Goal: Task Accomplishment & Management: Manage account settings

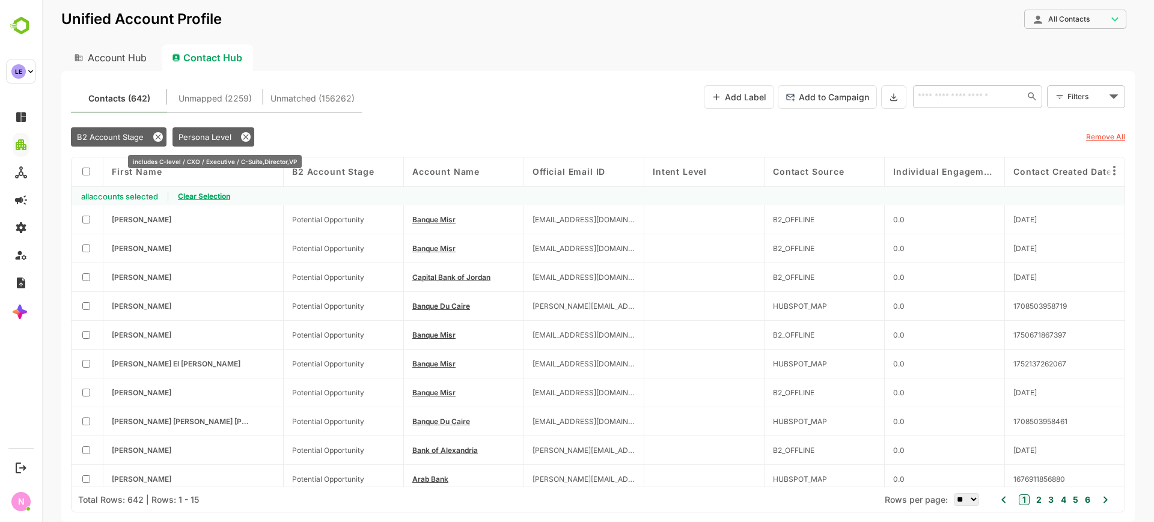
click at [218, 138] on span "Persona Level" at bounding box center [204, 137] width 53 height 10
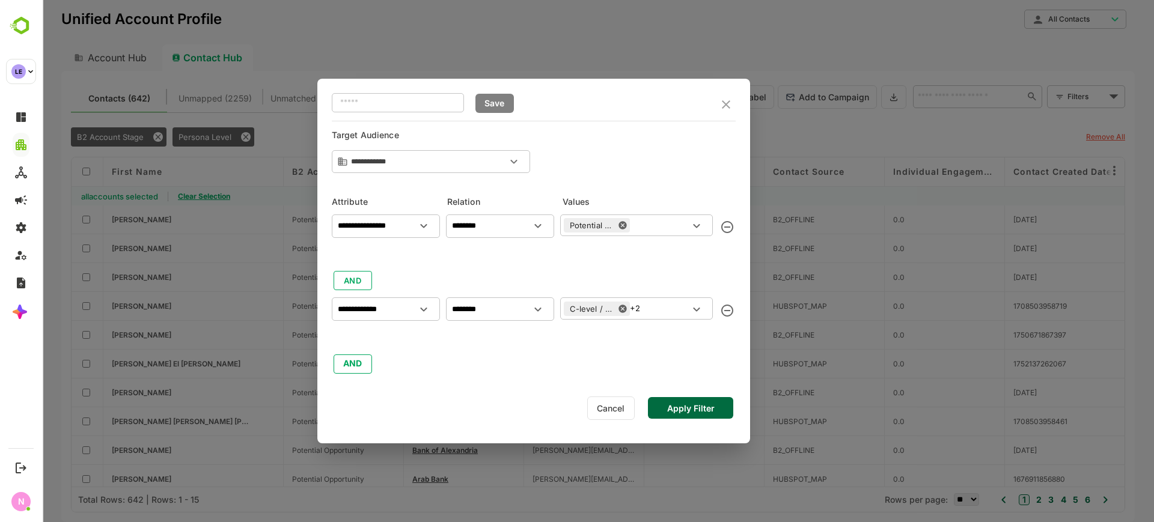
click at [732, 311] on icon "delete" at bounding box center [727, 311] width 12 height 12
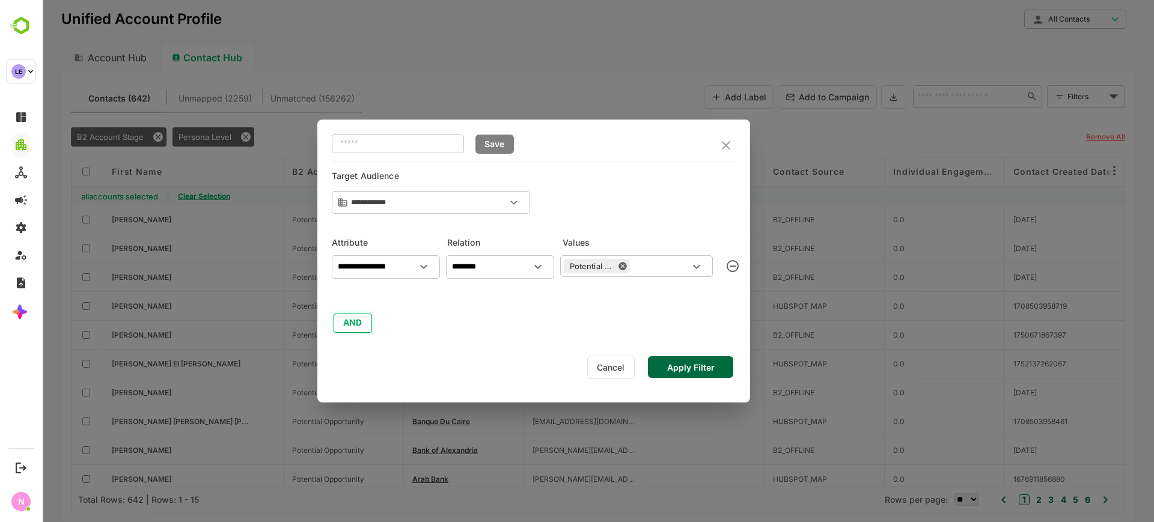
click at [353, 324] on button "AND" at bounding box center [352, 323] width 38 height 19
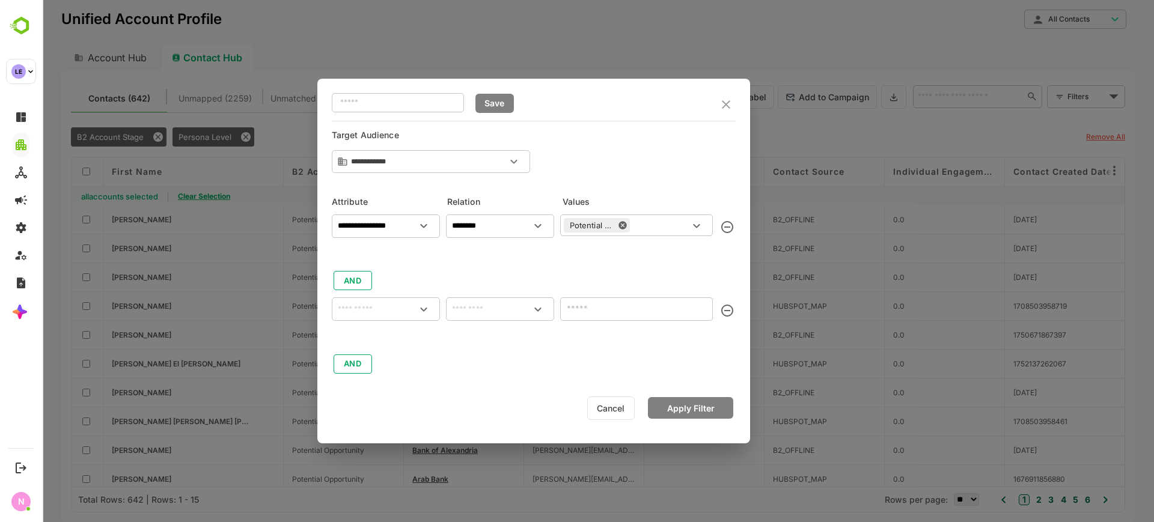
click at [363, 315] on input "text" at bounding box center [385, 309] width 103 height 14
type input "*"
click at [388, 364] on p "Contact Source" at bounding box center [375, 362] width 55 height 11
type input "**********"
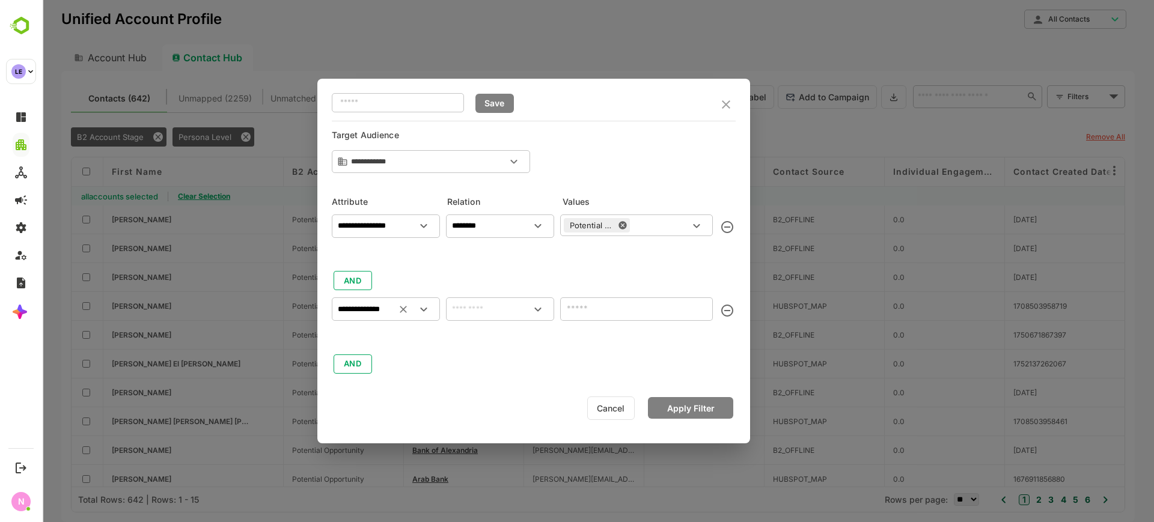
click at [489, 302] on input "text" at bounding box center [499, 309] width 103 height 14
drag, startPoint x: 490, startPoint y: 330, endPoint x: 497, endPoint y: 331, distance: 7.2
click at [490, 331] on li "includes" at bounding box center [499, 337] width 103 height 22
type input "********"
click at [577, 311] on input "text" at bounding box center [627, 308] width 126 height 14
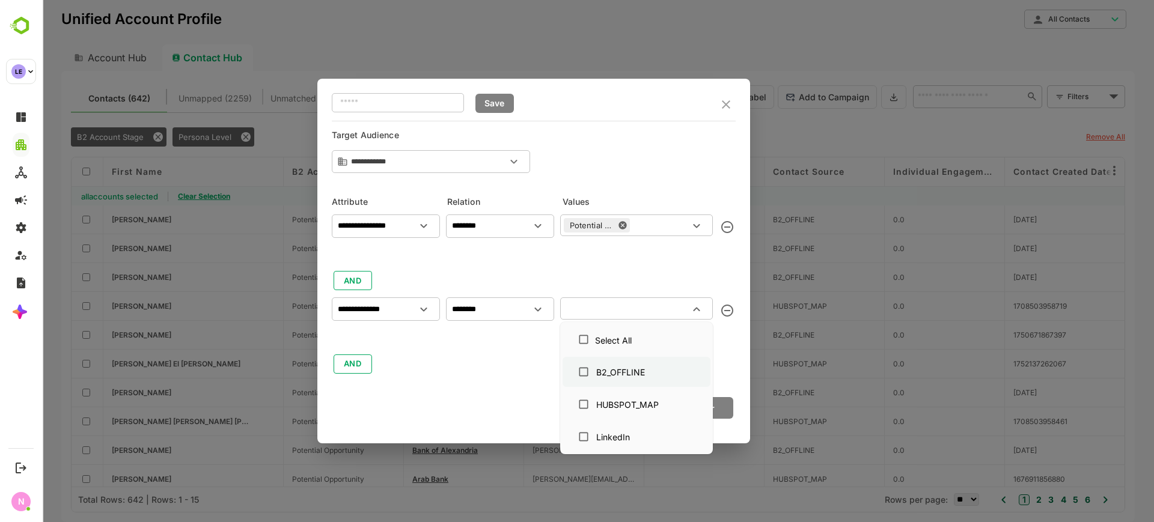
click at [631, 376] on div "B2_OFFLINE" at bounding box center [620, 372] width 49 height 13
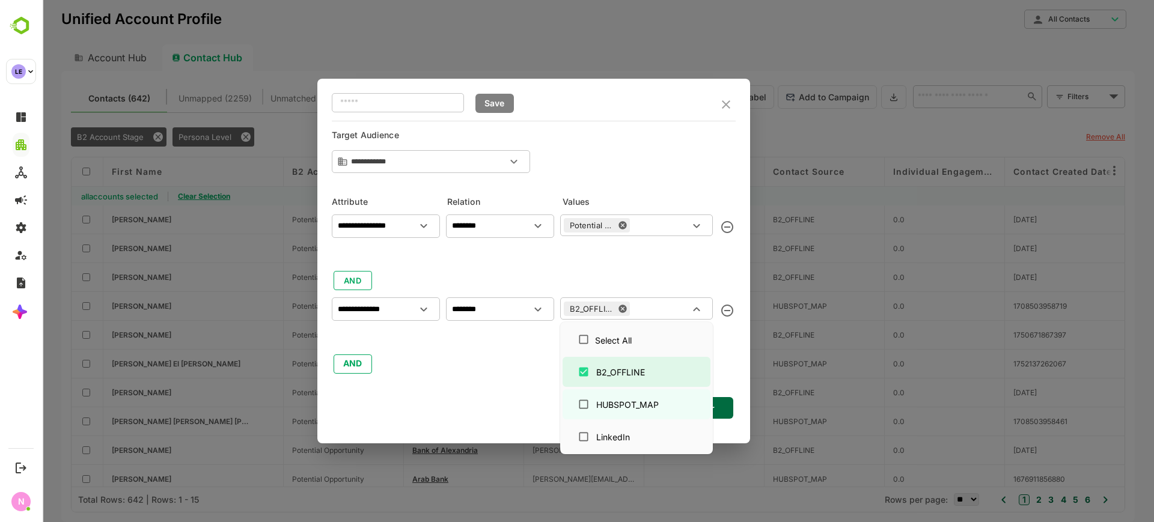
click at [738, 415] on div "**********" at bounding box center [533, 261] width 433 height 365
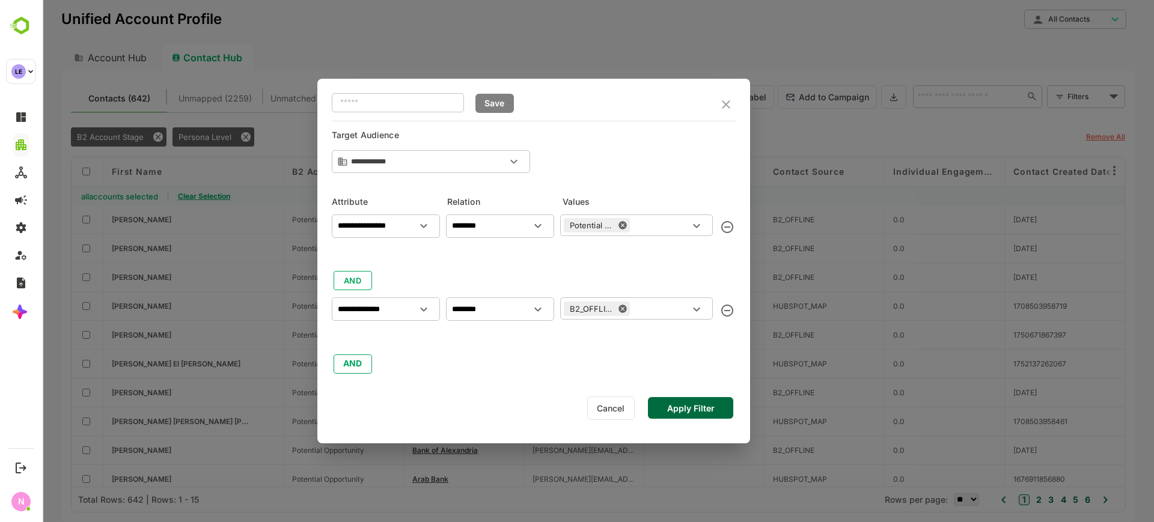
click at [704, 404] on button "Apply Filter" at bounding box center [690, 408] width 85 height 22
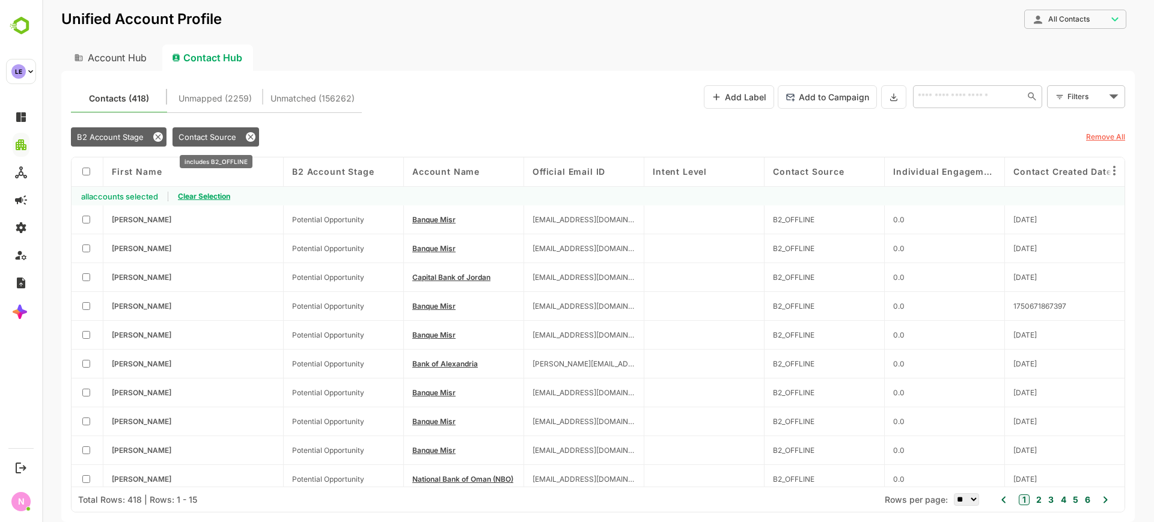
click at [201, 130] on div "Contact Source" at bounding box center [215, 136] width 87 height 19
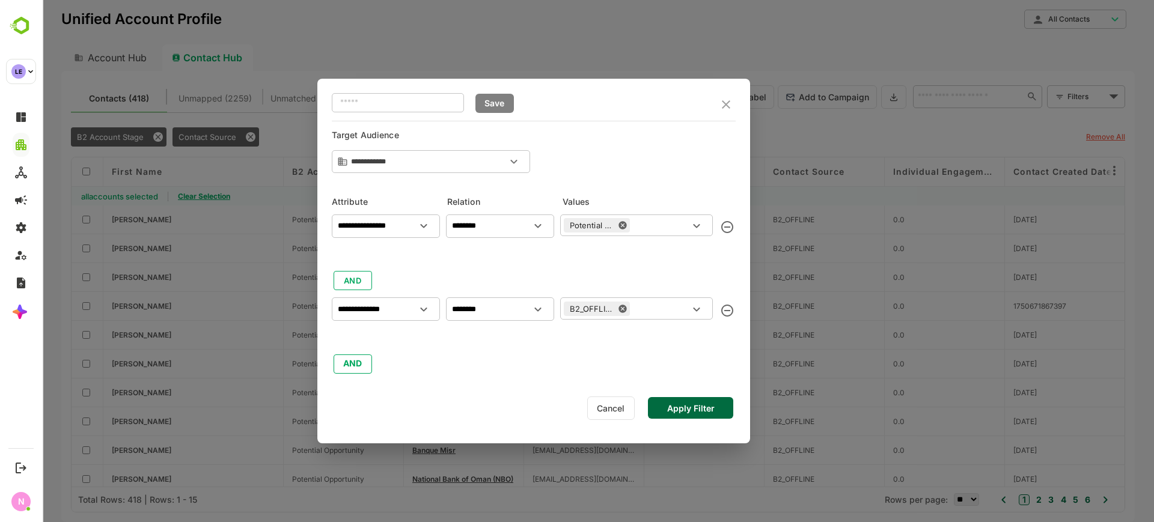
click at [352, 376] on div "**********" at bounding box center [533, 261] width 433 height 365
click at [346, 367] on button "AND" at bounding box center [352, 363] width 38 height 19
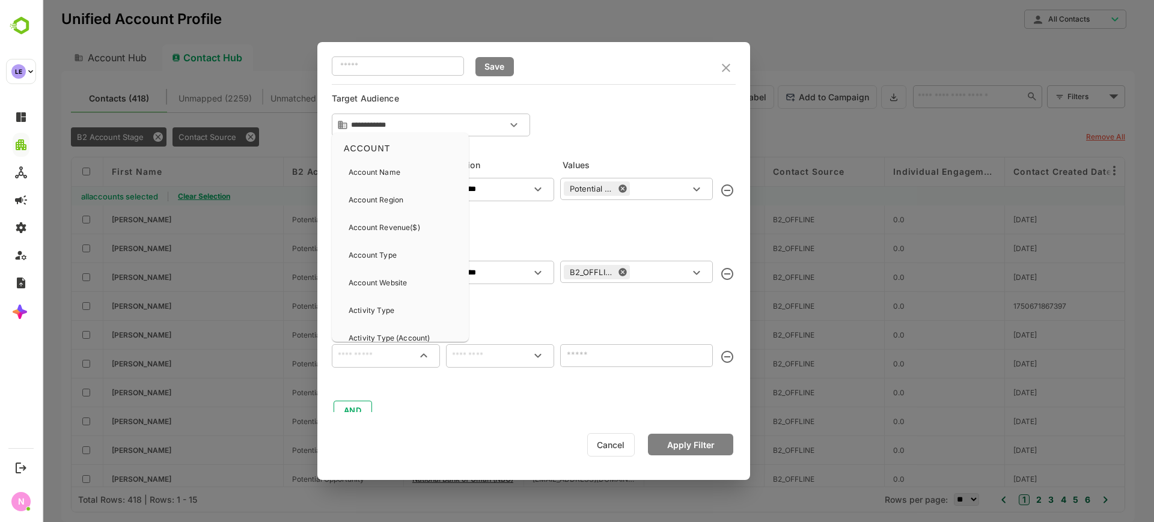
click at [373, 362] on input "text" at bounding box center [385, 355] width 103 height 14
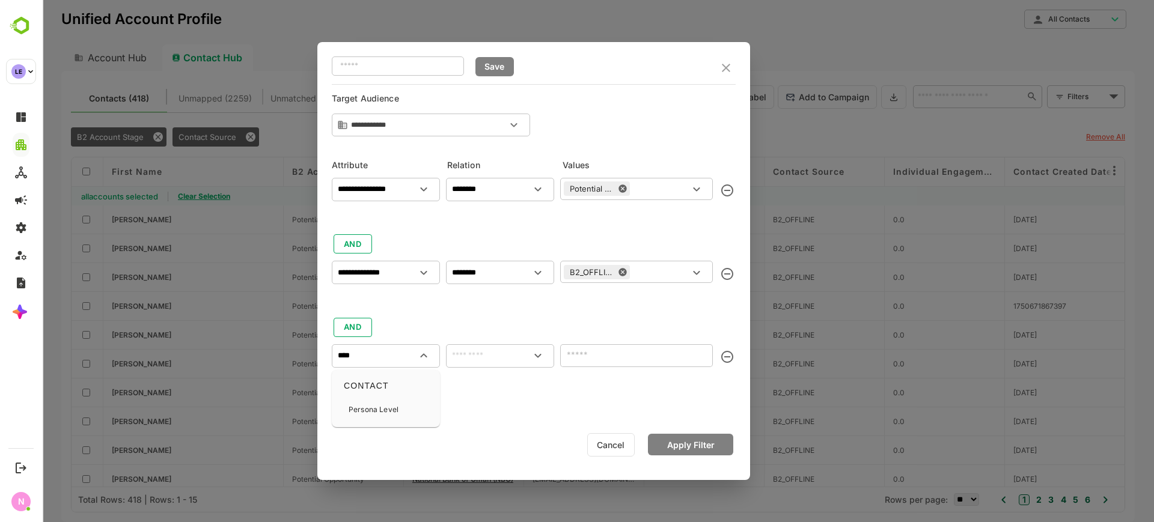
drag, startPoint x: 366, startPoint y: 407, endPoint x: 448, endPoint y: 383, distance: 85.6
click at [368, 407] on p "Persona Level" at bounding box center [373, 409] width 50 height 11
type input "**********"
click at [470, 356] on input "text" at bounding box center [499, 355] width 103 height 14
drag, startPoint x: 487, startPoint y: 377, endPoint x: 519, endPoint y: 373, distance: 32.8
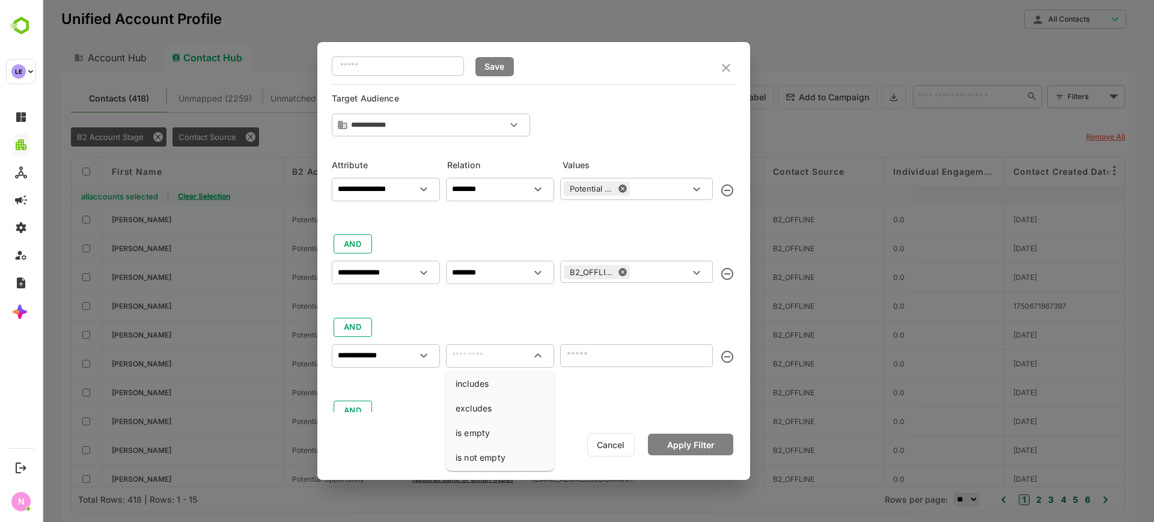
click at [487, 378] on li "includes" at bounding box center [499, 384] width 103 height 22
type input "********"
click at [597, 362] on div "​" at bounding box center [636, 355] width 153 height 22
click at [604, 359] on input "text" at bounding box center [627, 355] width 126 height 14
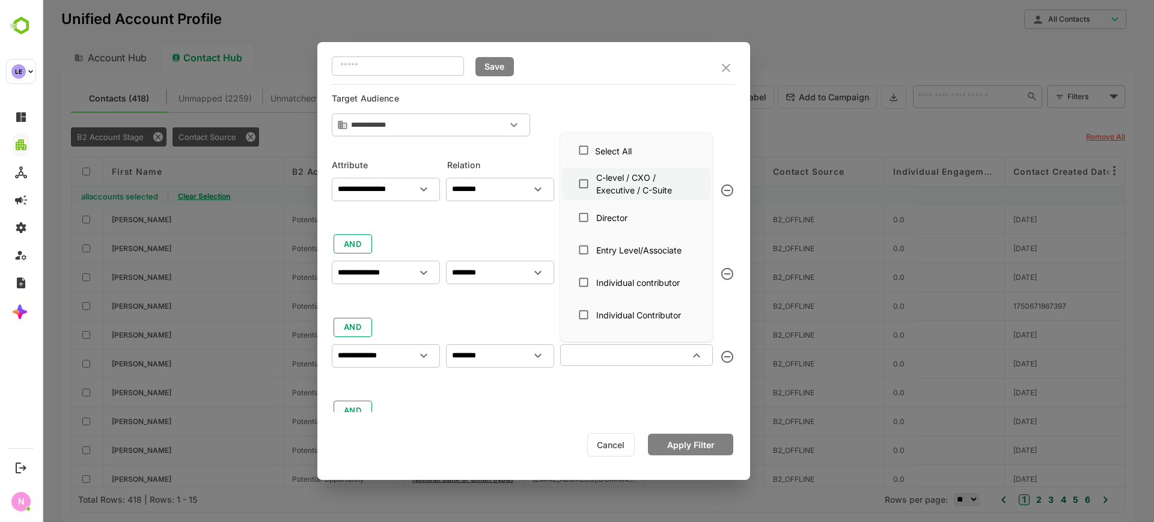
click at [627, 184] on div "C-level / CXO / Executive / C-Suite" at bounding box center [645, 183] width 99 height 25
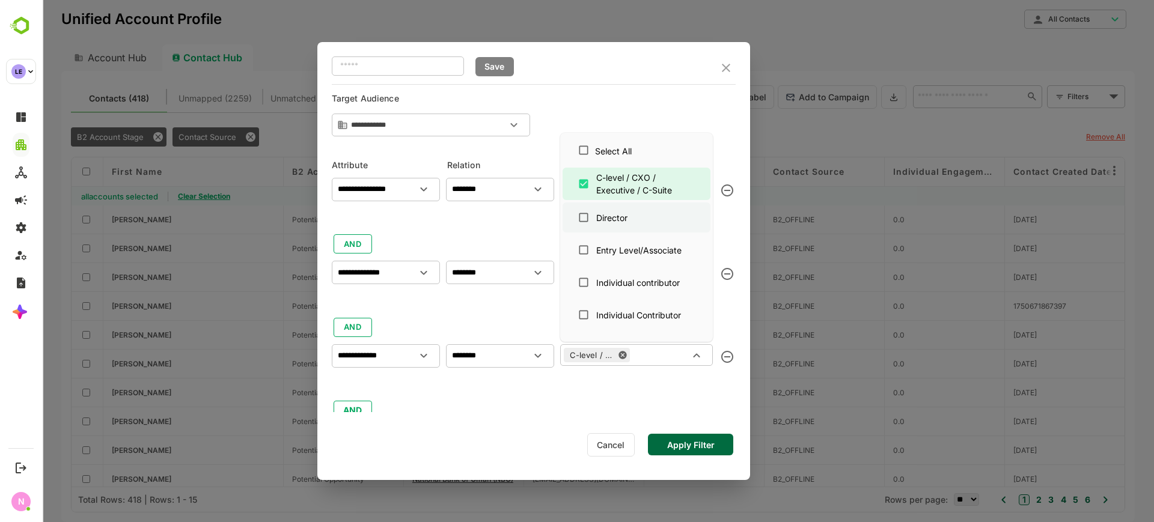
click at [625, 220] on div "Director" at bounding box center [611, 217] width 31 height 13
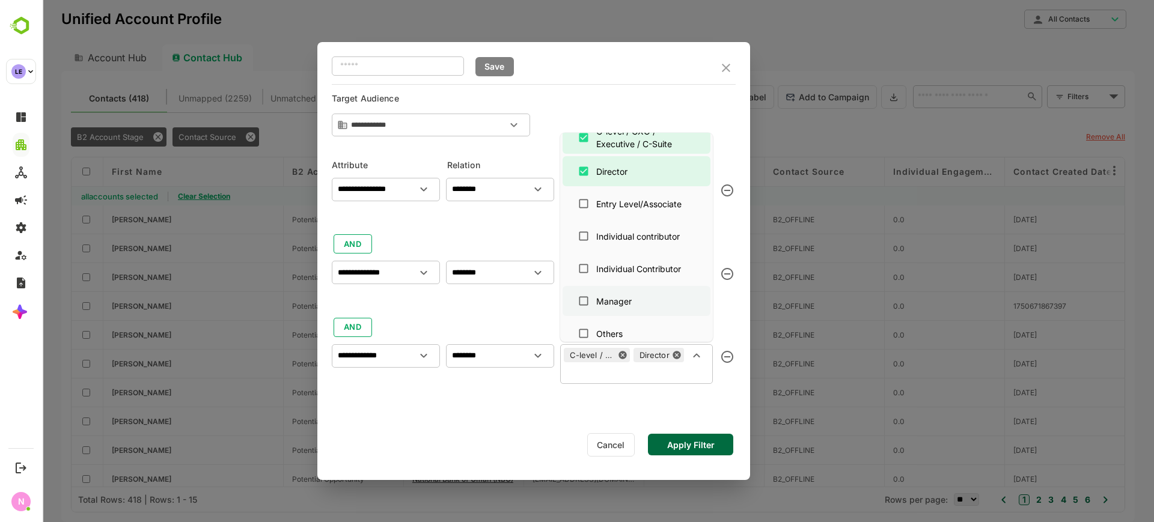
scroll to position [88, 0]
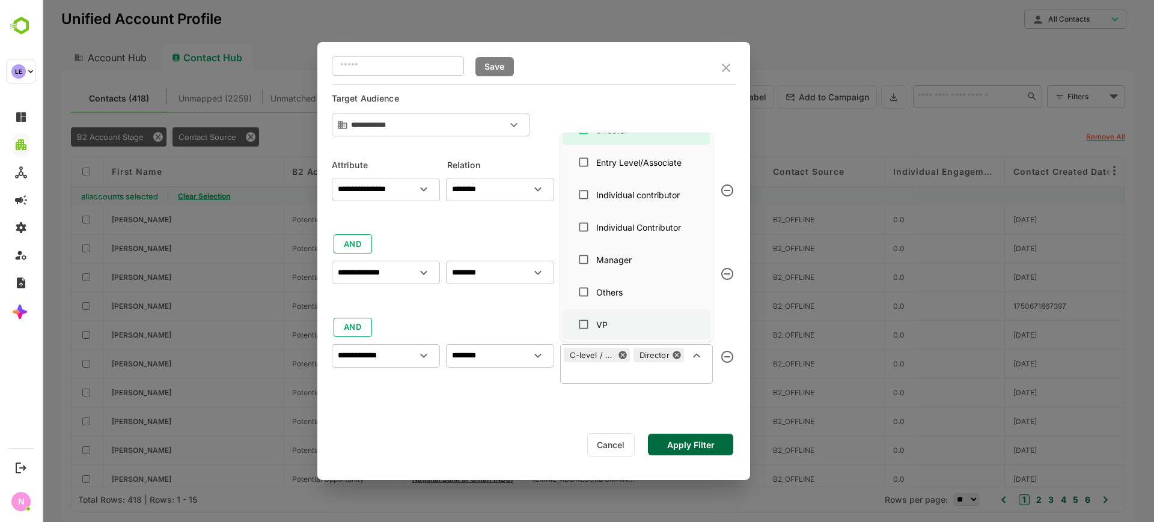
click at [615, 326] on div "VP" at bounding box center [636, 324] width 129 height 23
click at [630, 260] on div "Manager" at bounding box center [613, 260] width 35 height 13
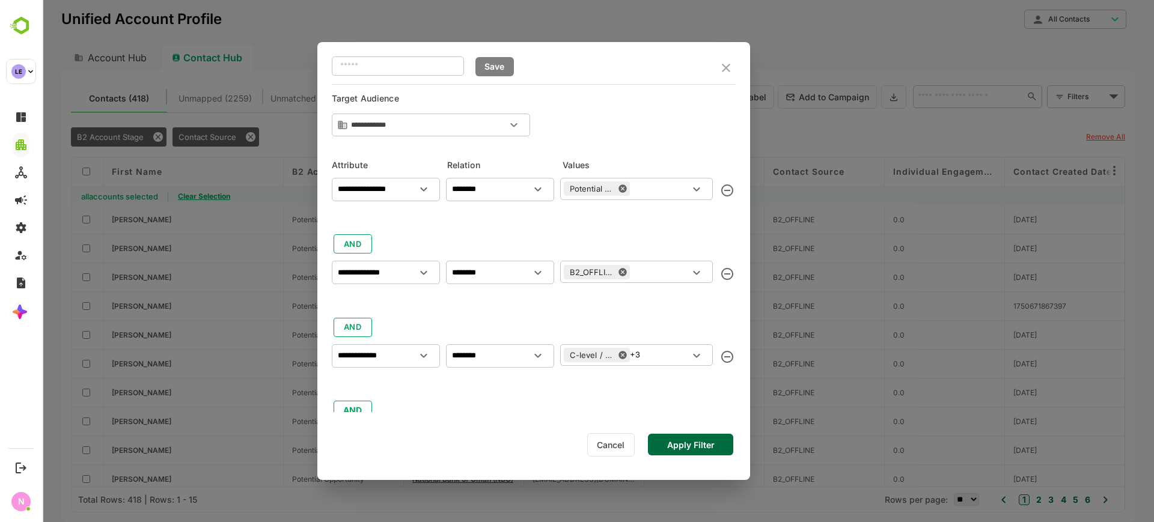
click at [717, 443] on button "Apply Filter" at bounding box center [690, 445] width 85 height 22
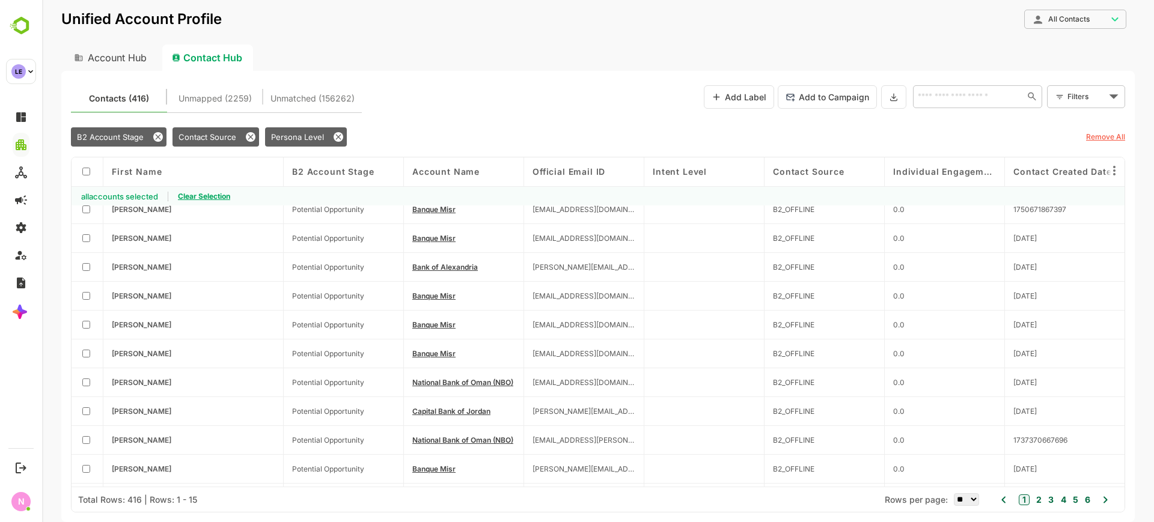
scroll to position [0, 0]
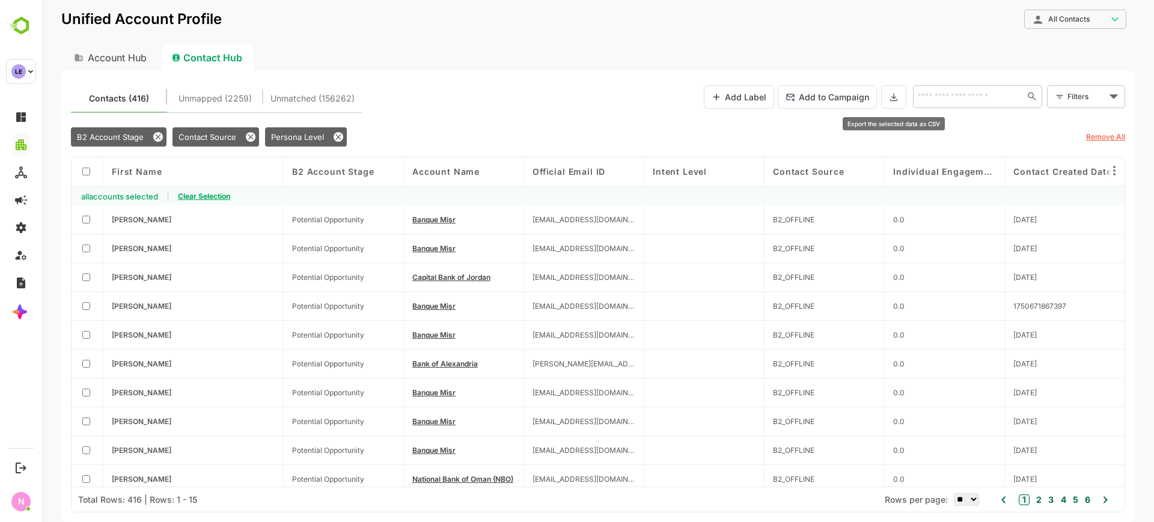
click at [889, 95] on icon at bounding box center [894, 97] width 10 height 10
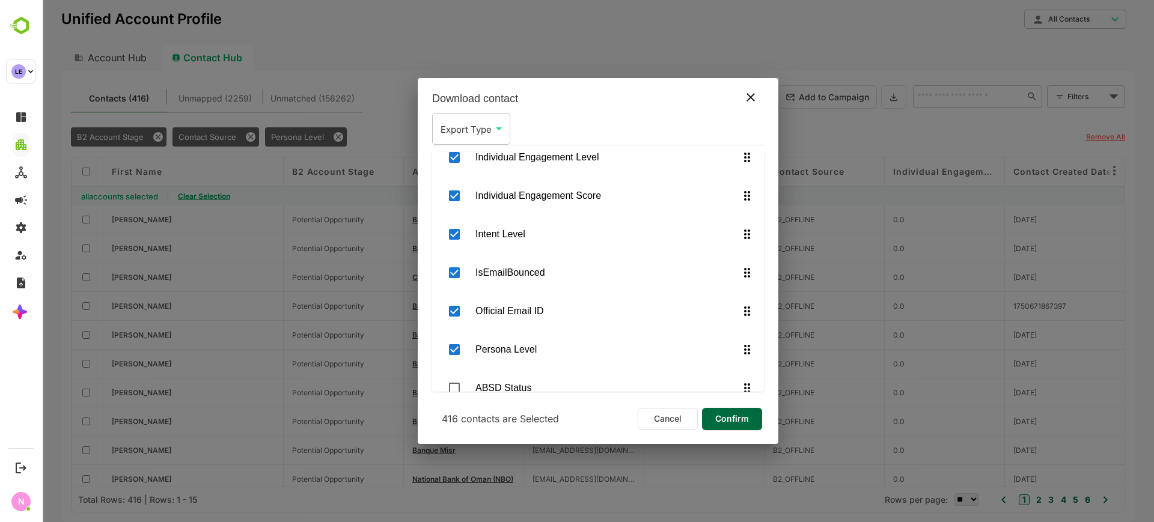
scroll to position [376, 0]
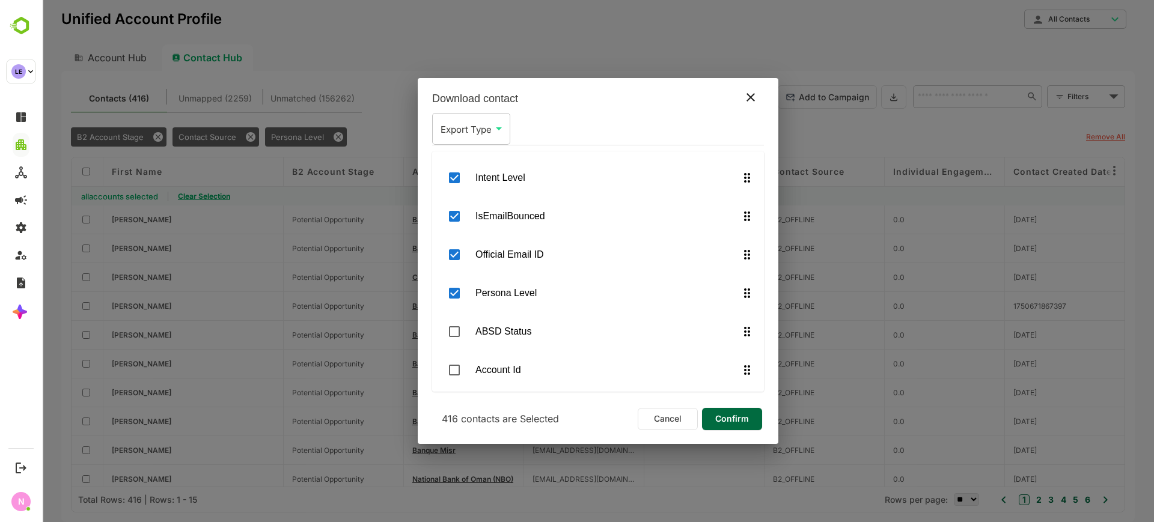
click at [729, 418] on span "Confirm" at bounding box center [731, 419] width 41 height 16
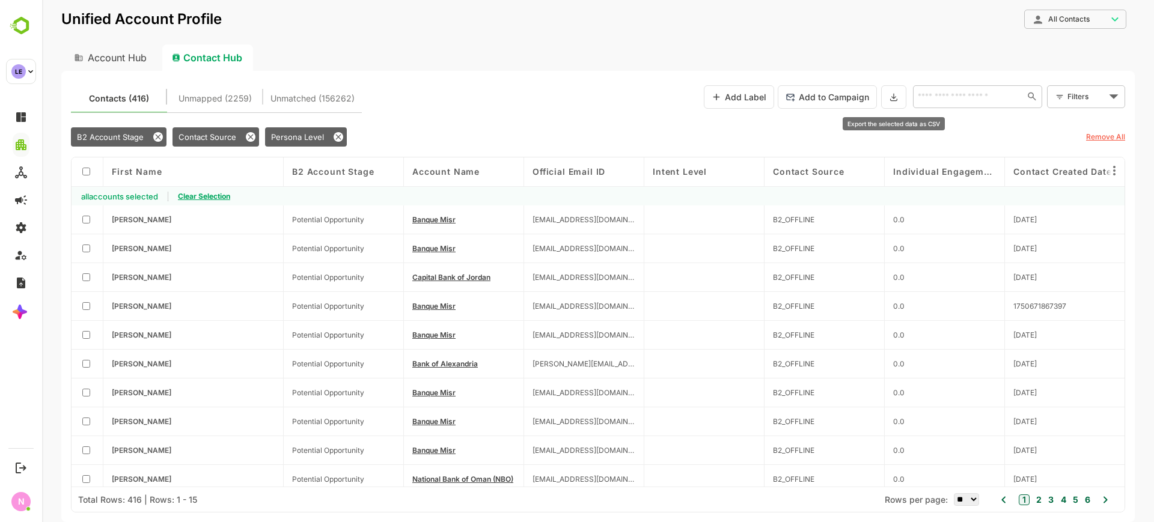
click at [886, 93] on button at bounding box center [893, 96] width 25 height 23
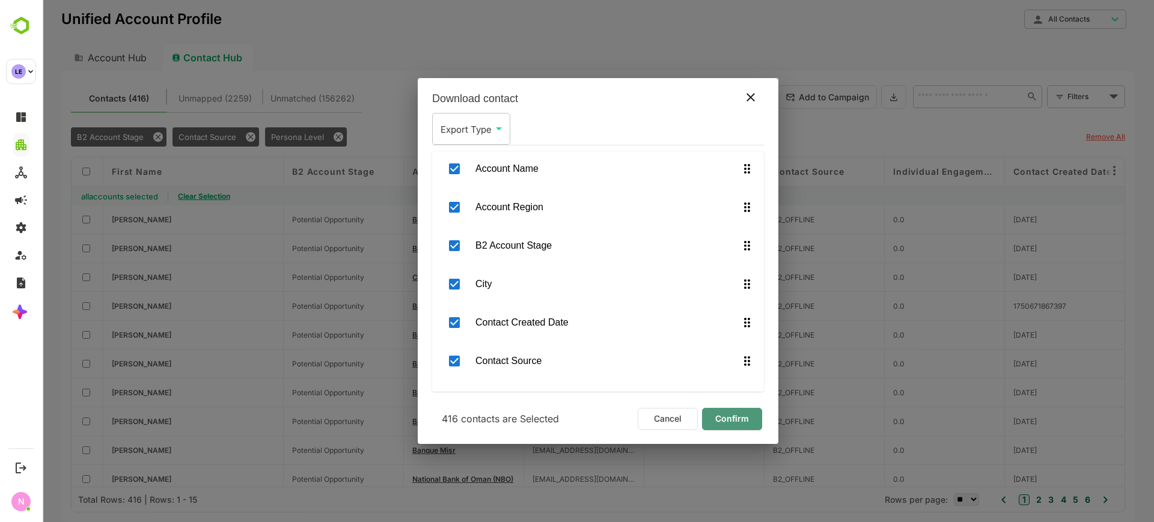
click at [713, 417] on span "Confirm" at bounding box center [731, 419] width 41 height 16
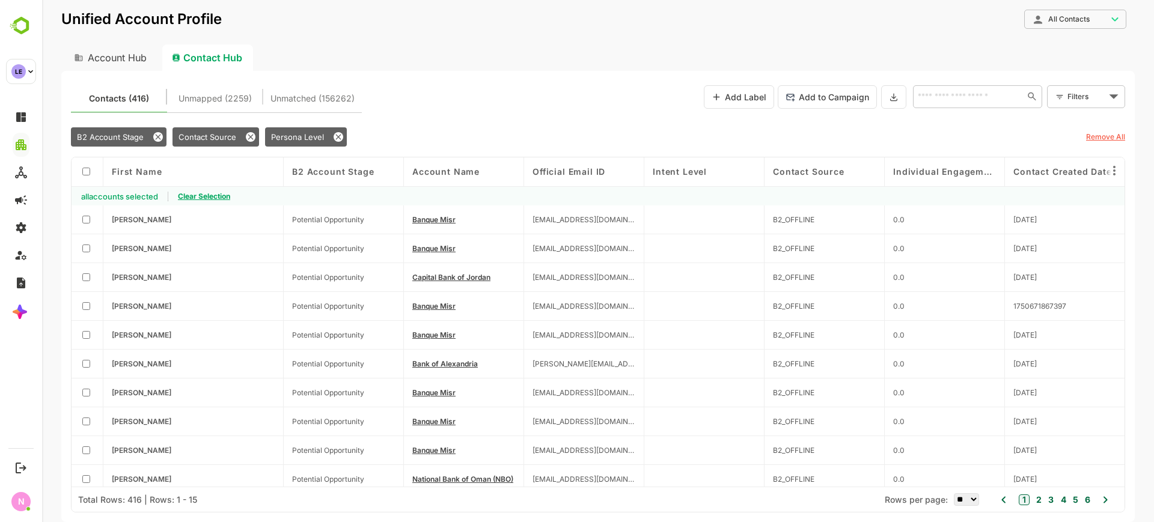
click at [887, 91] on button at bounding box center [893, 96] width 25 height 23
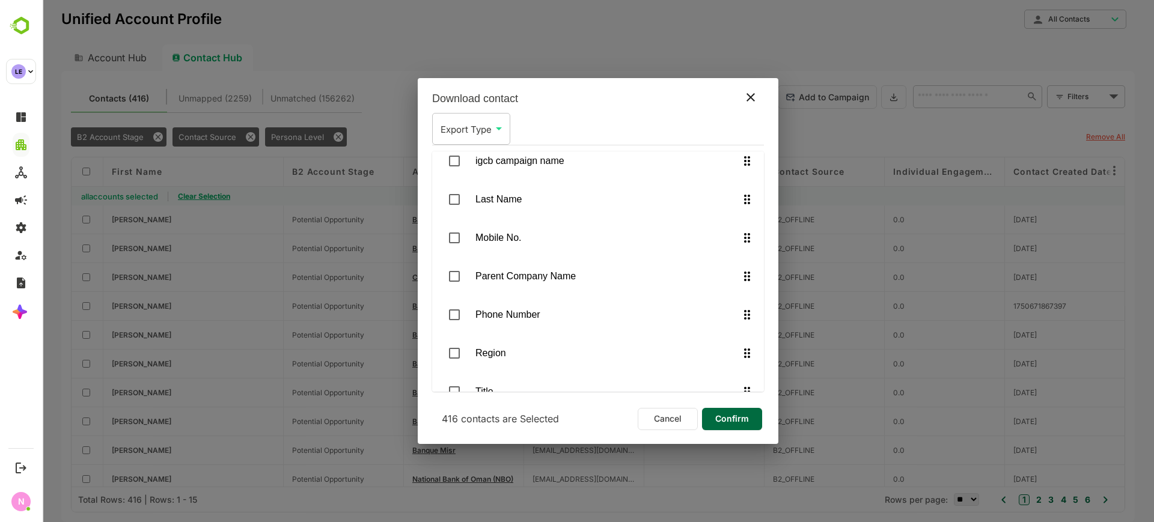
scroll to position [1025, 0]
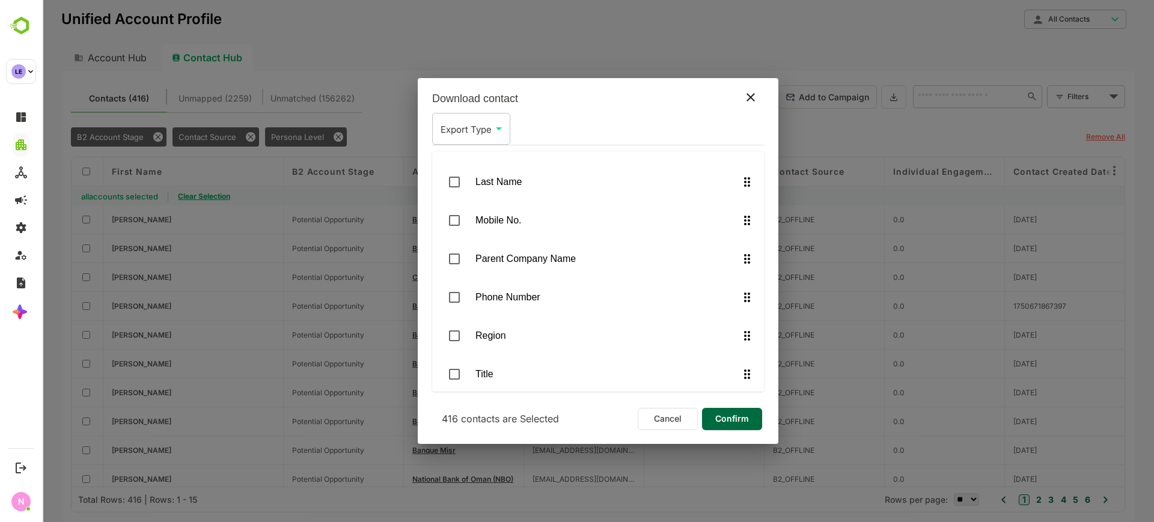
click at [534, 293] on span "Phone Number" at bounding box center [607, 297] width 264 height 14
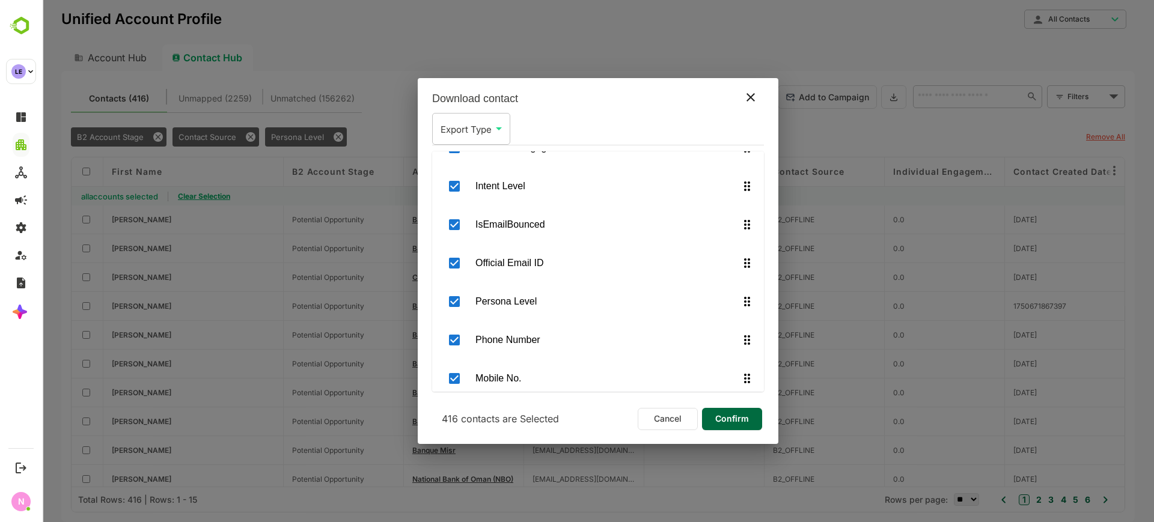
scroll to position [349, 0]
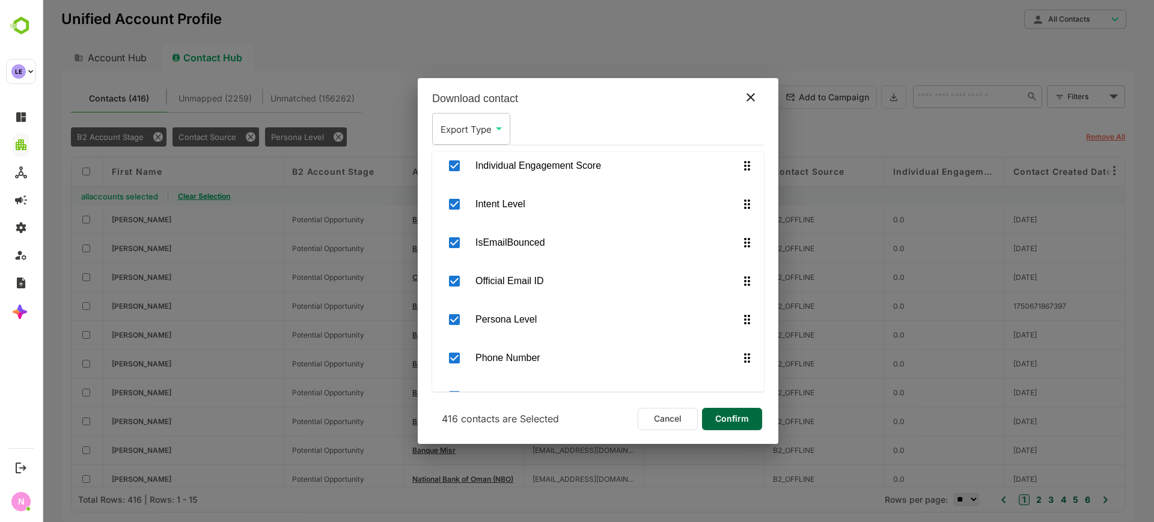
click at [759, 417] on button "Confirm" at bounding box center [732, 419] width 60 height 22
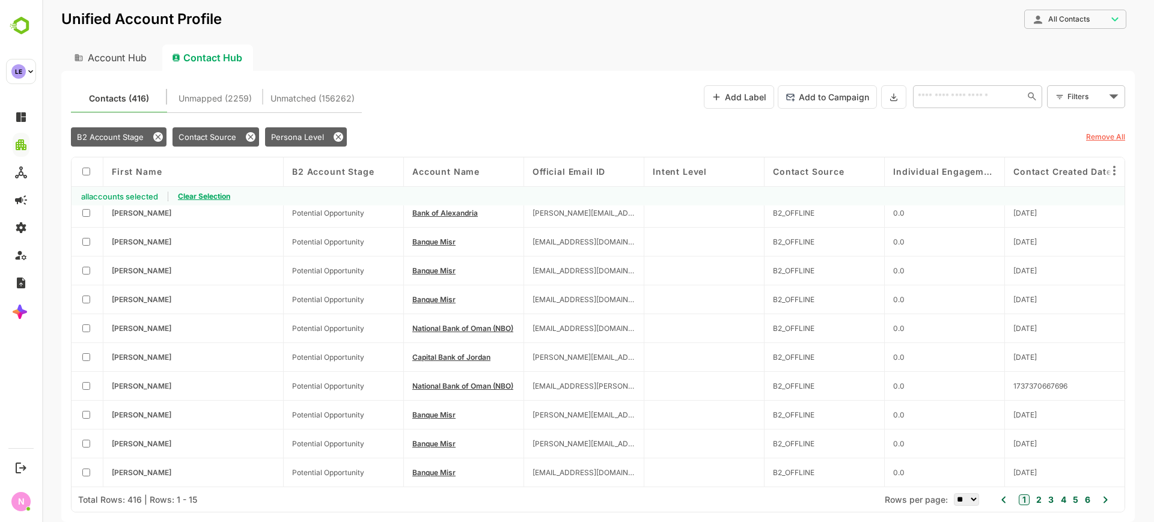
scroll to position [154, 0]
click at [339, 135] on icon at bounding box center [338, 136] width 5 height 5
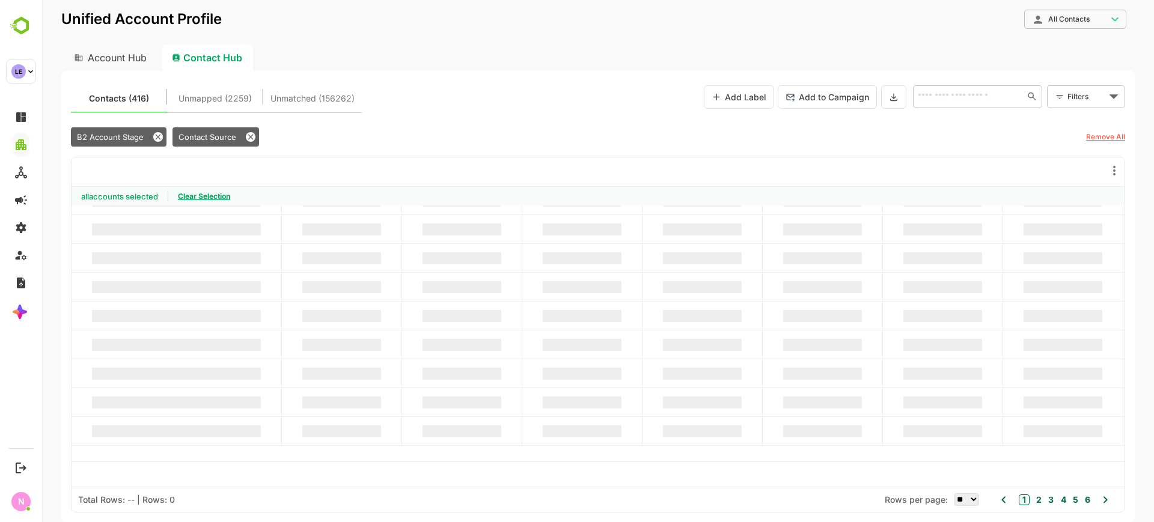
scroll to position [51, 0]
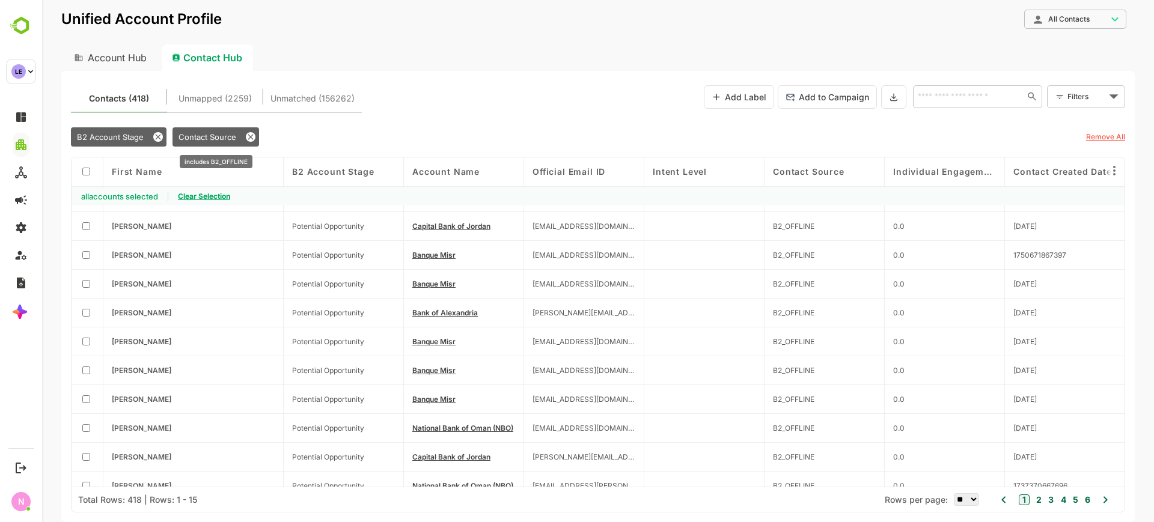
click at [243, 133] on div "Contact Source" at bounding box center [215, 136] width 87 height 19
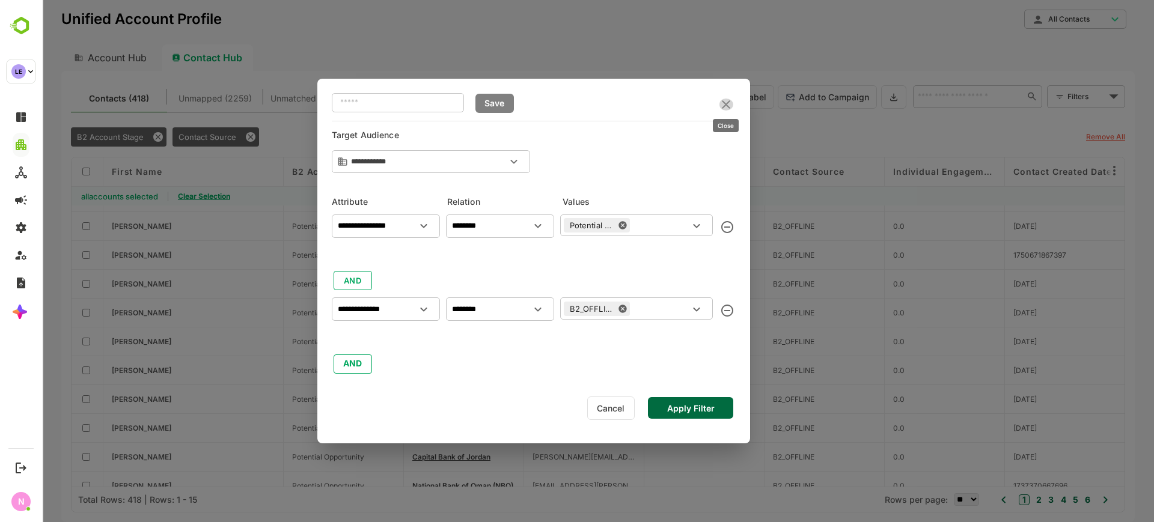
click at [726, 101] on icon "close" at bounding box center [726, 104] width 14 height 14
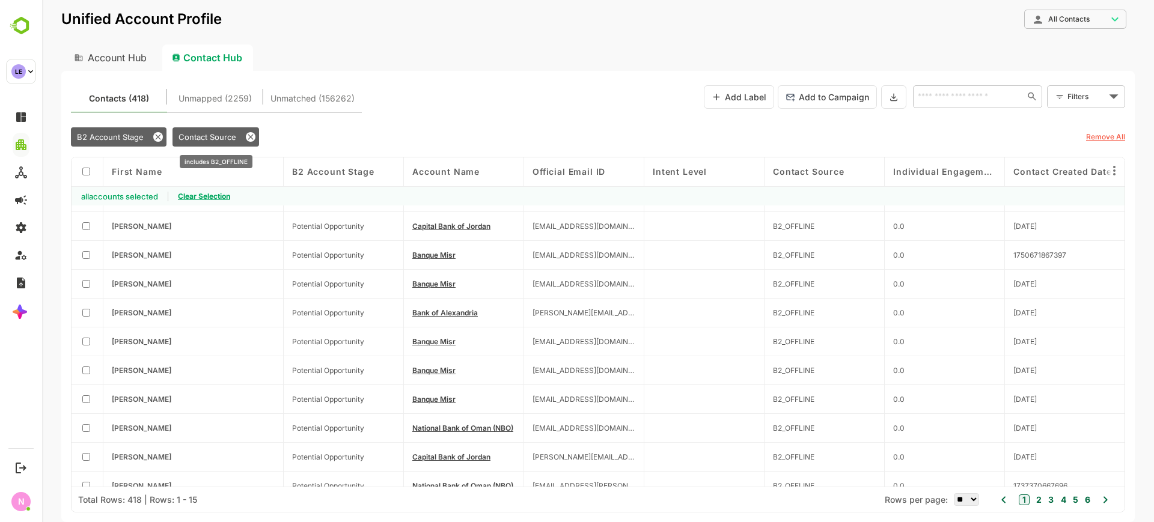
click at [249, 142] on div "Contact Source" at bounding box center [215, 136] width 87 height 19
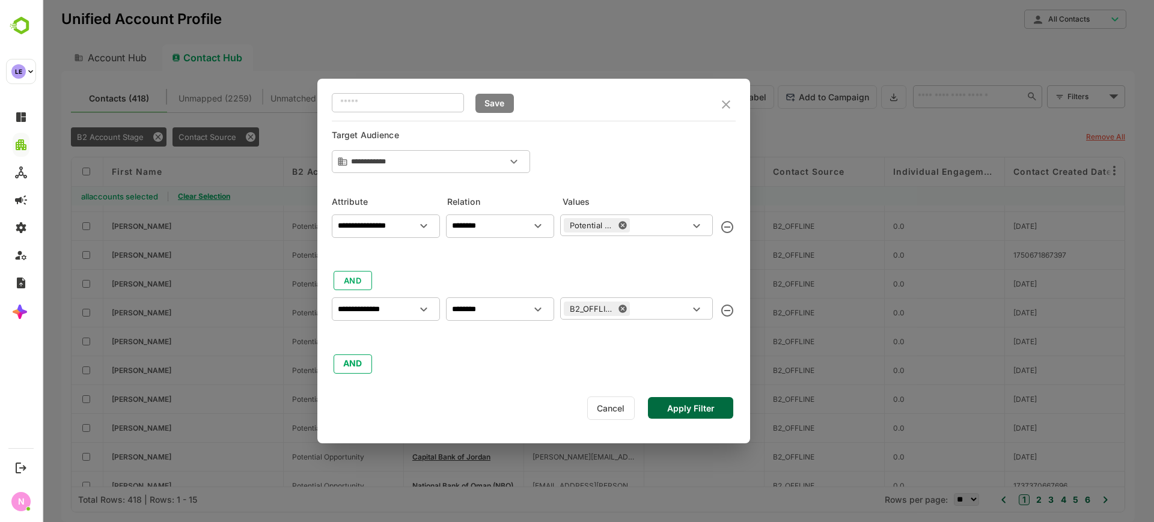
click at [720, 100] on div "​ Save" at bounding box center [534, 104] width 404 height 32
click at [737, 105] on div "**********" at bounding box center [533, 261] width 433 height 365
click at [725, 108] on icon "close" at bounding box center [726, 104] width 14 height 14
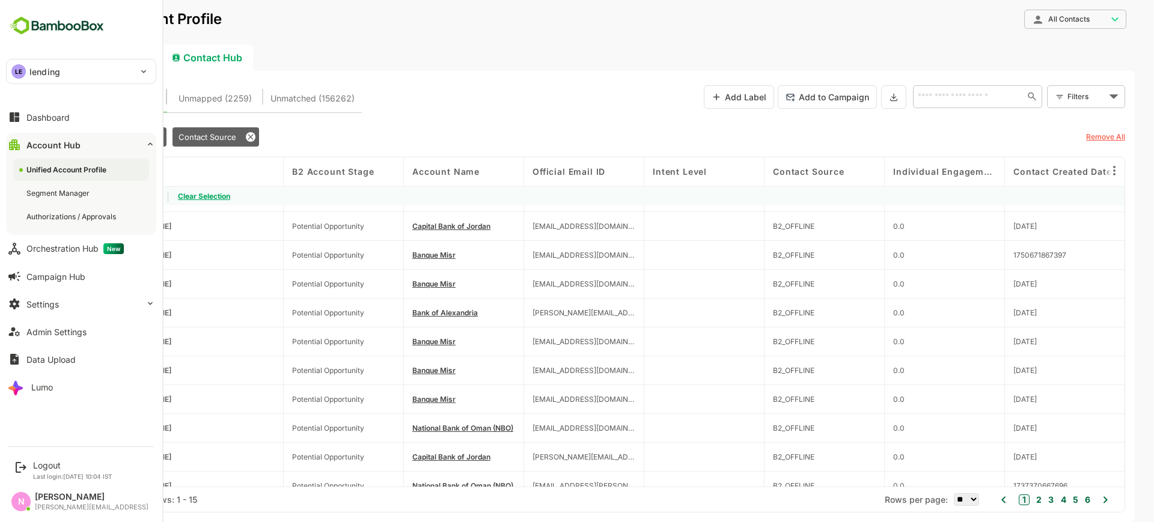
click at [50, 73] on p "lending" at bounding box center [44, 71] width 31 height 13
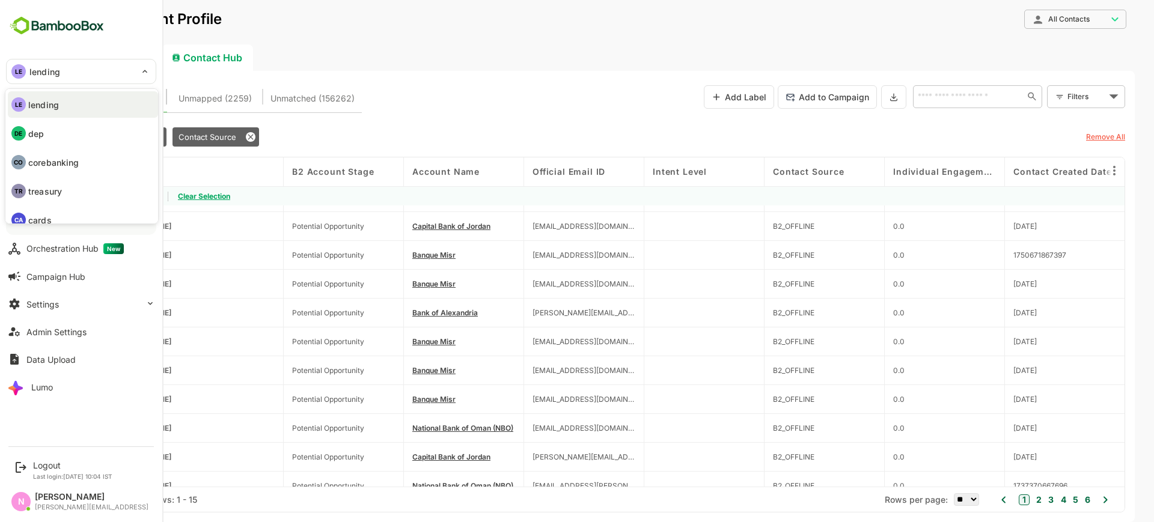
click at [55, 138] on li "DE dep" at bounding box center [83, 133] width 150 height 26
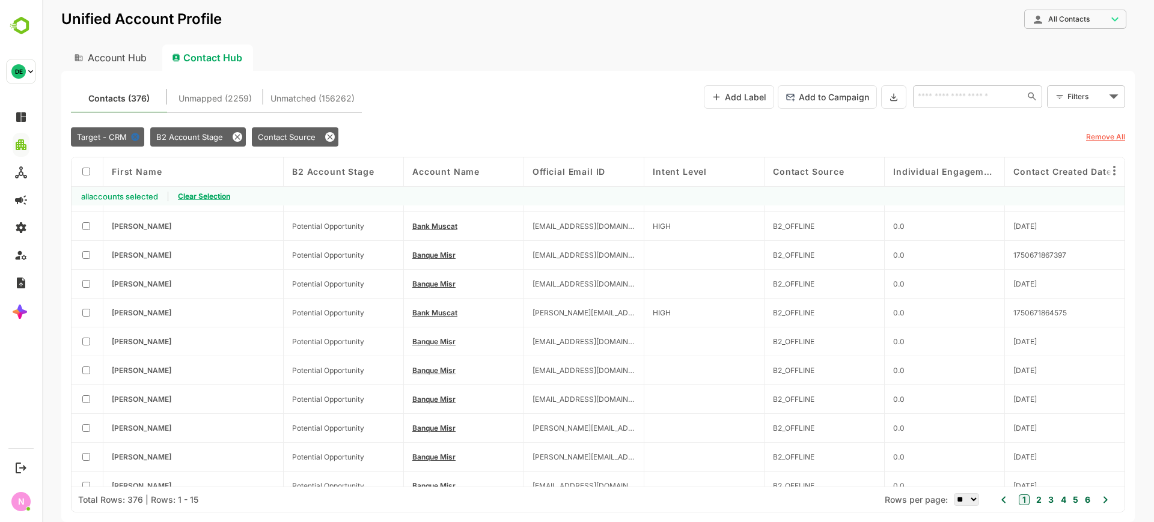
click at [213, 47] on div "Contact Hub" at bounding box center [207, 57] width 91 height 26
click at [221, 64] on div "Contact Hub" at bounding box center [207, 57] width 91 height 26
click at [130, 140] on icon at bounding box center [135, 137] width 10 height 10
click at [154, 137] on icon at bounding box center [158, 137] width 10 height 10
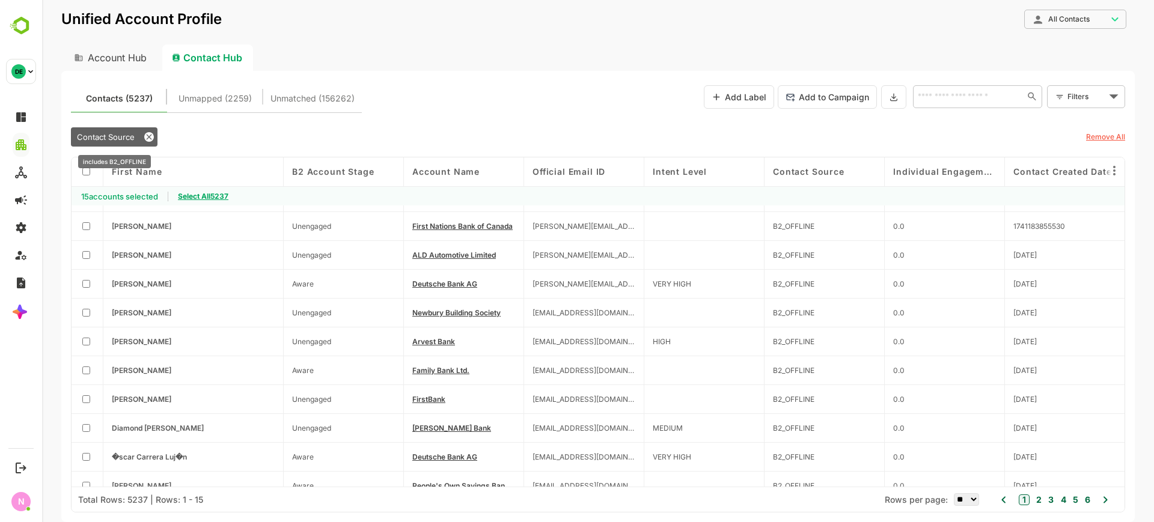
click at [151, 130] on div "Contact Source" at bounding box center [114, 136] width 87 height 19
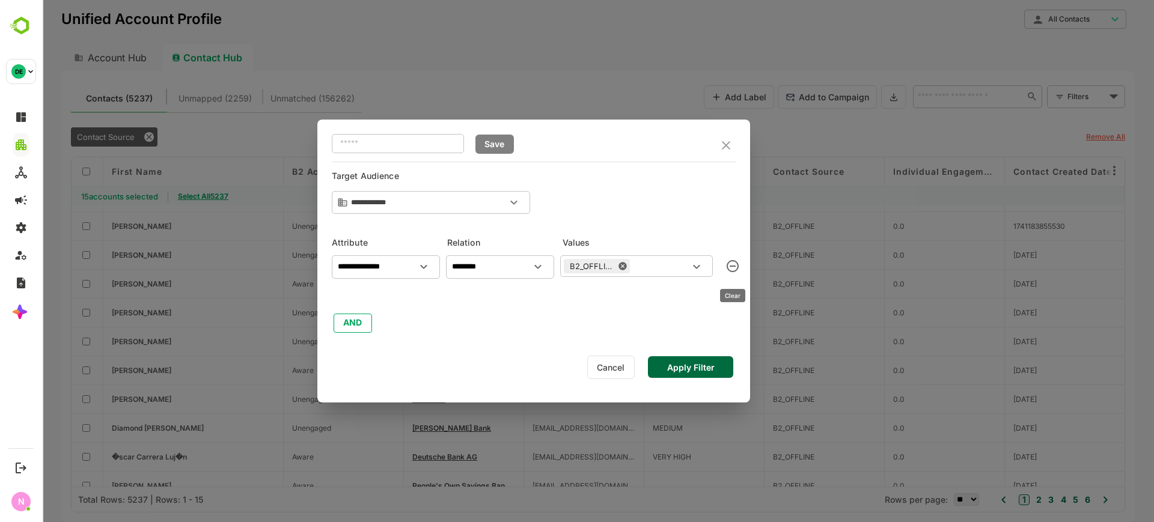
click at [728, 264] on icon "clear" at bounding box center [732, 266] width 12 height 12
click at [726, 156] on div "​ Save" at bounding box center [534, 145] width 404 height 32
click at [726, 152] on icon "close" at bounding box center [726, 145] width 14 height 14
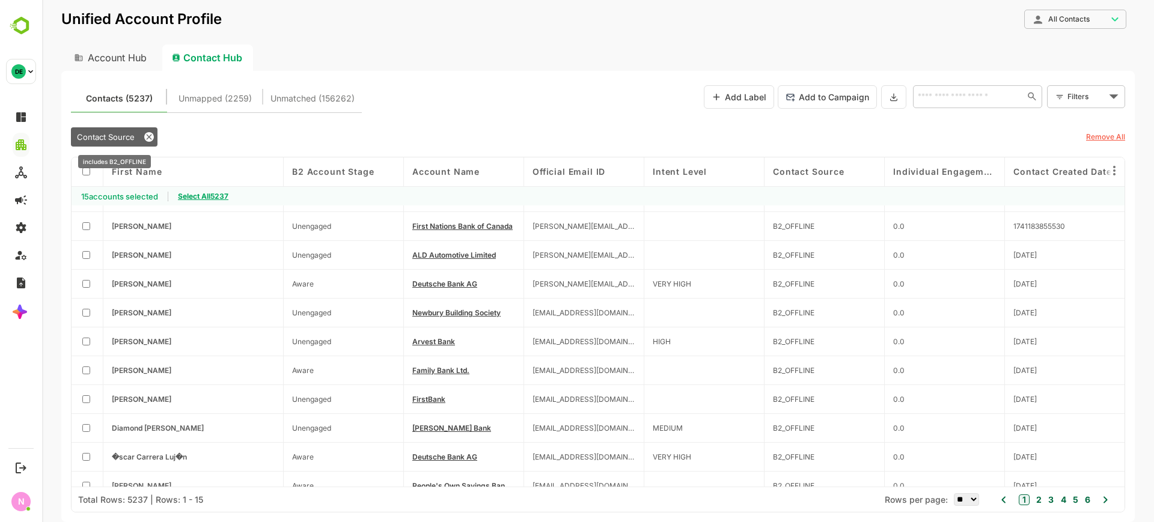
click at [146, 135] on icon at bounding box center [149, 137] width 10 height 10
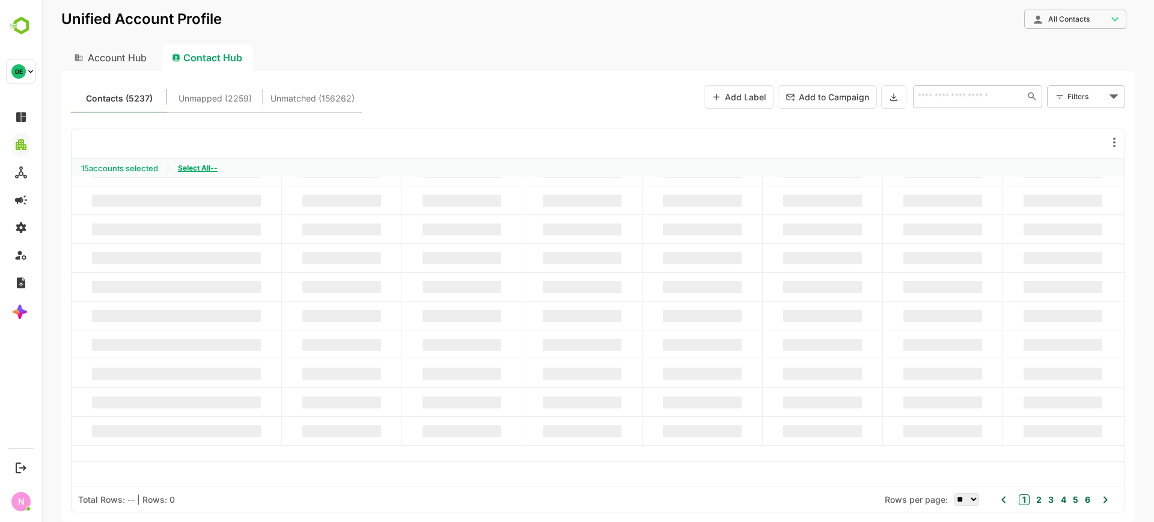
scroll to position [23, 0]
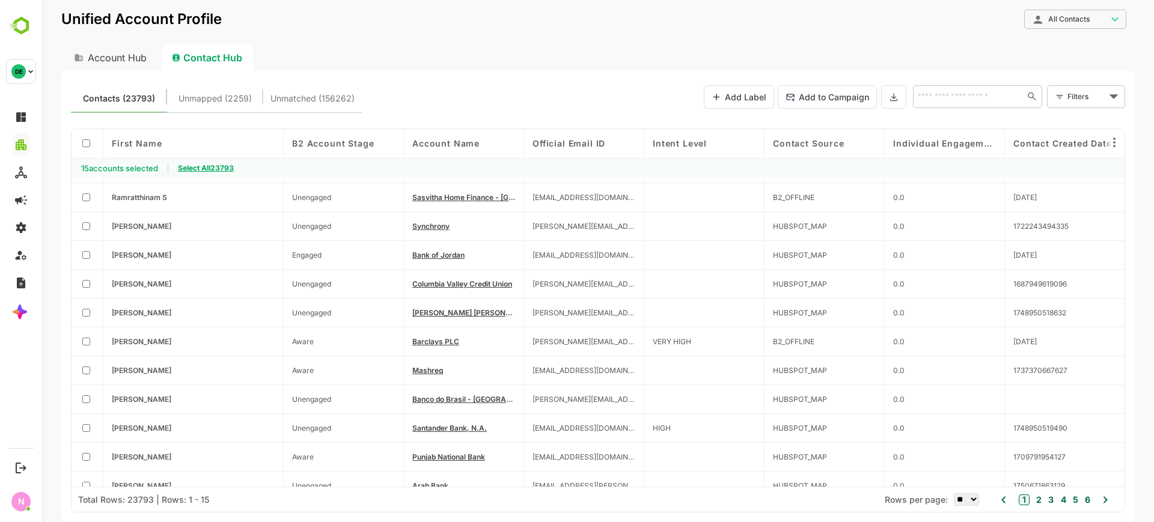
click at [193, 61] on div "Contact Hub" at bounding box center [207, 57] width 91 height 26
click at [142, 167] on div "15 accounts selected" at bounding box center [119, 168] width 96 height 19
click at [348, 68] on div "Account Hub Contact Hub" at bounding box center [597, 57] width 1073 height 26
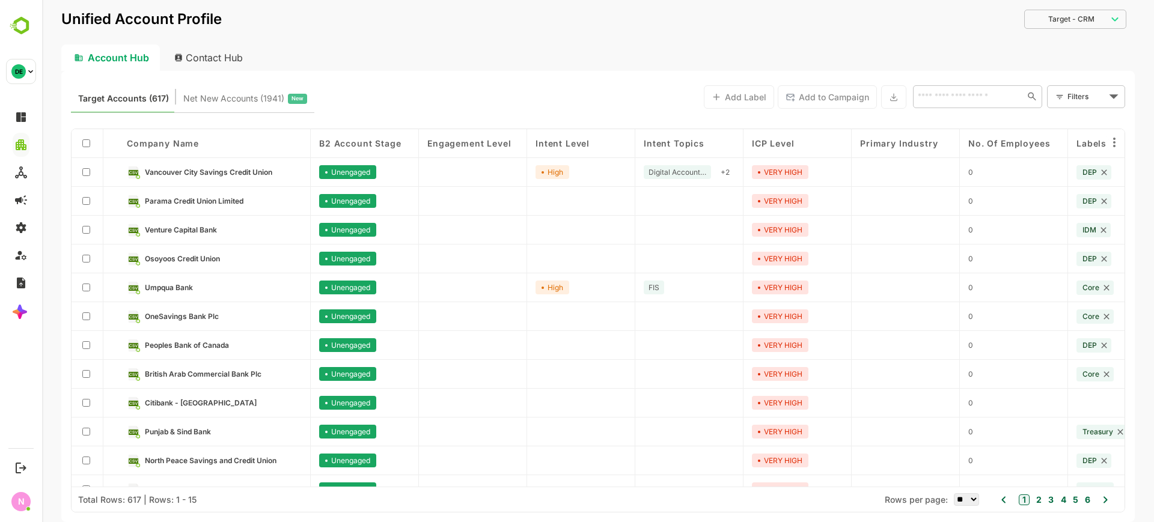
click at [215, 51] on div "Contact Hub" at bounding box center [209, 57] width 89 height 26
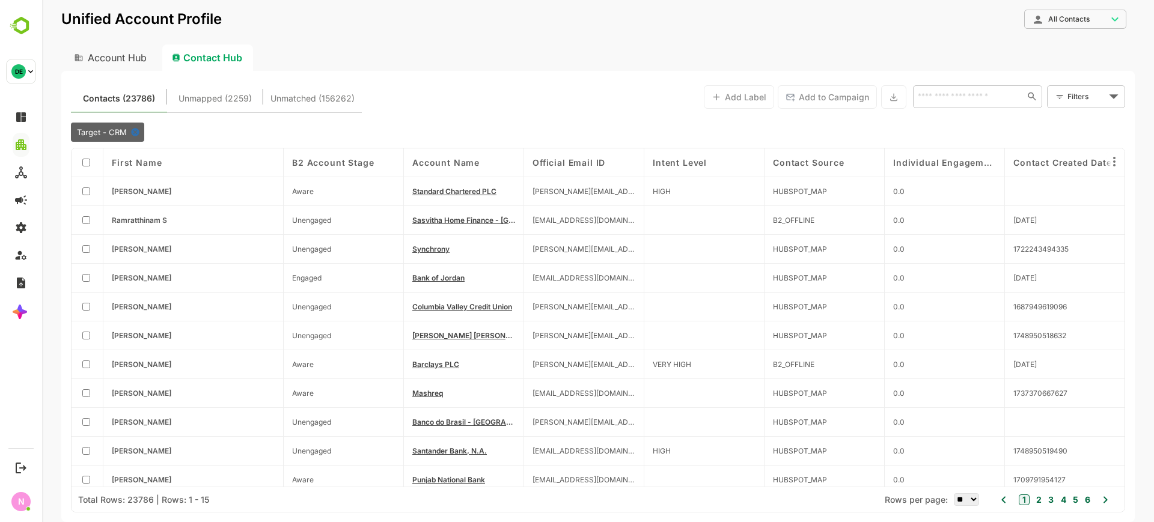
click at [130, 61] on div "Account Hub" at bounding box center [109, 57] width 96 height 26
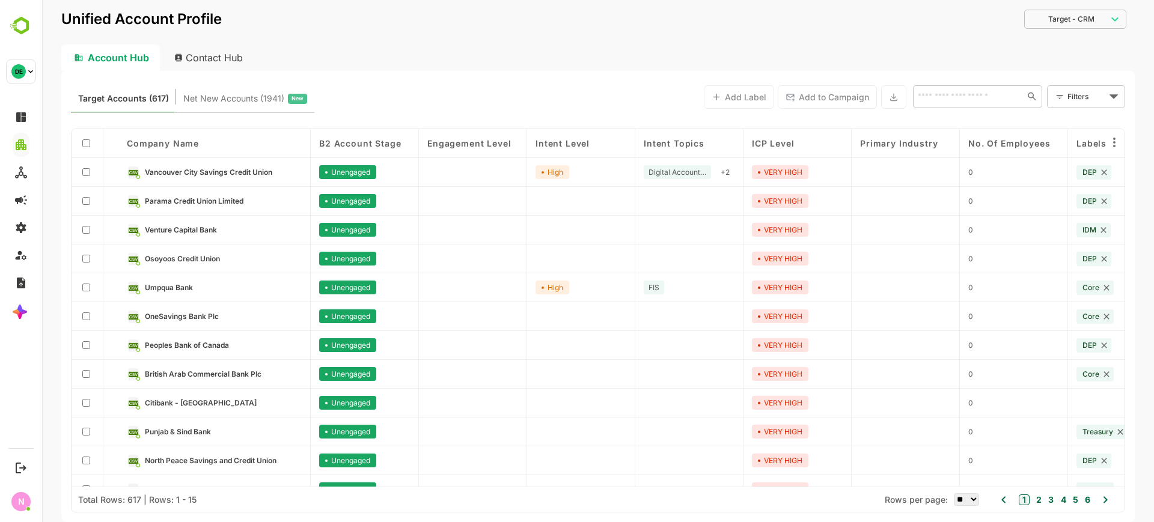
click at [202, 49] on div "Contact Hub" at bounding box center [209, 57] width 89 height 26
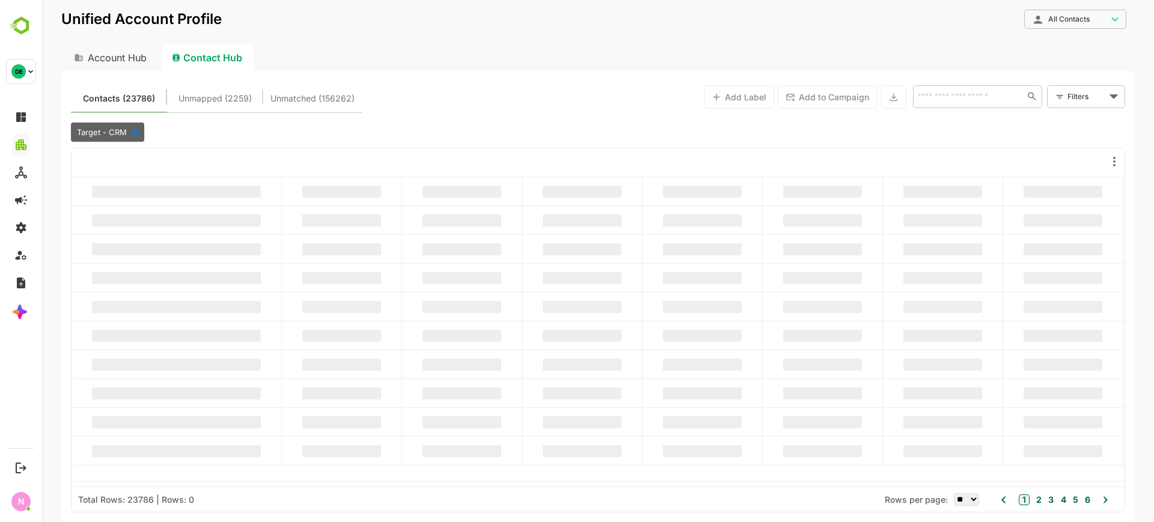
click at [141, 58] on div "Account Hub" at bounding box center [109, 57] width 96 height 26
type input "**********"
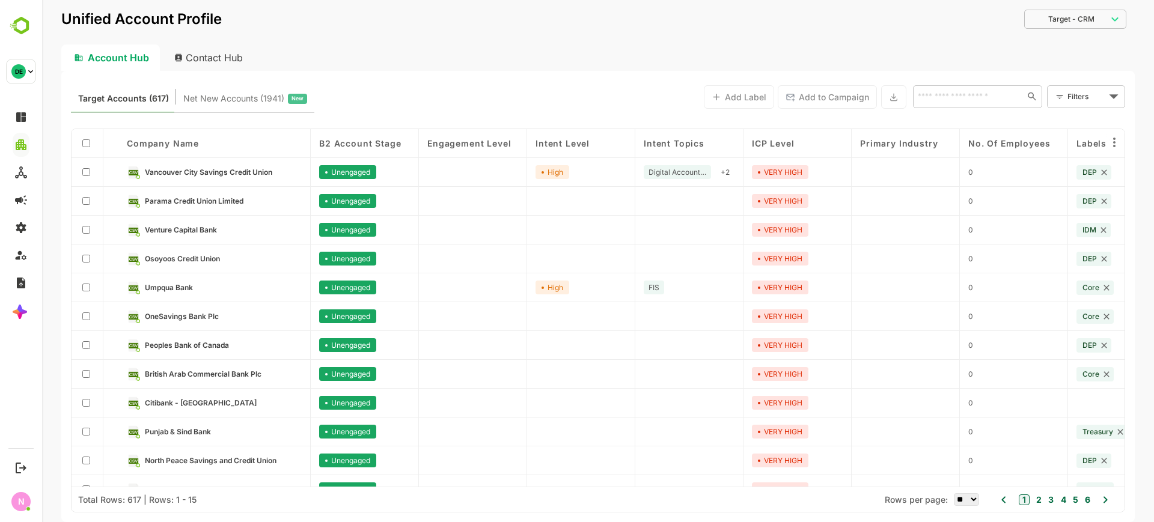
click at [1057, 94] on icon at bounding box center [1059, 97] width 8 height 9
click at [1091, 95] on body "**********" at bounding box center [598, 261] width 1112 height 522
click at [1090, 118] on span "New Filter" at bounding box center [1088, 123] width 36 height 14
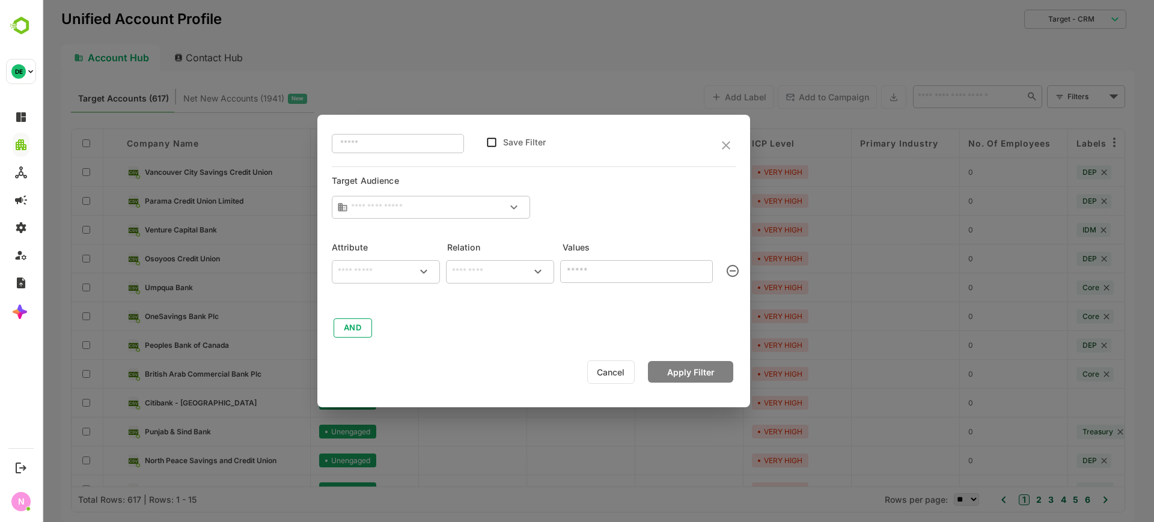
type input "**********"
click at [376, 279] on div "​" at bounding box center [386, 271] width 108 height 23
click at [416, 335] on div "B2 Account Stage" at bounding box center [385, 325] width 99 height 25
type input "**********"
click at [485, 272] on input "text" at bounding box center [499, 271] width 103 height 14
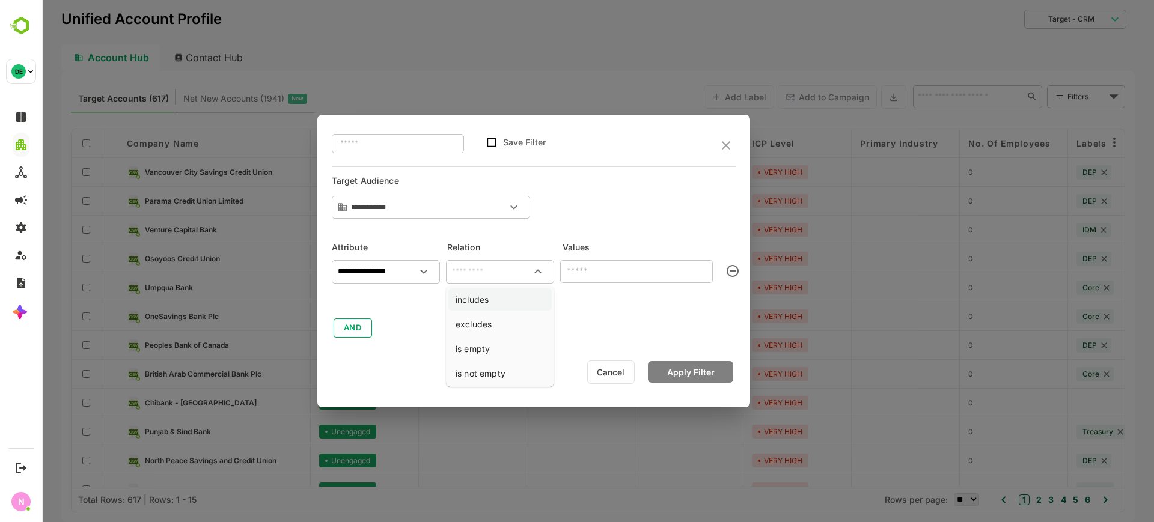
click at [485, 305] on li "includes" at bounding box center [499, 299] width 103 height 22
type input "********"
click at [611, 263] on div "​" at bounding box center [636, 271] width 153 height 22
click at [615, 272] on input "text" at bounding box center [627, 271] width 126 height 14
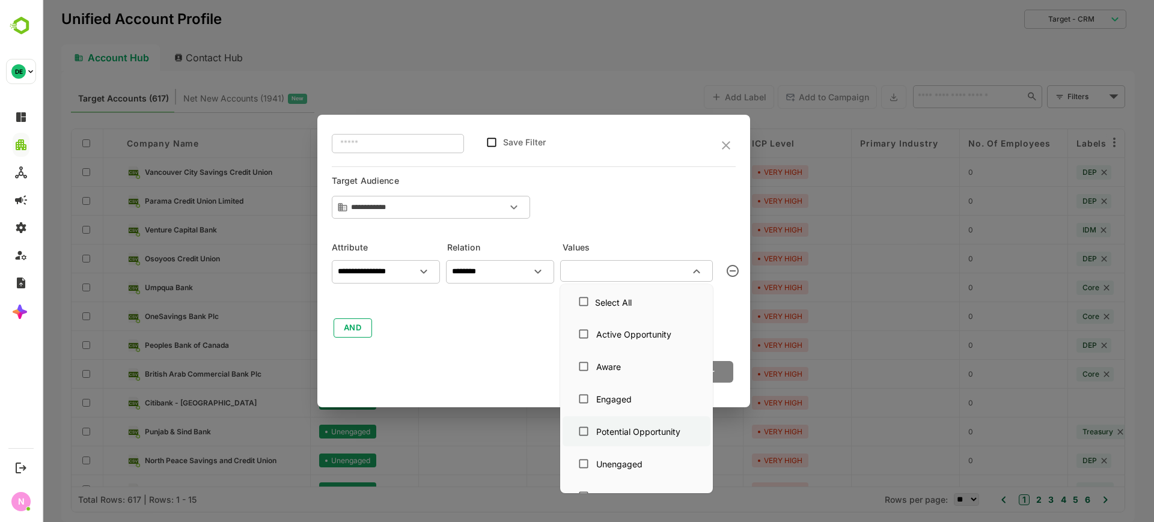
click at [639, 440] on div "Potential Opportunity" at bounding box center [636, 431] width 129 height 23
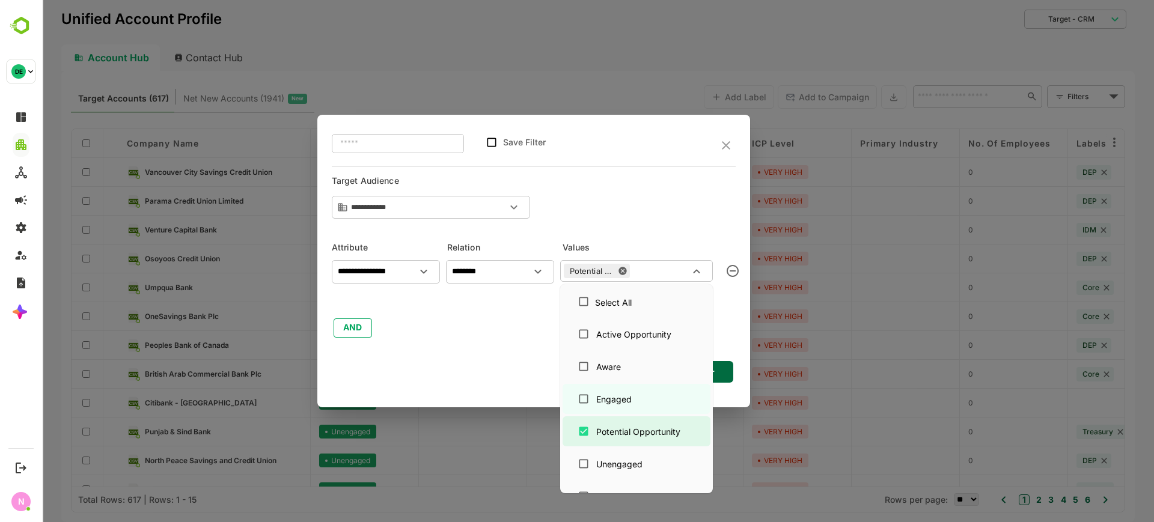
click at [530, 362] on div "Cancel Apply Filter" at bounding box center [534, 372] width 404 height 27
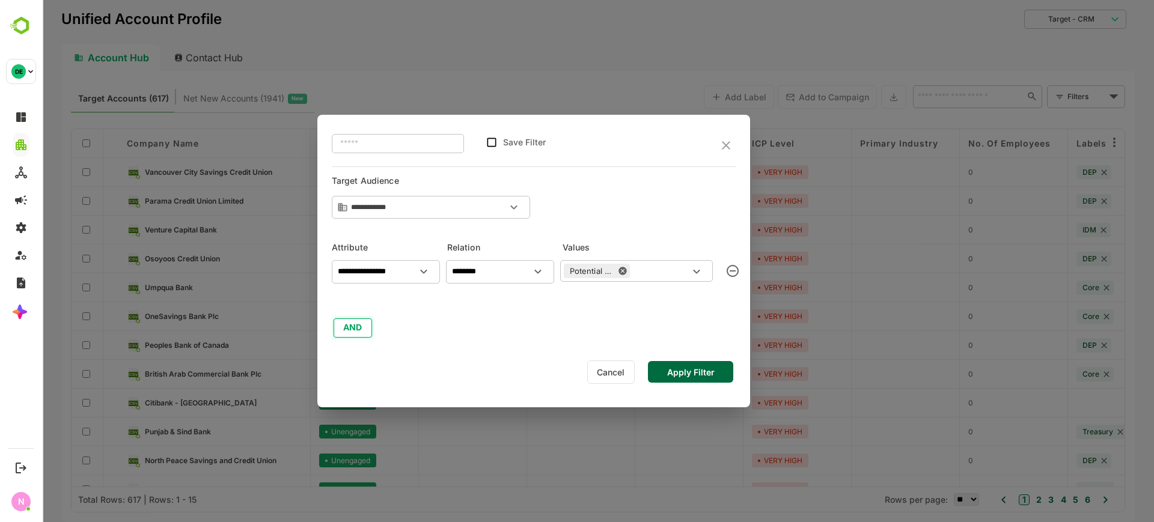
click at [350, 324] on button "AND" at bounding box center [352, 327] width 38 height 19
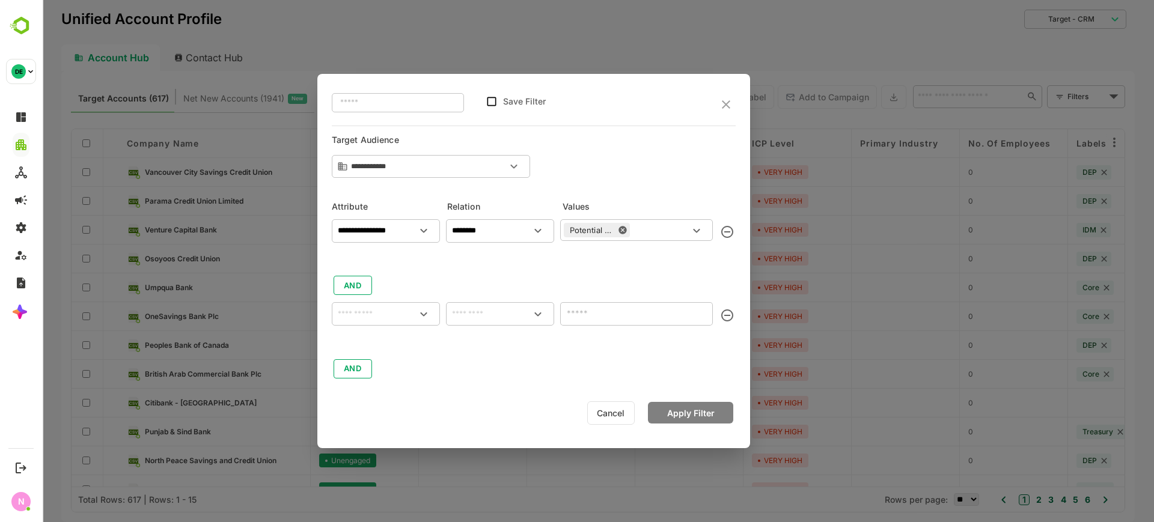
click at [359, 318] on input "text" at bounding box center [385, 313] width 103 height 14
click at [729, 312] on icon "delete" at bounding box center [727, 315] width 14 height 14
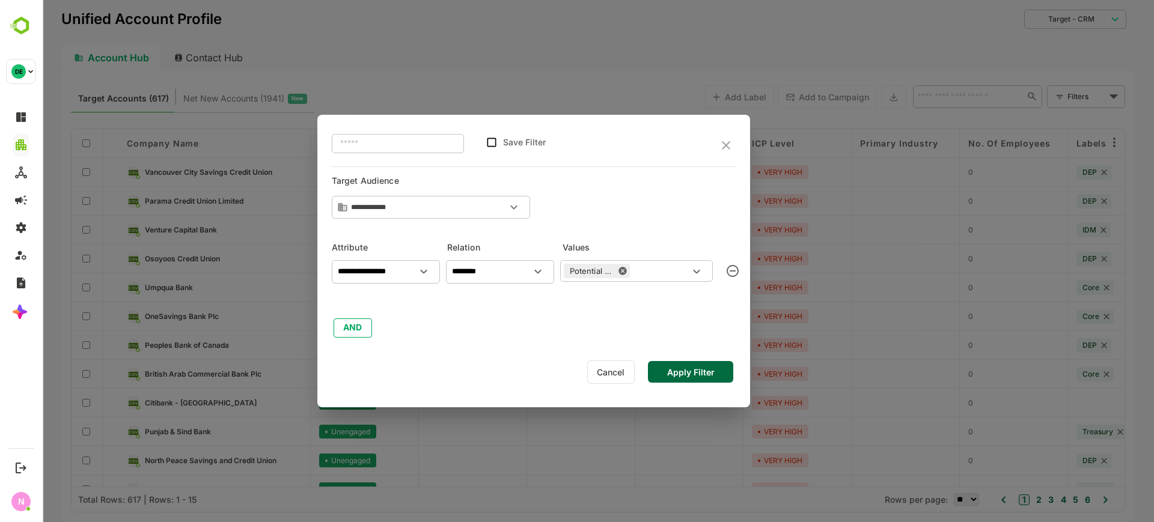
click at [713, 371] on button "Apply Filter" at bounding box center [690, 372] width 85 height 22
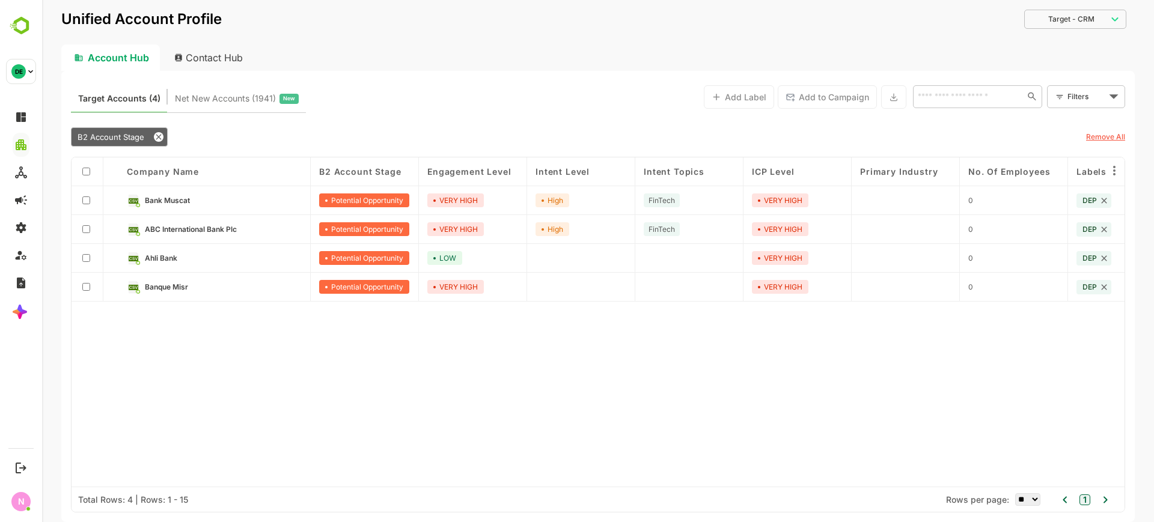
click at [204, 61] on div "Contact Hub" at bounding box center [209, 57] width 89 height 26
type input "**********"
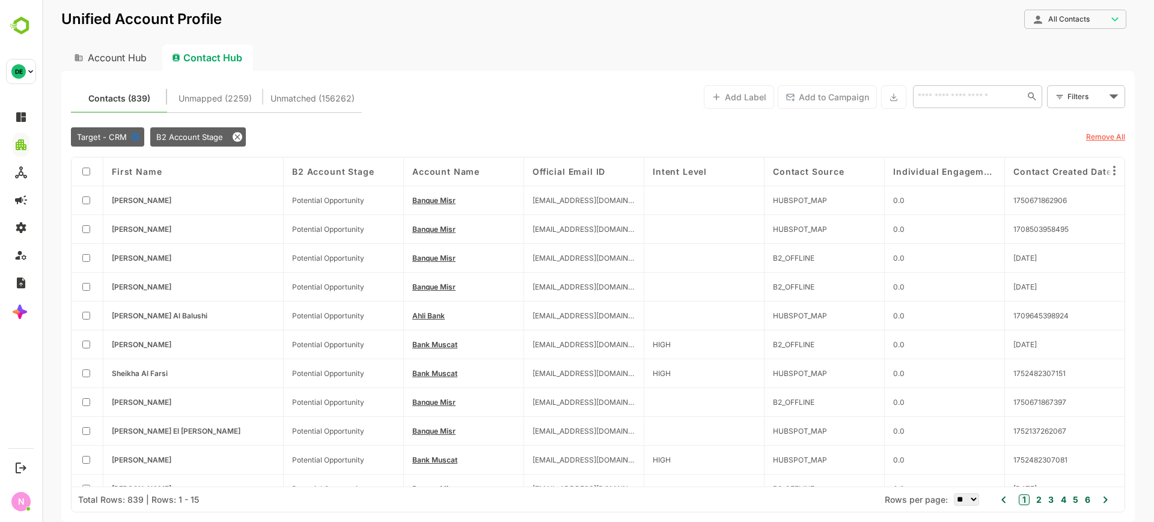
click at [204, 136] on span "B2 Account Stage" at bounding box center [189, 137] width 67 height 10
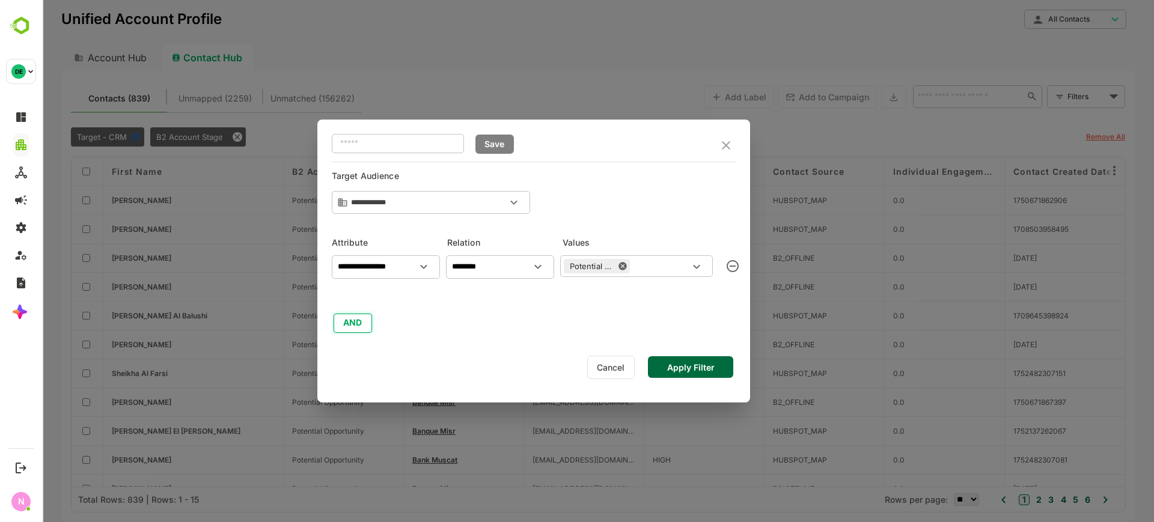
click at [358, 327] on button "AND" at bounding box center [352, 323] width 38 height 19
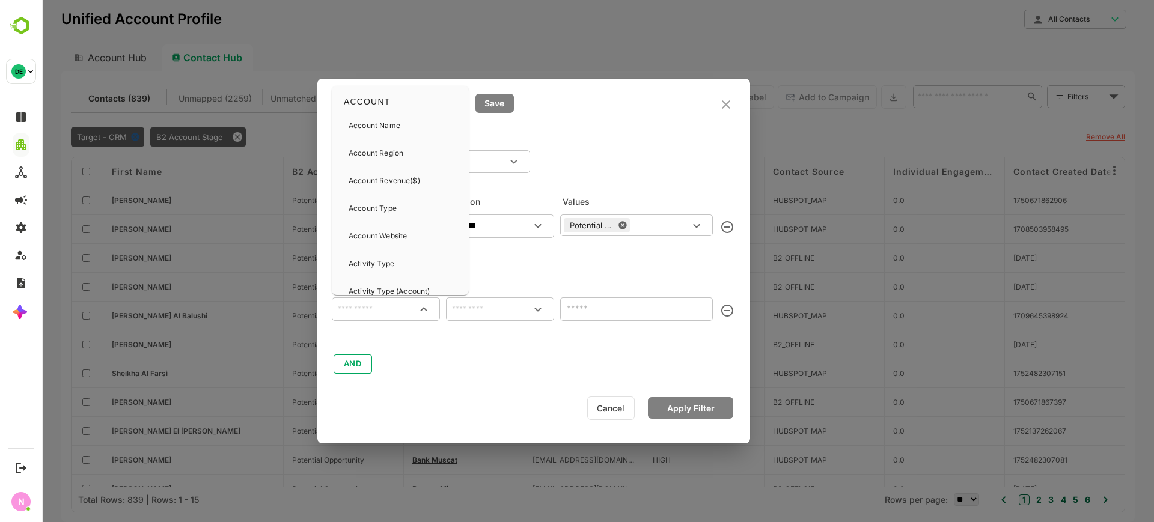
click at [360, 314] on input "text" at bounding box center [385, 309] width 103 height 14
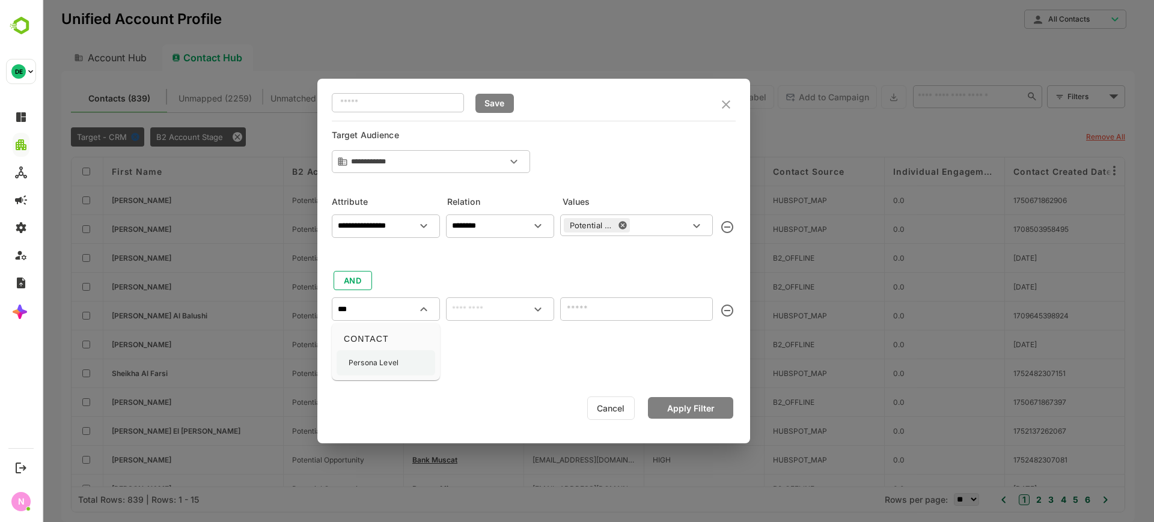
click at [379, 365] on p "Persona Level" at bounding box center [373, 362] width 50 height 11
type input "**********"
click at [469, 312] on input "text" at bounding box center [499, 309] width 103 height 14
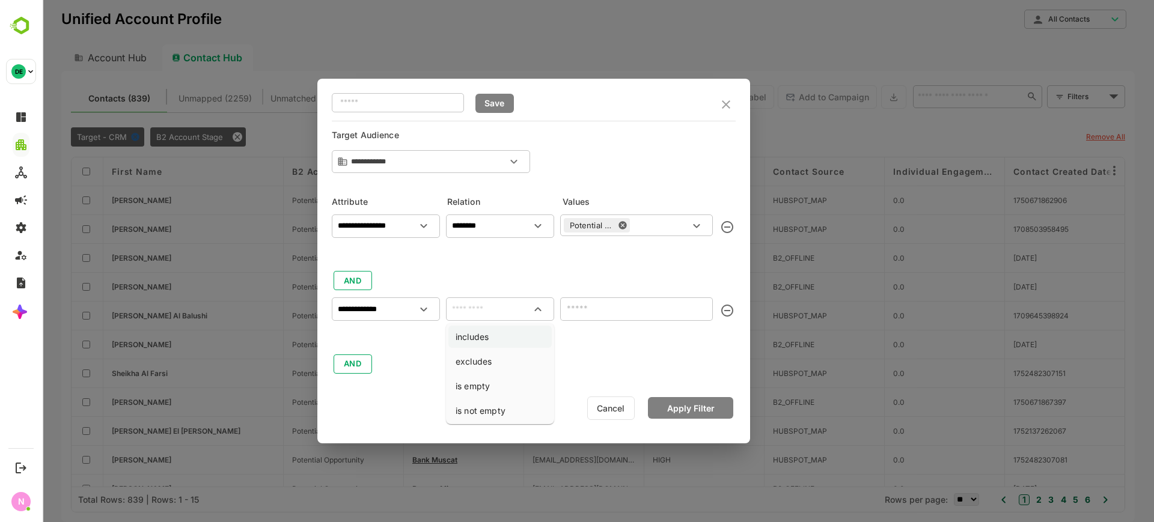
click at [473, 328] on li "includes" at bounding box center [499, 337] width 103 height 22
type input "********"
click at [606, 315] on div "​" at bounding box center [636, 308] width 153 height 22
click at [607, 311] on input "text" at bounding box center [627, 308] width 126 height 14
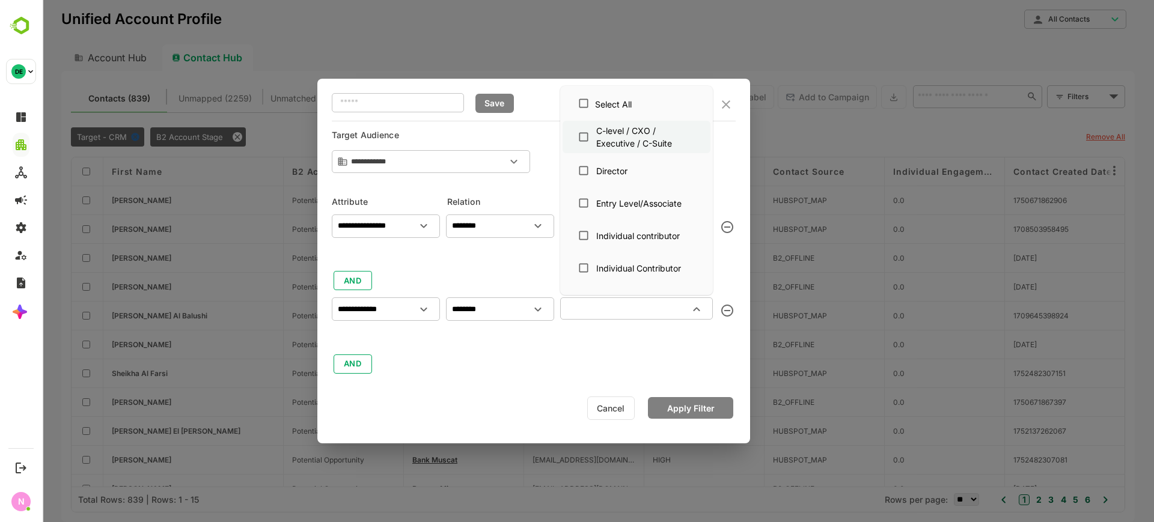
click at [609, 142] on div "C-level / CXO / Executive / C-Suite" at bounding box center [645, 136] width 99 height 25
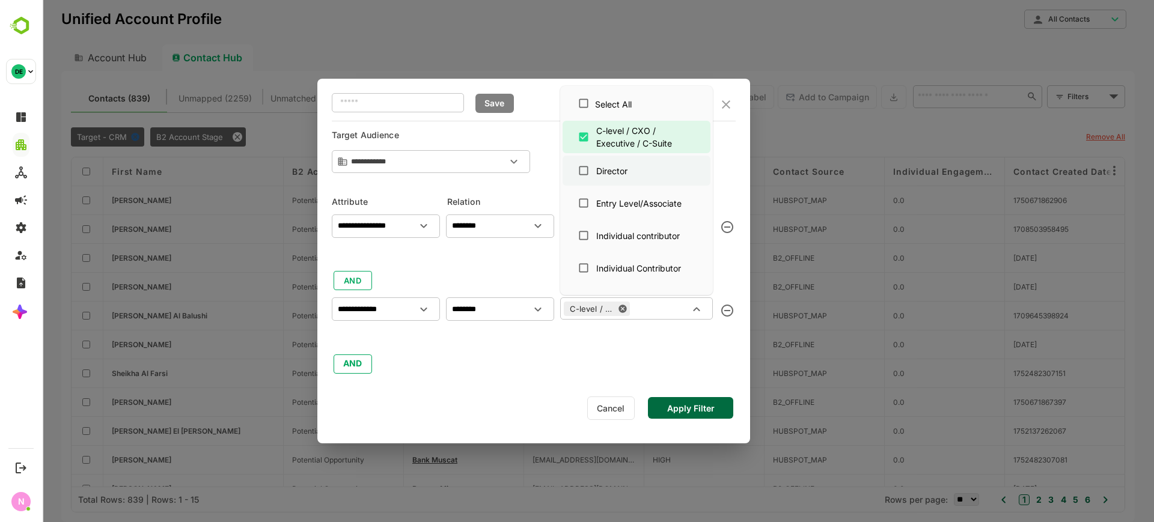
click at [608, 165] on div "Director" at bounding box center [611, 171] width 31 height 13
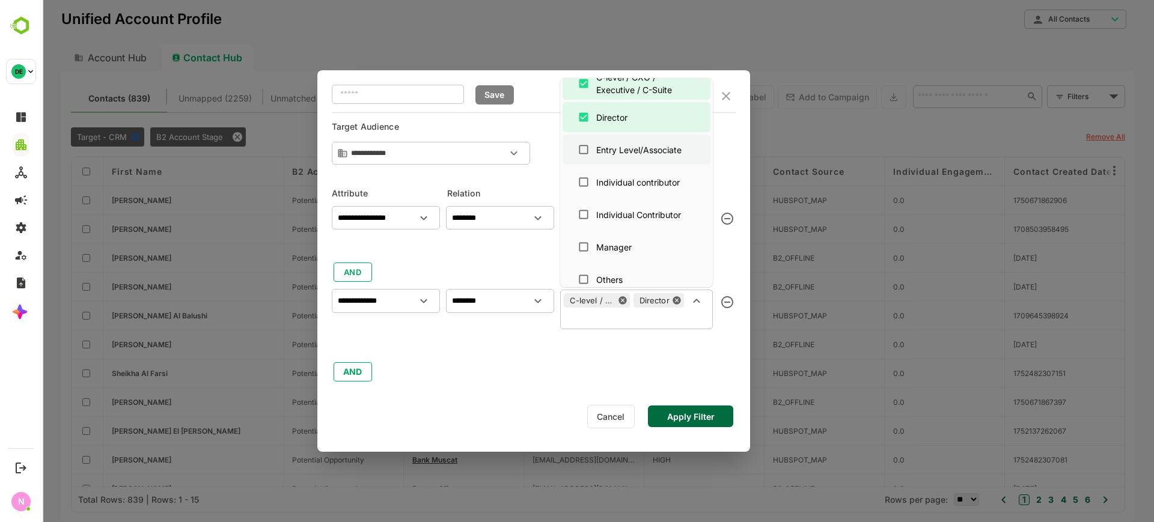
scroll to position [88, 0]
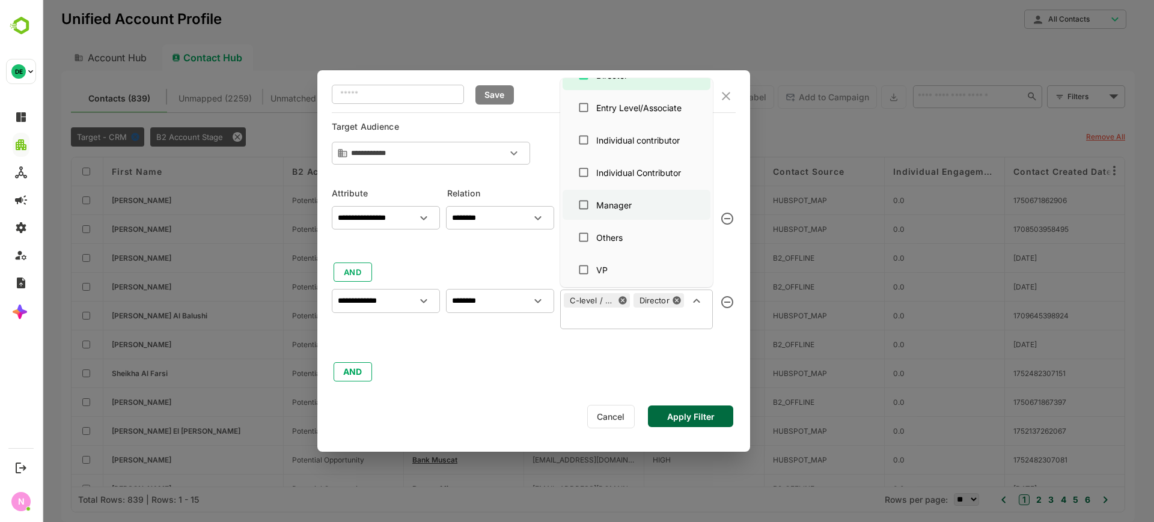
click at [621, 211] on div "Manager" at bounding box center [636, 204] width 129 height 23
click at [633, 271] on div "VP" at bounding box center [636, 269] width 129 height 23
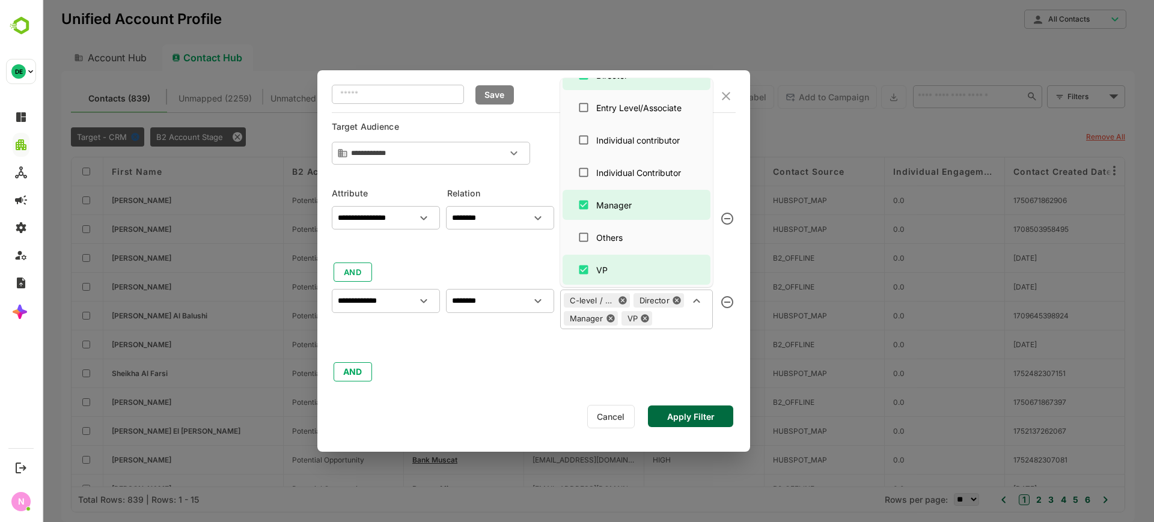
click at [677, 368] on div "**********" at bounding box center [534, 292] width 404 height 183
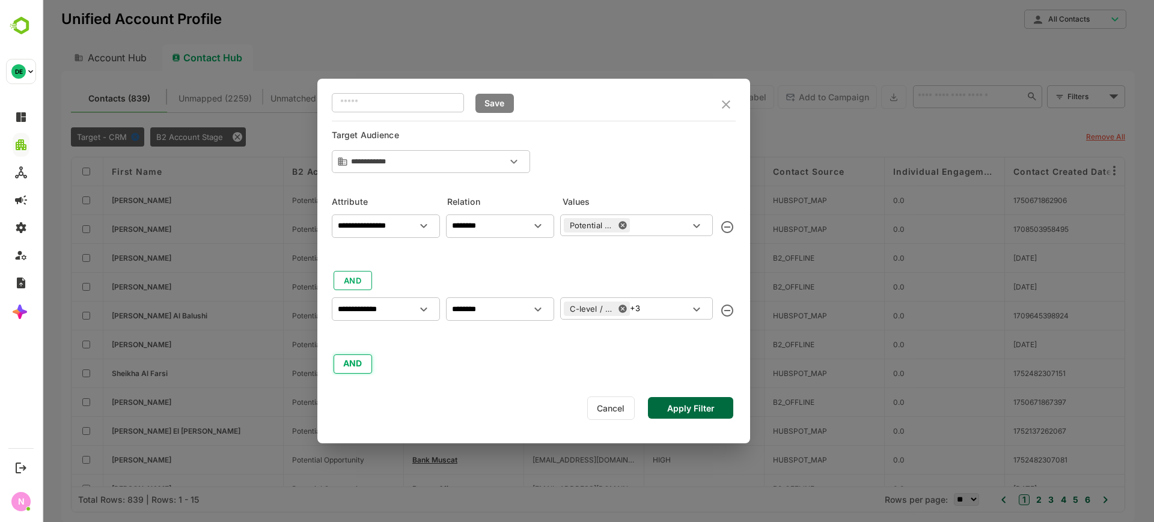
click at [362, 360] on button "AND" at bounding box center [352, 363] width 38 height 19
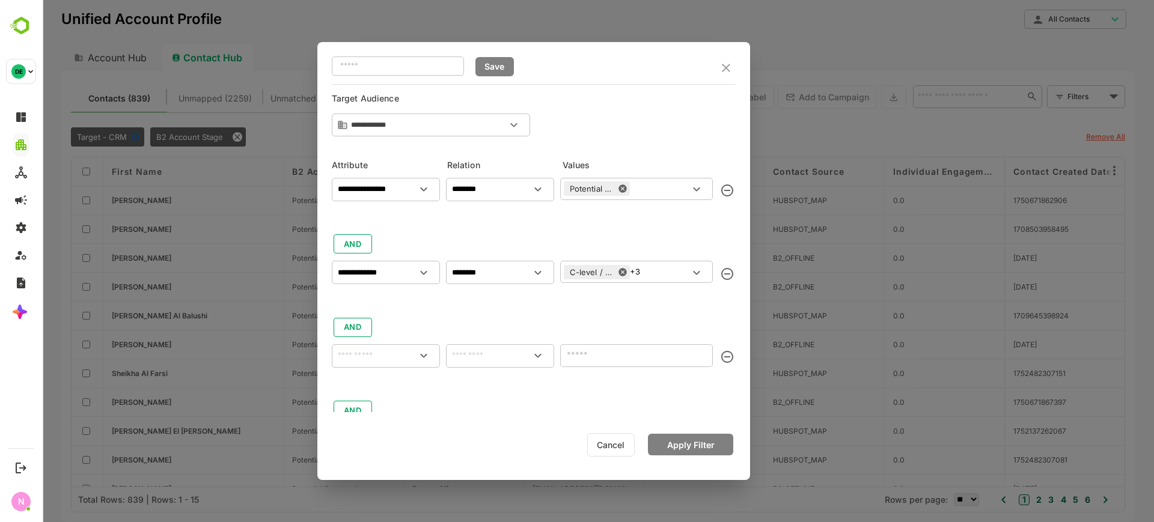
click at [379, 347] on div "​" at bounding box center [386, 355] width 108 height 23
click at [371, 409] on p "Lead Source" at bounding box center [370, 409] width 44 height 11
type input "**********"
click at [474, 354] on input "text" at bounding box center [499, 355] width 103 height 14
click at [485, 386] on li "includes" at bounding box center [499, 384] width 103 height 22
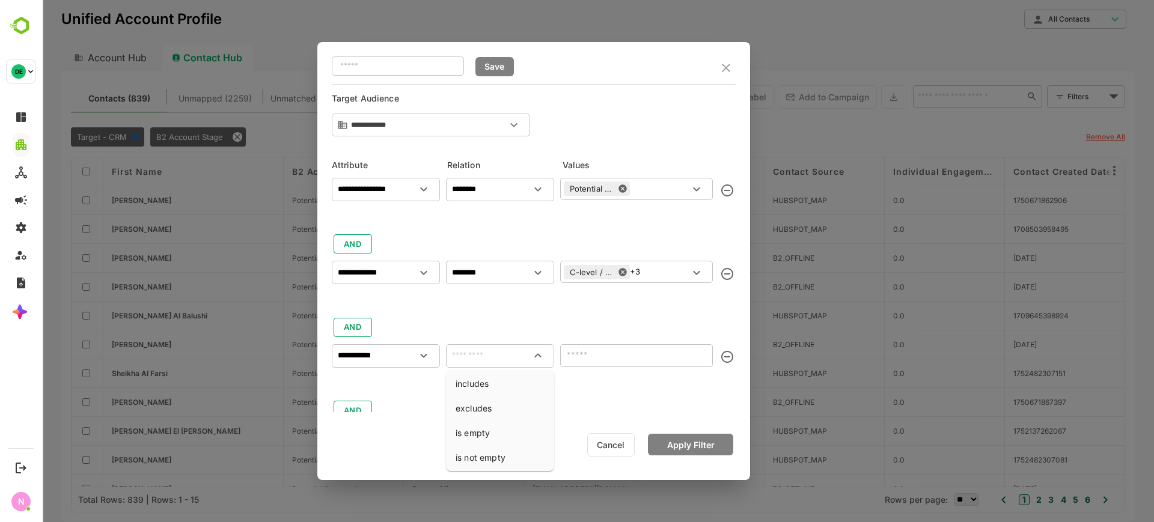
type input "********"
click at [555, 348] on div "**********" at bounding box center [522, 354] width 381 height 31
click at [573, 354] on input "text" at bounding box center [627, 355] width 126 height 14
click at [630, 350] on input "text" at bounding box center [627, 355] width 126 height 14
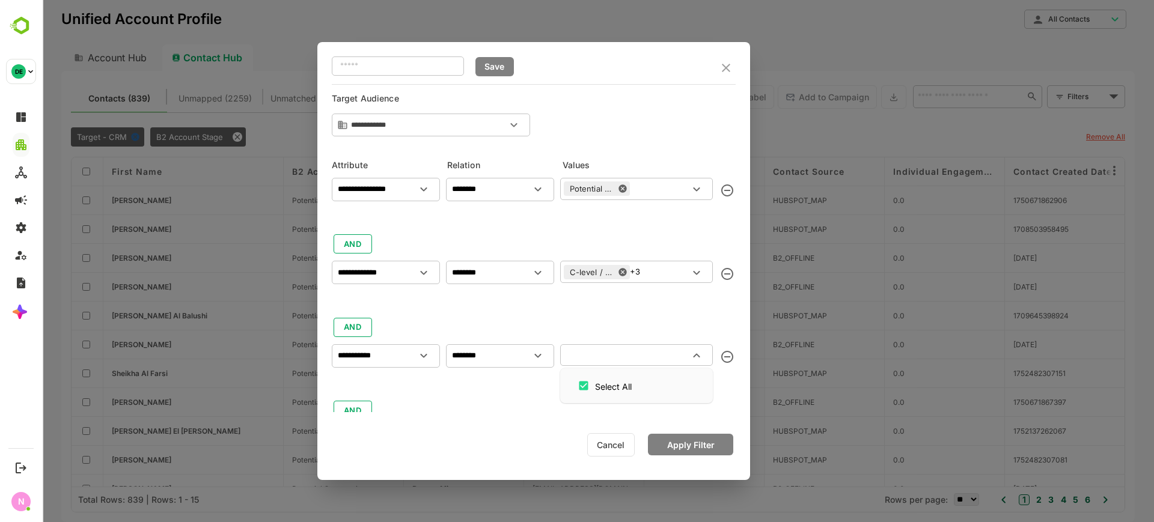
click at [630, 350] on input "text" at bounding box center [627, 355] width 126 height 14
click at [630, 349] on input "text" at bounding box center [627, 355] width 126 height 14
click at [393, 351] on div at bounding box center [413, 355] width 41 height 20
type input "*"
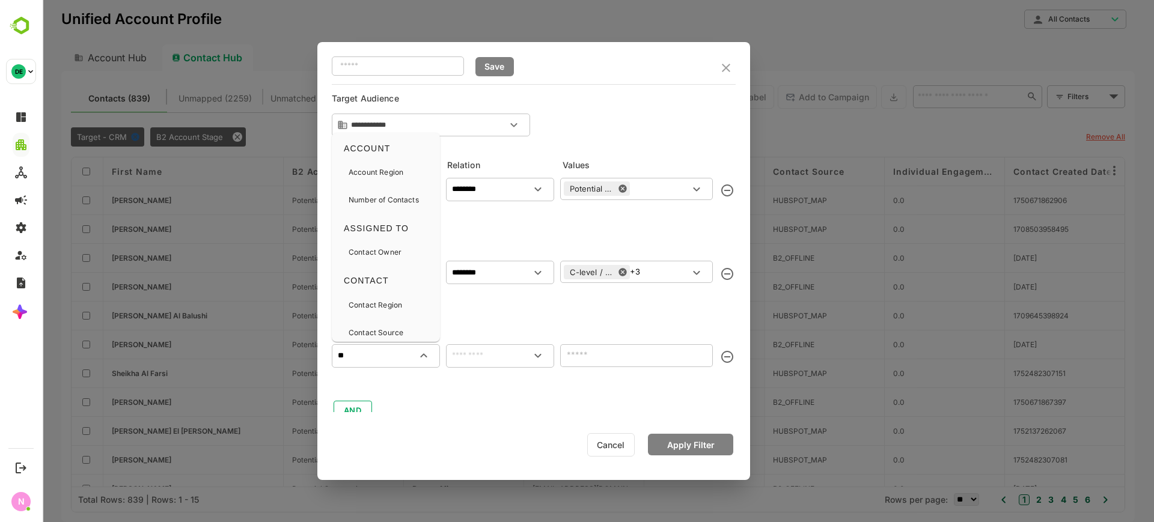
type input "*"
click at [393, 312] on div "Contact Source" at bounding box center [375, 305] width 55 height 25
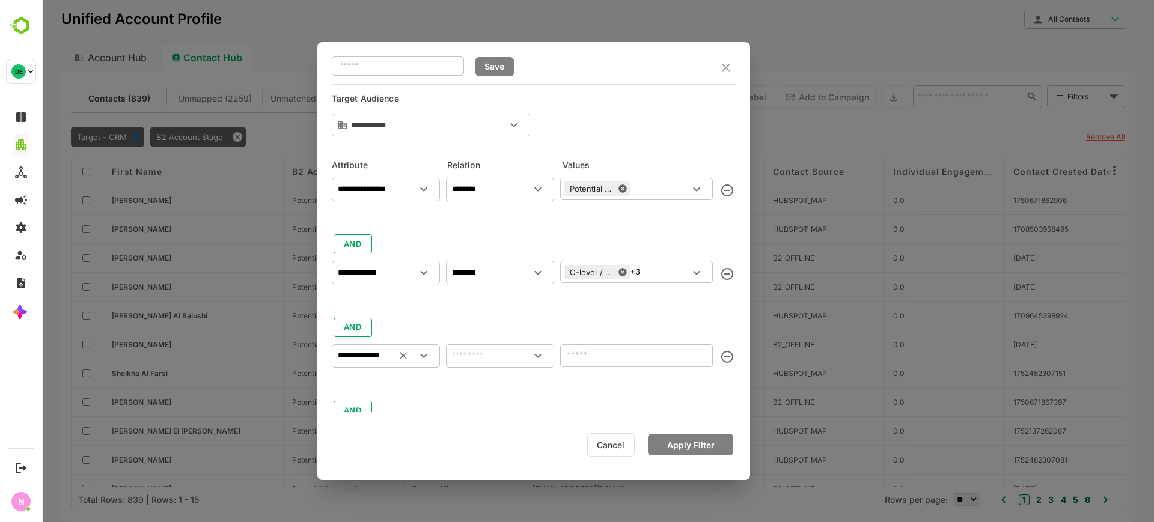
type input "**********"
click at [481, 358] on input "text" at bounding box center [499, 355] width 103 height 14
click at [490, 379] on li "includes" at bounding box center [499, 384] width 103 height 22
type input "********"
click at [622, 357] on input "text" at bounding box center [627, 355] width 126 height 14
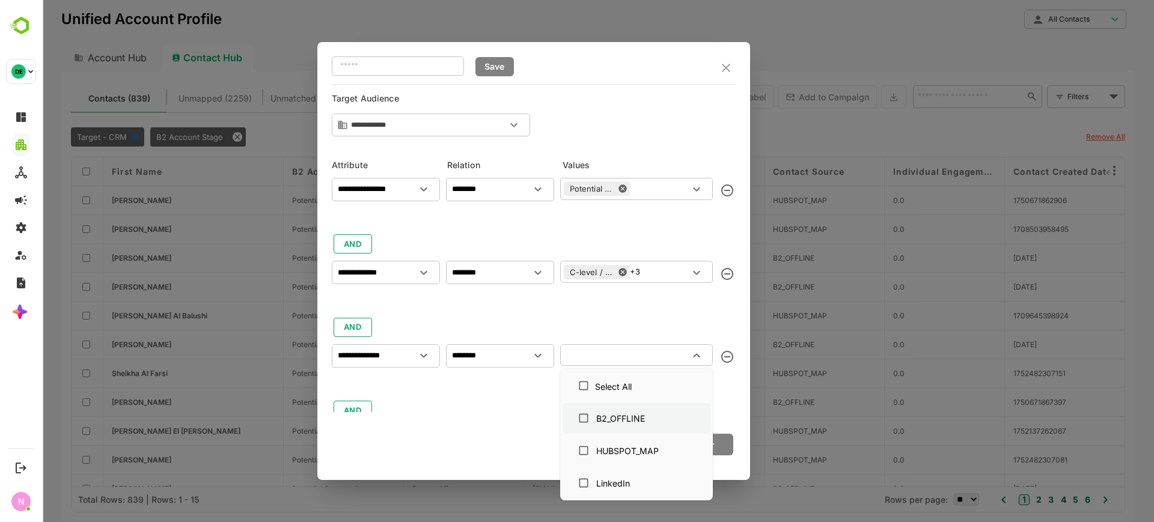
click at [629, 425] on div "B2_OFFLINE" at bounding box center [636, 418] width 129 height 23
click at [741, 420] on div "**********" at bounding box center [533, 261] width 433 height 438
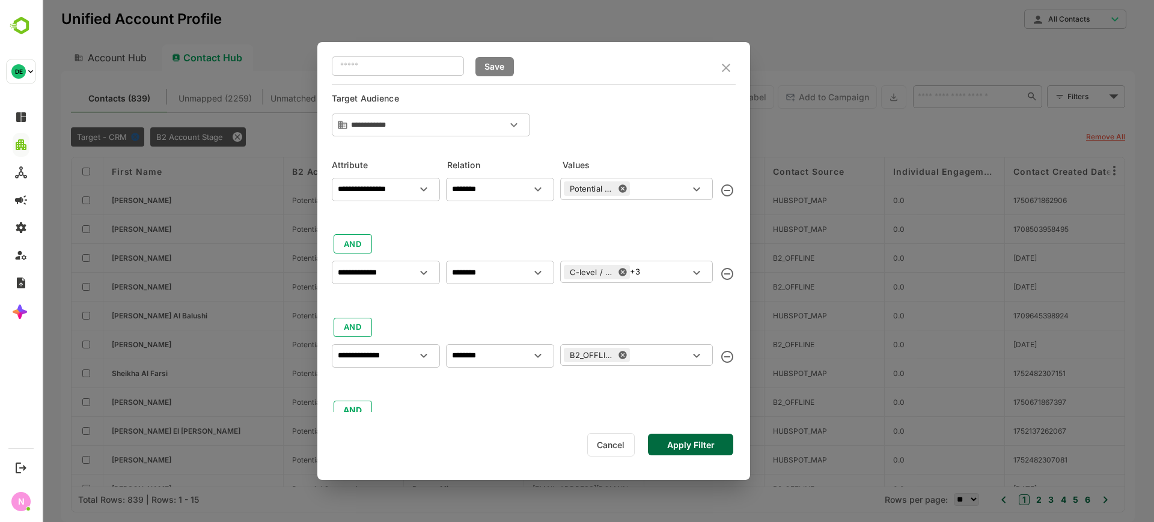
click at [694, 440] on button "Apply Filter" at bounding box center [690, 445] width 85 height 22
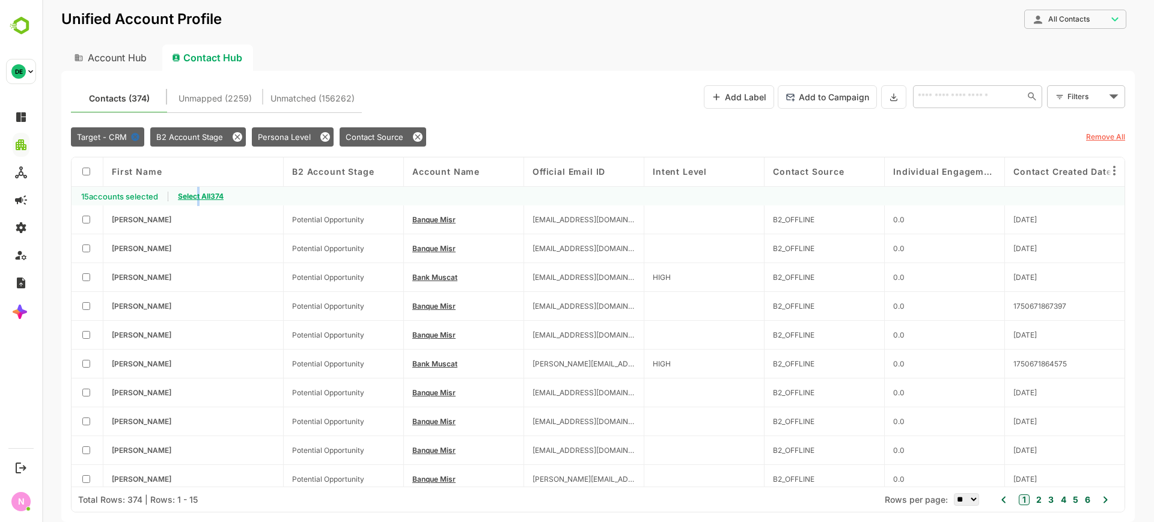
click at [202, 198] on span "Select All 374" at bounding box center [201, 196] width 46 height 9
click at [897, 98] on icon at bounding box center [894, 97] width 10 height 10
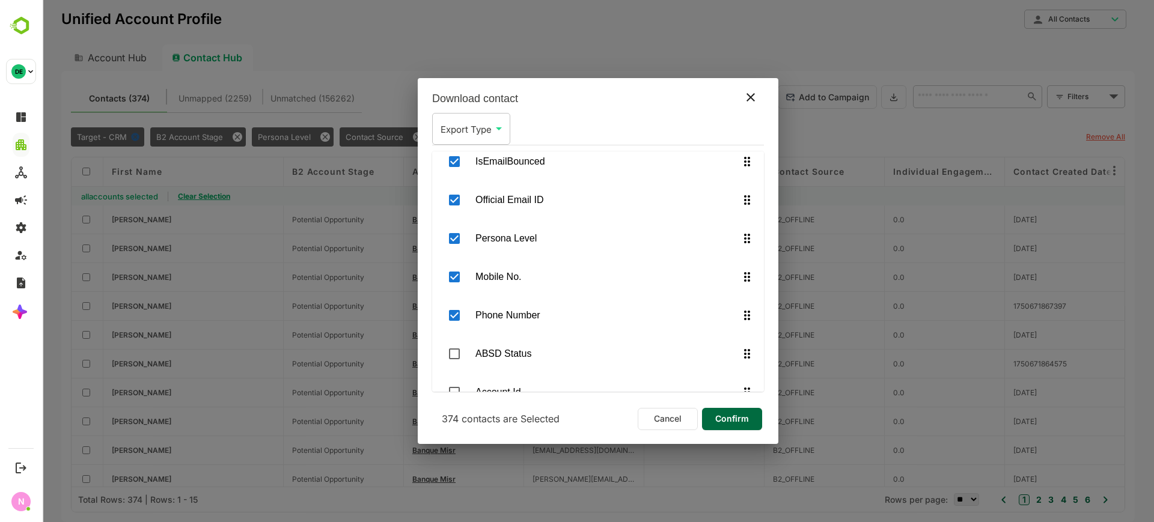
scroll to position [424, 0]
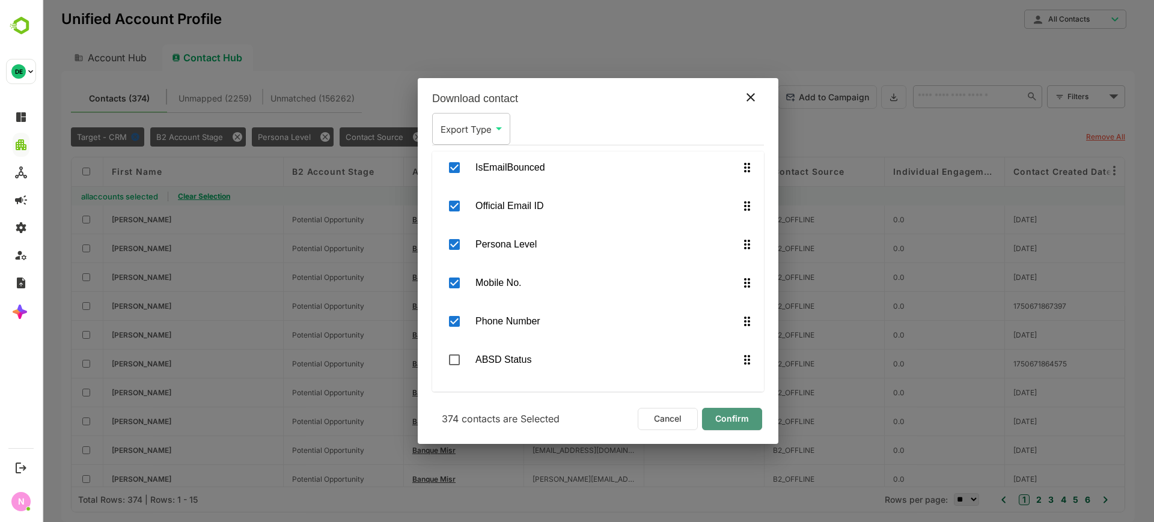
click at [740, 414] on span "Confirm" at bounding box center [731, 419] width 41 height 16
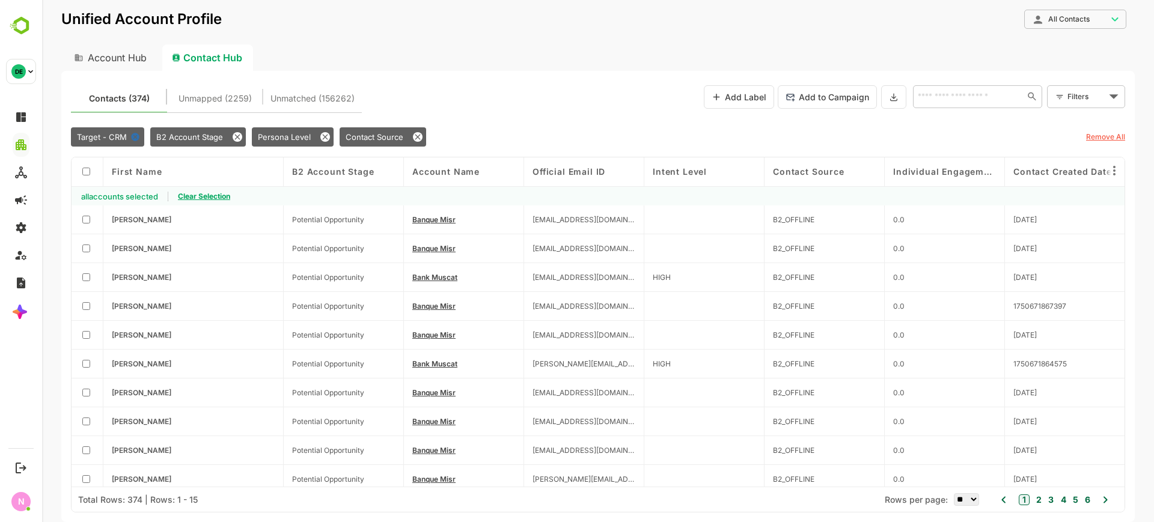
click at [118, 56] on div "Account Hub" at bounding box center [109, 57] width 96 height 26
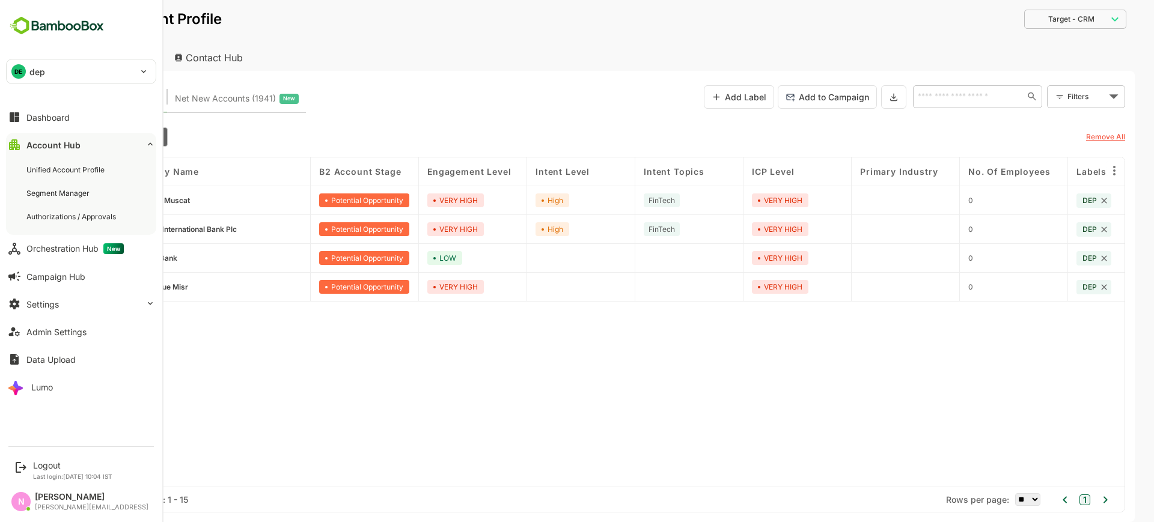
click at [32, 73] on p "dep" at bounding box center [37, 71] width 16 height 13
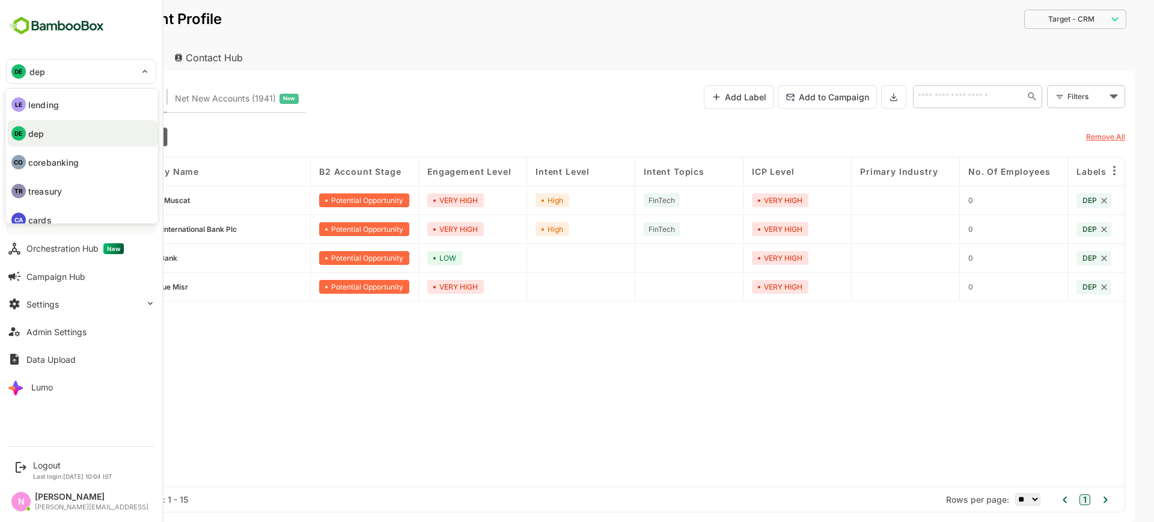
click at [49, 101] on p "lending" at bounding box center [43, 105] width 31 height 13
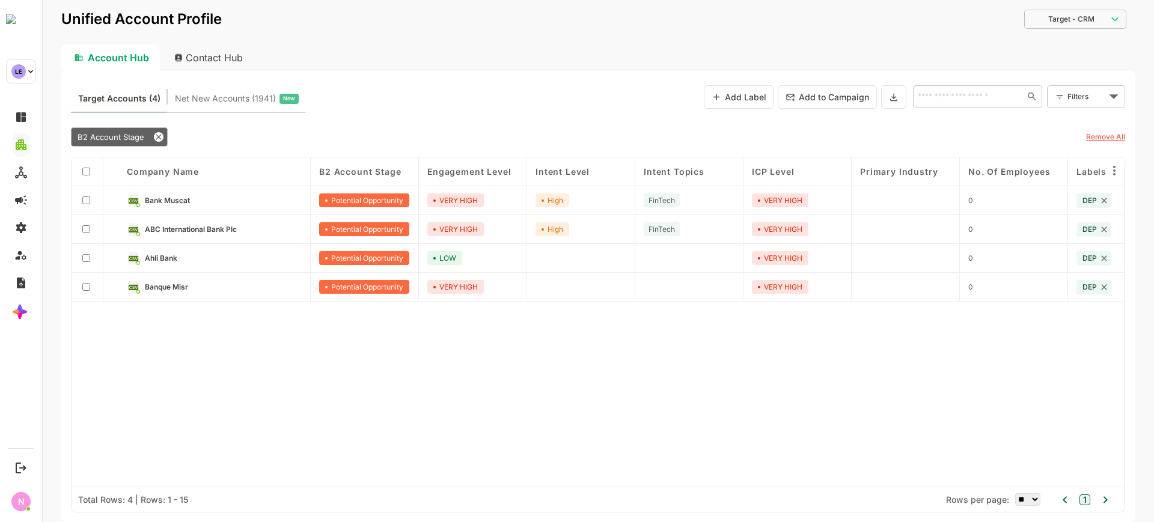
type input "**********"
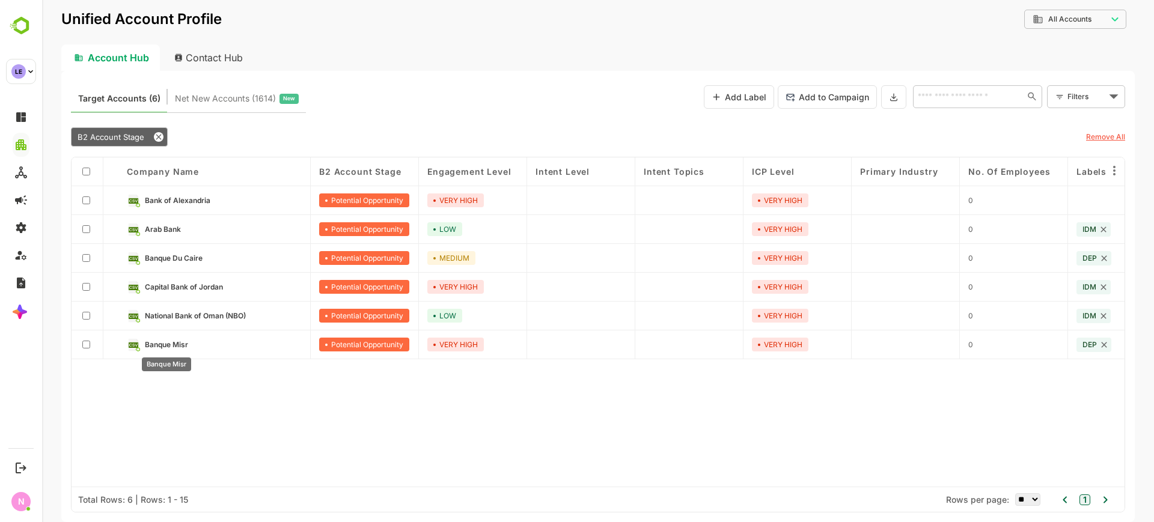
click at [169, 350] on div "Banque Misr" at bounding box center [167, 360] width 52 height 23
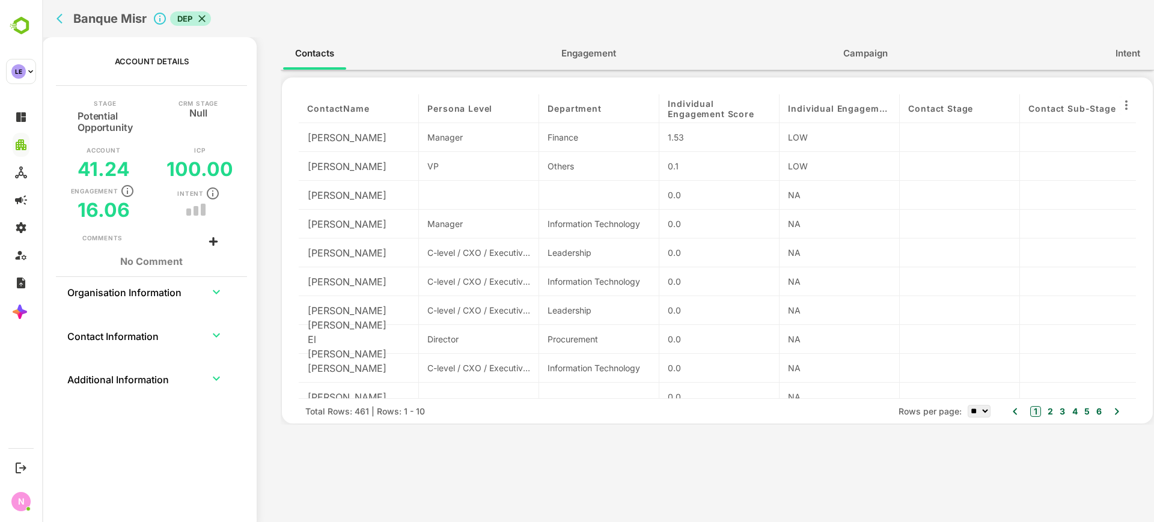
click at [600, 55] on span "Engagement" at bounding box center [588, 54] width 55 height 16
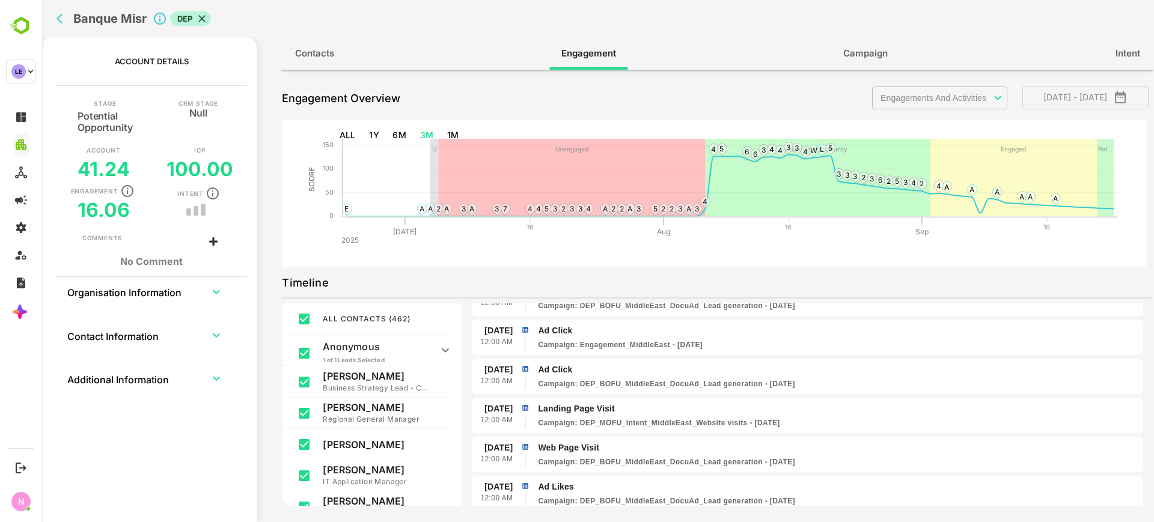
scroll to position [0, 0]
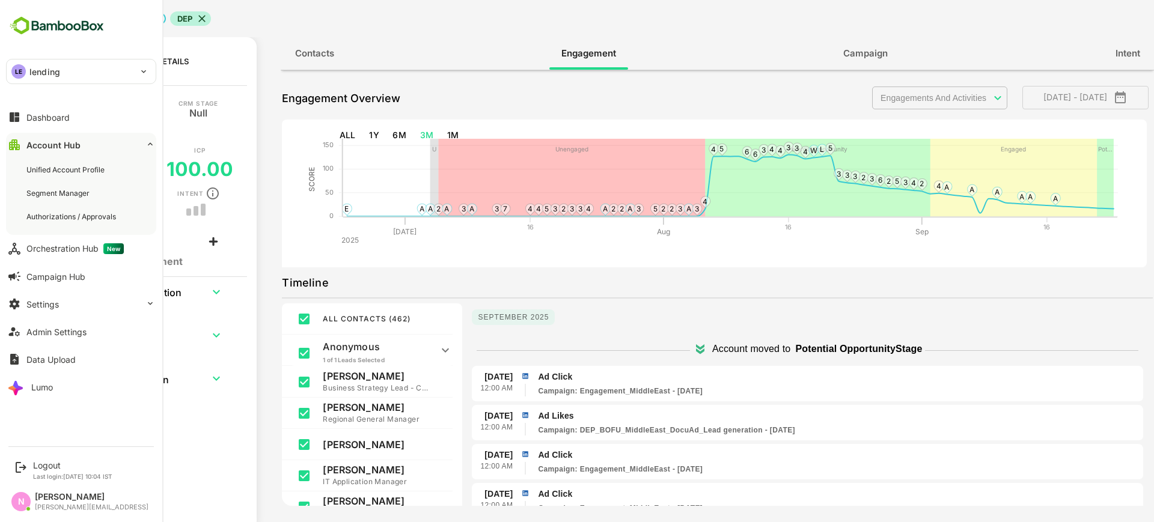
click at [81, 75] on div "LE lending" at bounding box center [74, 71] width 135 height 24
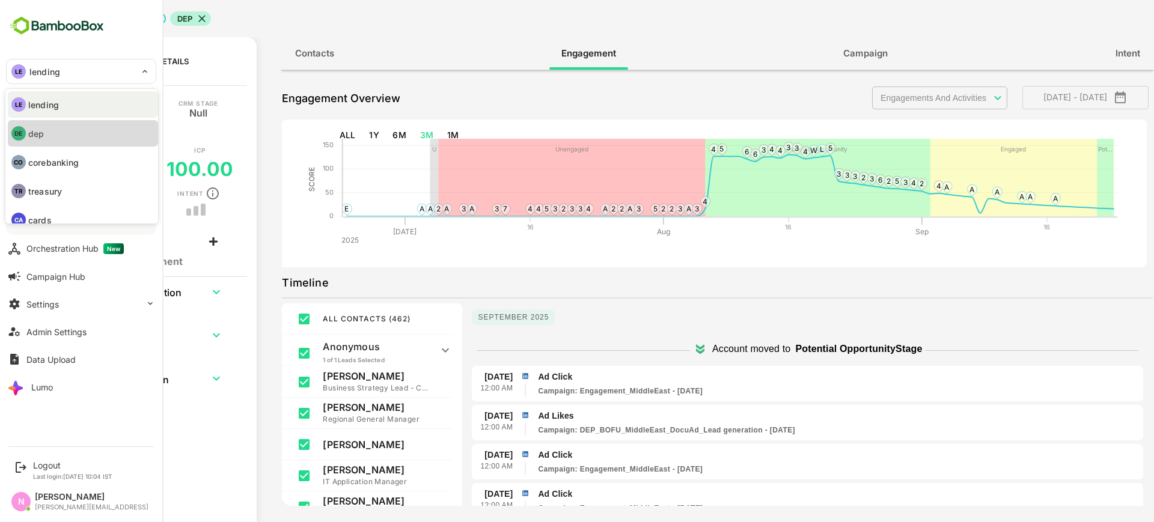
click at [82, 130] on li "DE dep" at bounding box center [83, 133] width 150 height 26
type input "***"
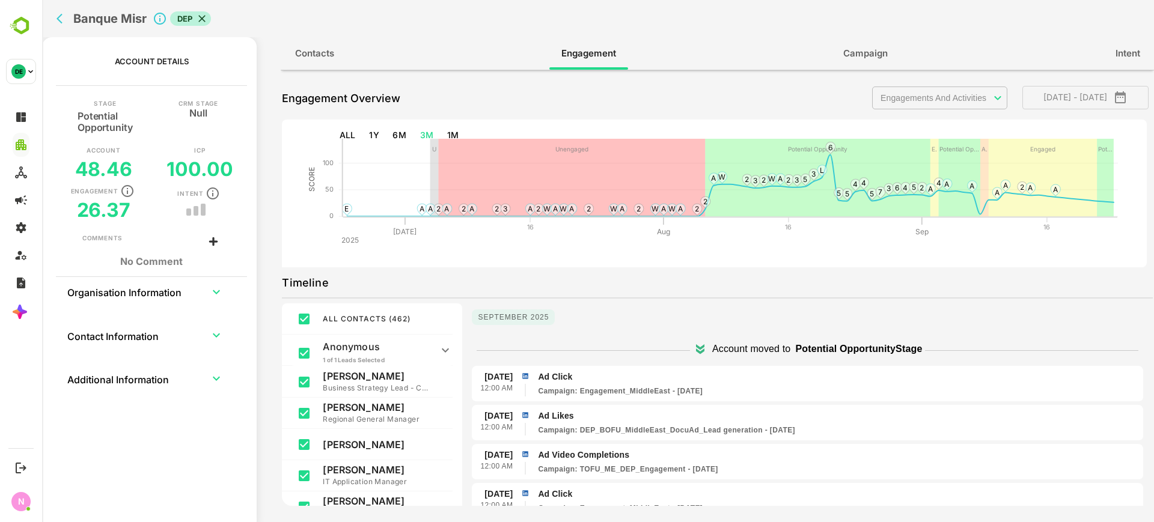
click at [68, 20] on icon "back" at bounding box center [62, 19] width 12 height 12
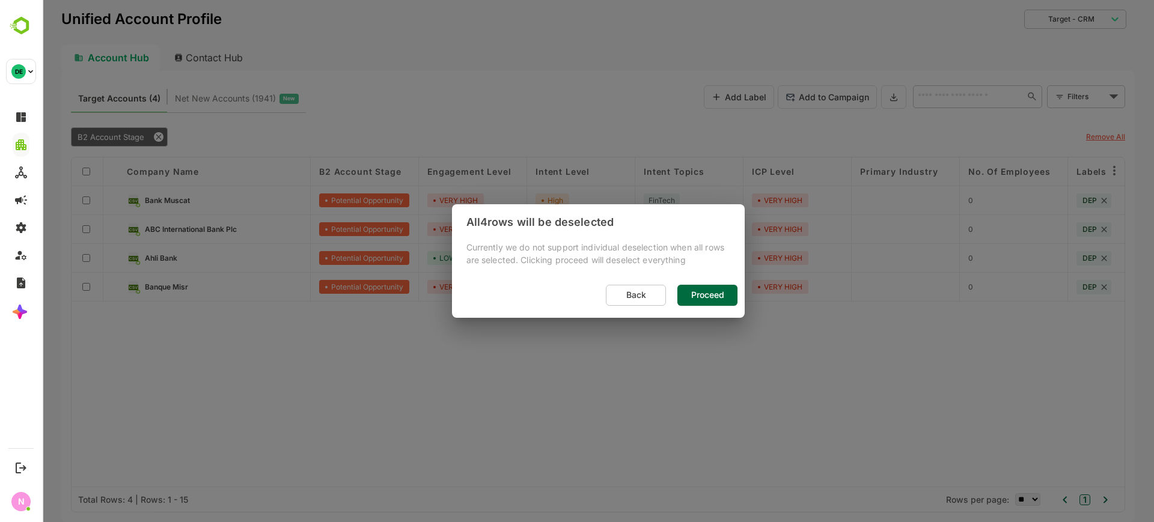
click at [624, 294] on span "Back" at bounding box center [635, 295] width 47 height 16
click at [639, 296] on span "Back" at bounding box center [635, 295] width 47 height 16
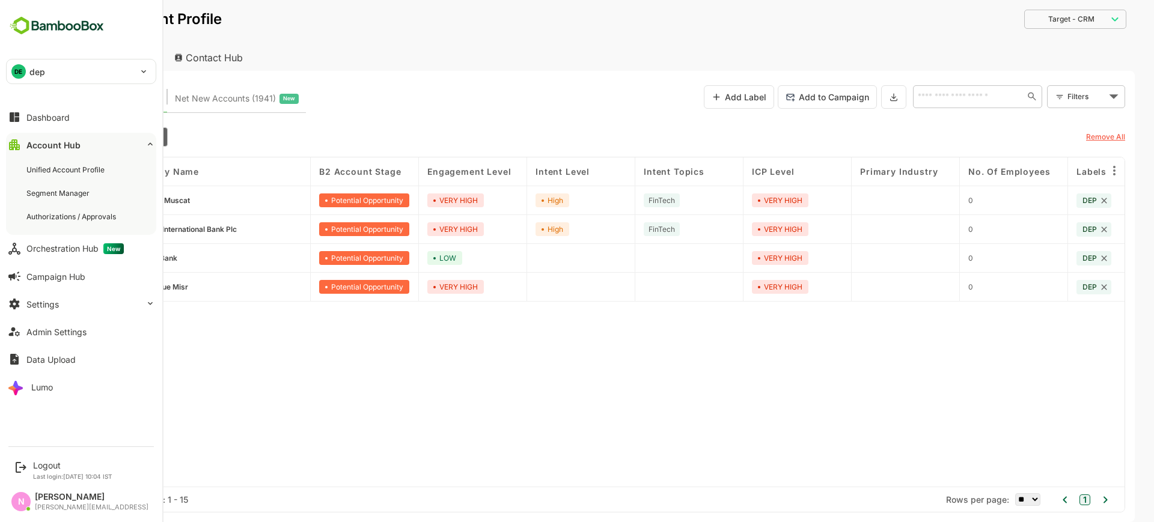
click at [79, 71] on div "DE dep" at bounding box center [74, 71] width 135 height 24
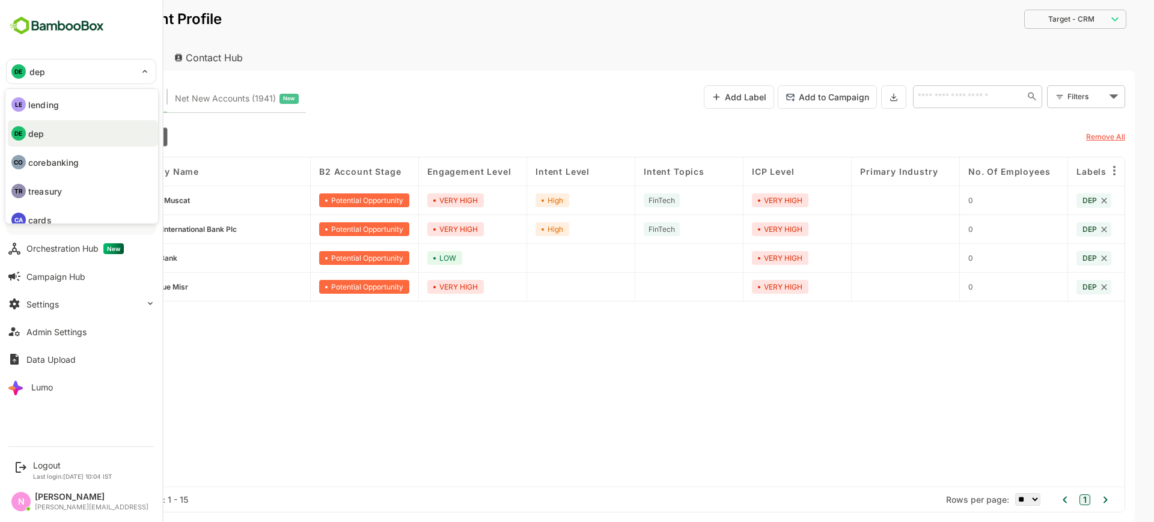
click at [70, 165] on p "corebanking" at bounding box center [53, 162] width 50 height 13
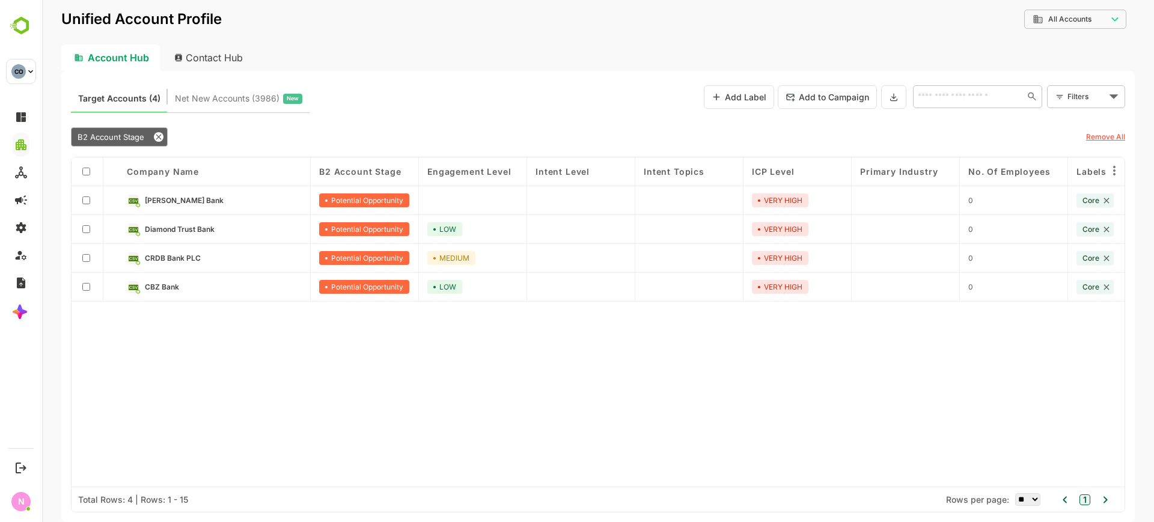
click at [210, 66] on div "Contact Hub" at bounding box center [209, 57] width 89 height 26
type input "**********"
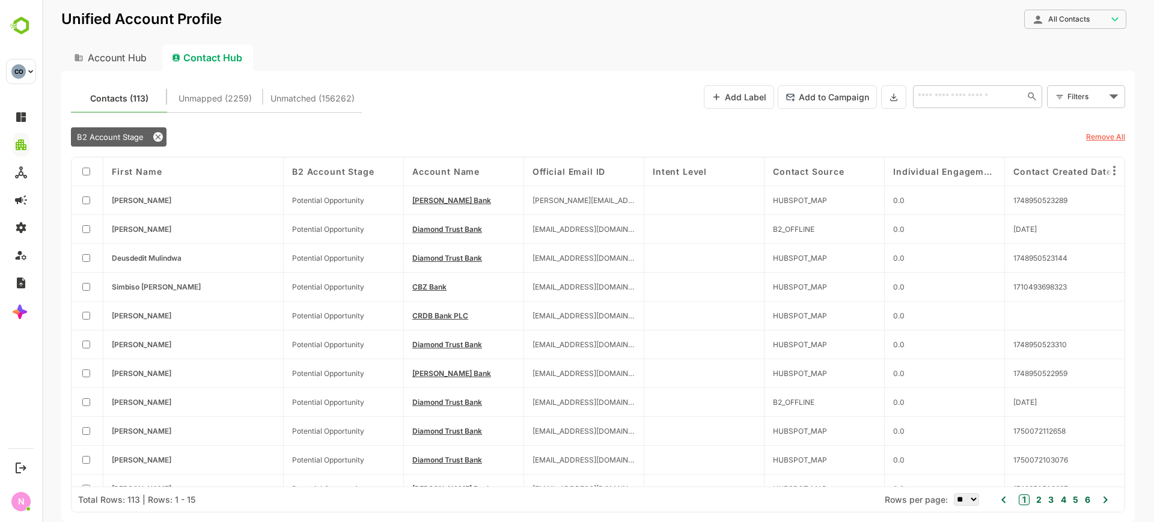
click at [139, 127] on div "B2 Account Stage" at bounding box center [119, 136] width 96 height 19
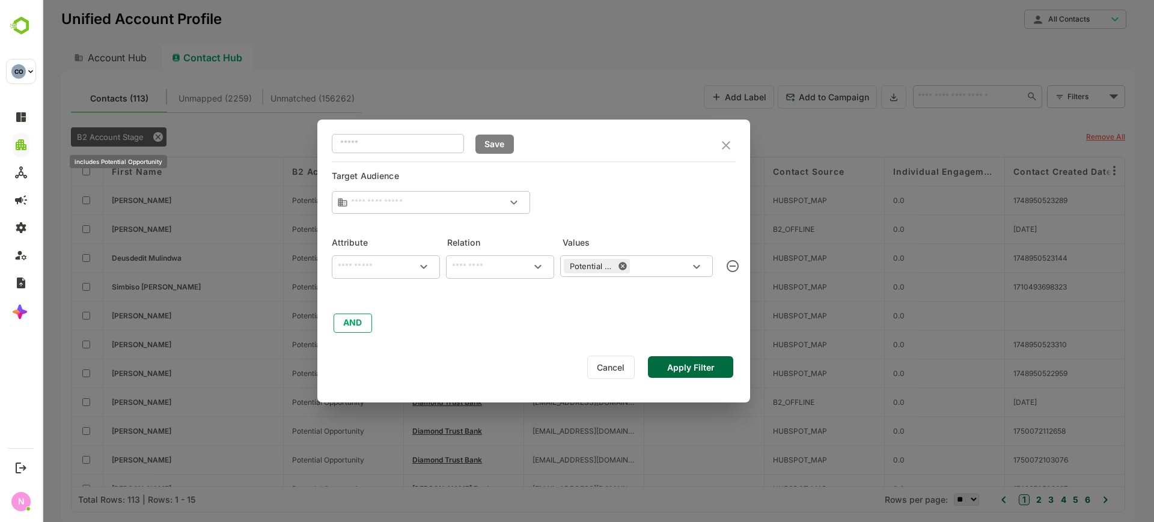
type input "**********"
type input "********"
click at [354, 320] on button "AND" at bounding box center [352, 323] width 38 height 19
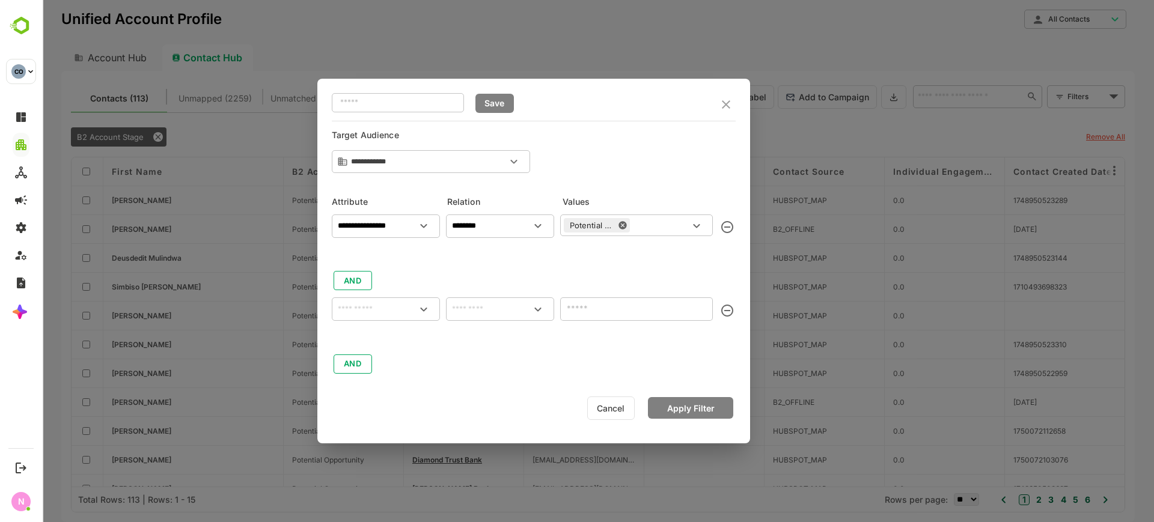
click at [353, 313] on input "text" at bounding box center [385, 309] width 103 height 14
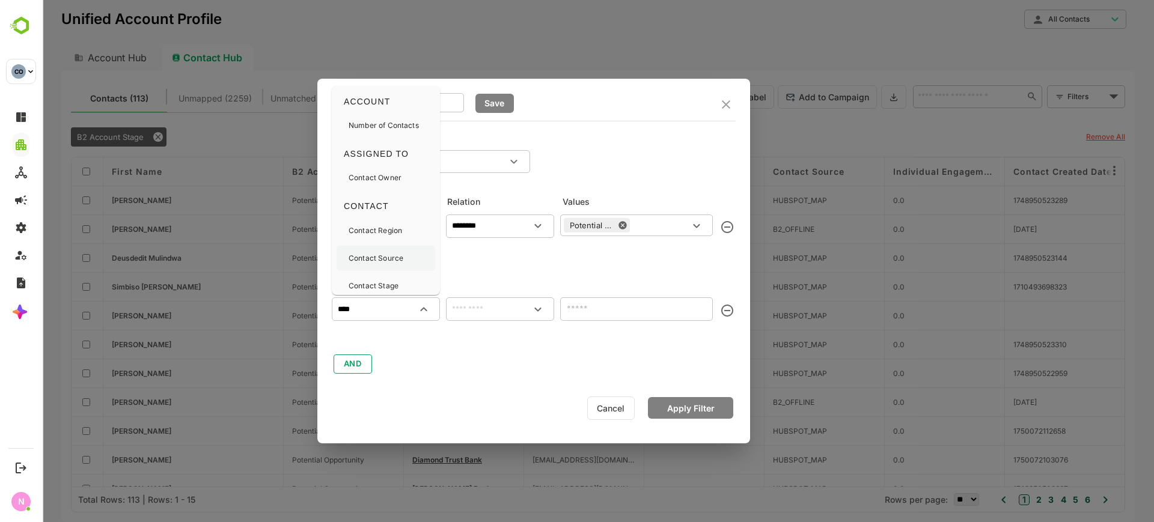
click at [407, 248] on div "Contact Source" at bounding box center [385, 258] width 99 height 25
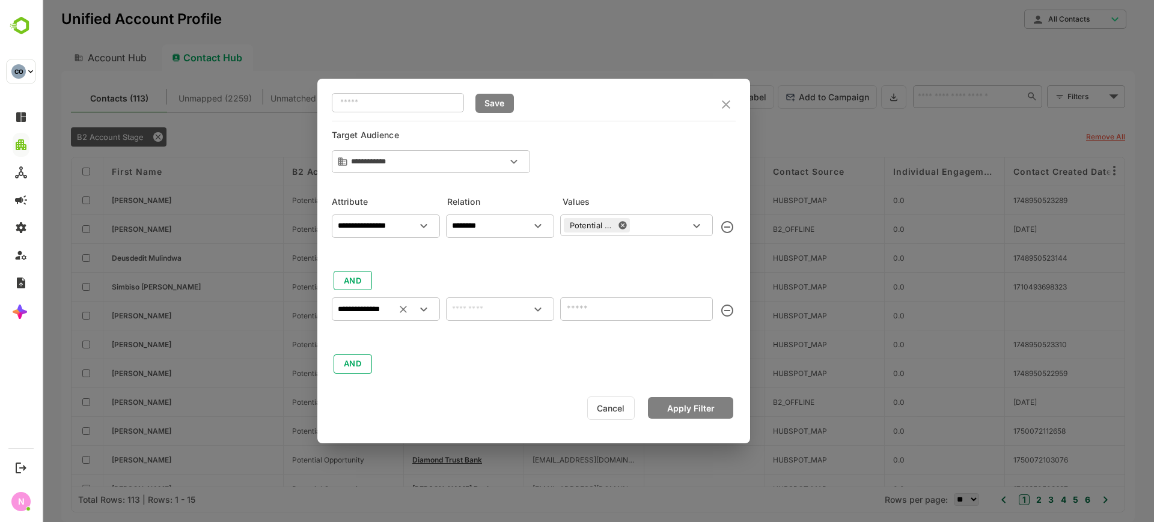
type input "**********"
click at [475, 312] on input "text" at bounding box center [499, 309] width 103 height 14
click at [481, 331] on li "includes" at bounding box center [499, 337] width 103 height 22
type input "********"
click at [625, 312] on input "text" at bounding box center [627, 308] width 126 height 14
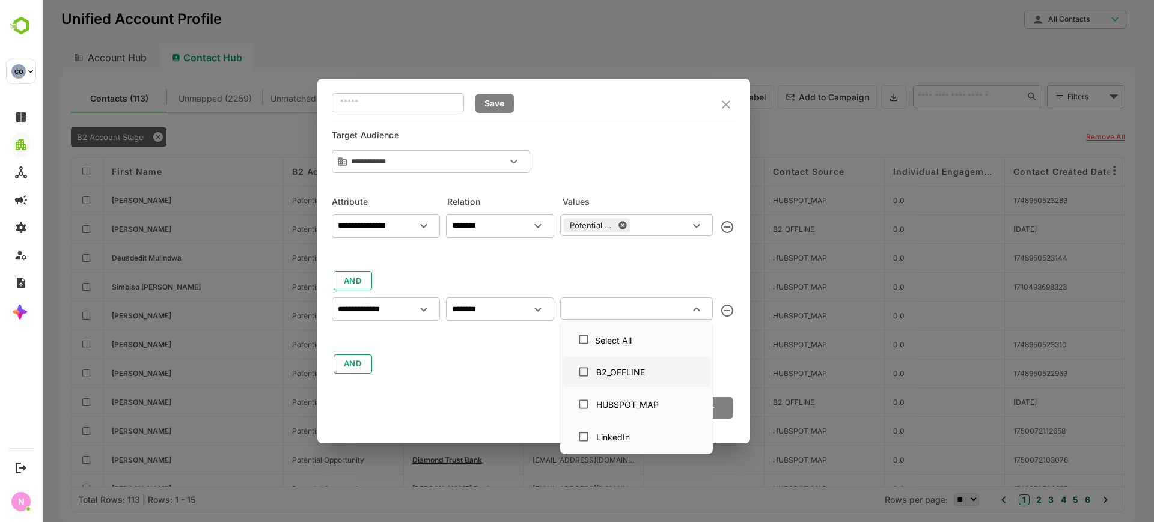
drag, startPoint x: 639, startPoint y: 361, endPoint x: 645, endPoint y: 364, distance: 6.2
click at [639, 362] on div "B2_OFFLINE" at bounding box center [636, 371] width 129 height 23
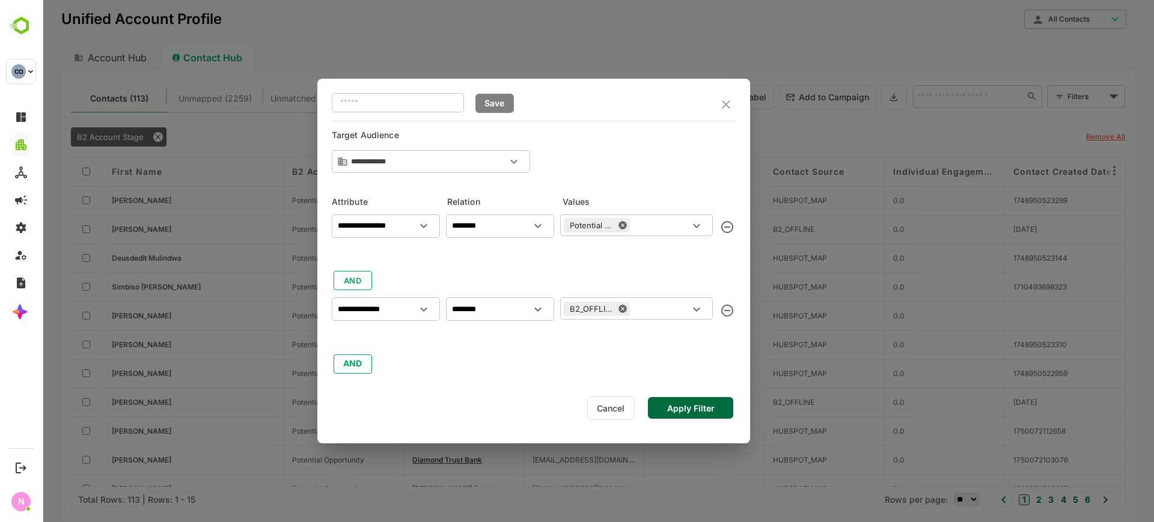
click at [455, 359] on div "**********" at bounding box center [534, 292] width 404 height 166
click at [343, 363] on button "AND" at bounding box center [352, 363] width 38 height 19
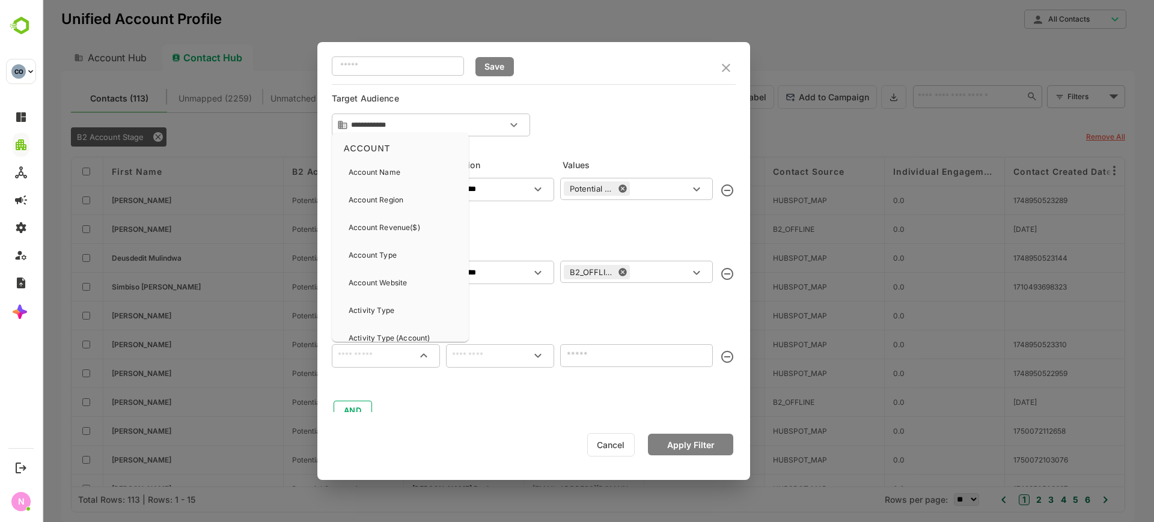
click at [388, 360] on input "text" at bounding box center [385, 355] width 103 height 14
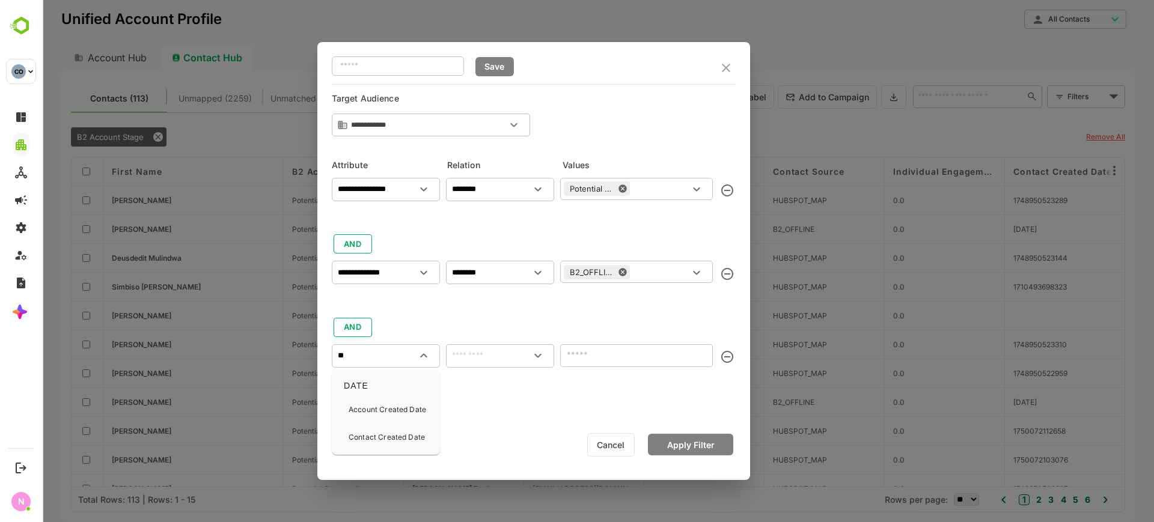
type input "*"
click at [391, 415] on div "Persona Level" at bounding box center [373, 409] width 50 height 25
type input "**********"
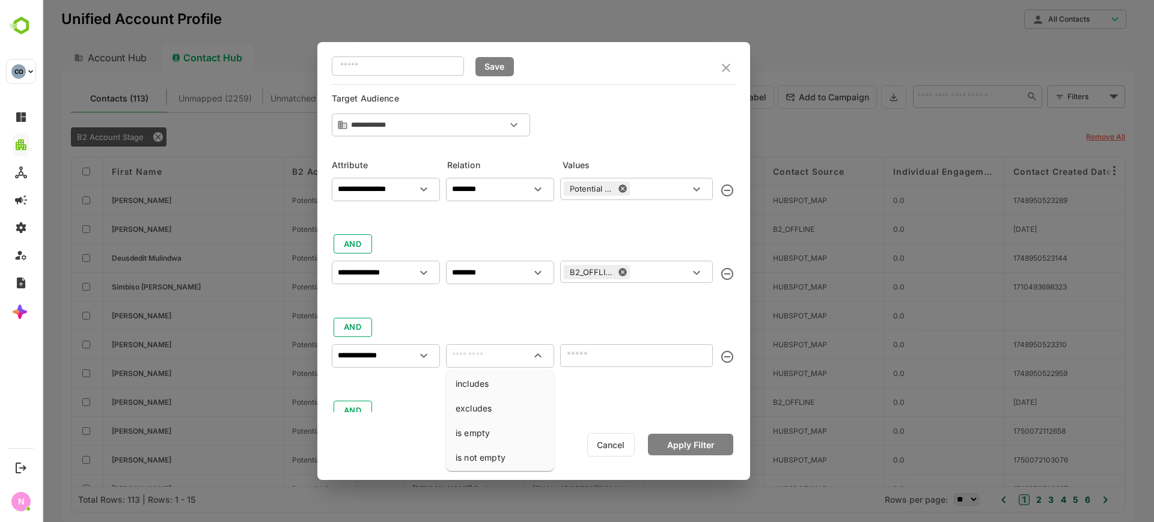
click at [458, 359] on input "text" at bounding box center [499, 355] width 103 height 14
drag, startPoint x: 484, startPoint y: 374, endPoint x: 504, endPoint y: 375, distance: 20.4
click at [484, 375] on li "includes" at bounding box center [499, 384] width 103 height 22
type input "********"
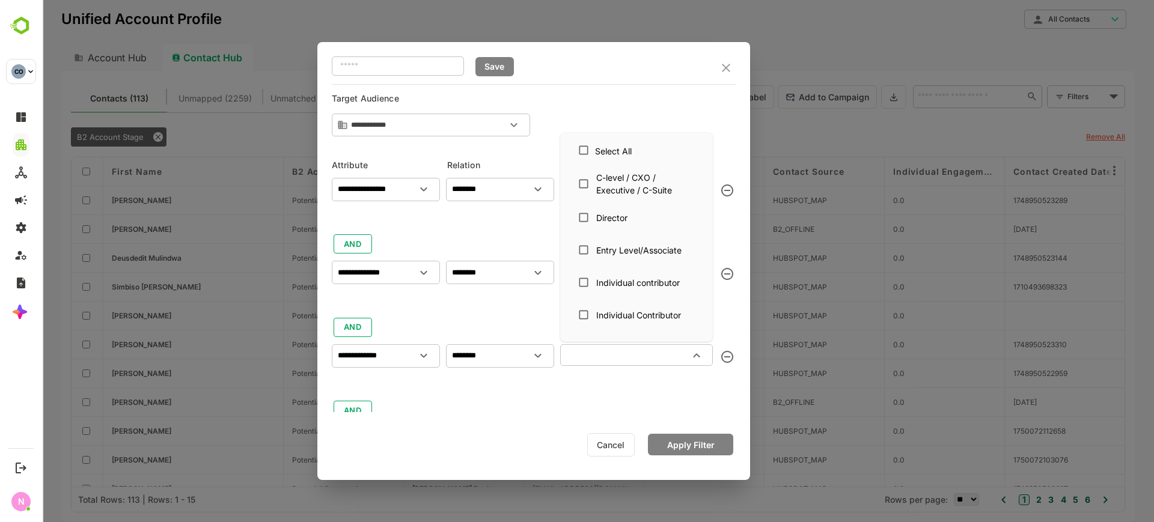
click at [620, 356] on input "text" at bounding box center [627, 355] width 126 height 14
click at [619, 189] on div "C-level / CXO / Executive / C-Suite" at bounding box center [645, 183] width 99 height 25
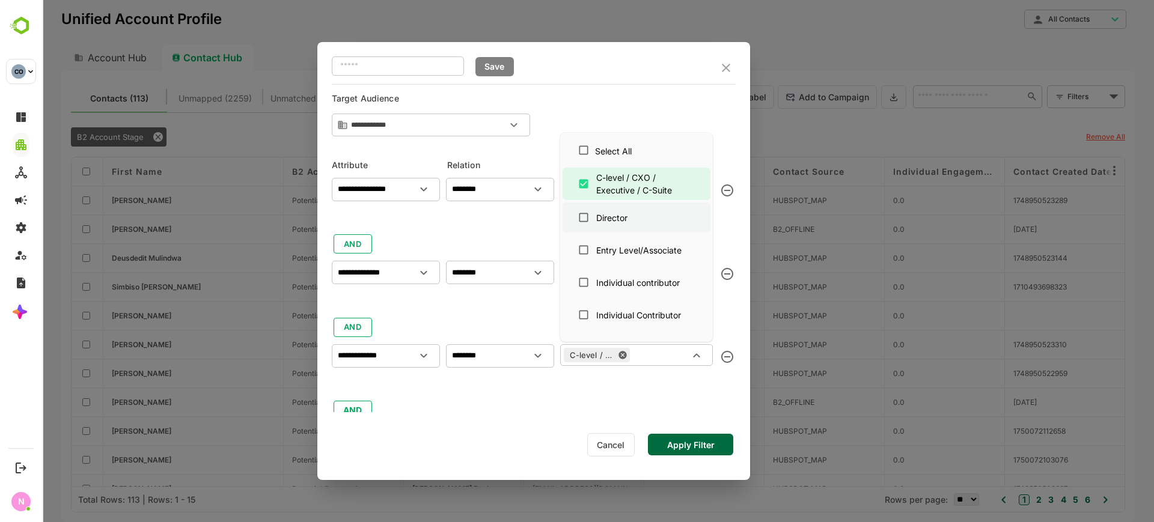
click at [621, 212] on div "Director" at bounding box center [611, 217] width 31 height 13
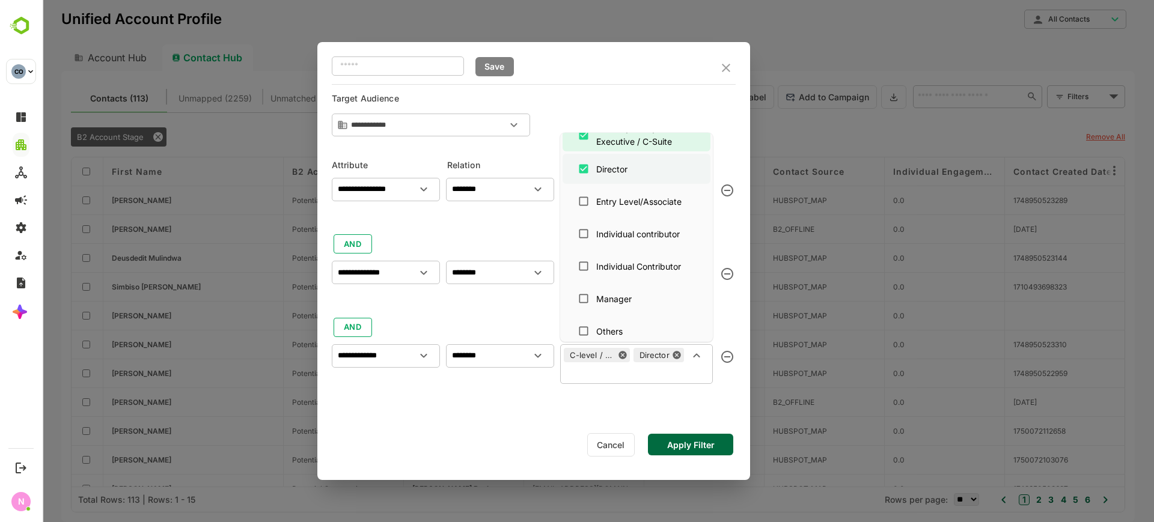
scroll to position [88, 0]
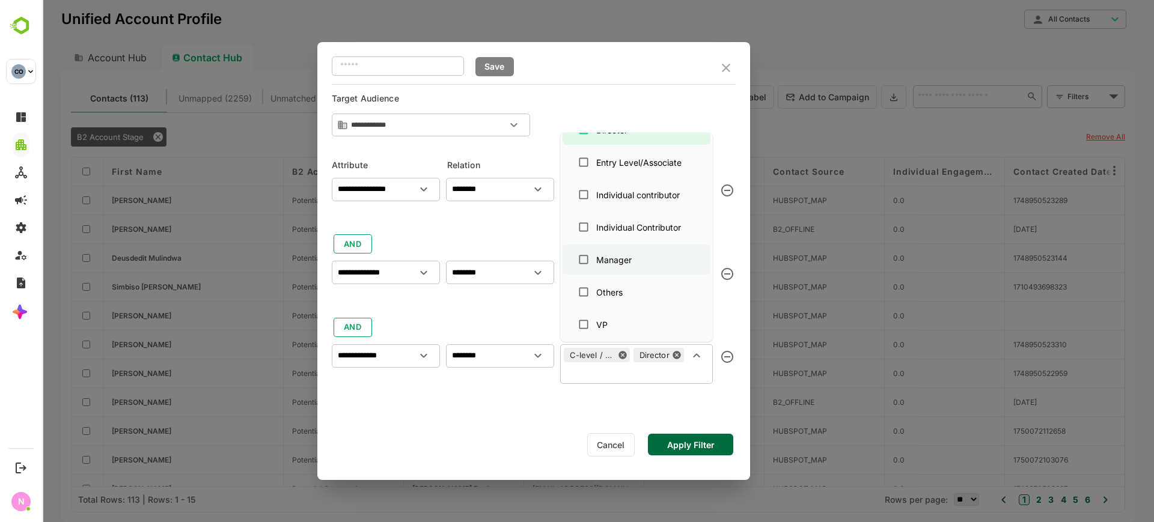
click at [634, 254] on div "Manager" at bounding box center [616, 260] width 43 height 13
click at [625, 335] on div "VP" at bounding box center [636, 324] width 129 height 23
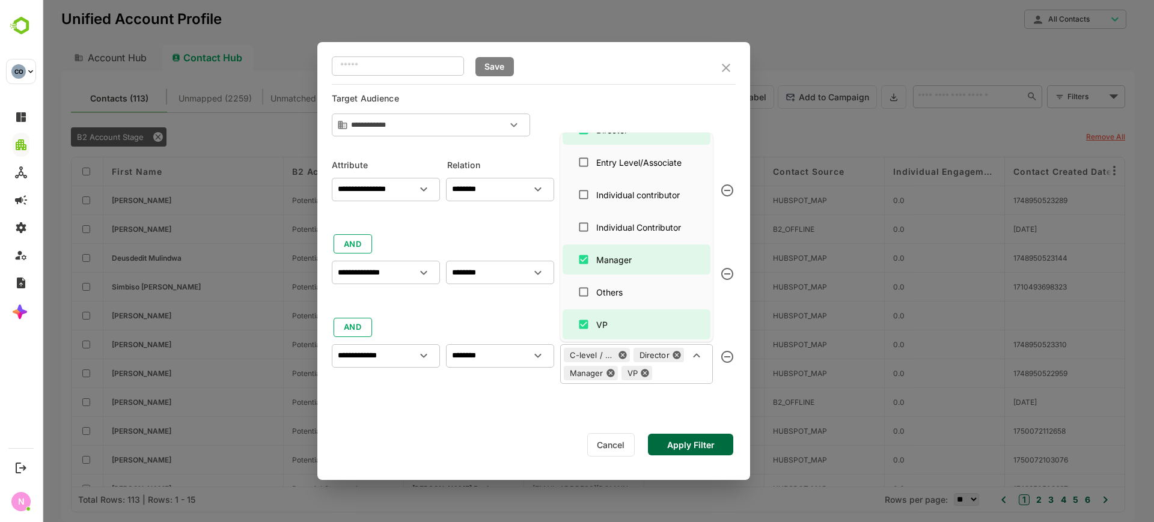
click at [674, 444] on button "Apply Filter" at bounding box center [690, 445] width 85 height 22
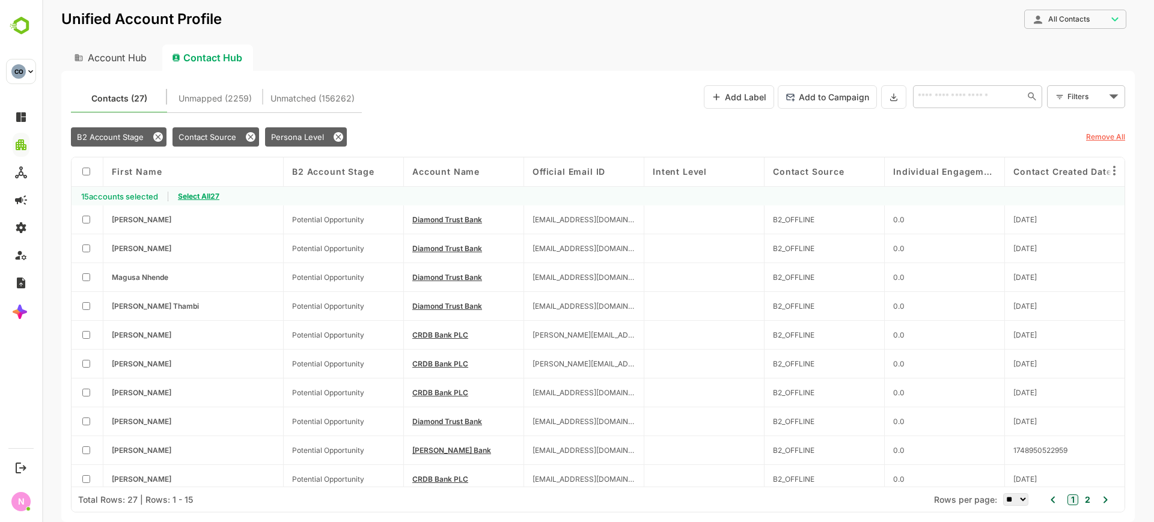
click at [212, 201] on b "Select All 27" at bounding box center [193, 196] width 51 height 19
click at [208, 194] on span "Select All 27" at bounding box center [198, 196] width 41 height 9
click at [887, 94] on button at bounding box center [893, 96] width 25 height 23
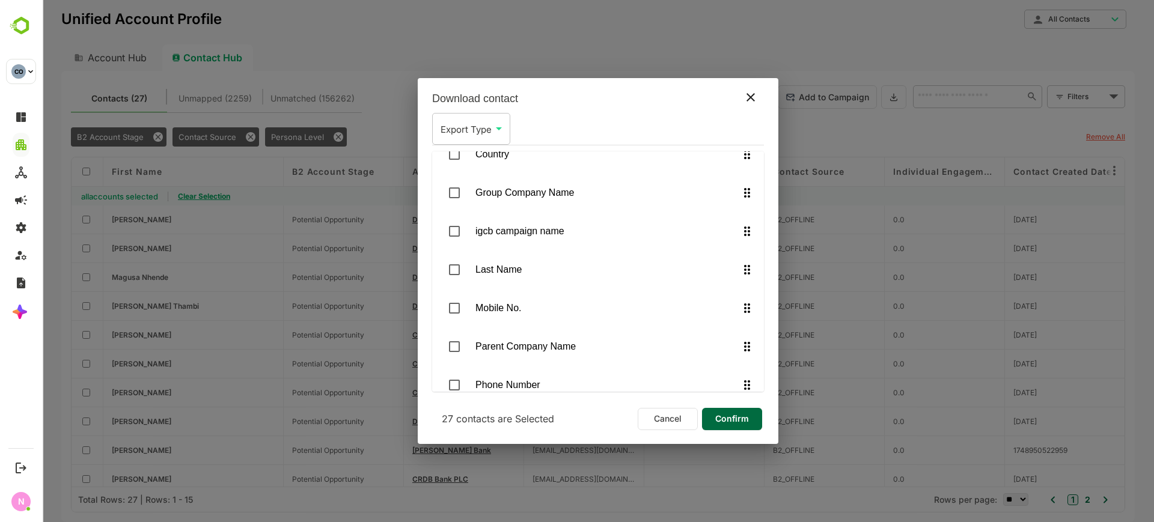
scroll to position [1025, 0]
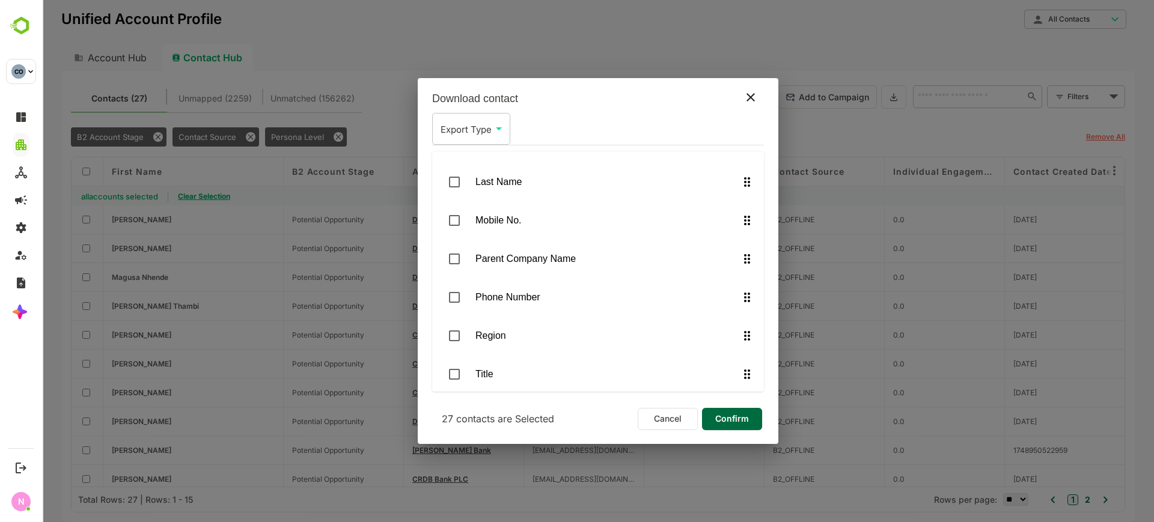
click at [510, 227] on li "Mobile No." at bounding box center [598, 220] width 332 height 35
click at [747, 421] on span "Confirm" at bounding box center [731, 419] width 41 height 16
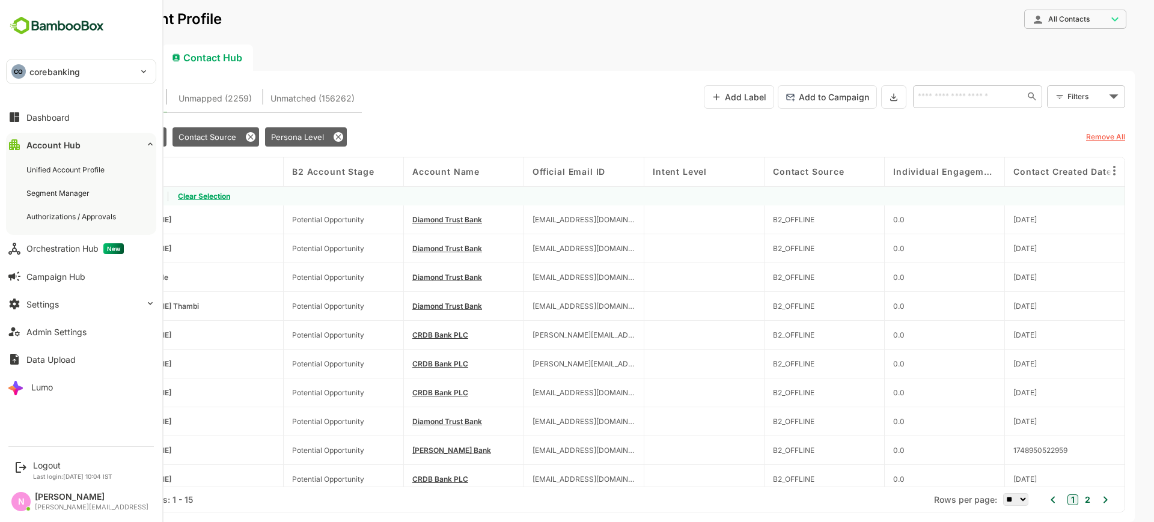
click at [57, 67] on p "corebanking" at bounding box center [54, 71] width 50 height 13
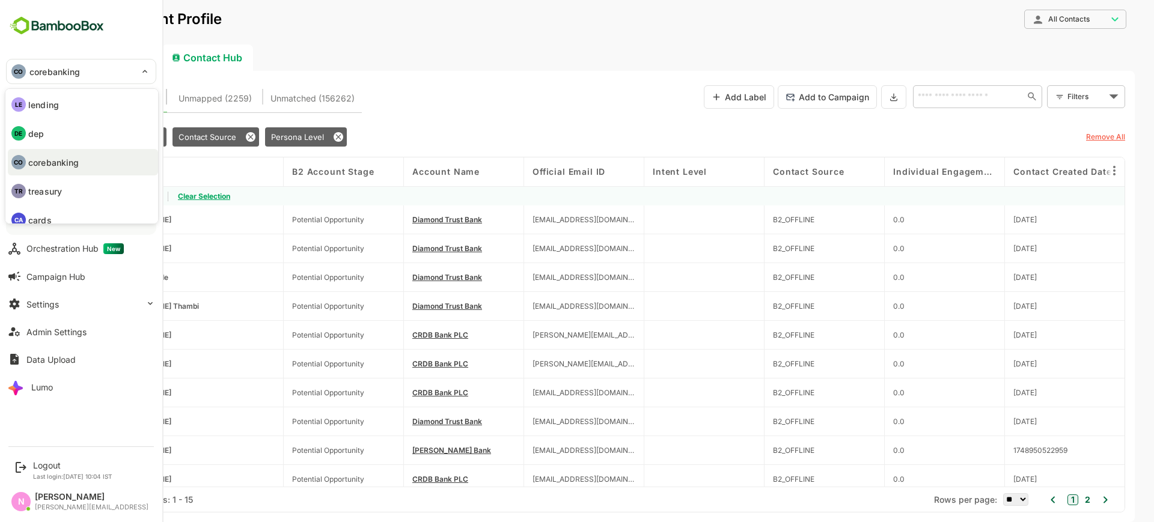
click at [71, 193] on li "TR treasury" at bounding box center [83, 191] width 150 height 26
type input "********"
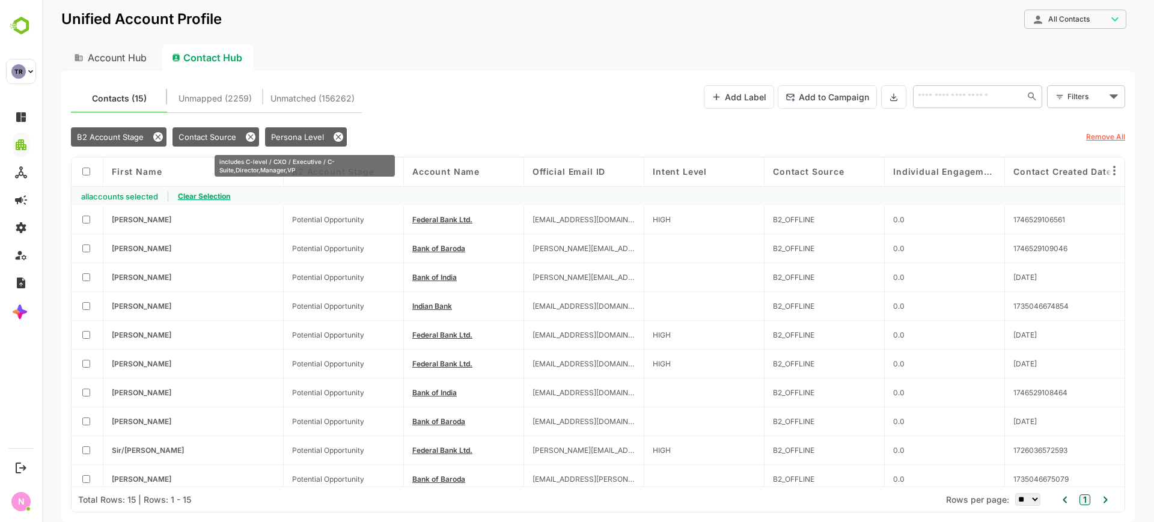
click at [302, 135] on span "Persona Level" at bounding box center [297, 137] width 53 height 10
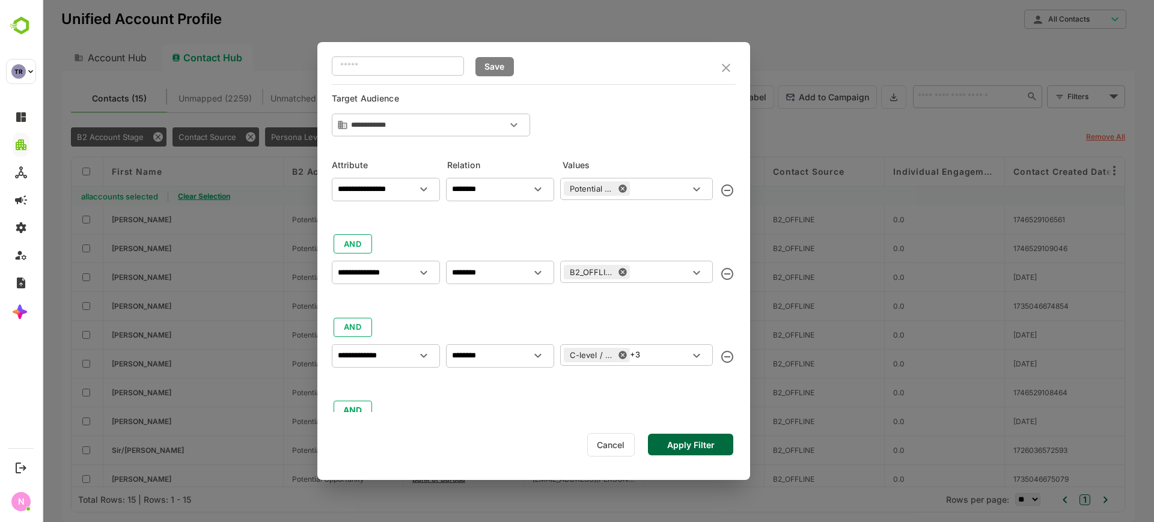
click at [672, 451] on button "Apply Filter" at bounding box center [690, 445] width 85 height 22
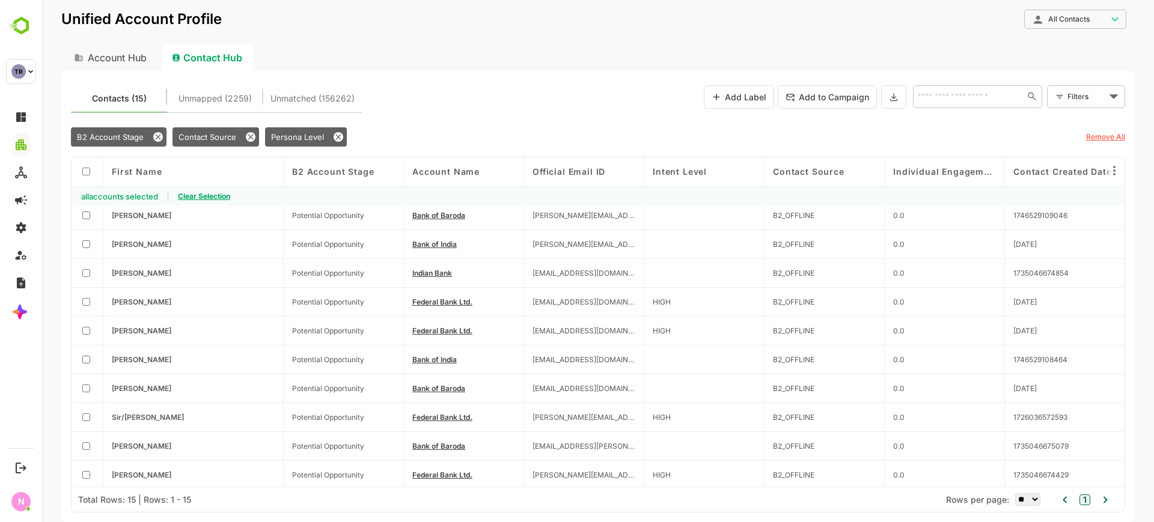
scroll to position [0, 0]
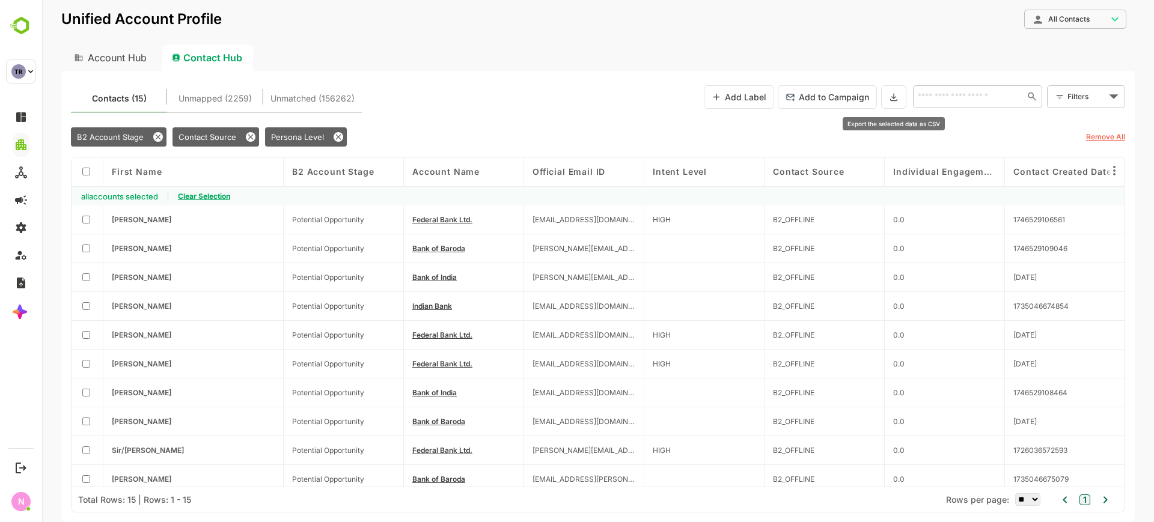
click at [887, 97] on button at bounding box center [893, 96] width 25 height 23
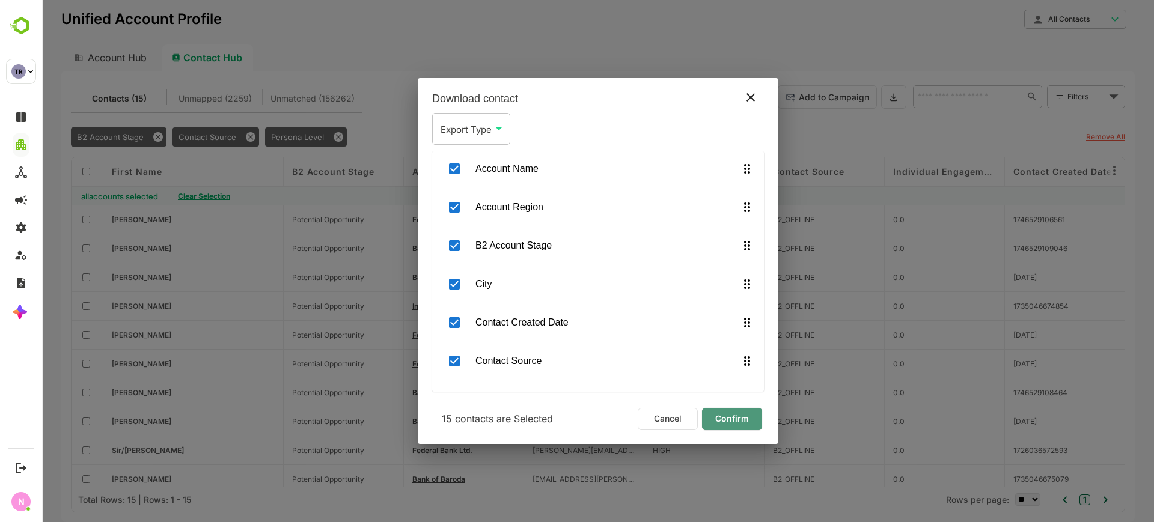
click at [726, 413] on span "Confirm" at bounding box center [731, 419] width 41 height 16
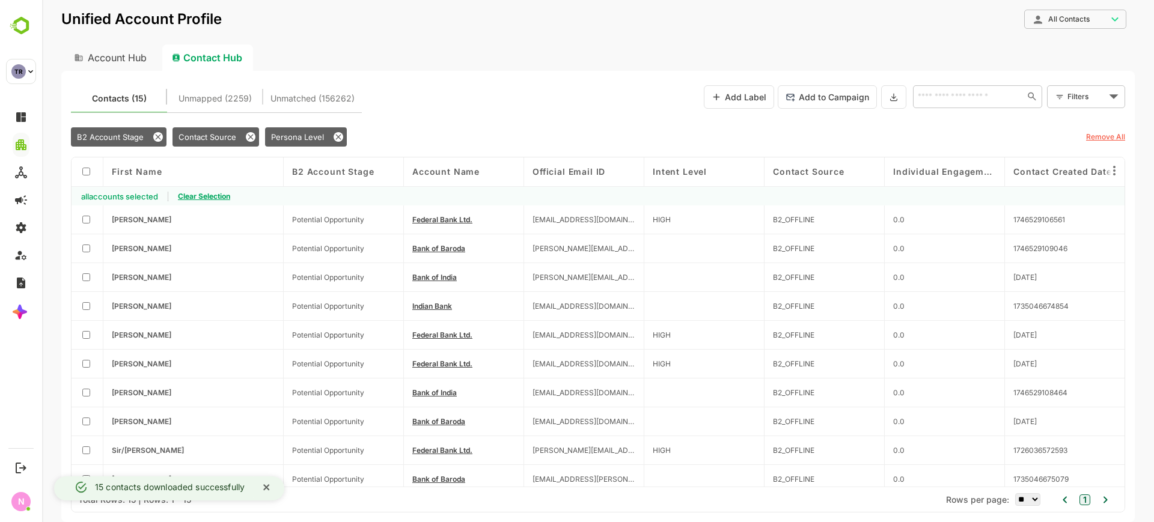
click at [455, 123] on div "B2 Account Stage Contact Source Persona Level Remove All" at bounding box center [598, 137] width 1054 height 28
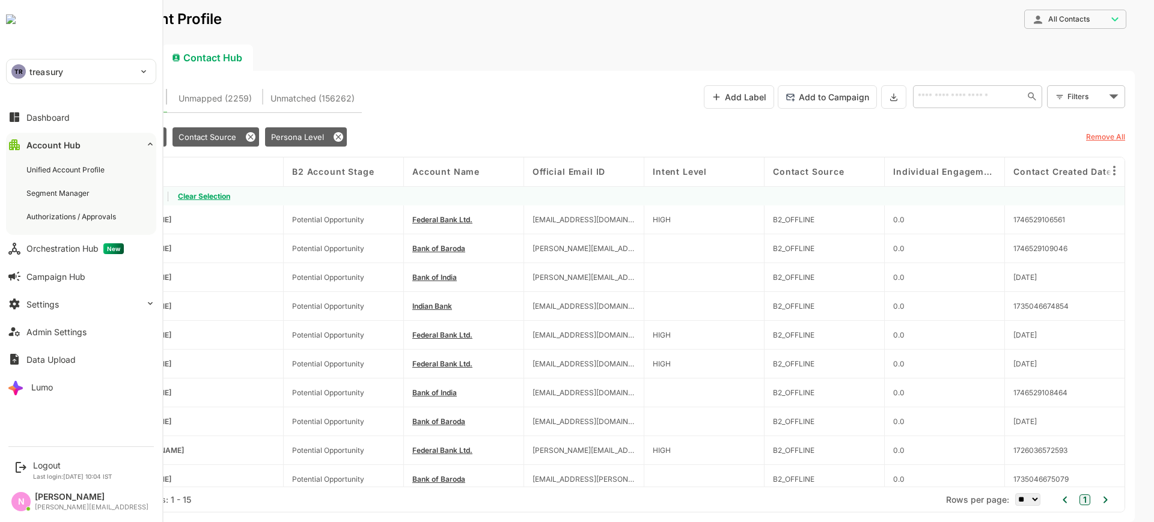
click at [34, 73] on p "treasury" at bounding box center [46, 71] width 34 height 13
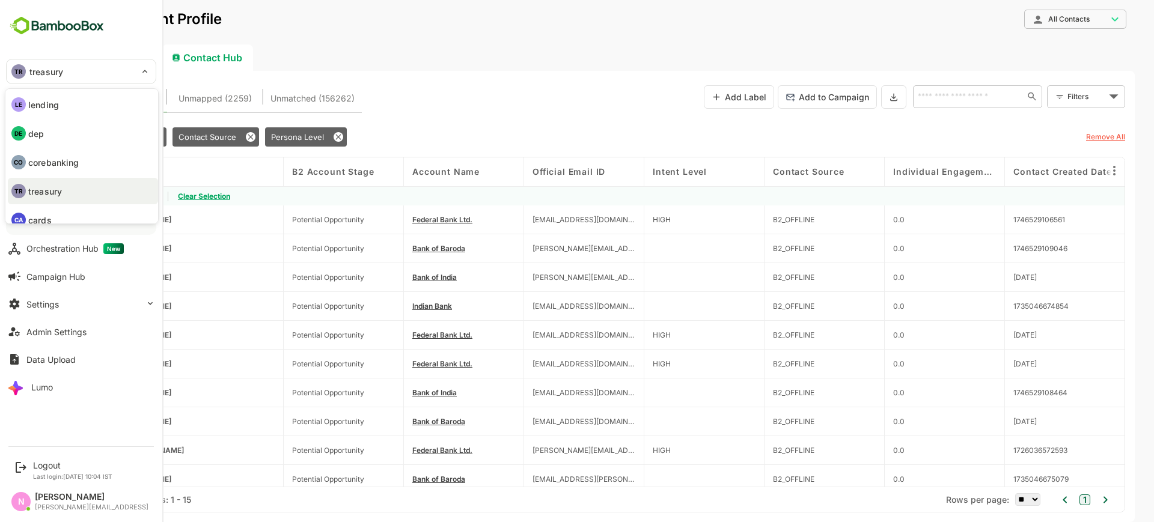
click at [66, 219] on li "CA cards" at bounding box center [83, 220] width 150 height 26
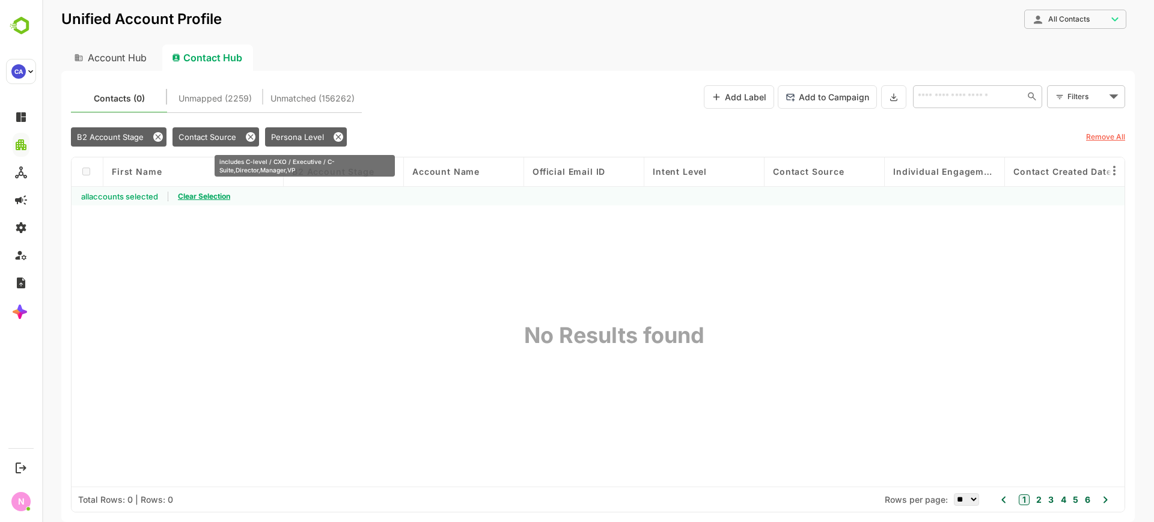
click at [341, 134] on icon at bounding box center [338, 137] width 10 height 10
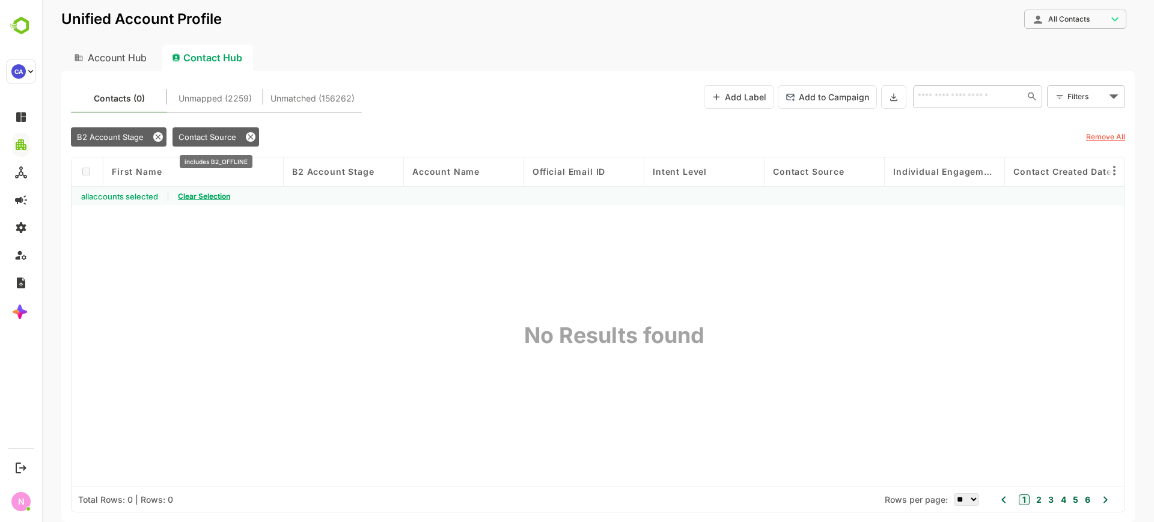
click at [254, 135] on icon at bounding box center [251, 137] width 10 height 10
click at [160, 136] on icon at bounding box center [158, 137] width 10 height 10
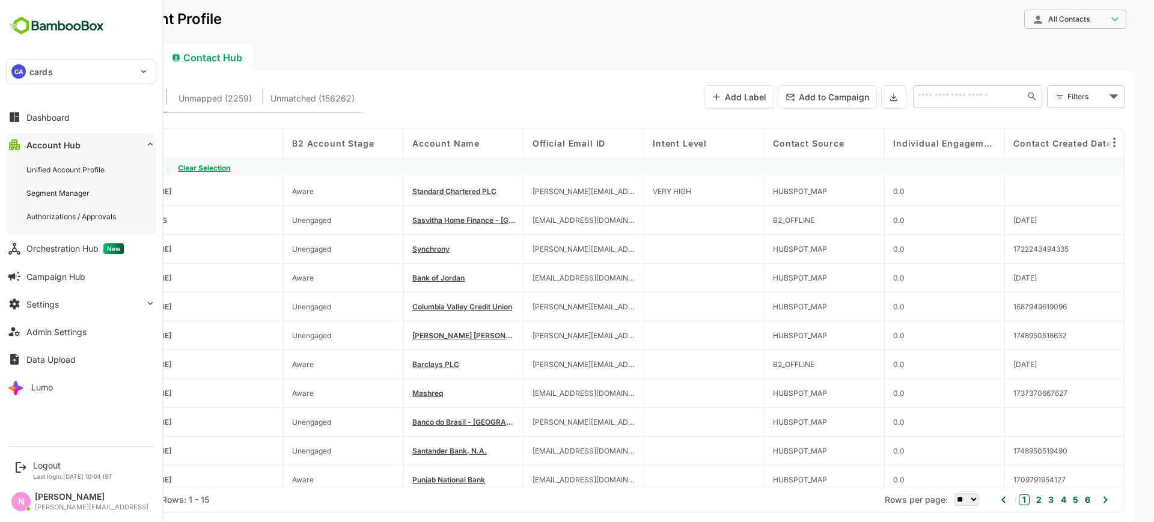
click at [30, 68] on p "cards" at bounding box center [40, 71] width 23 height 13
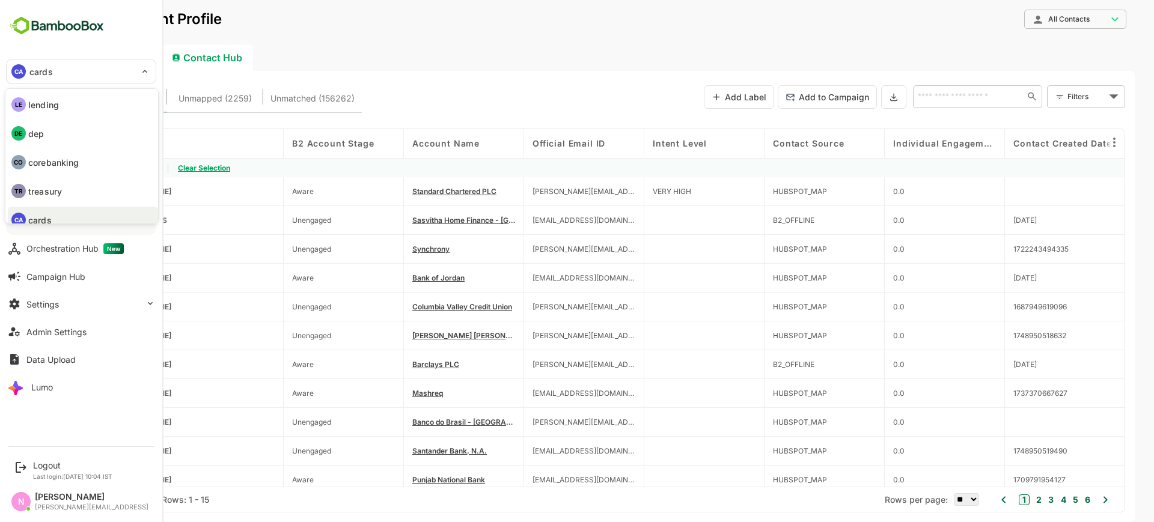
scroll to position [10, 0]
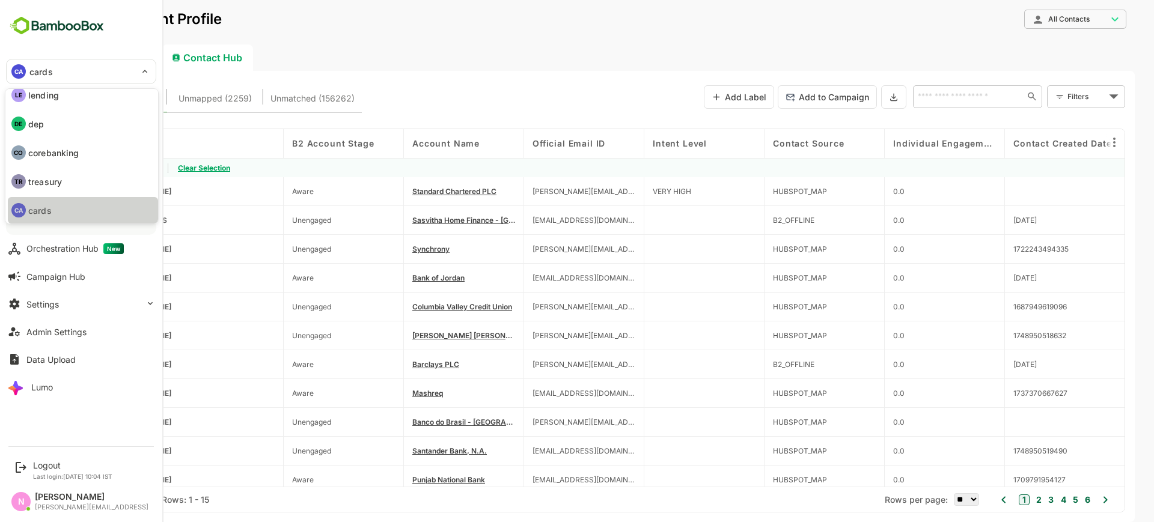
click at [47, 210] on p "cards" at bounding box center [39, 210] width 23 height 13
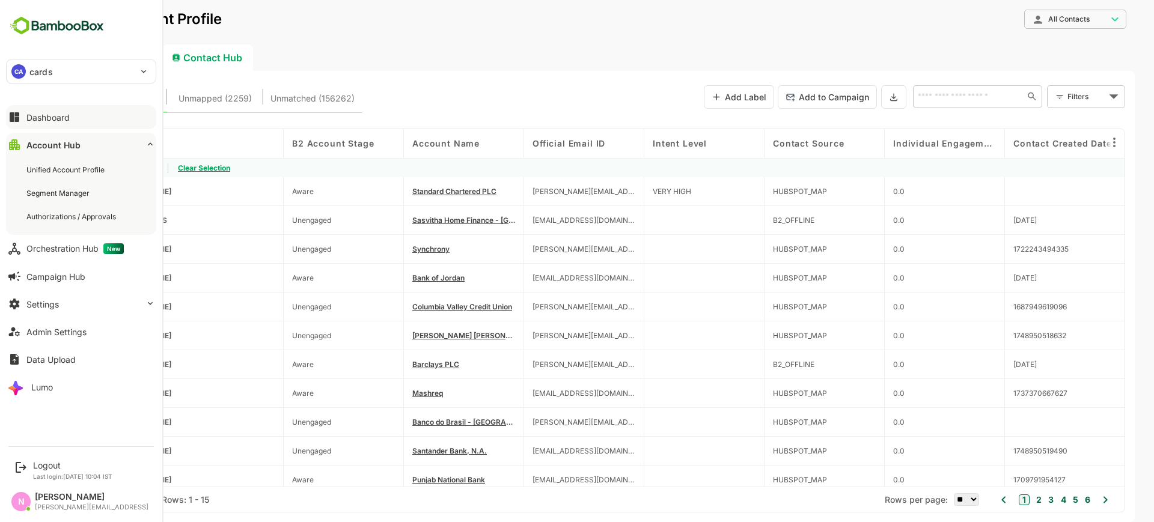
click at [67, 119] on div "Dashboard" at bounding box center [47, 117] width 43 height 10
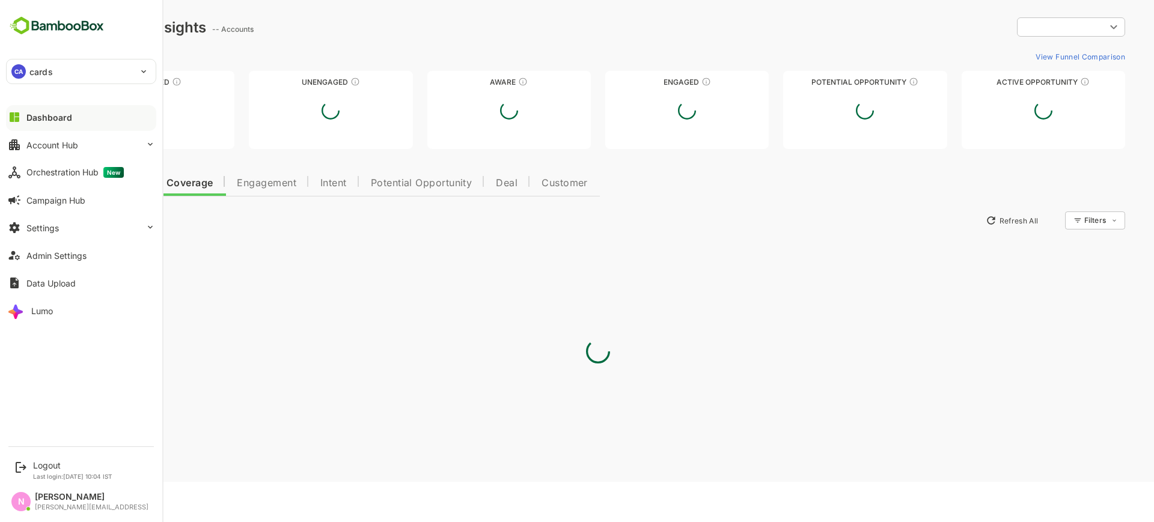
type input "**********"
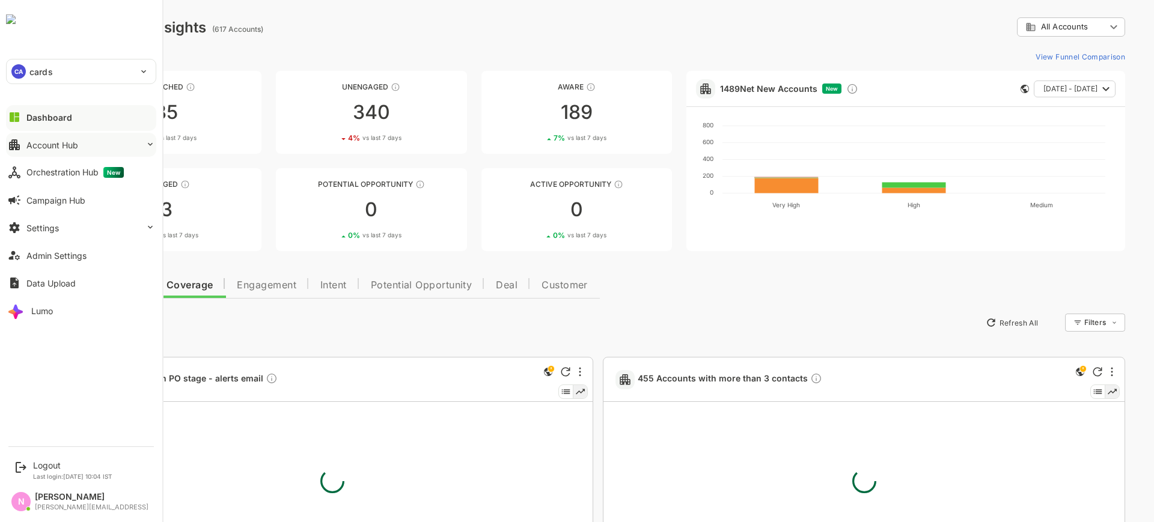
click at [90, 148] on button "Account Hub" at bounding box center [81, 145] width 150 height 24
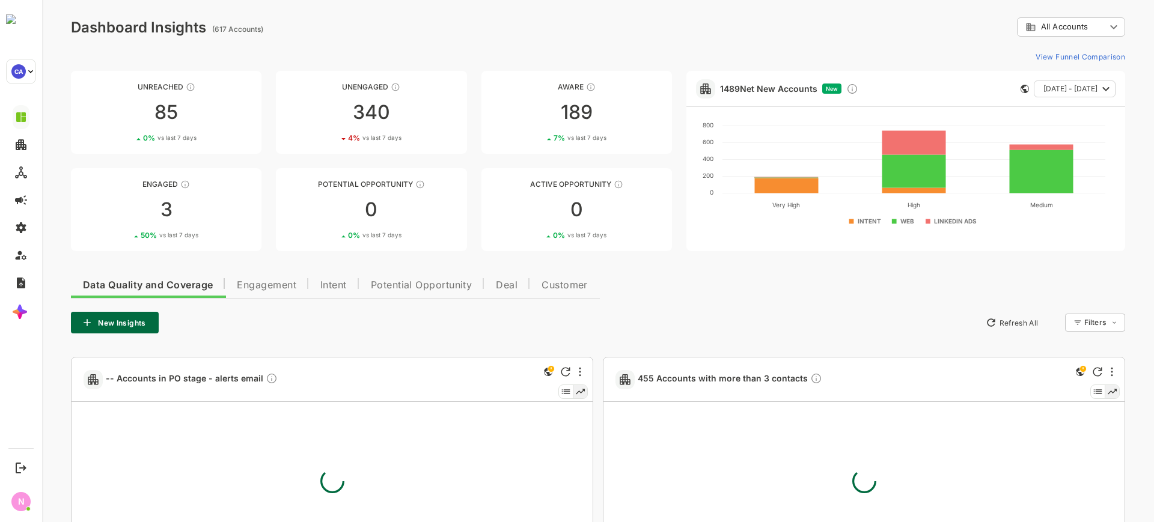
click at [308, 29] on div "**********" at bounding box center [598, 26] width 1054 height 19
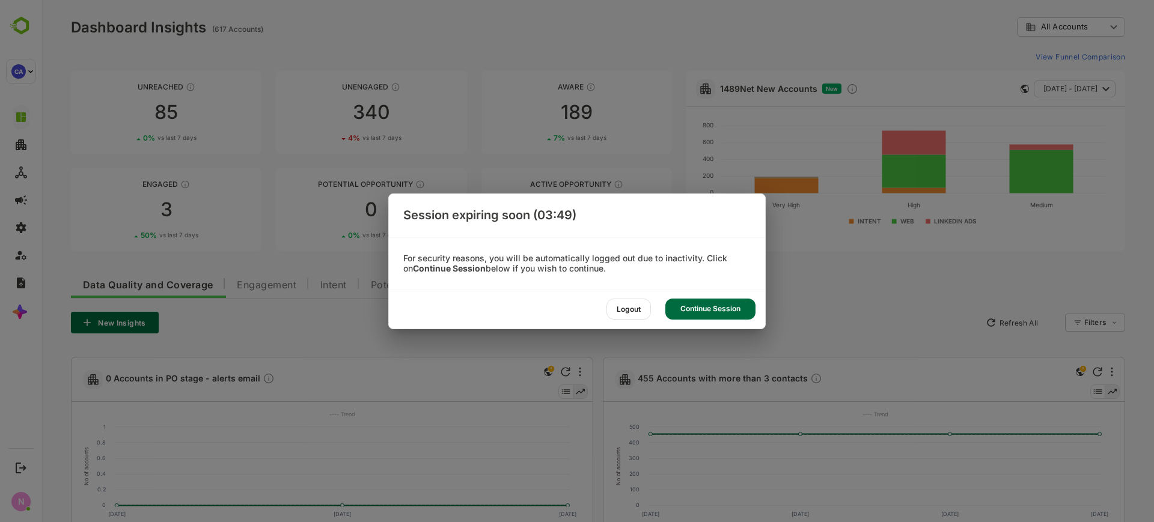
click at [713, 308] on div "Continue Session" at bounding box center [710, 309] width 90 height 21
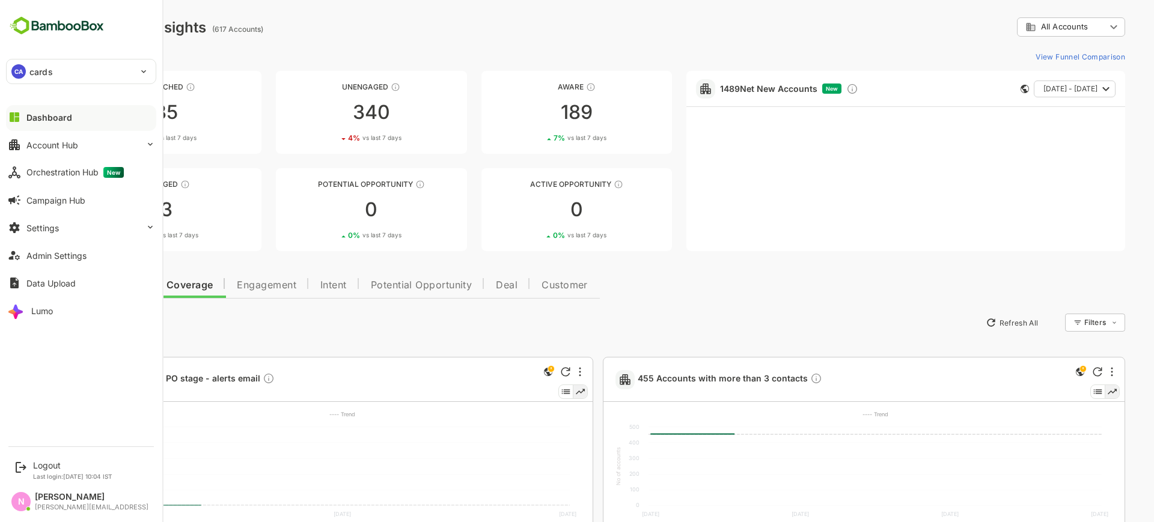
click at [77, 71] on div "CA cards" at bounding box center [74, 71] width 135 height 24
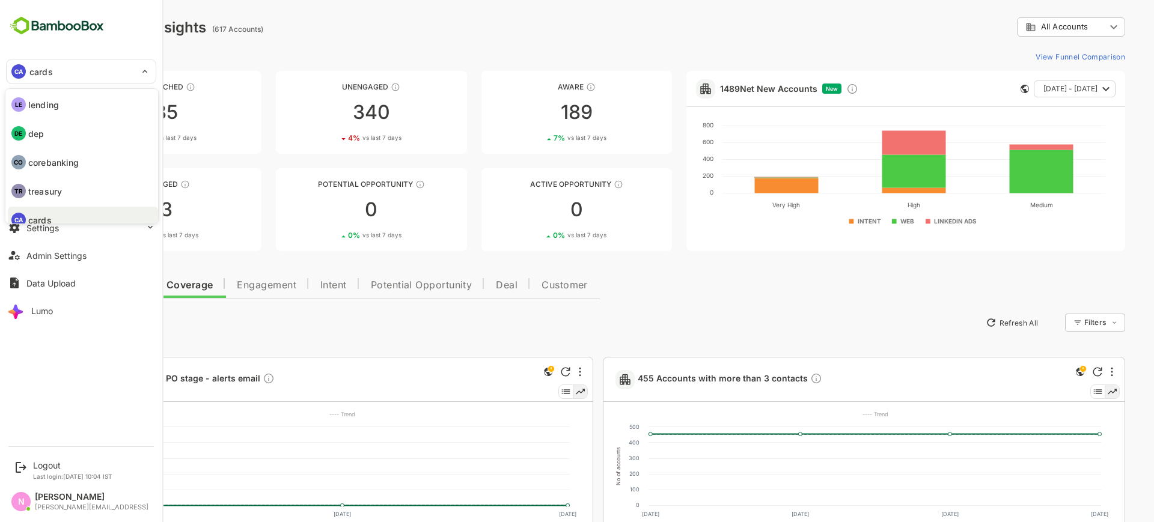
click at [57, 111] on li "LE lending" at bounding box center [83, 104] width 150 height 26
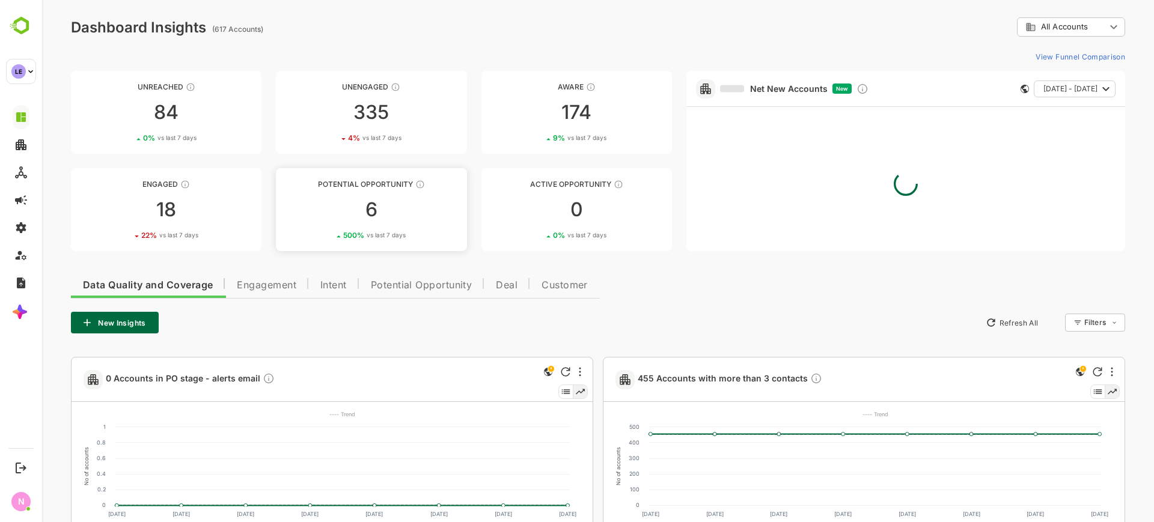
click at [377, 196] on link "Potential Opportunity 6 500 % vs last 7 days" at bounding box center [371, 209] width 190 height 83
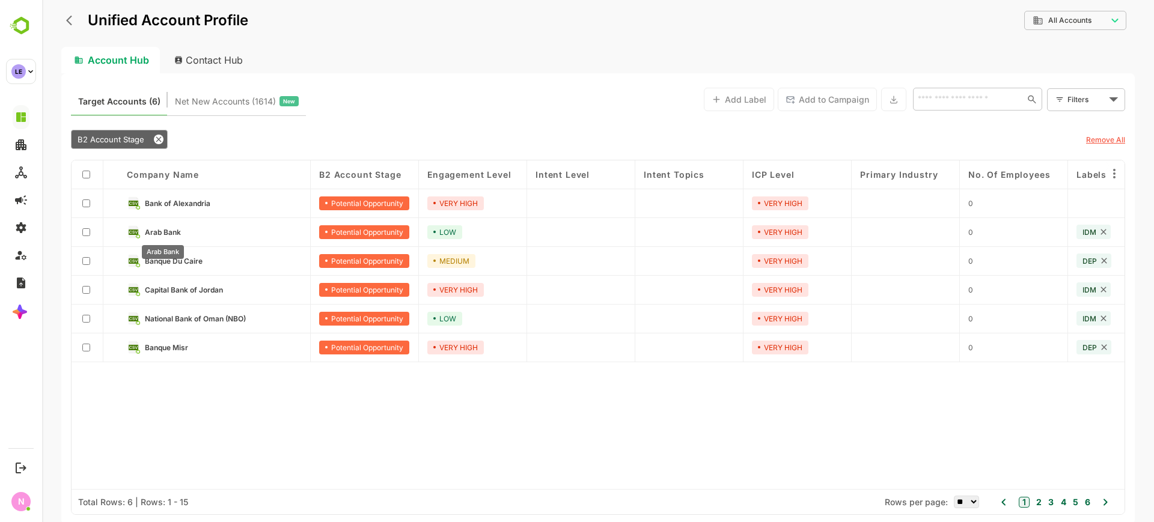
click at [167, 231] on span "Arab Bank" at bounding box center [163, 232] width 36 height 9
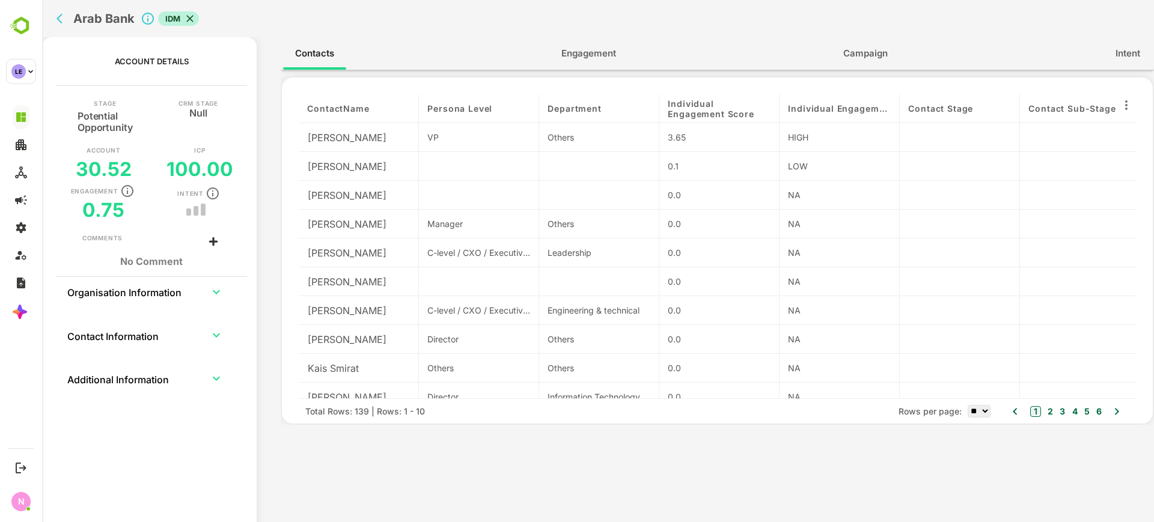
click at [600, 59] on span "Engagement" at bounding box center [588, 54] width 55 height 16
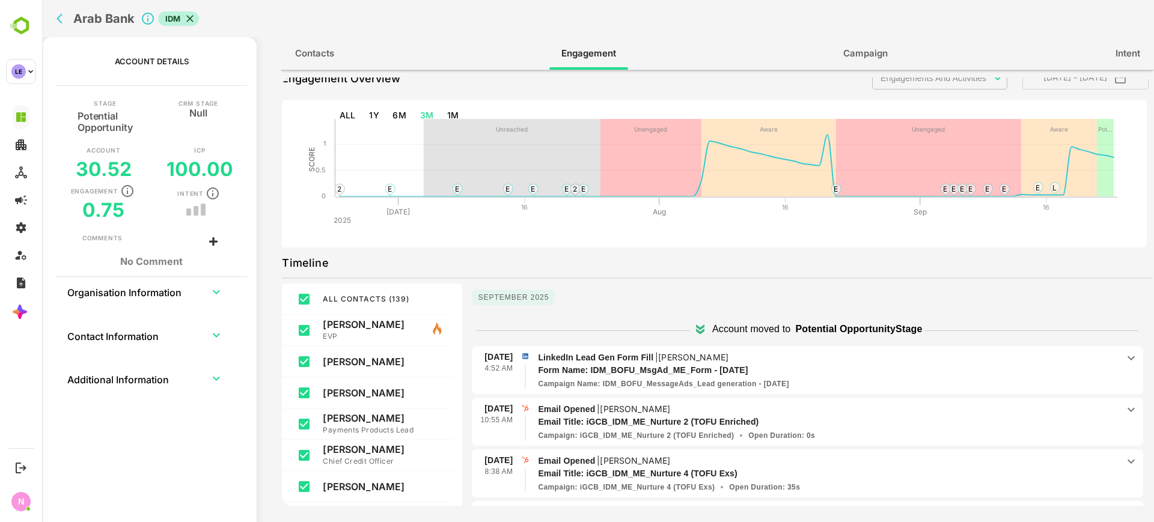
scroll to position [75, 0]
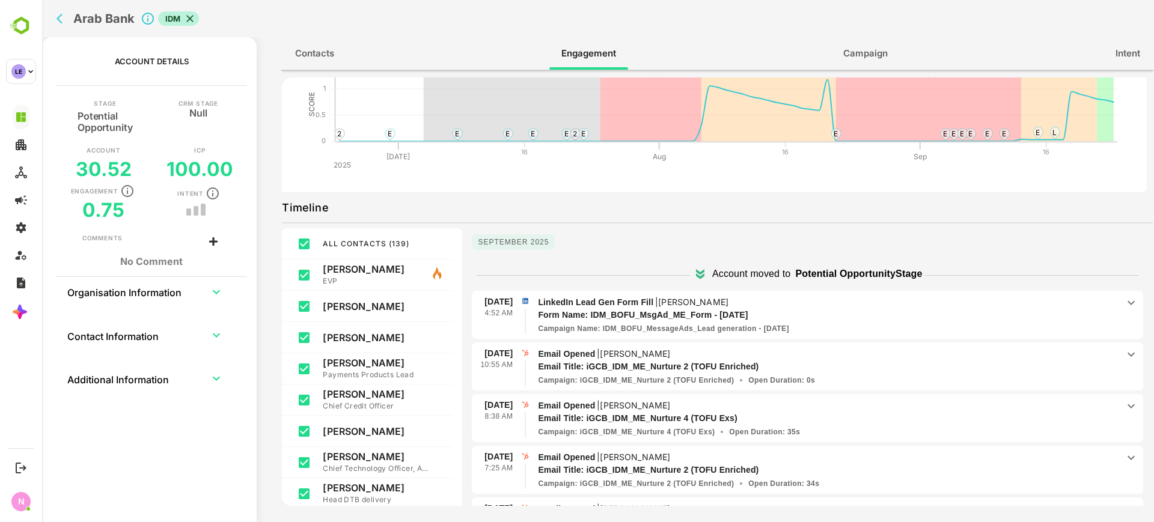
click at [698, 305] on p "[PERSON_NAME]" at bounding box center [693, 302] width 70 height 10
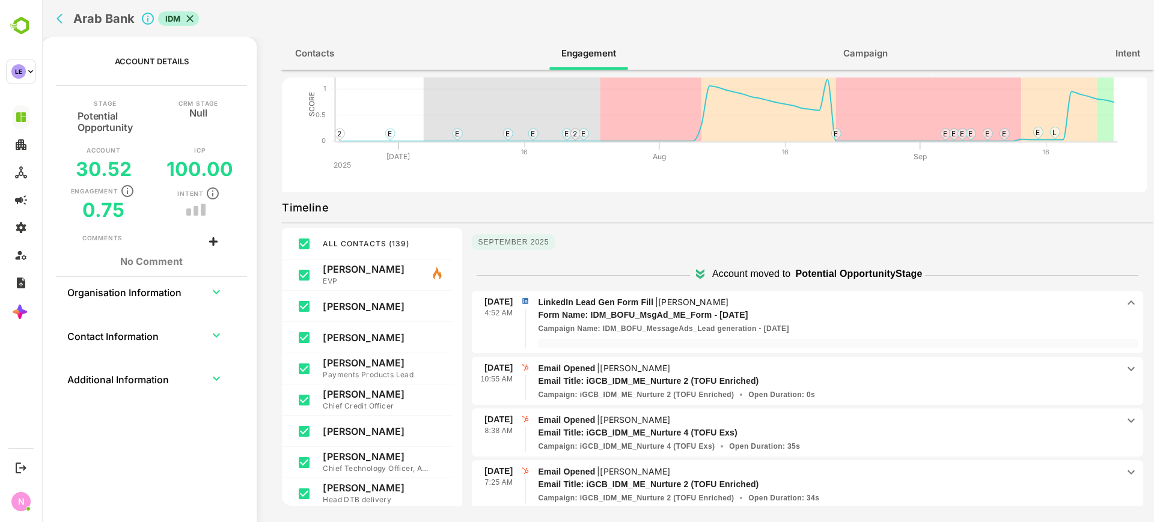
drag, startPoint x: 743, startPoint y: 300, endPoint x: 672, endPoint y: 296, distance: 71.1
click at [687, 301] on p "LinkedIn Lead Gen Form Fill | [PERSON_NAME]" at bounding box center [828, 302] width 580 height 13
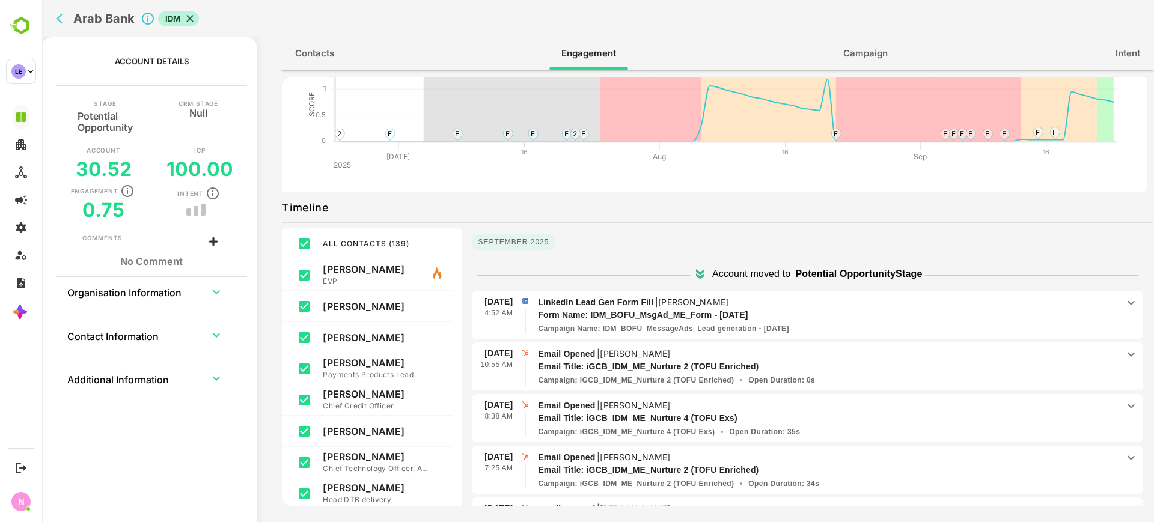
click at [672, 296] on p "LinkedIn Lead Gen Form Fill | [PERSON_NAME]" at bounding box center [828, 302] width 580 height 13
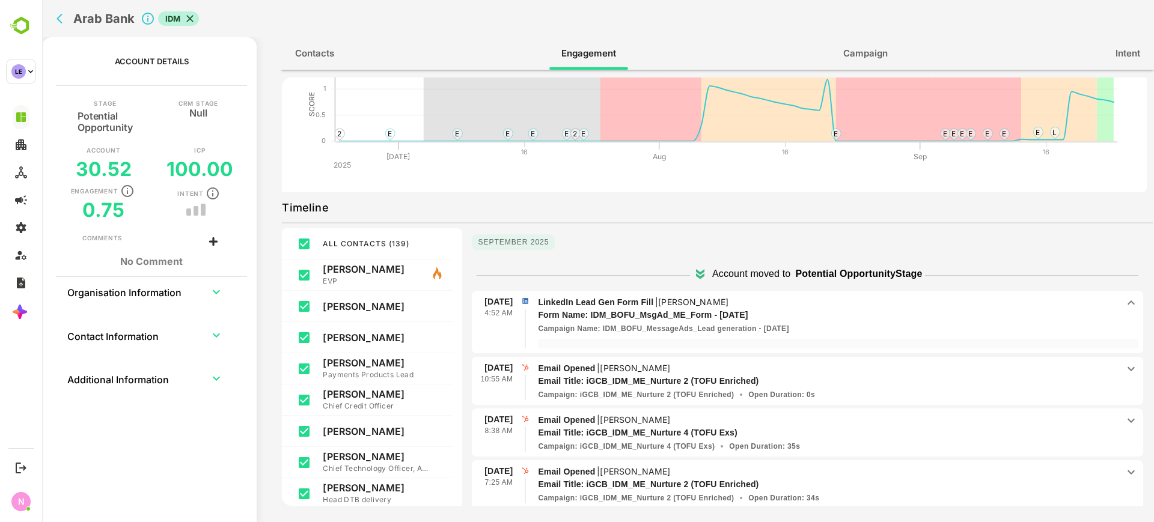
click at [317, 58] on span "Contacts" at bounding box center [314, 54] width 39 height 16
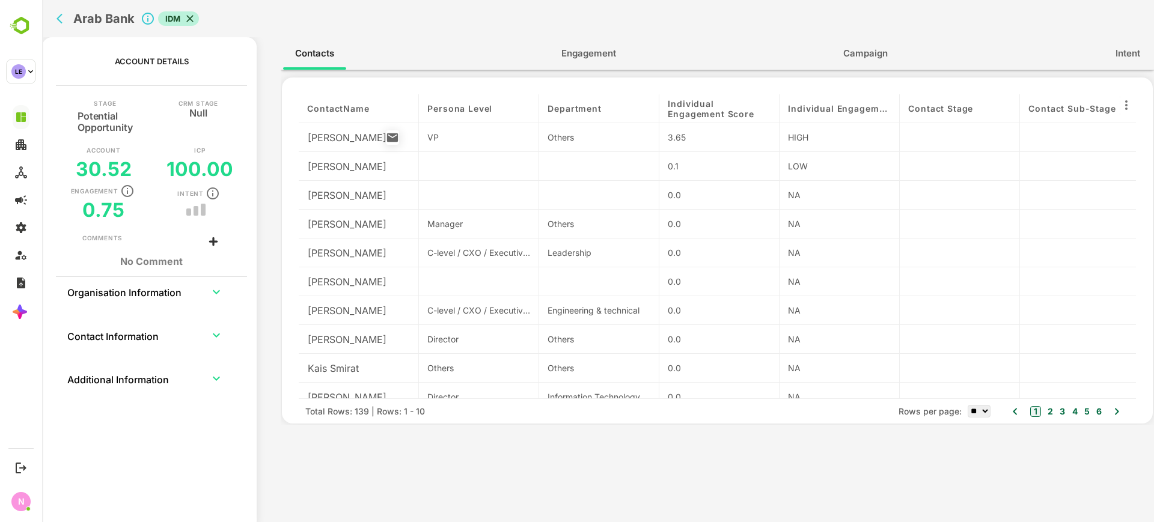
drag, startPoint x: 357, startPoint y: 144, endPoint x: 307, endPoint y: 130, distance: 51.7
click at [307, 130] on div "[PERSON_NAME]" at bounding box center [358, 137] width 103 height 19
copy p "[PERSON_NAME]"
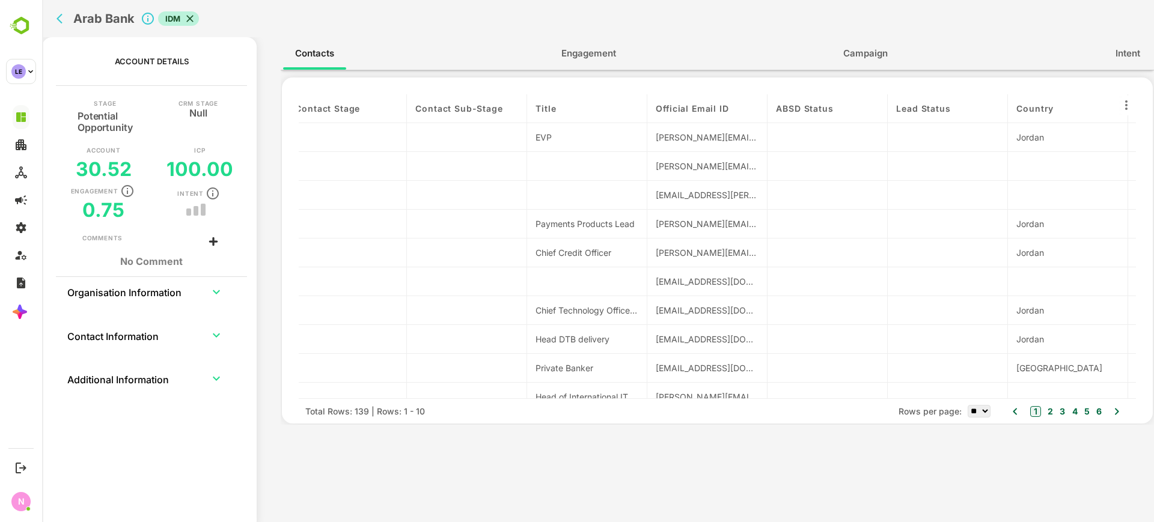
scroll to position [0, 0]
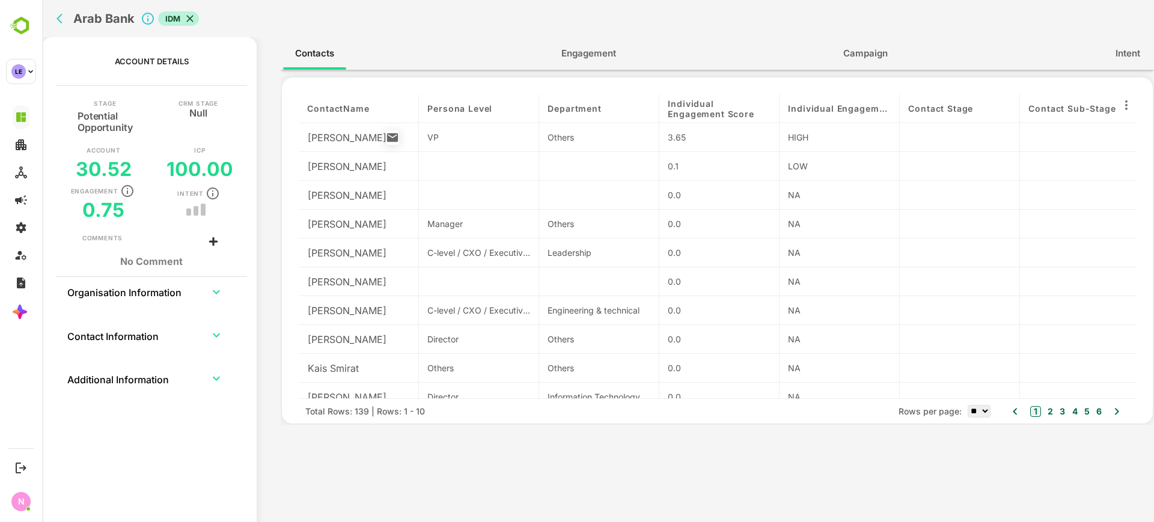
click at [348, 133] on p "[PERSON_NAME]" at bounding box center [347, 137] width 79 height 14
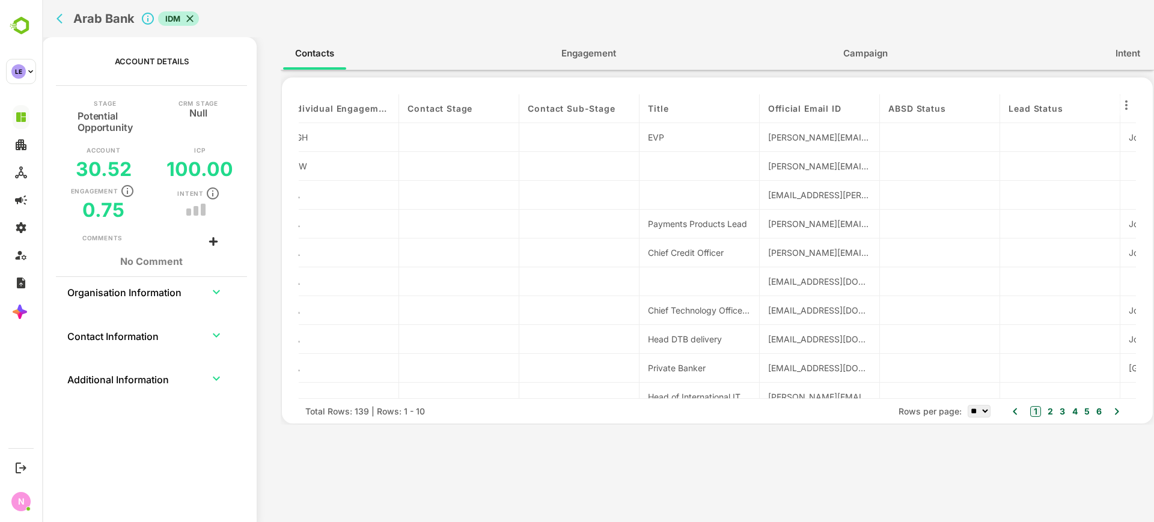
scroll to position [0, 512]
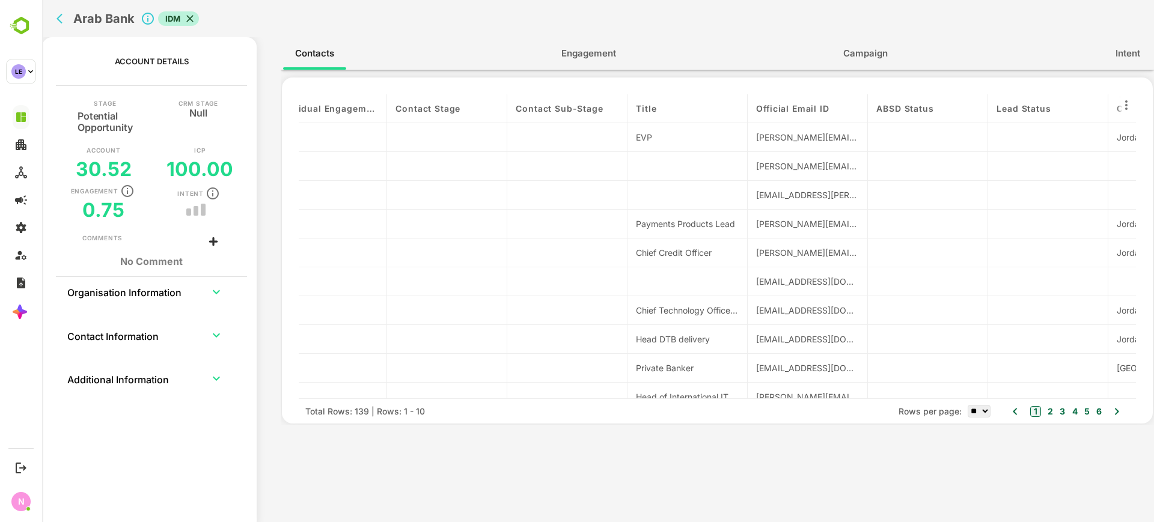
click at [766, 138] on div "[PERSON_NAME][EMAIL_ADDRESS][PERSON_NAME][DOMAIN_NAME]" at bounding box center [807, 137] width 103 height 13
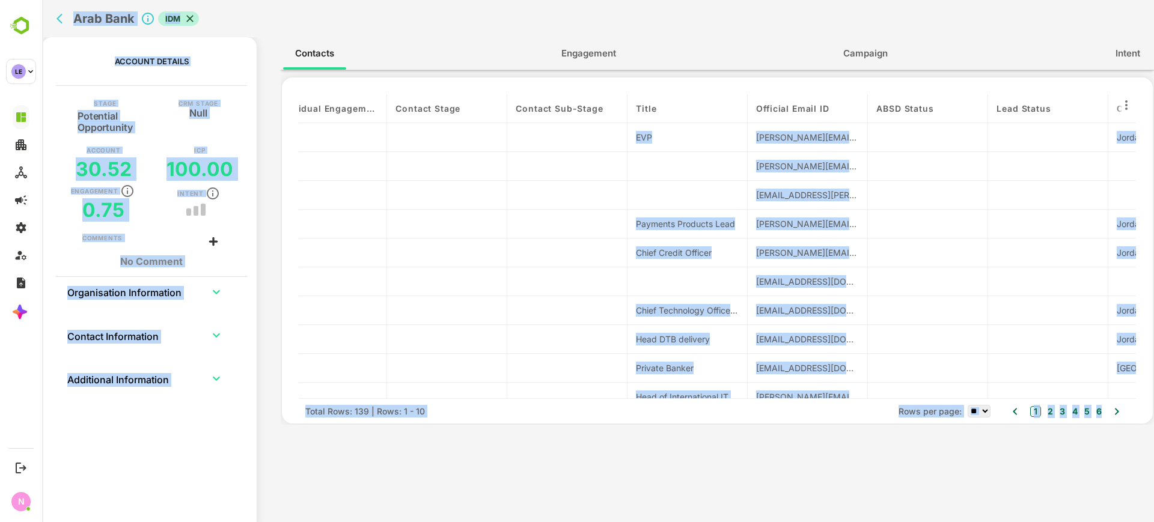
click at [766, 138] on div "[PERSON_NAME][EMAIL_ADDRESS][PERSON_NAME][DOMAIN_NAME]" at bounding box center [807, 137] width 103 height 13
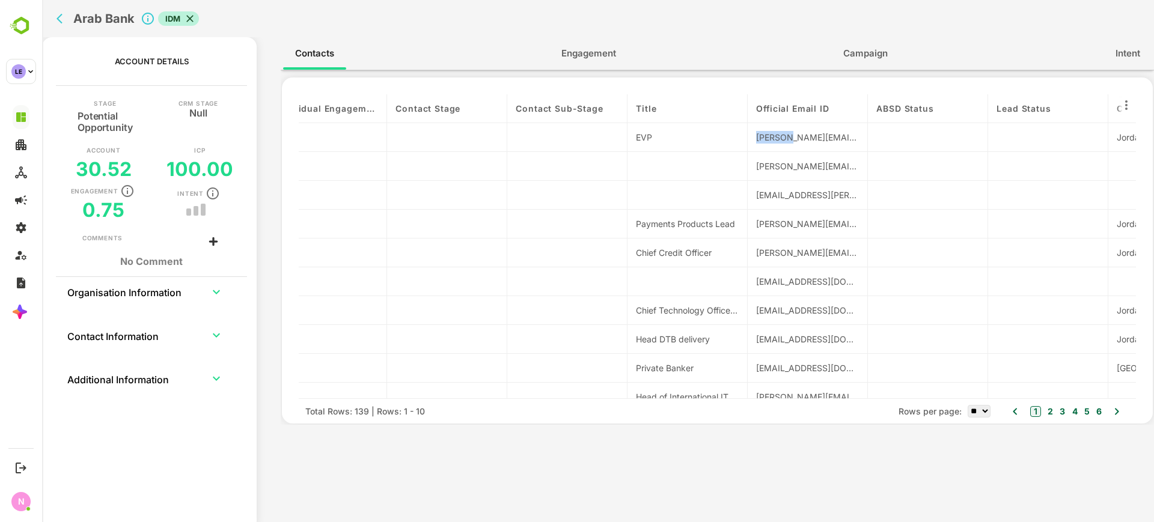
click at [766, 138] on div "[PERSON_NAME][EMAIL_ADDRESS][PERSON_NAME][DOMAIN_NAME]" at bounding box center [807, 137] width 103 height 13
copy div "[PERSON_NAME][EMAIL_ADDRESS][PERSON_NAME][DOMAIN_NAME]"
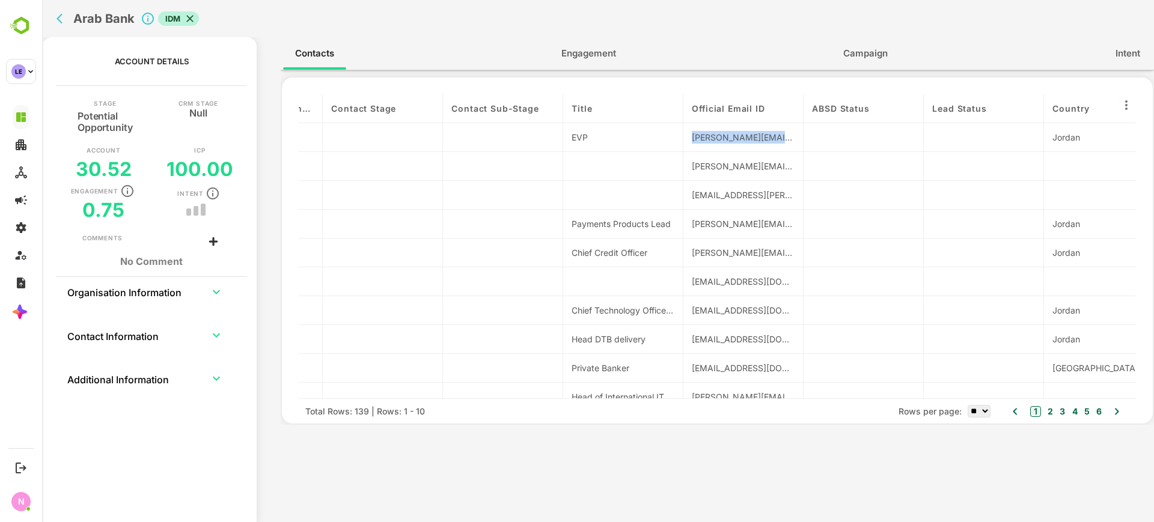
scroll to position [0, 568]
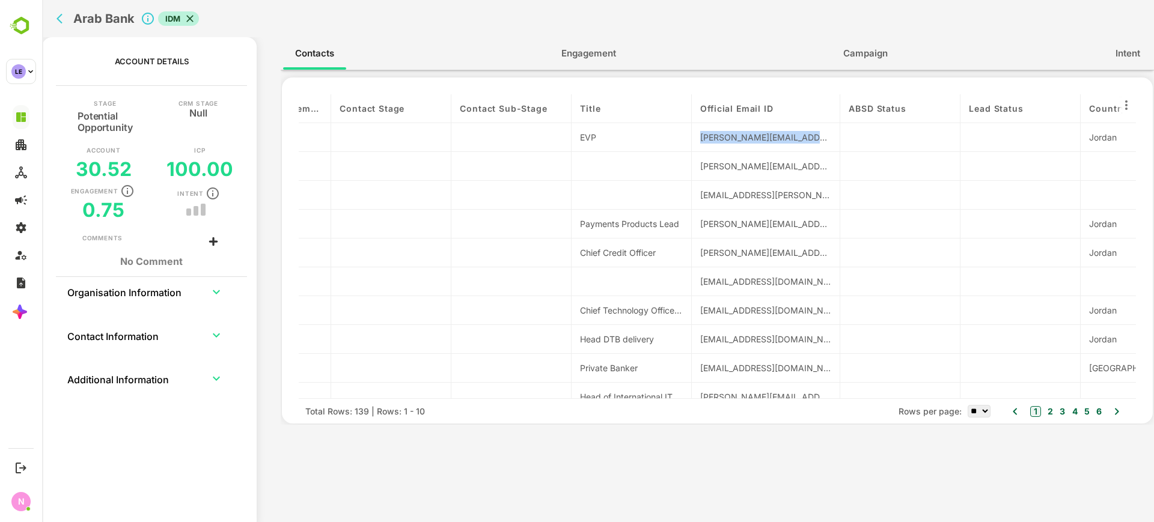
drag, startPoint x: 809, startPoint y: 100, endPoint x: 870, endPoint y: 97, distance: 61.4
click at [870, 97] on div "contactName Persona Level Department Individual Engagement Score Individual Eng…" at bounding box center [717, 246] width 837 height 304
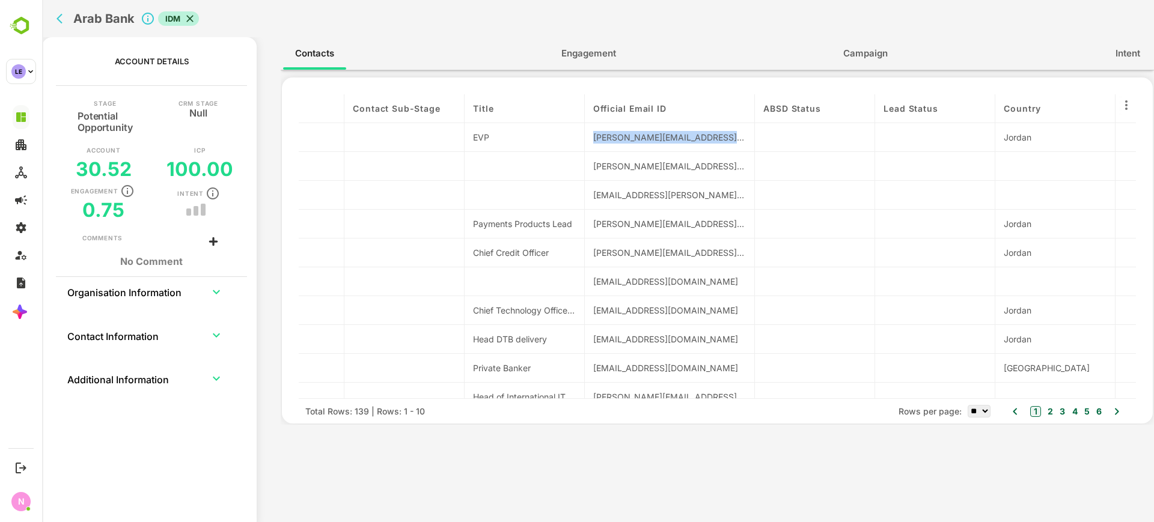
scroll to position [0, 677]
click at [68, 20] on icon "back" at bounding box center [62, 19] width 12 height 12
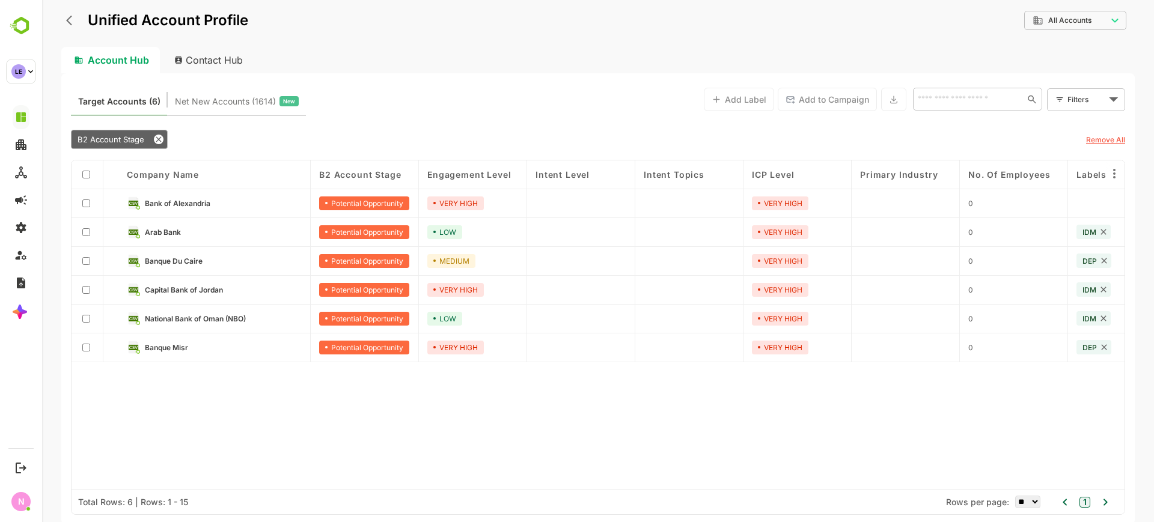
click at [159, 136] on icon at bounding box center [159, 140] width 10 height 10
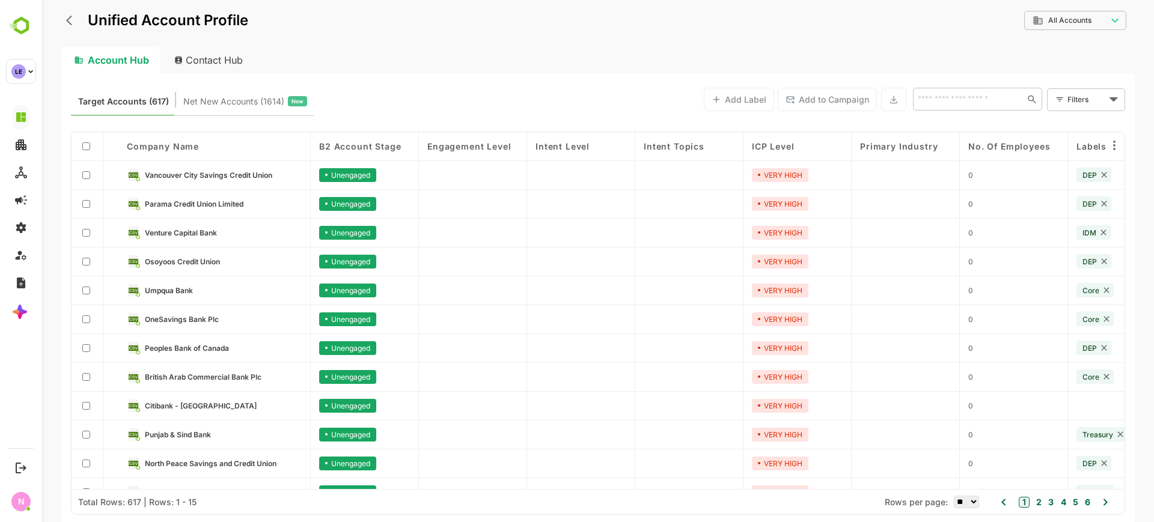
click at [65, 22] on button "back" at bounding box center [72, 20] width 18 height 18
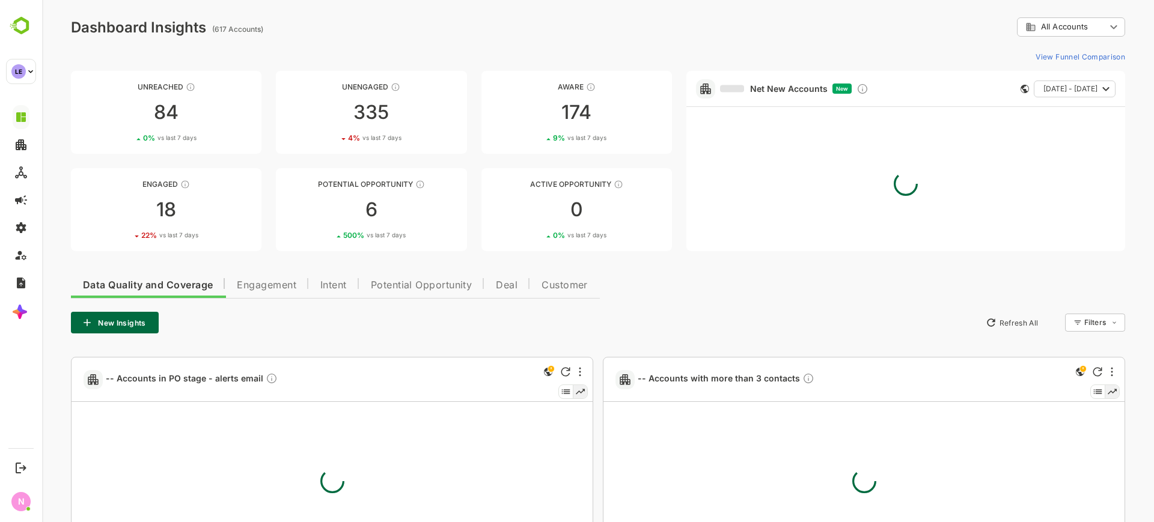
scroll to position [0, 0]
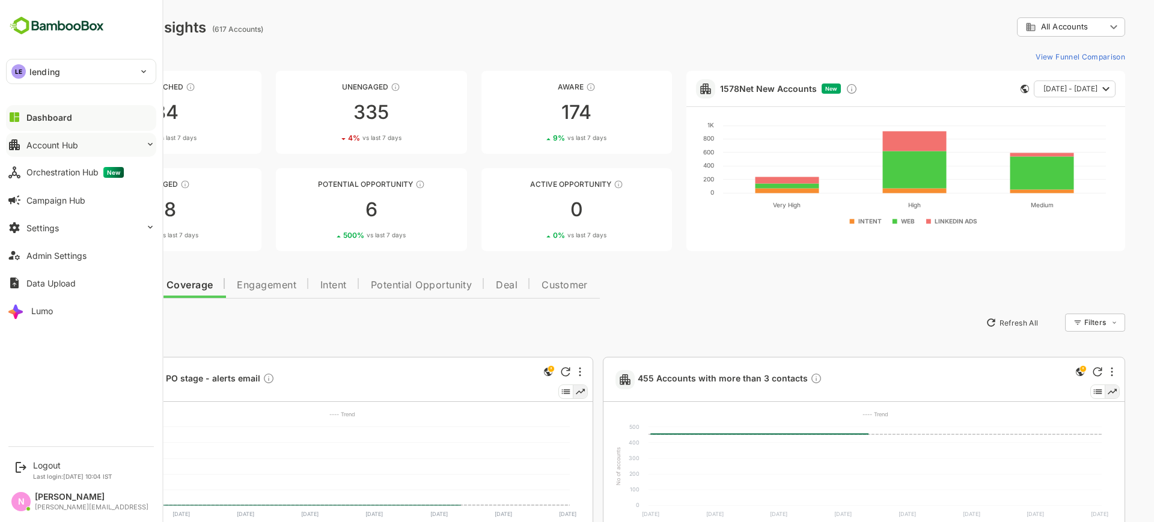
click at [70, 140] on div "Account Hub" at bounding box center [52, 145] width 52 height 10
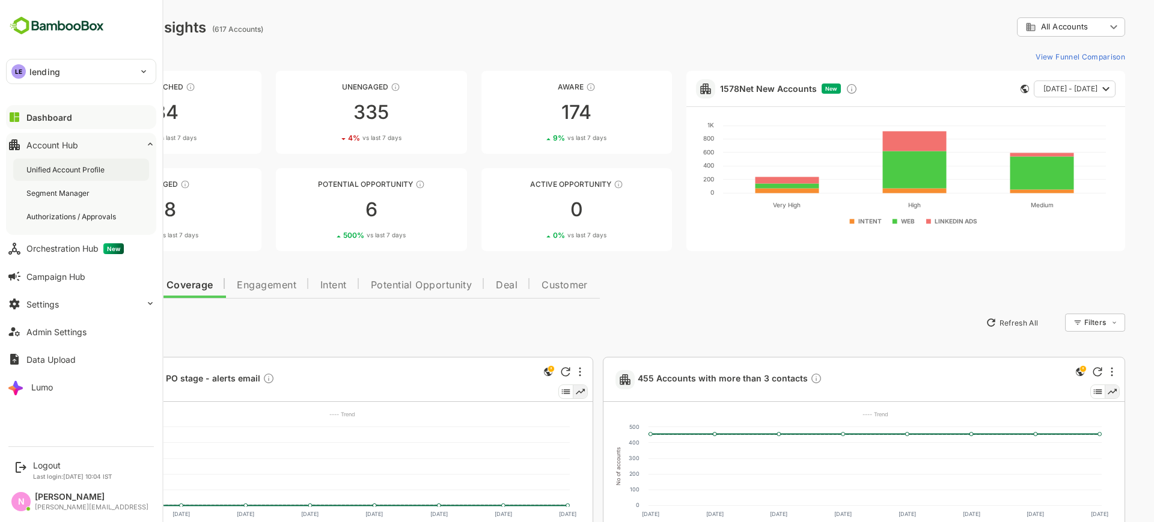
click at [91, 174] on div "Unified Account Profile" at bounding box center [66, 170] width 81 height 10
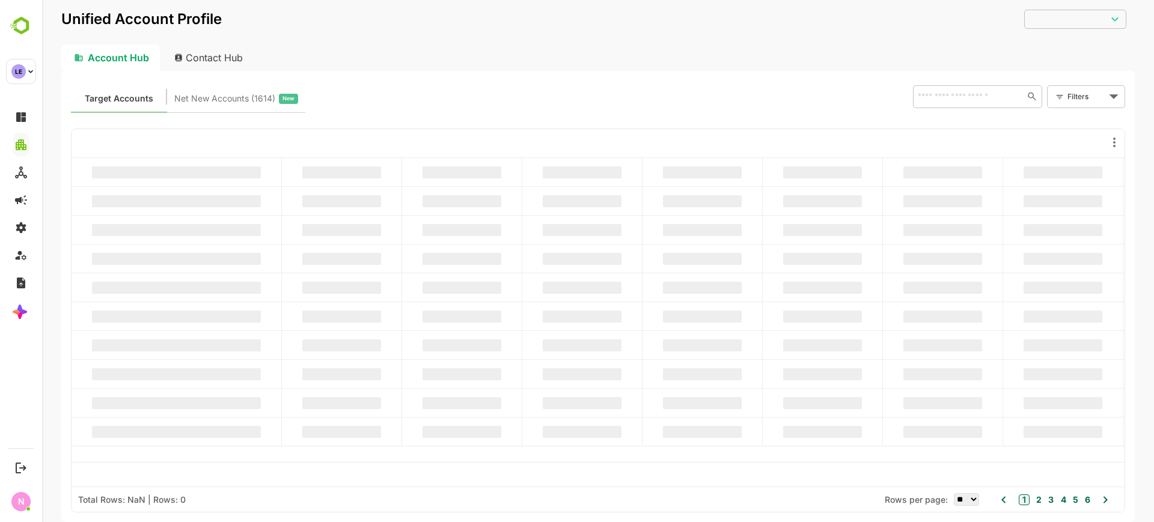
type input "**********"
click at [1107, 106] on body "**********" at bounding box center [598, 261] width 1112 height 522
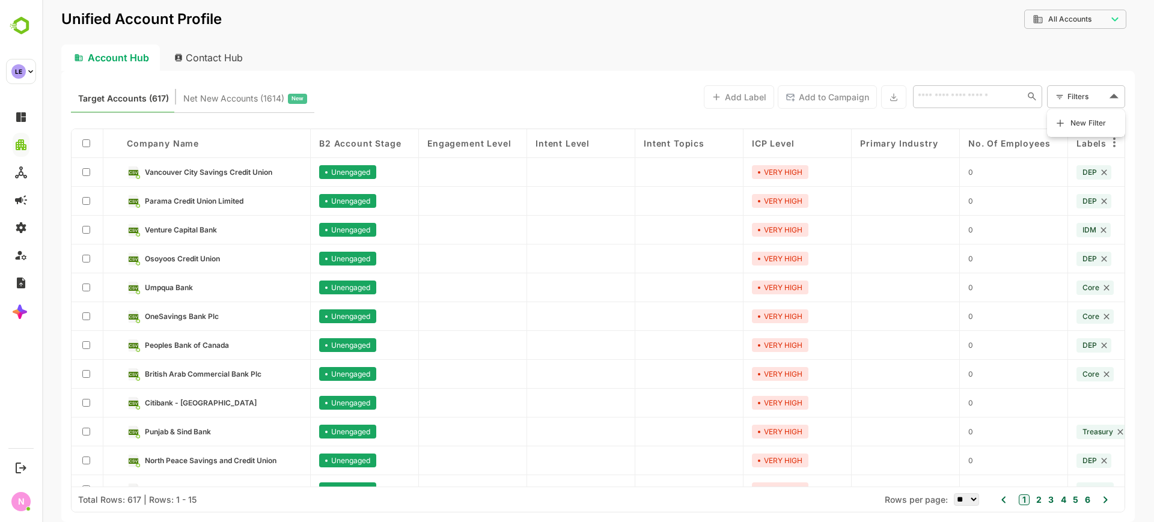
click at [1099, 120] on span "New Filter" at bounding box center [1088, 123] width 36 height 14
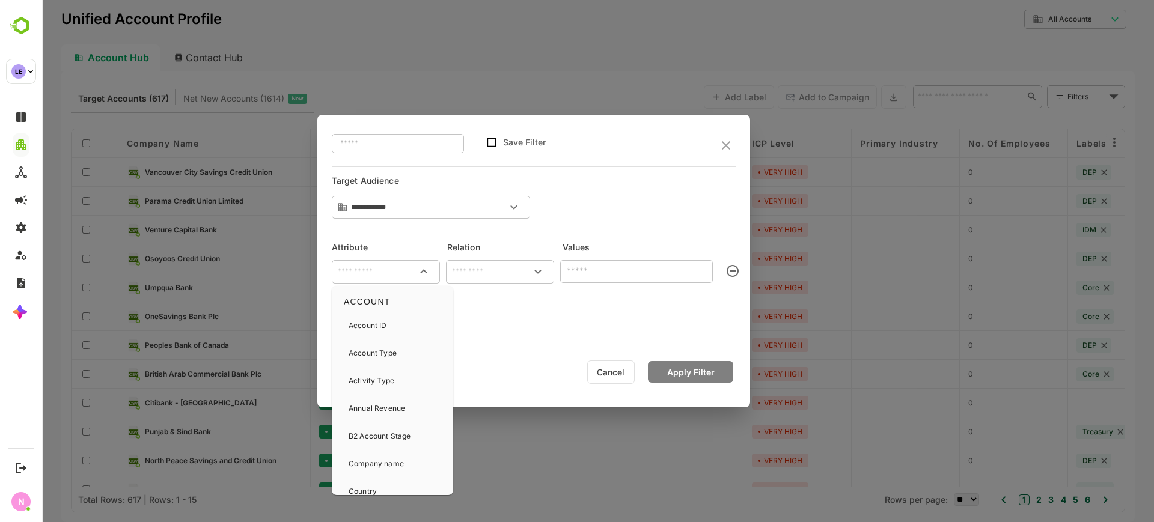
click at [397, 278] on input "text" at bounding box center [385, 271] width 103 height 14
click at [392, 317] on div "Activity Type" at bounding box center [371, 325] width 46 height 25
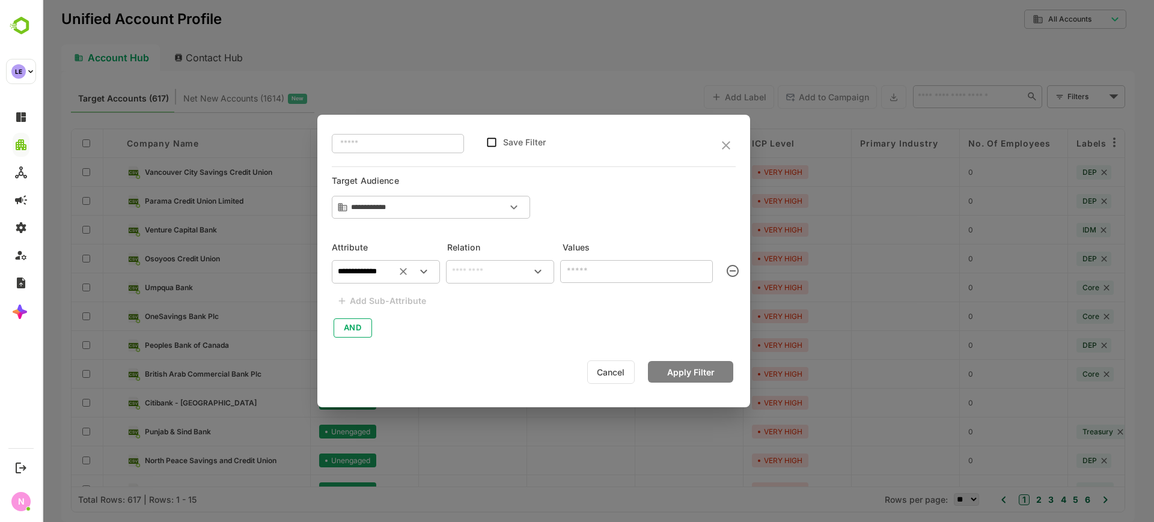
type input "**********"
click at [487, 275] on input "text" at bounding box center [499, 271] width 103 height 14
drag, startPoint x: 490, startPoint y: 294, endPoint x: 555, endPoint y: 287, distance: 65.4
click at [490, 296] on li "includes" at bounding box center [499, 299] width 103 height 22
type input "********"
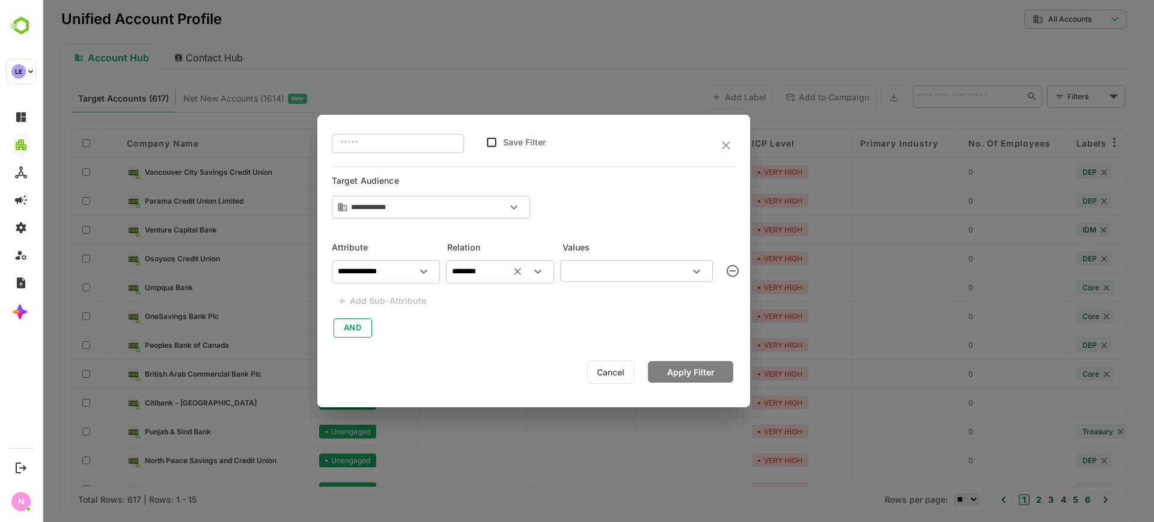
click at [605, 279] on div "​" at bounding box center [636, 271] width 153 height 22
click at [635, 276] on input "text" at bounding box center [627, 271] width 126 height 14
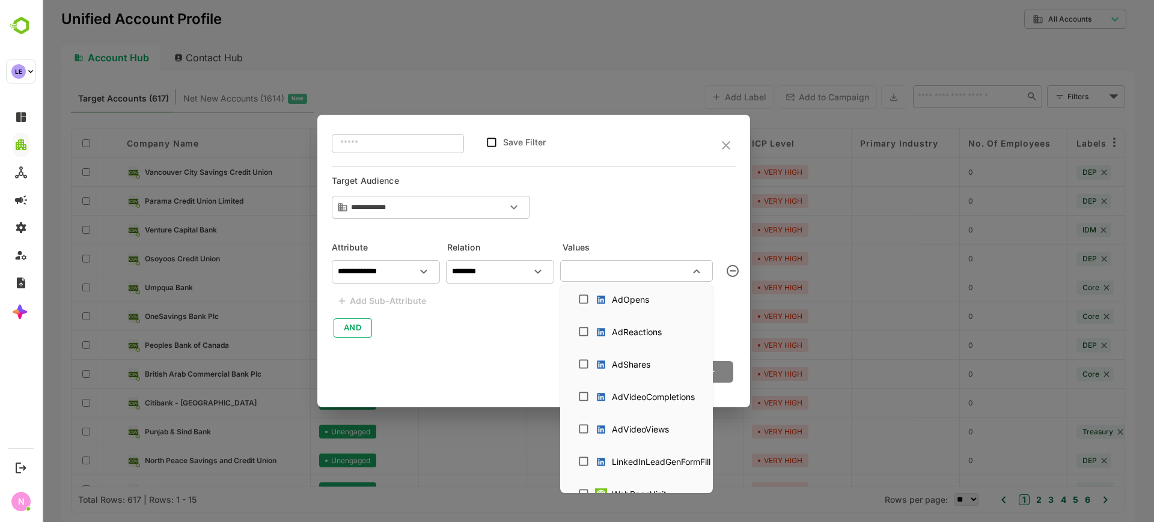
scroll to position [901, 0]
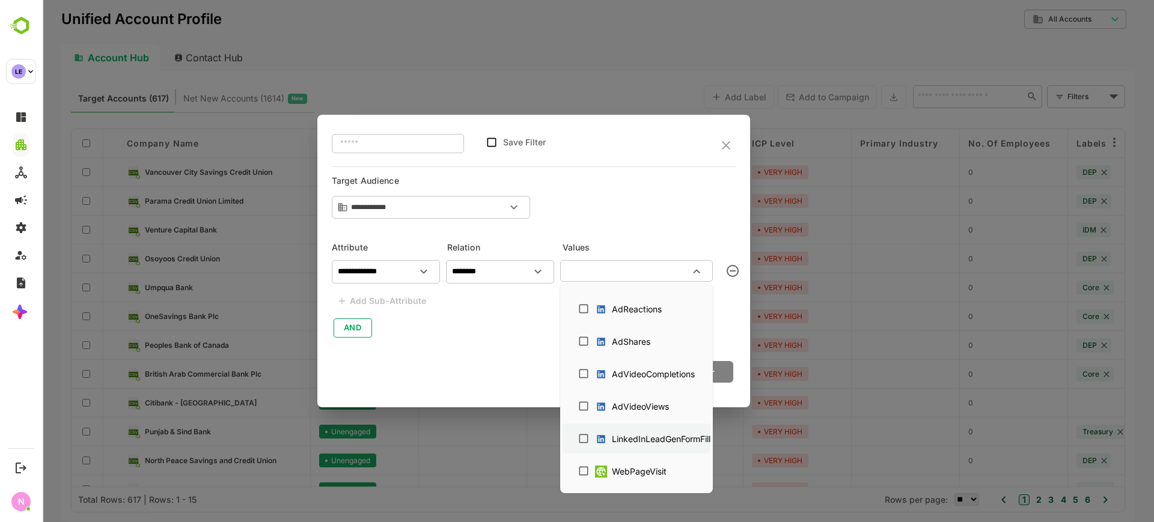
click at [667, 440] on div "LinkedInLeadGenFormFill" at bounding box center [661, 439] width 99 height 13
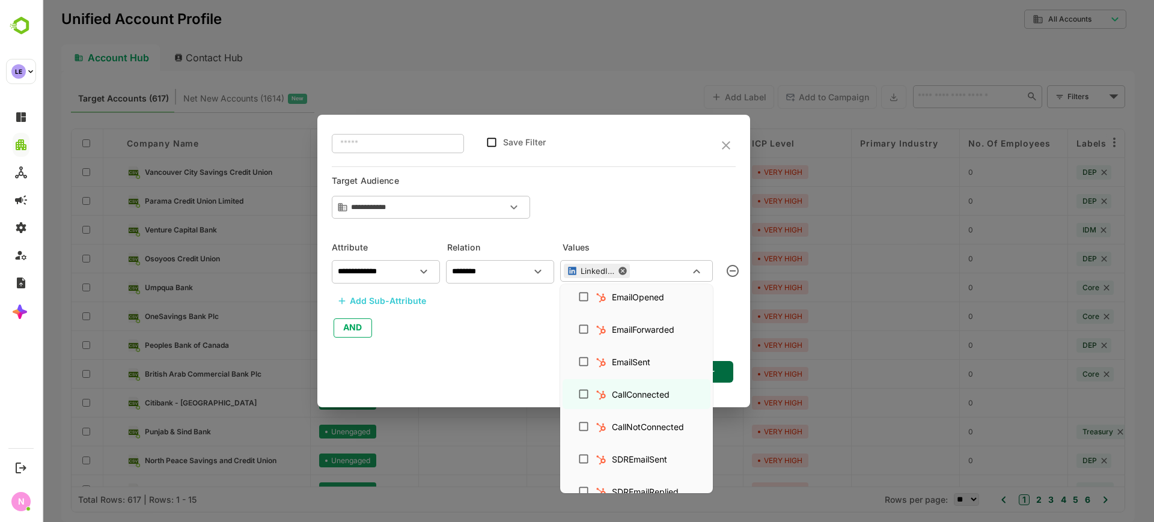
scroll to position [0, 0]
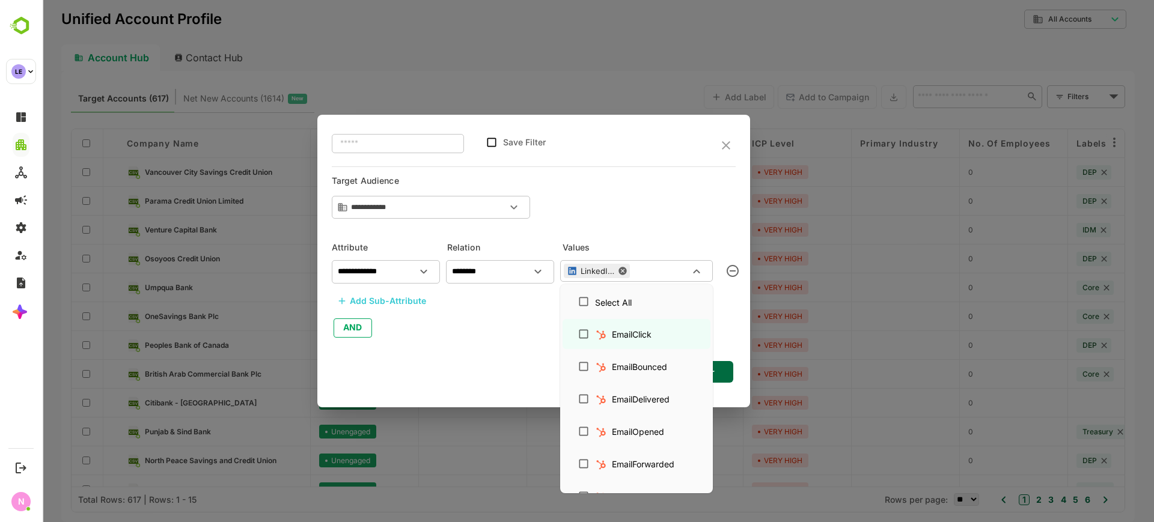
click at [723, 365] on button "Apply Filter" at bounding box center [690, 372] width 85 height 22
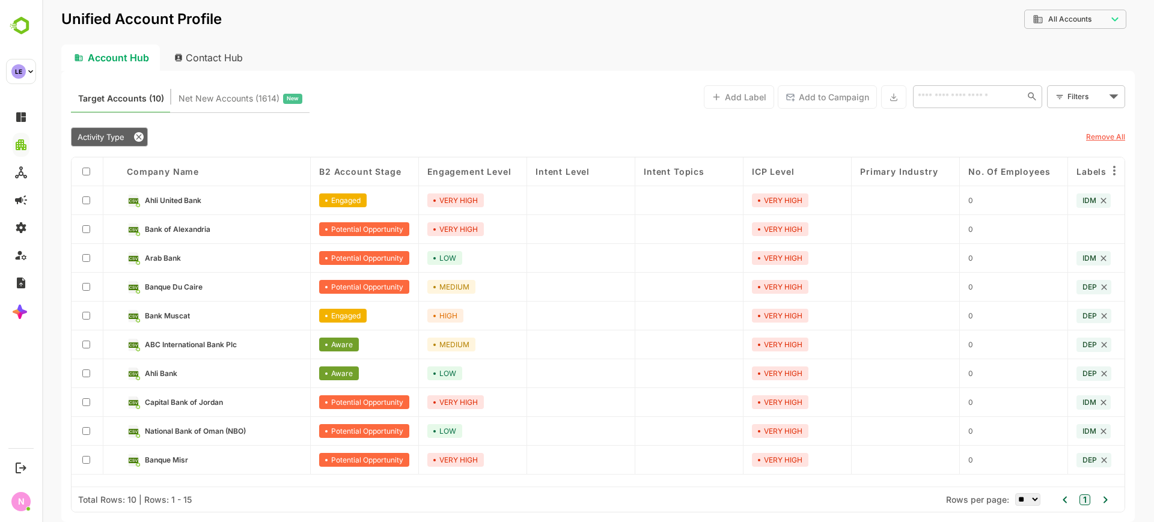
click at [193, 198] on span "Ahli United Bank" at bounding box center [173, 200] width 56 height 9
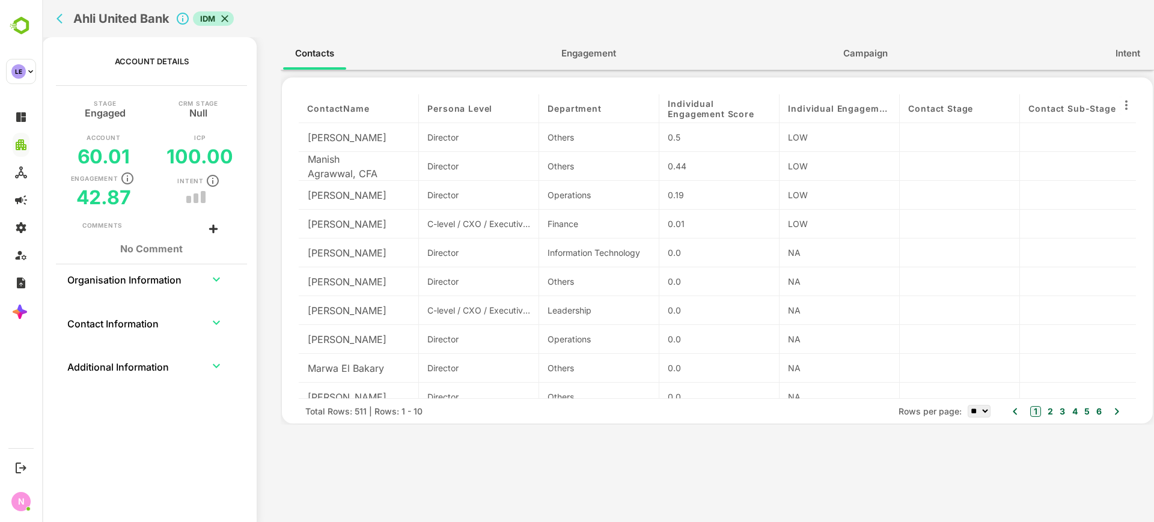
click at [595, 55] on span "Engagement" at bounding box center [588, 54] width 55 height 16
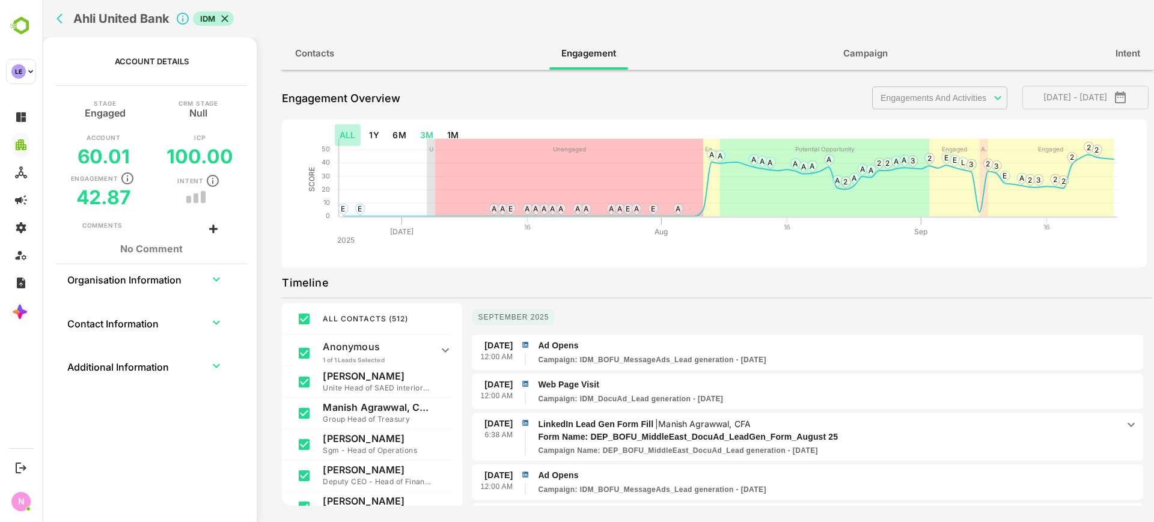
click at [350, 136] on button "ALL" at bounding box center [348, 135] width 26 height 22
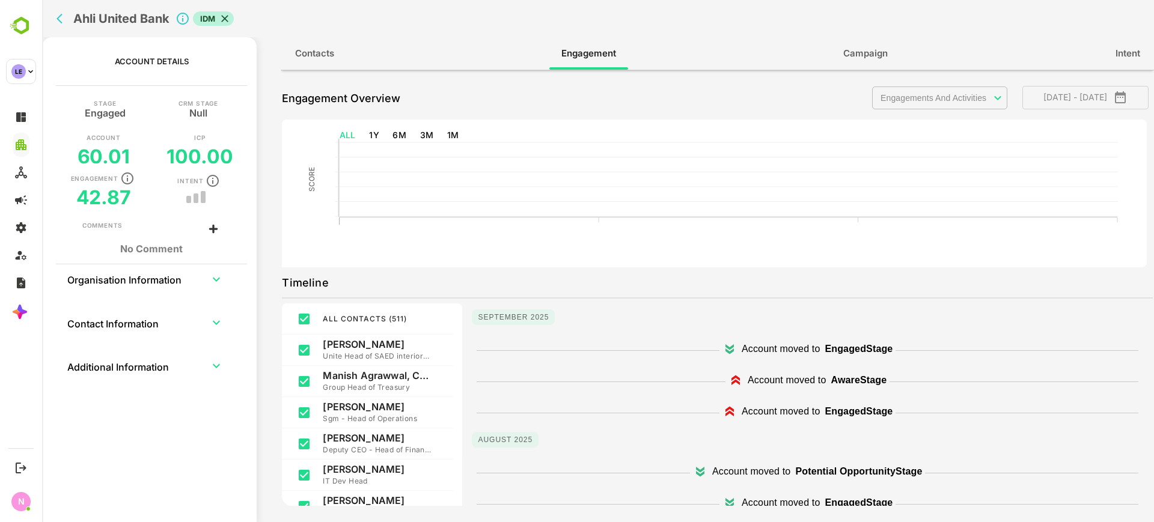
click at [905, 90] on body "**********" at bounding box center [598, 261] width 1112 height 522
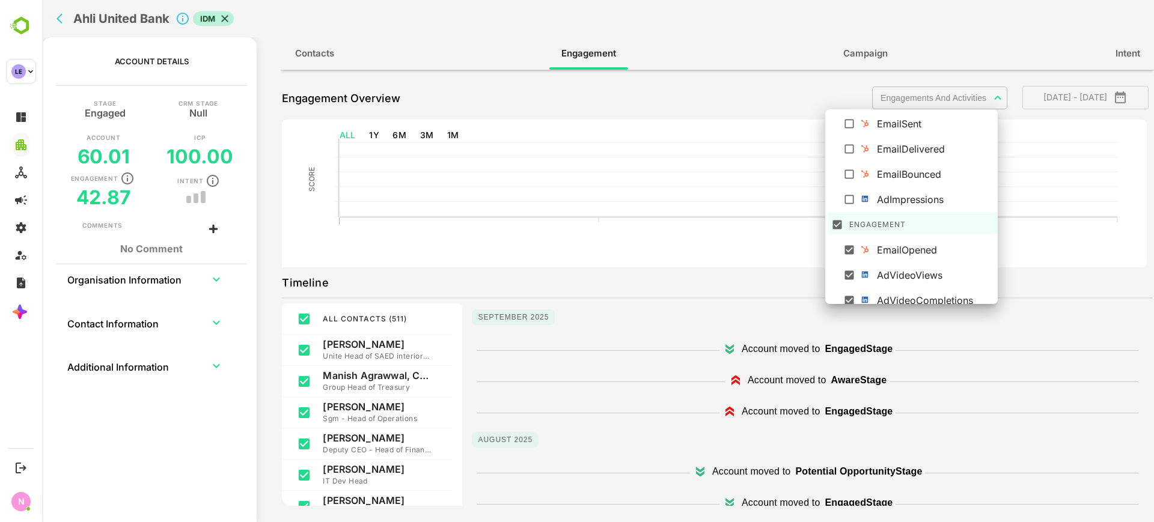
scroll to position [75, 0]
click at [842, 220] on icon at bounding box center [837, 226] width 12 height 12
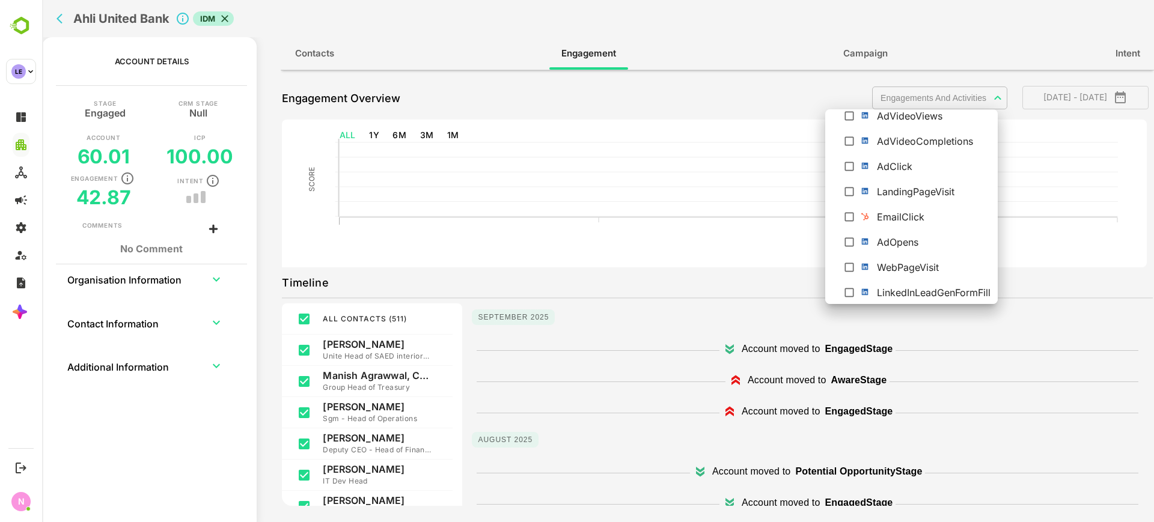
type input "**********"
click at [862, 286] on li "LinkedInLeadGenFormFill" at bounding box center [913, 291] width 172 height 22
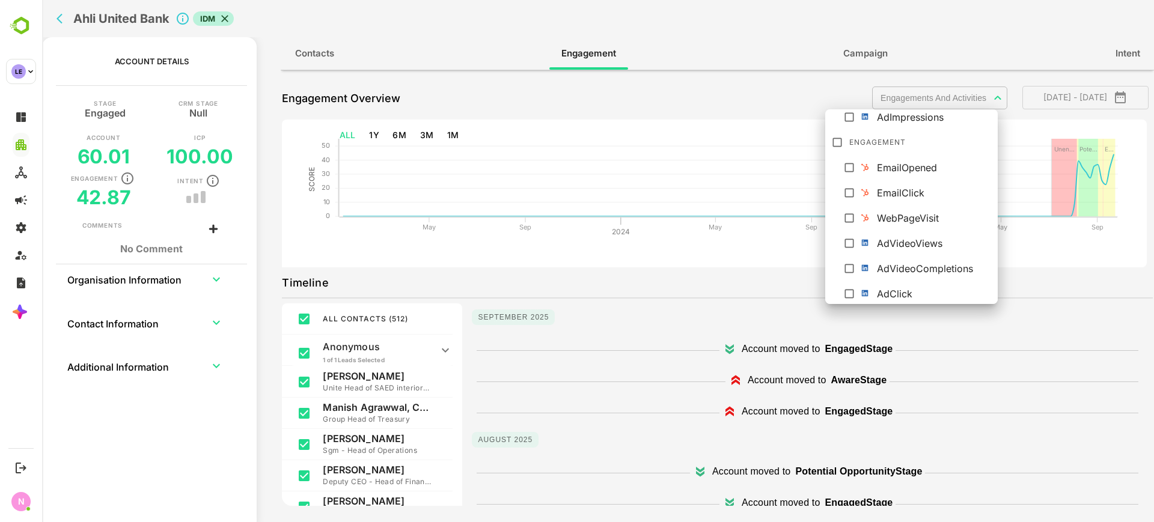
scroll to position [261, 0]
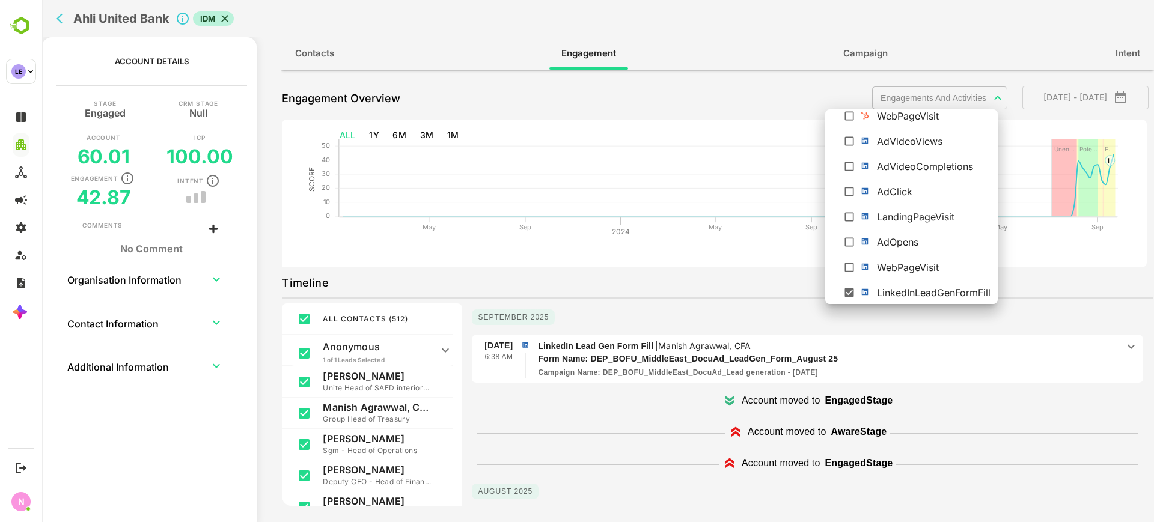
click at [758, 273] on div at bounding box center [598, 261] width 1112 height 522
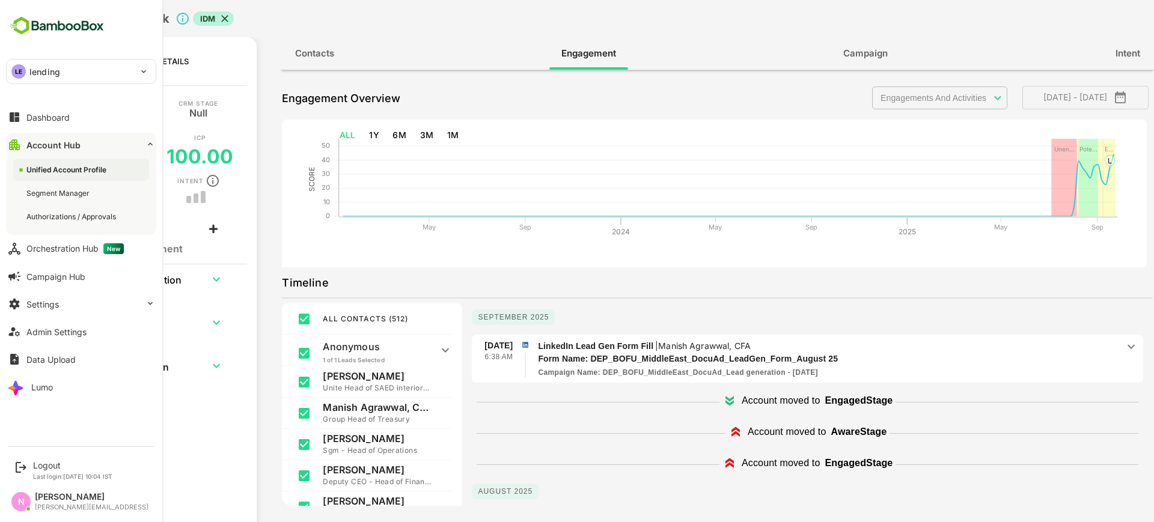
click at [22, 70] on div "LE" at bounding box center [18, 71] width 14 height 14
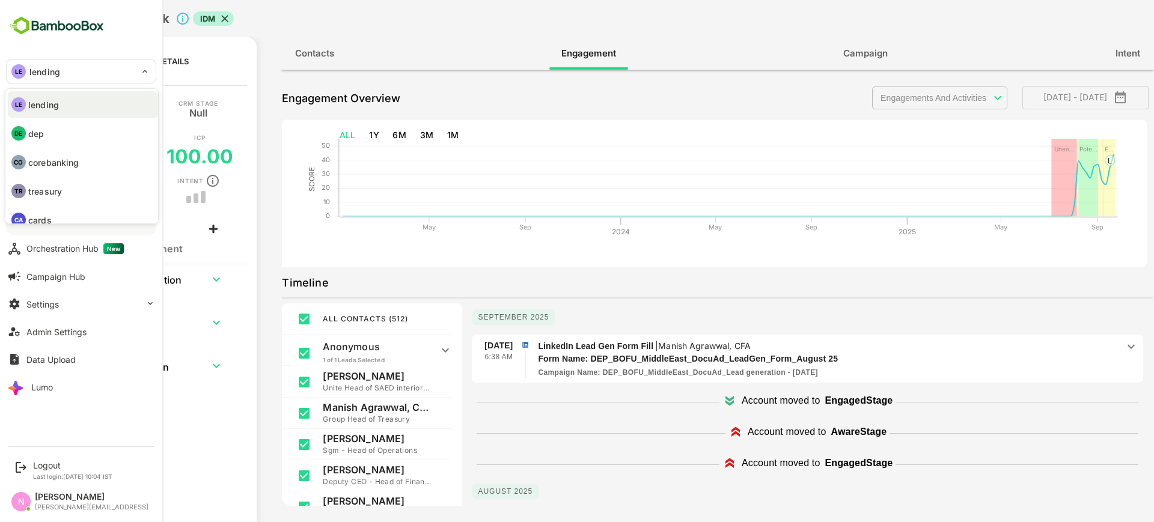
click at [58, 136] on li "DE dep" at bounding box center [83, 133] width 150 height 26
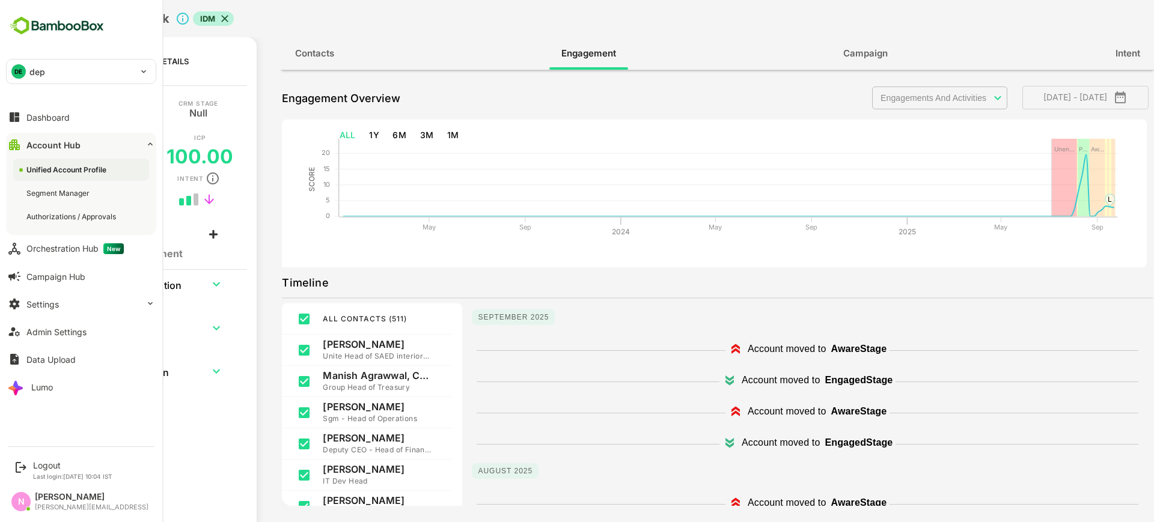
click at [91, 76] on div "DE dep" at bounding box center [74, 71] width 135 height 24
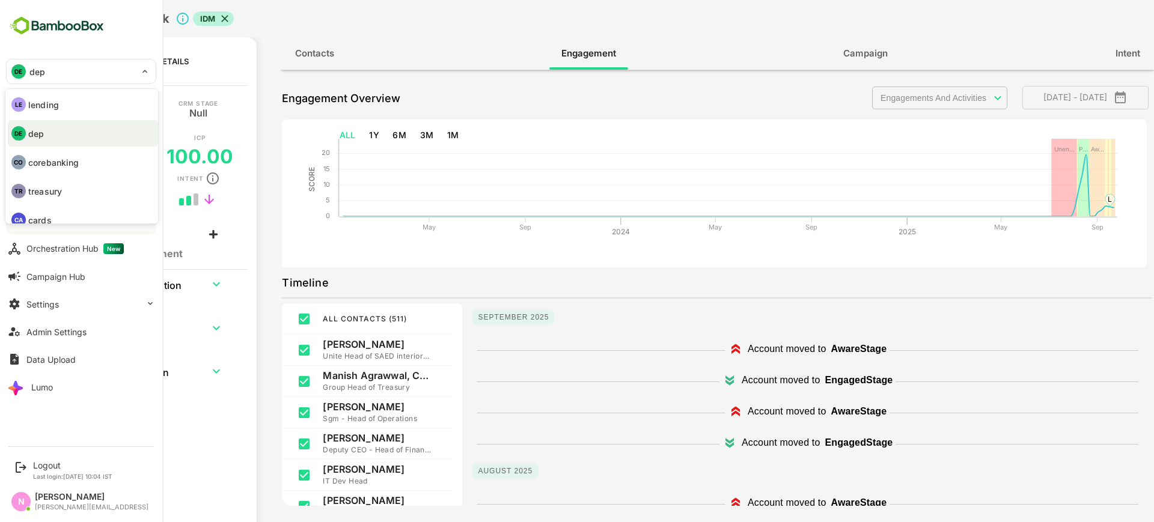
click at [77, 111] on li "LE lending" at bounding box center [83, 104] width 150 height 26
type input "*******"
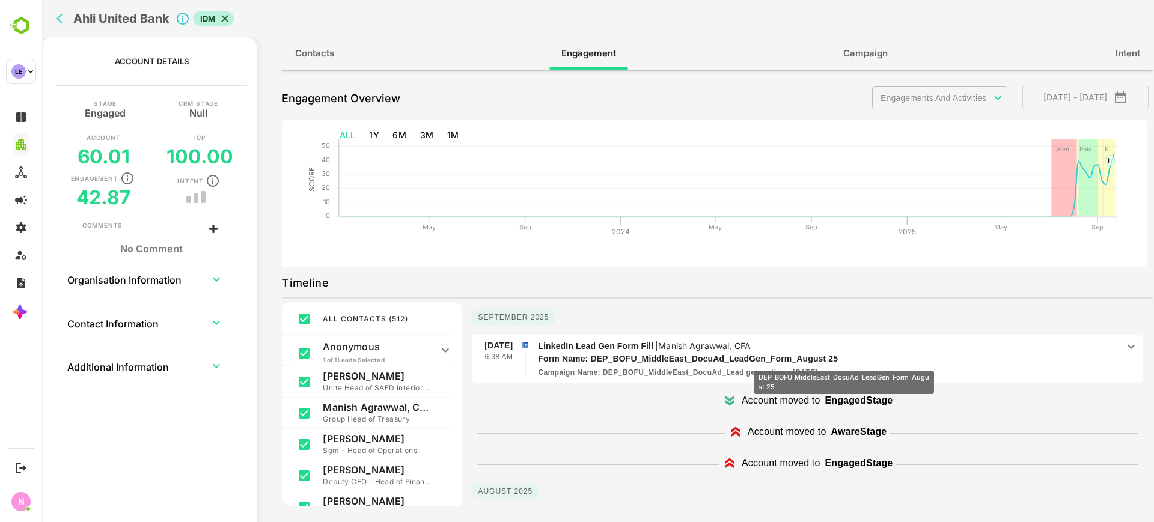
click at [845, 362] on p "Form Name: DEP_BOFU_MiddleEast_DocuAd_LeadGen_Form_August 25" at bounding box center [813, 359] width 550 height 13
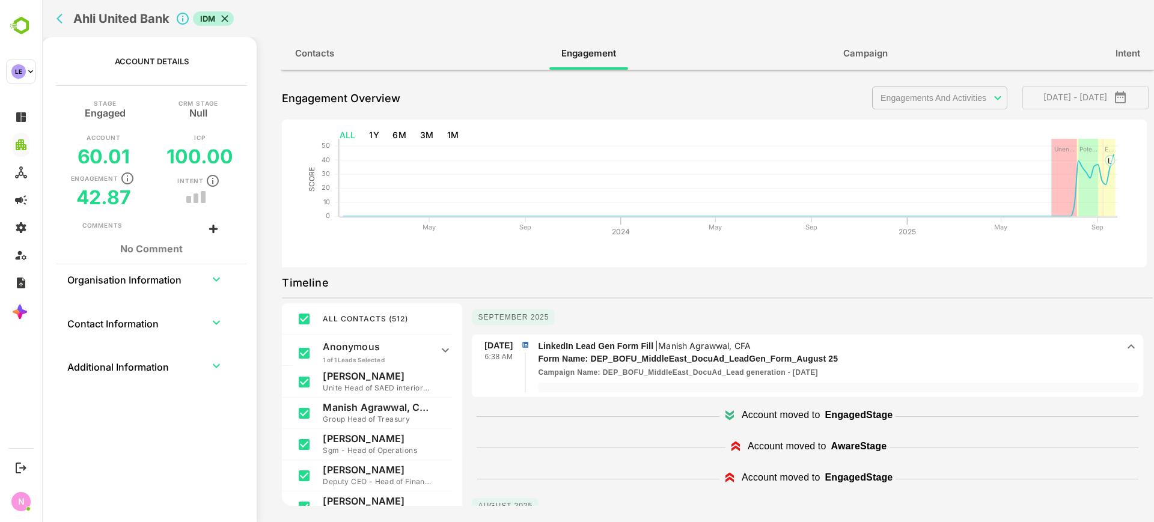
click at [53, 14] on div "Ahli United Bank IDM" at bounding box center [373, 18] width 642 height 37
click at [55, 14] on button "back" at bounding box center [62, 19] width 18 height 18
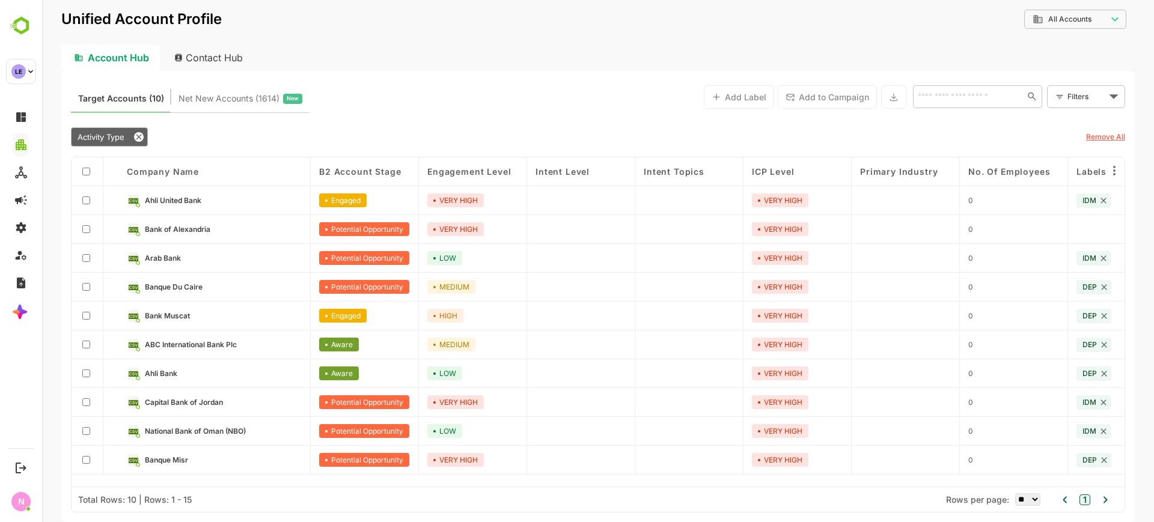
click at [165, 371] on span "Ahli Bank" at bounding box center [161, 373] width 32 height 9
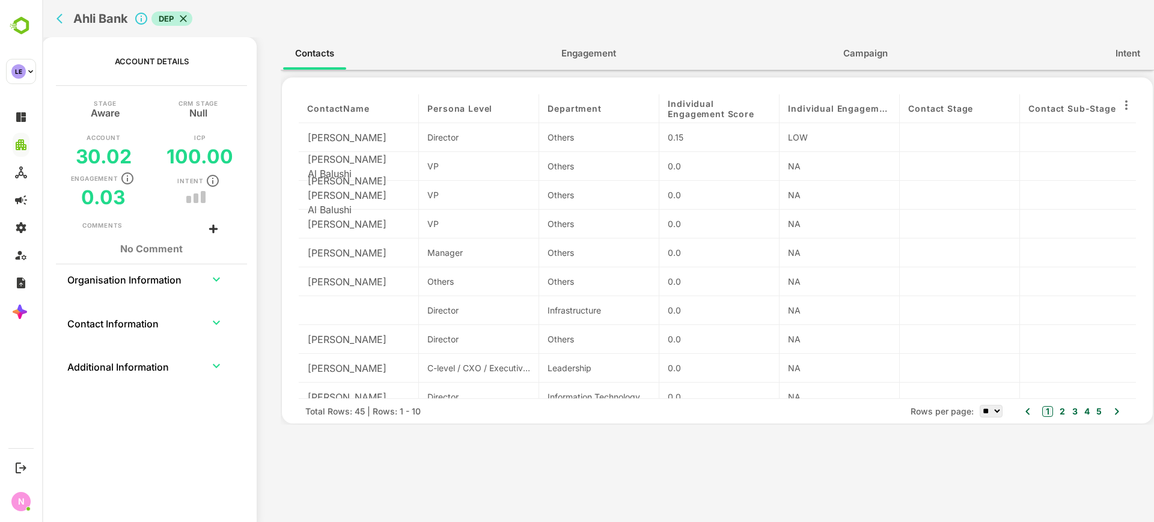
click at [597, 62] on button "Engagement" at bounding box center [588, 53] width 79 height 29
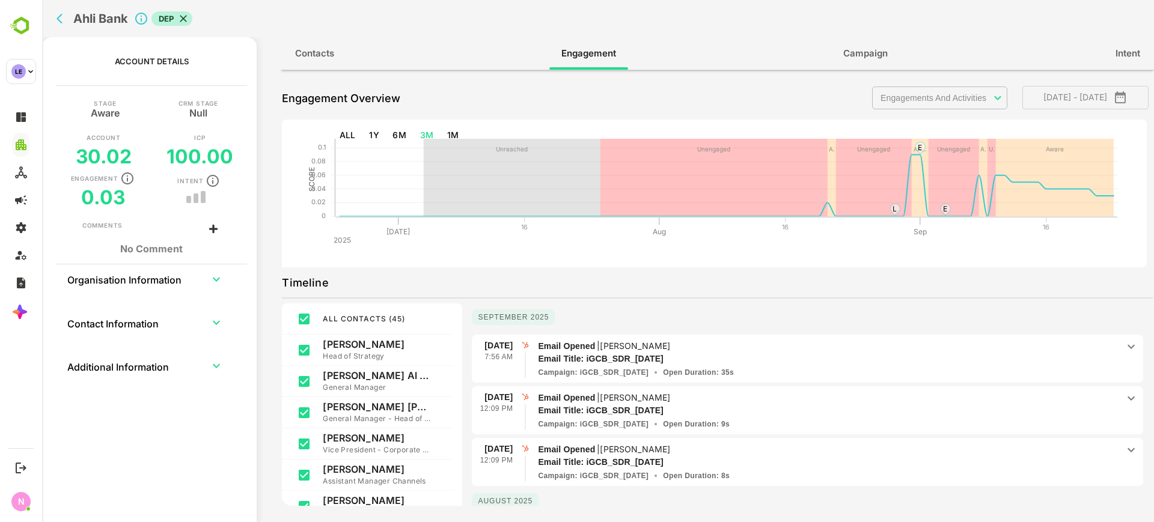
click at [916, 97] on body "**********" at bounding box center [598, 261] width 1112 height 522
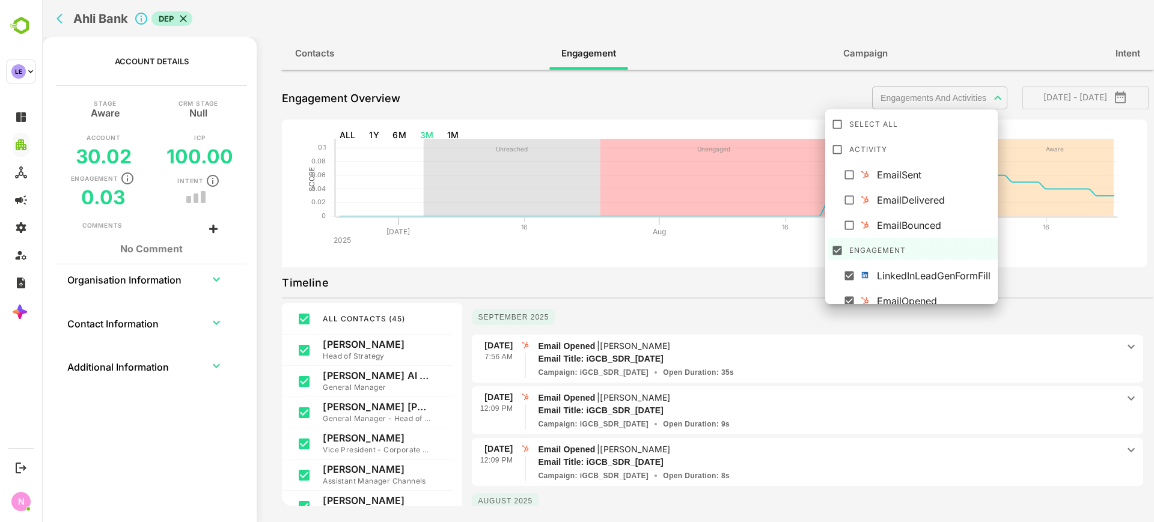
scroll to position [6, 0]
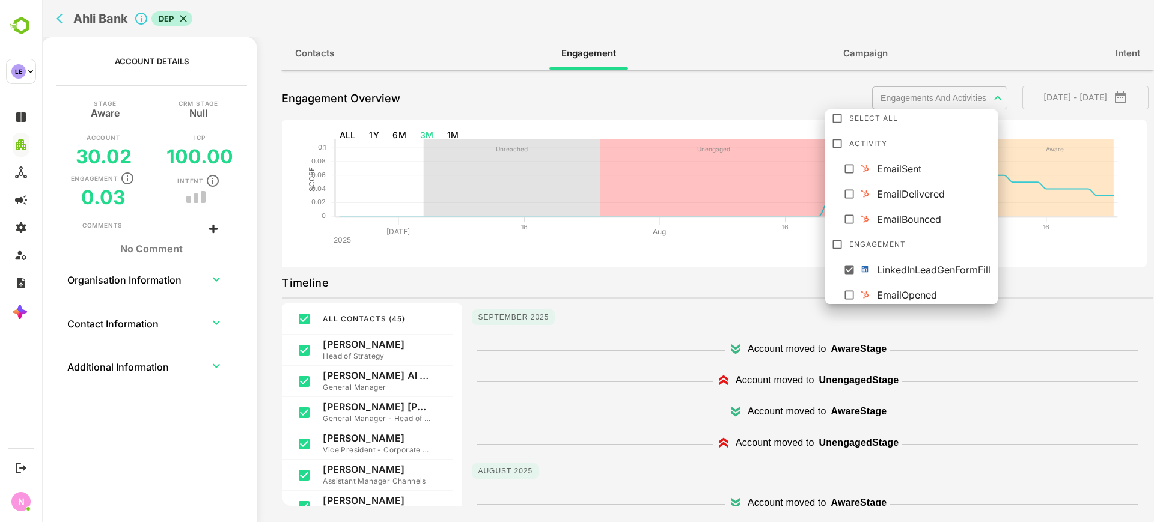
click at [658, 251] on div at bounding box center [598, 261] width 1112 height 522
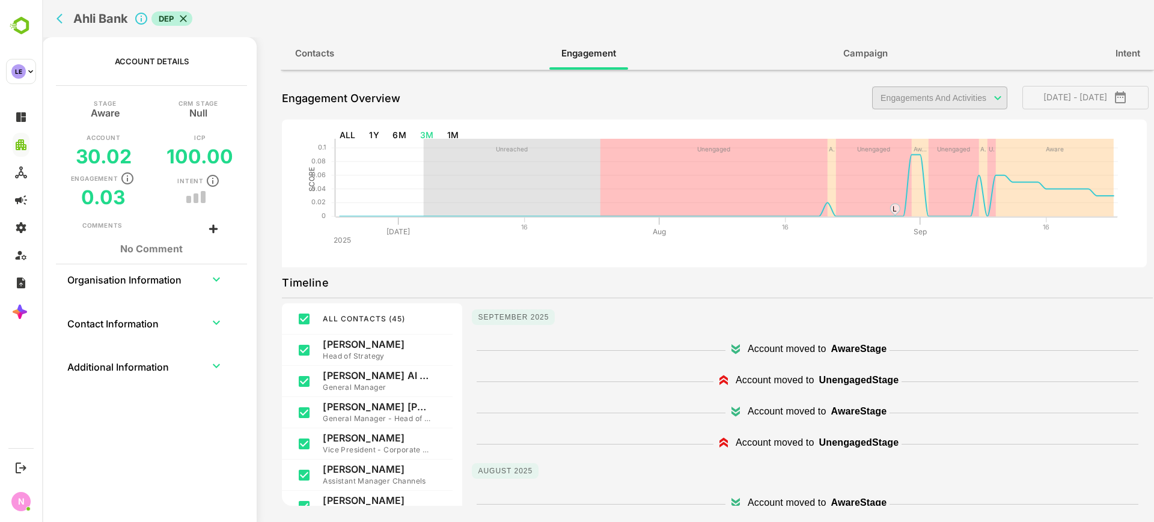
scroll to position [196, 0]
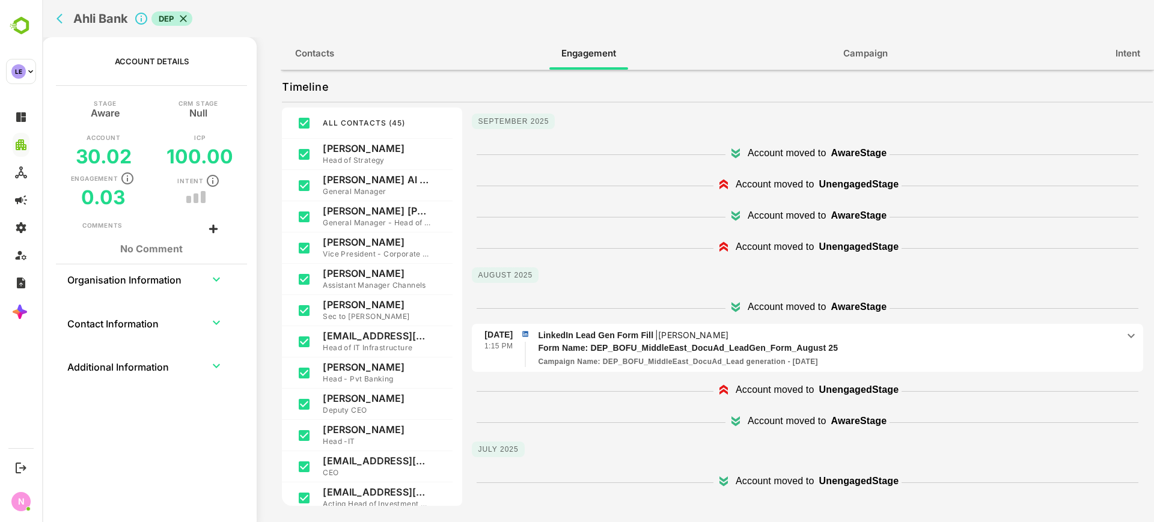
click at [61, 20] on icon "back" at bounding box center [62, 19] width 12 height 12
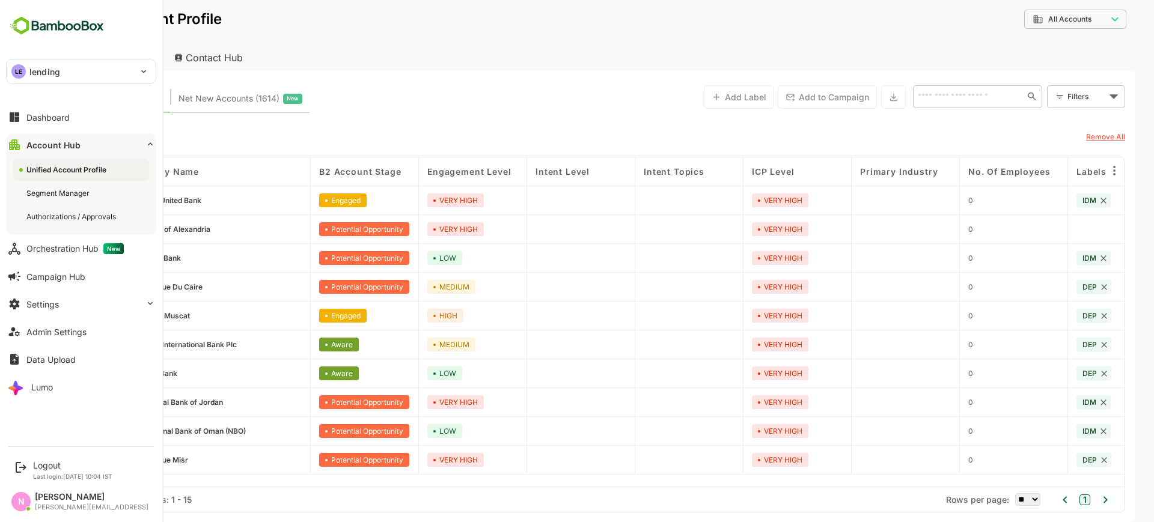
click at [68, 72] on div "LE lending" at bounding box center [74, 71] width 135 height 24
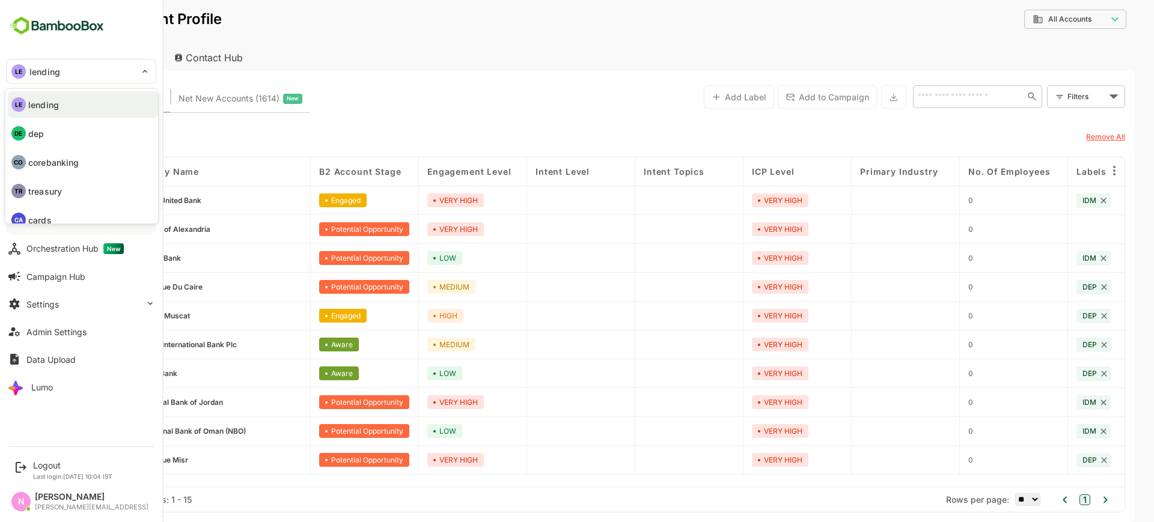
click at [627, 71] on div at bounding box center [577, 261] width 1154 height 522
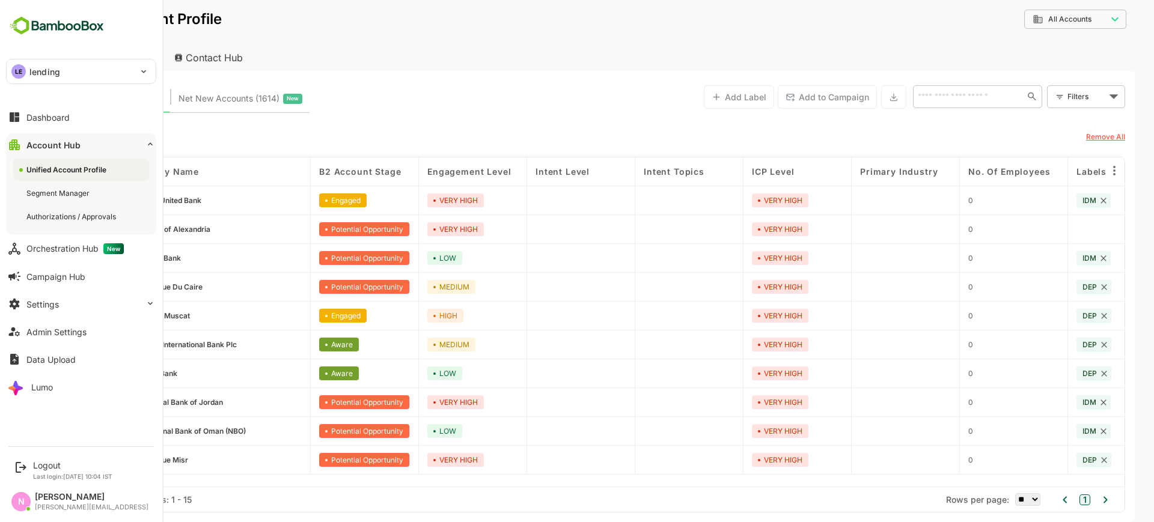
click at [29, 67] on p "lending" at bounding box center [44, 71] width 31 height 13
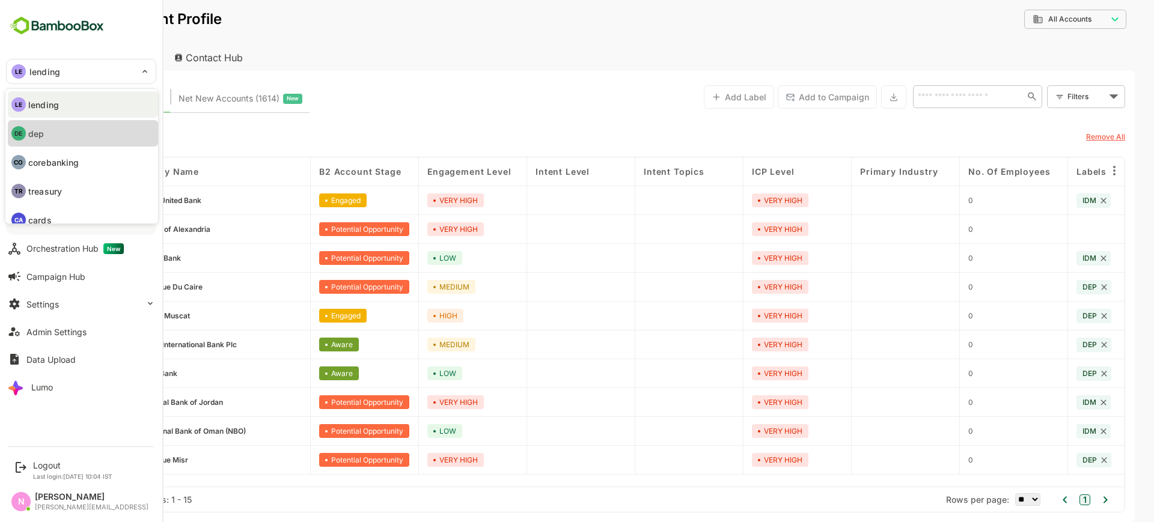
click at [54, 138] on li "DE dep" at bounding box center [83, 133] width 150 height 26
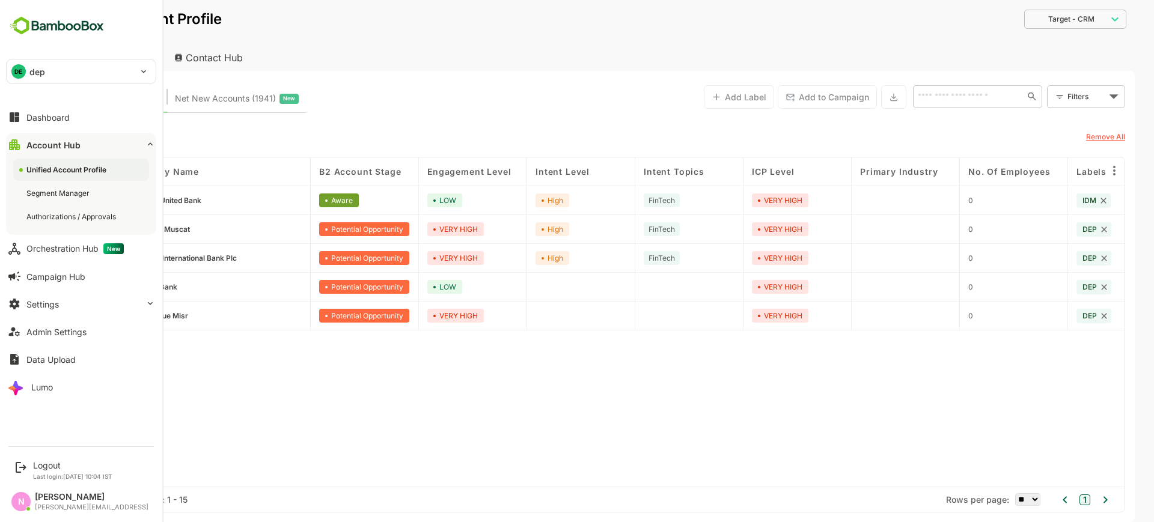
click at [86, 89] on div "DE dep *** Dashboard Account Hub Unified Account Profile Segment Manager Author…" at bounding box center [81, 219] width 162 height 439
click at [91, 82] on div "DE dep" at bounding box center [74, 71] width 135 height 24
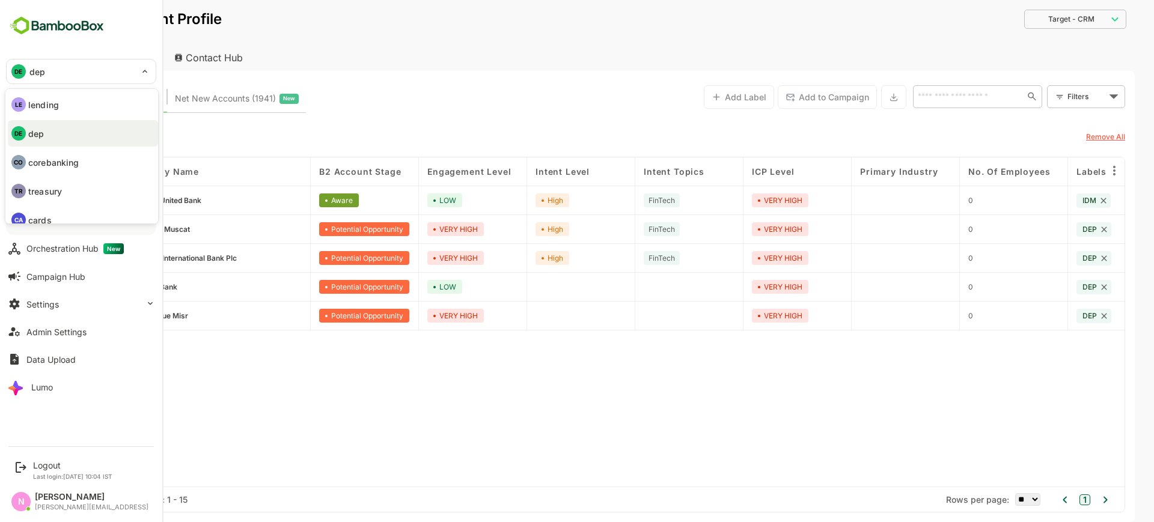
click at [99, 153] on li "CO corebanking" at bounding box center [83, 162] width 150 height 26
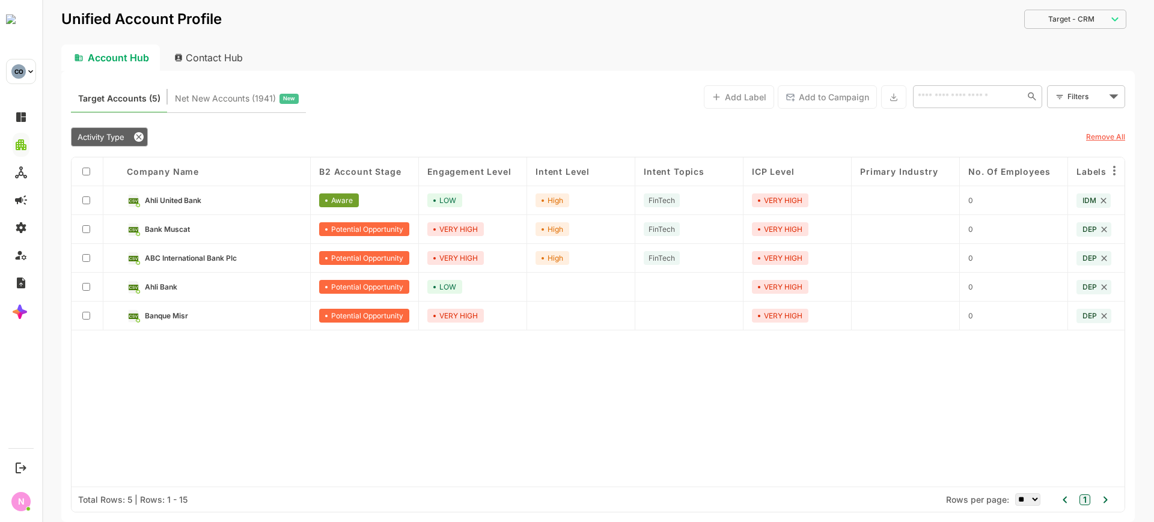
type input "**********"
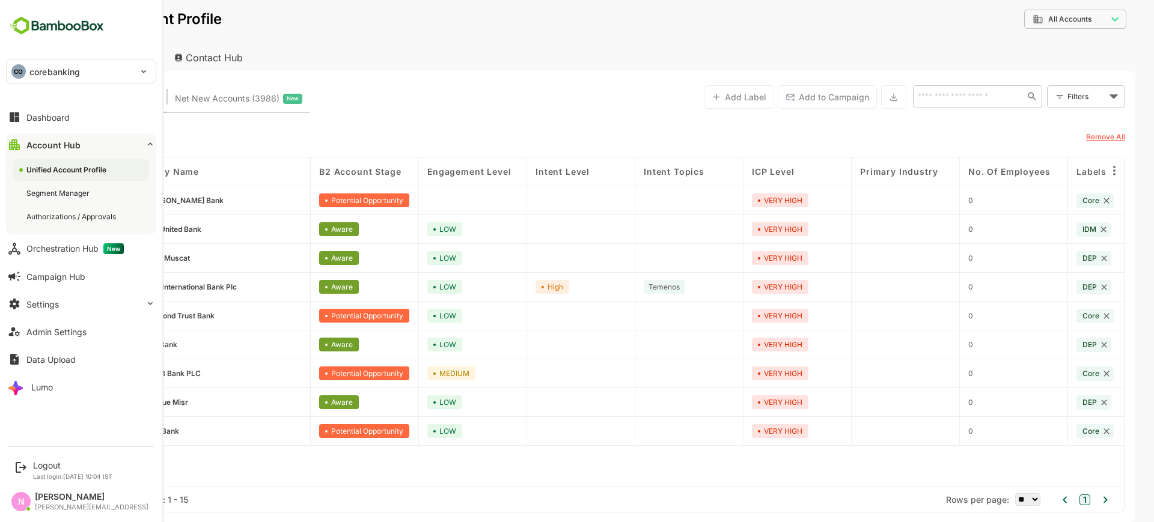
click at [105, 77] on div "CO corebanking" at bounding box center [74, 71] width 135 height 24
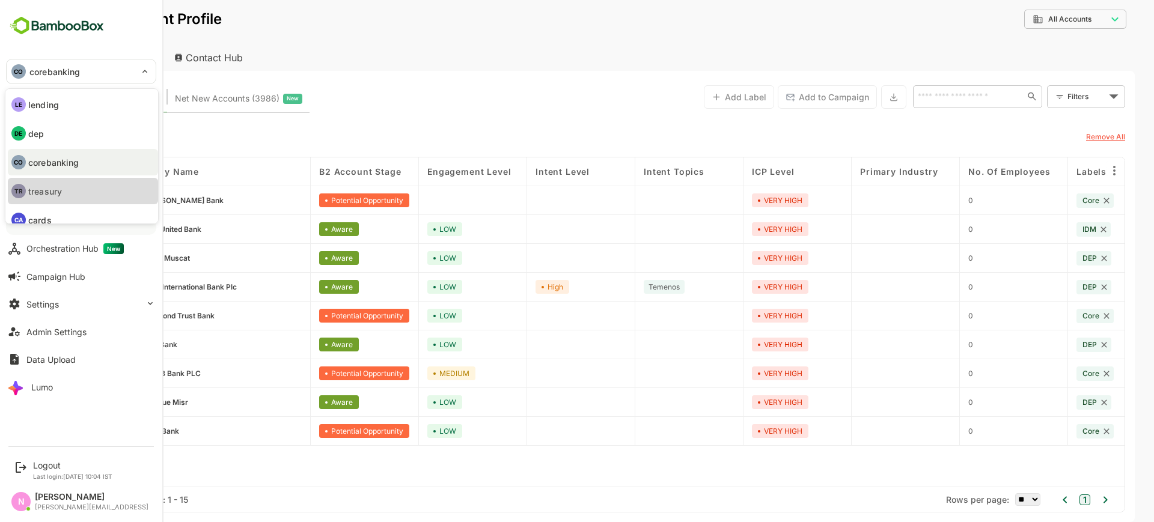
click at [84, 195] on li "TR treasury" at bounding box center [83, 191] width 150 height 26
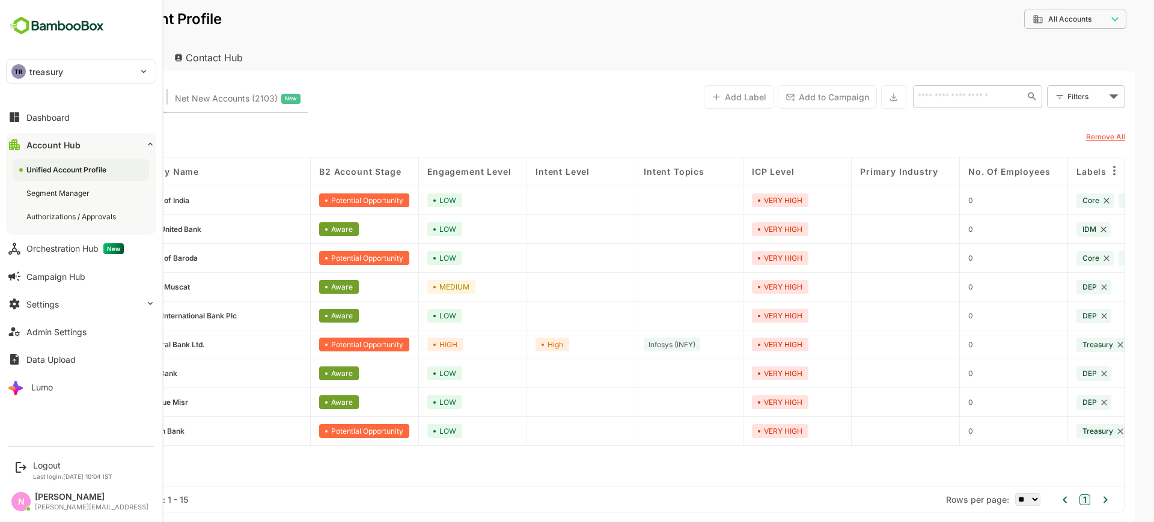
click at [32, 62] on div "TR treasury" at bounding box center [74, 71] width 135 height 24
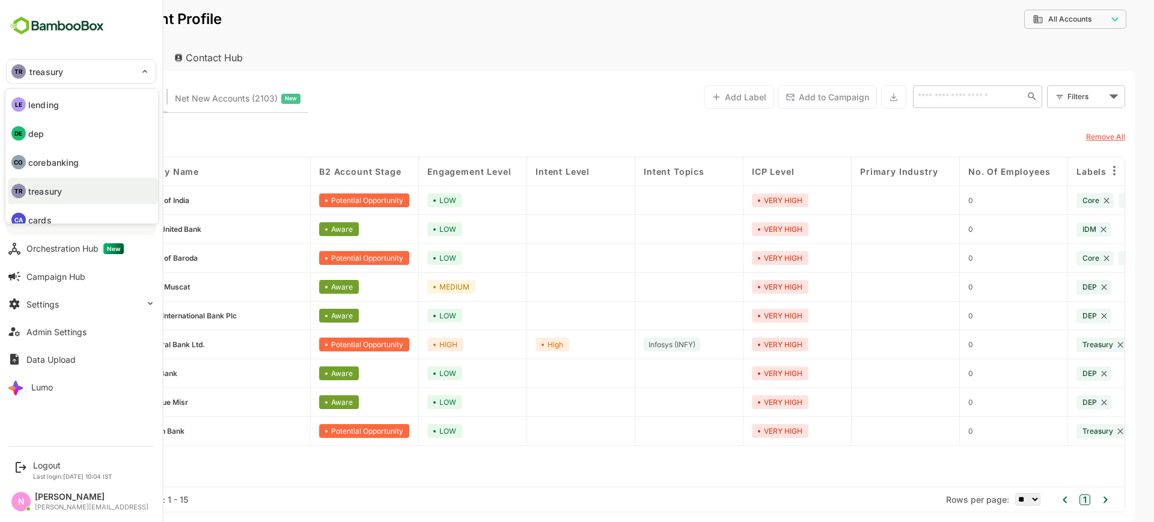
click at [56, 212] on li "CA cards" at bounding box center [83, 220] width 150 height 26
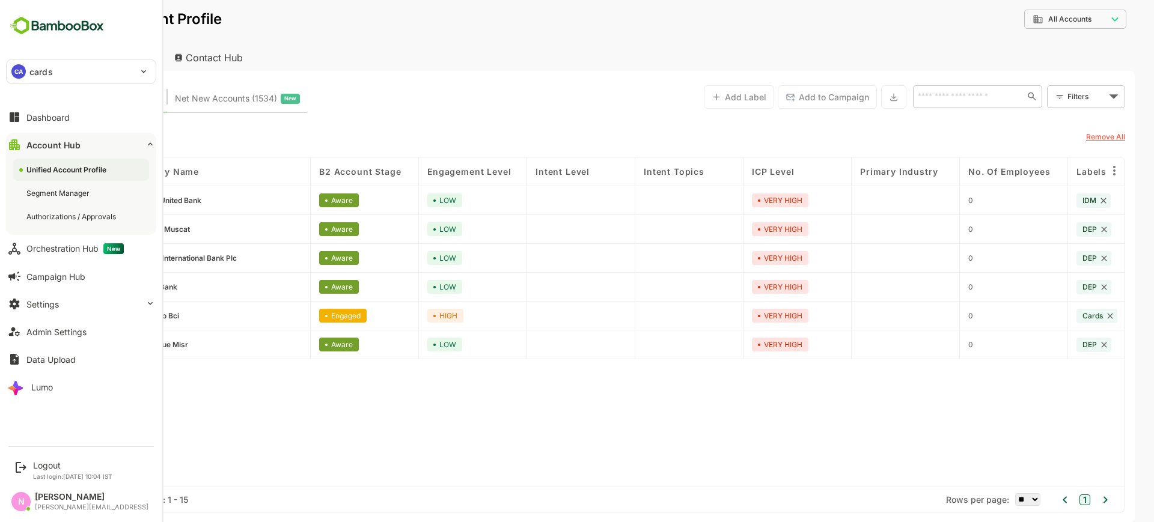
click at [128, 56] on div "CA cards ***** Dashboard Account Hub Unified Account Profile Segment Manager Au…" at bounding box center [81, 219] width 162 height 439
click at [129, 61] on div "CA cards" at bounding box center [74, 71] width 135 height 24
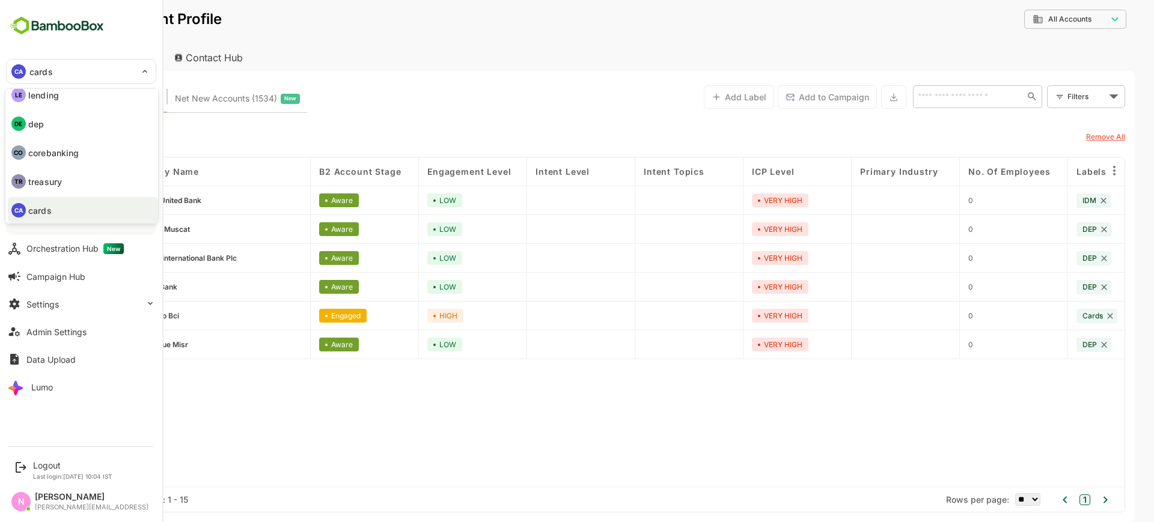
scroll to position [0, 0]
click at [61, 108] on li "LE lending" at bounding box center [83, 104] width 150 height 26
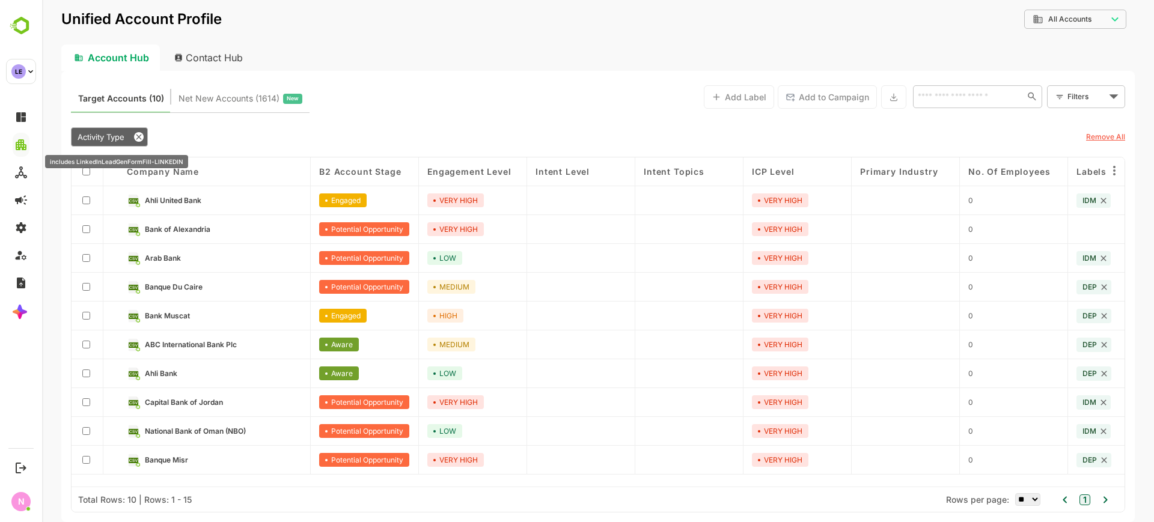
click at [91, 130] on div "Activity Type" at bounding box center [109, 136] width 77 height 19
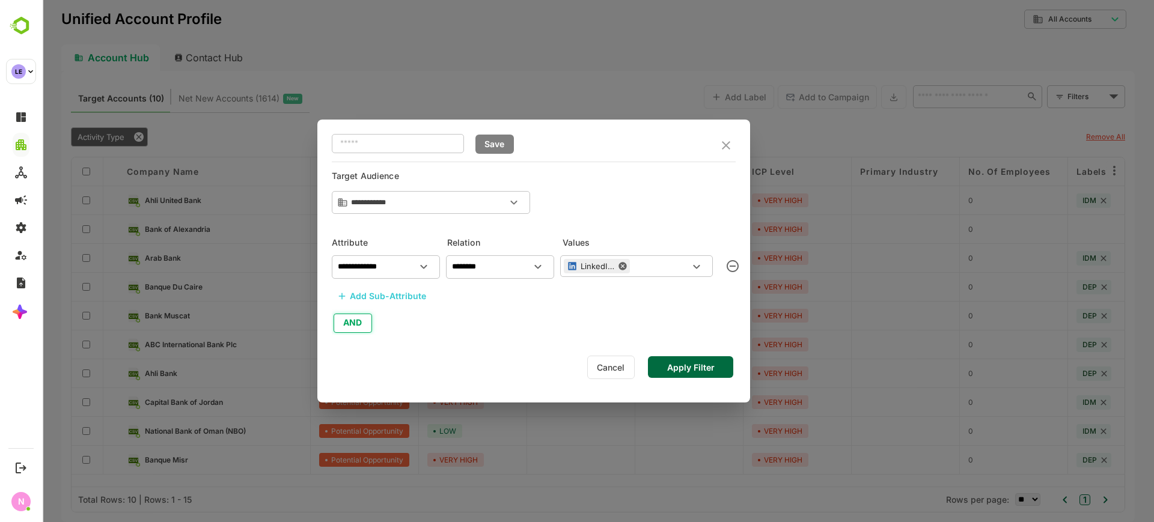
click at [360, 324] on button "AND" at bounding box center [352, 323] width 38 height 19
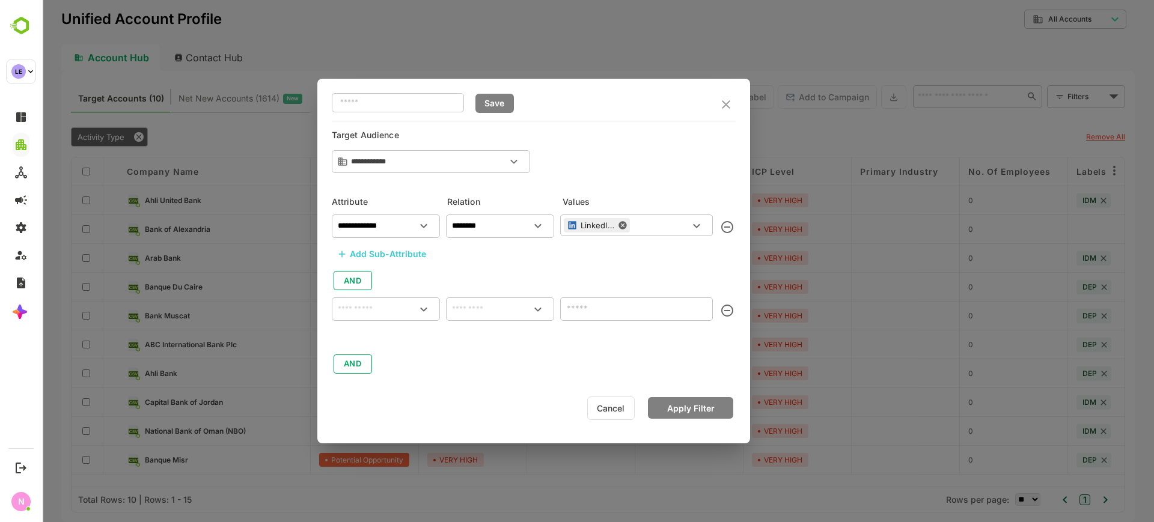
click at [371, 306] on input "text" at bounding box center [385, 309] width 103 height 14
click at [382, 361] on div "Labels" at bounding box center [385, 362] width 99 height 25
type input "******"
click at [495, 313] on input "text" at bounding box center [499, 309] width 103 height 14
click at [495, 324] on ul "includes excludes is empty is not empty" at bounding box center [500, 373] width 108 height 101
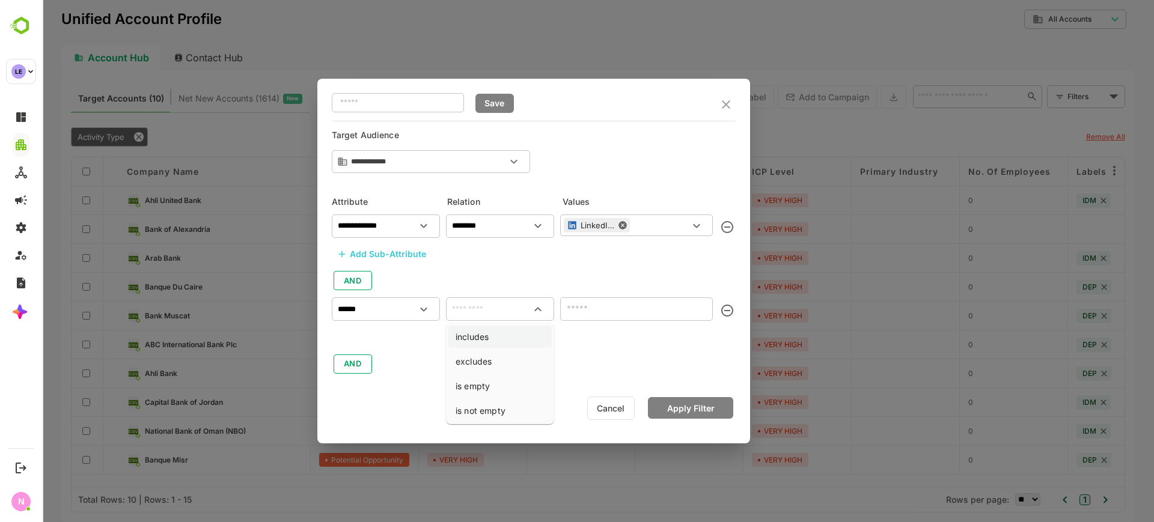
click at [493, 336] on li "includes" at bounding box center [499, 337] width 103 height 22
type input "********"
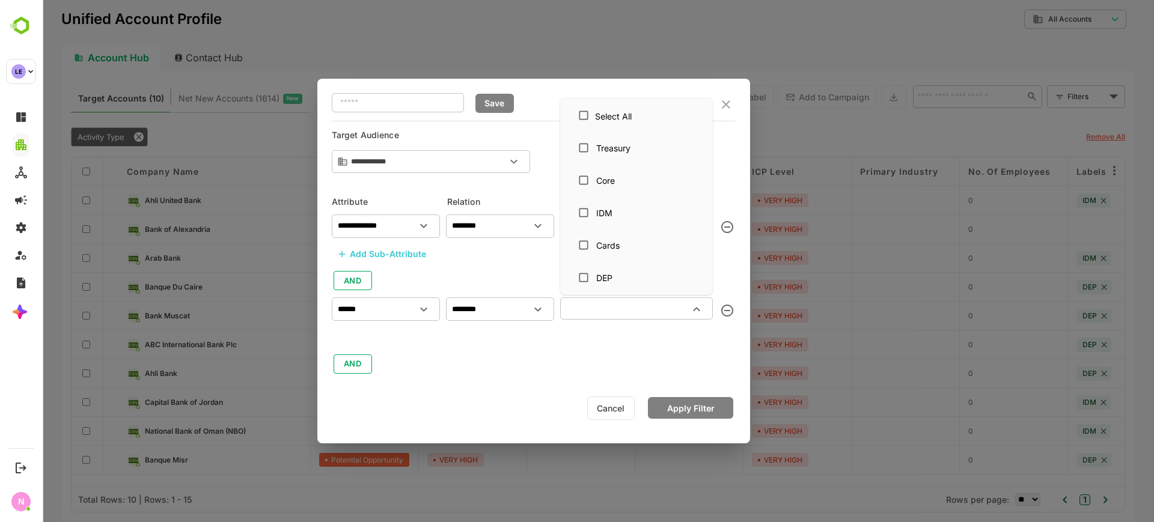
click at [585, 301] on input "text" at bounding box center [627, 308] width 126 height 14
click at [609, 275] on div "DEP" at bounding box center [604, 278] width 16 height 13
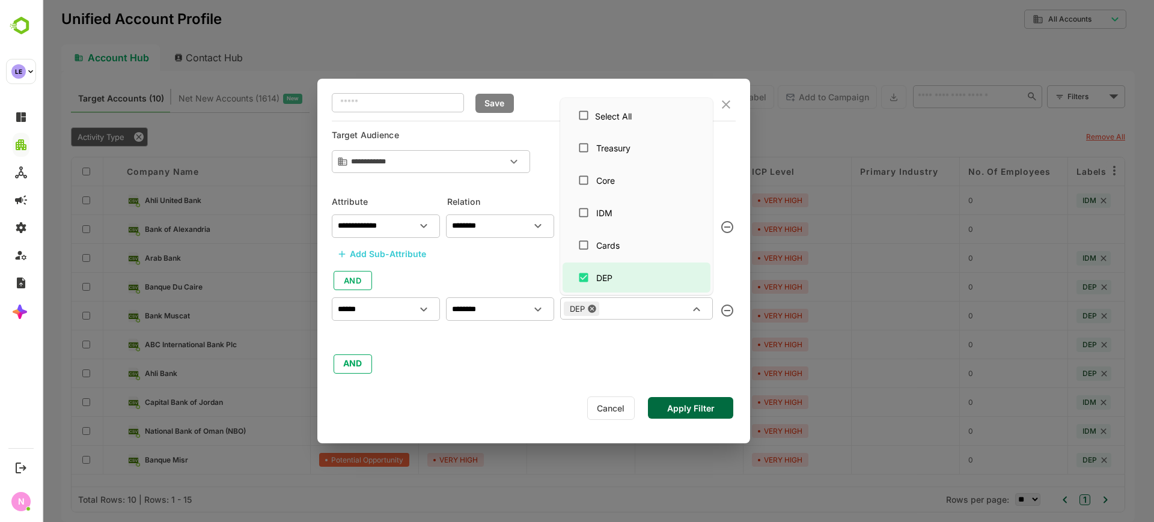
click at [722, 415] on button "Apply Filter" at bounding box center [690, 408] width 85 height 22
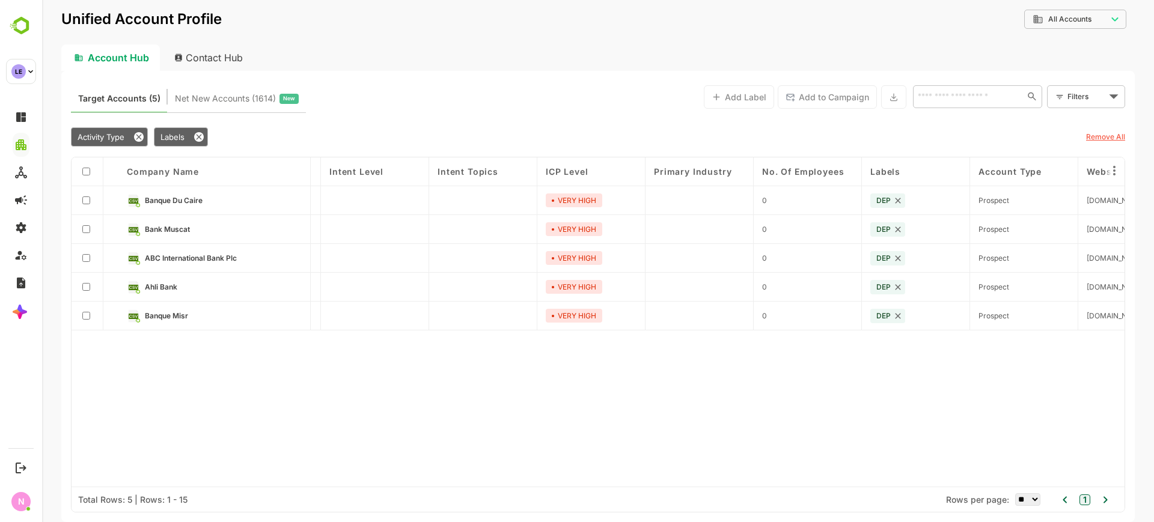
scroll to position [0, 263]
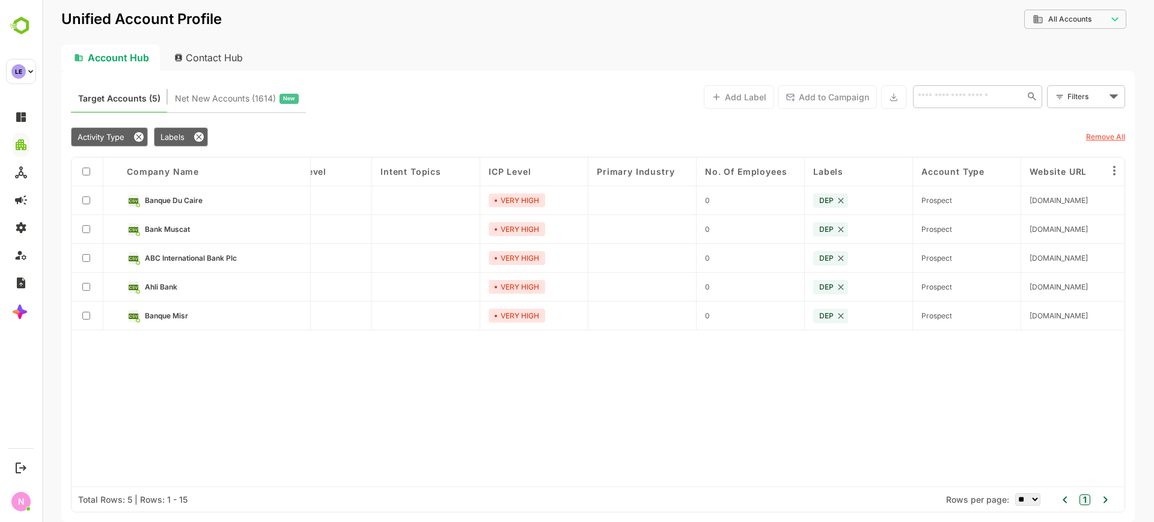
click at [214, 50] on div "Contact Hub" at bounding box center [209, 57] width 89 height 26
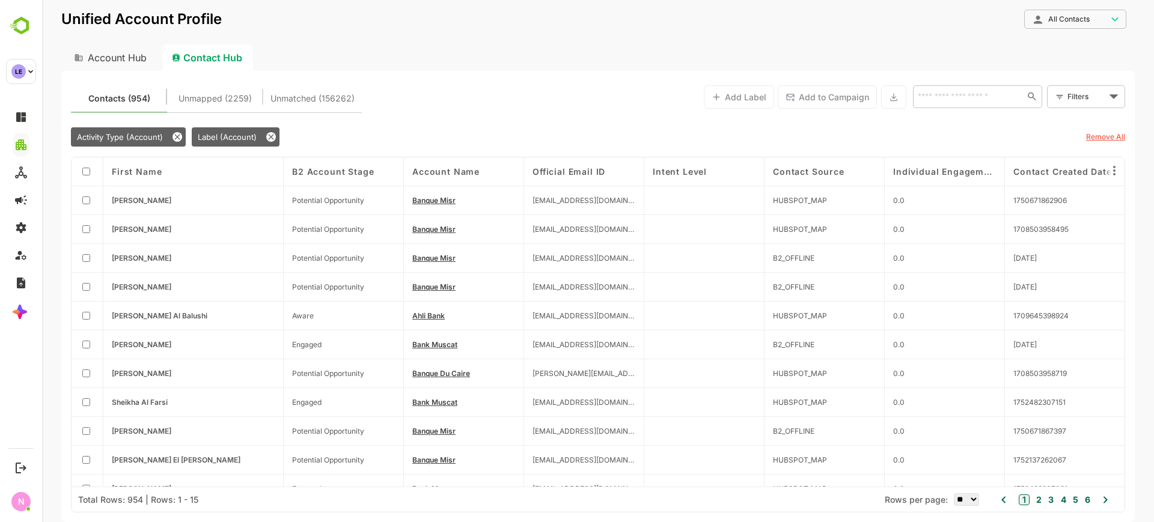
click at [109, 50] on div "Account Hub" at bounding box center [109, 57] width 96 height 26
type input "**********"
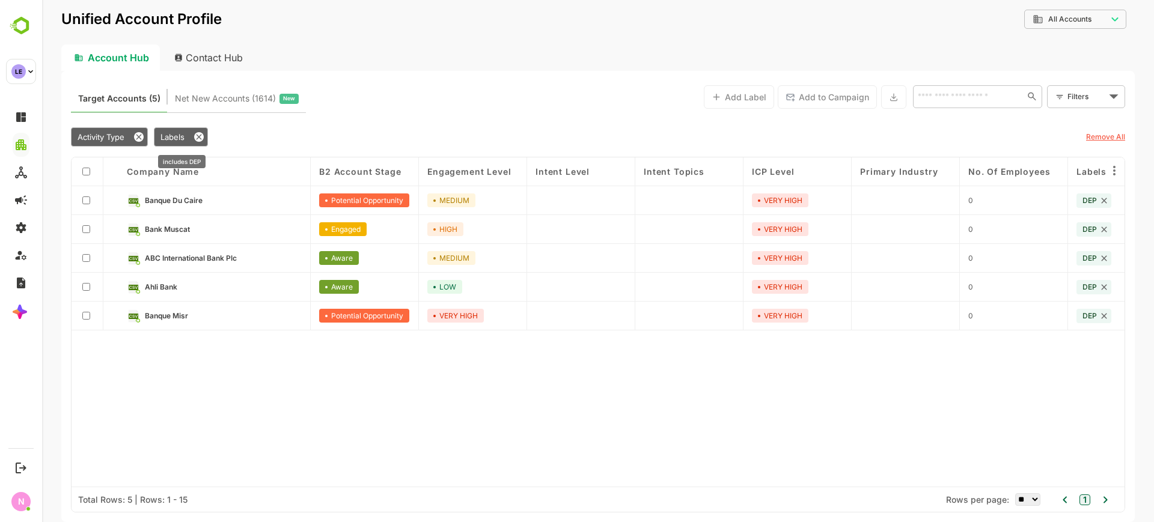
click at [205, 142] on div "Labels" at bounding box center [181, 136] width 54 height 19
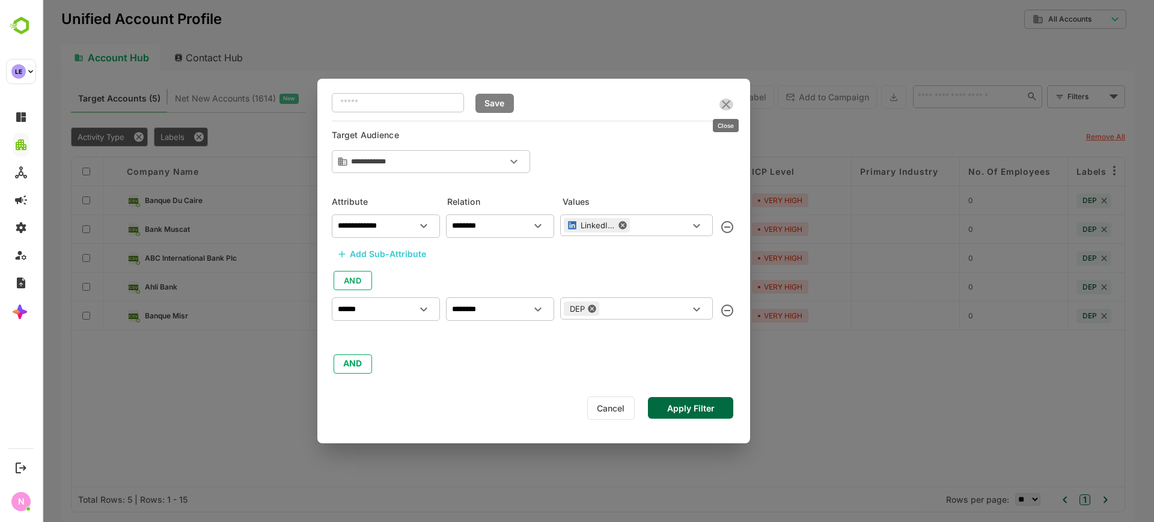
click at [723, 103] on icon "close" at bounding box center [726, 104] width 14 height 14
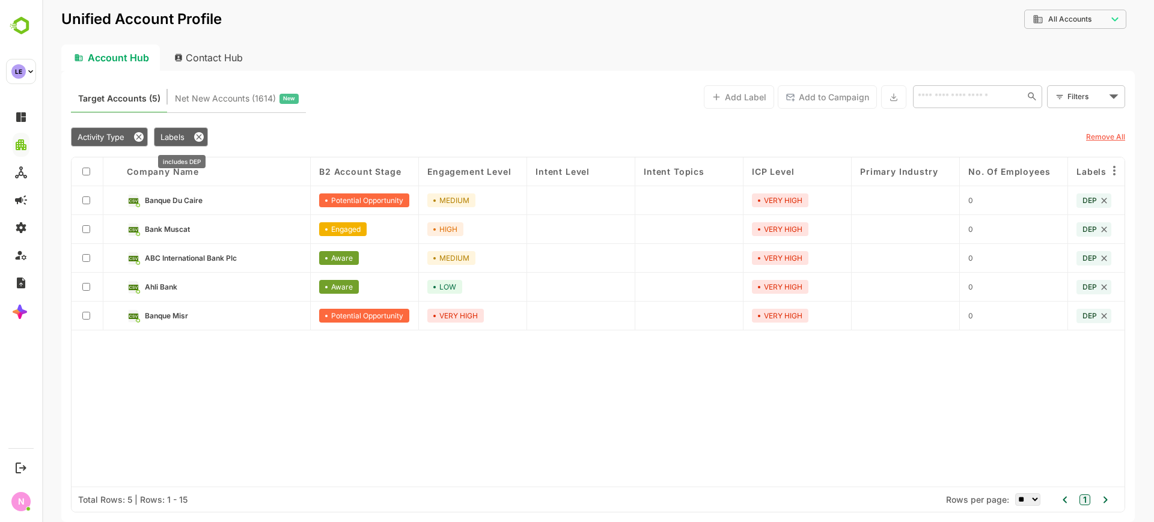
click at [202, 132] on icon at bounding box center [199, 137] width 10 height 10
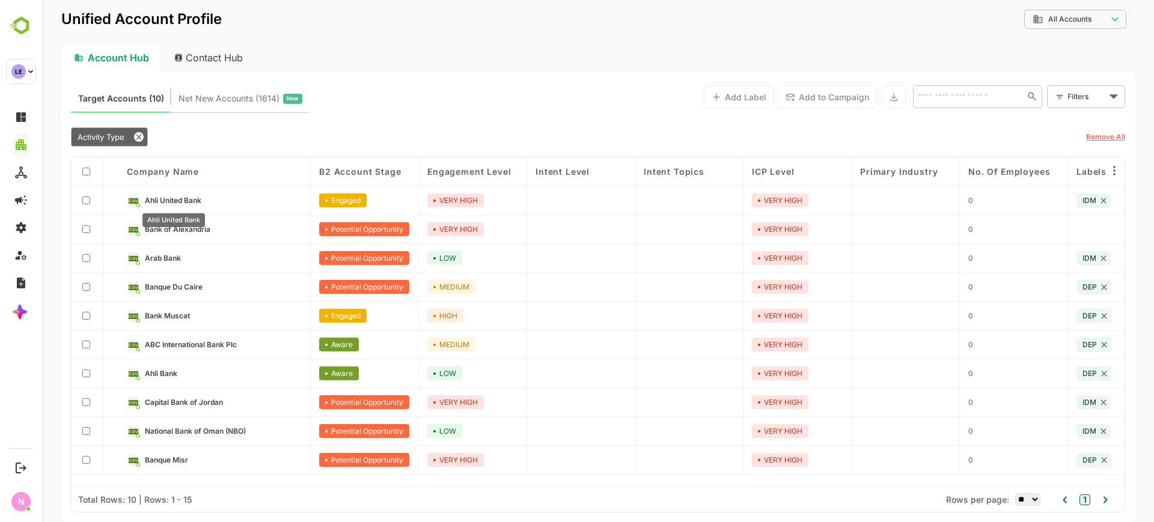
click at [168, 199] on span "Ahli United Bank" at bounding box center [173, 200] width 56 height 9
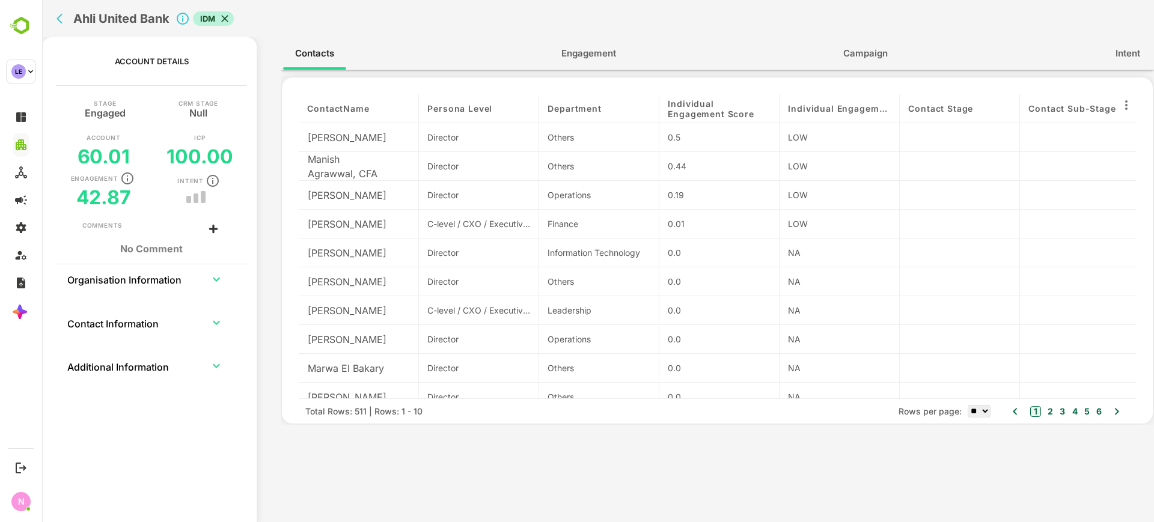
click at [604, 52] on span "Engagement" at bounding box center [588, 54] width 55 height 16
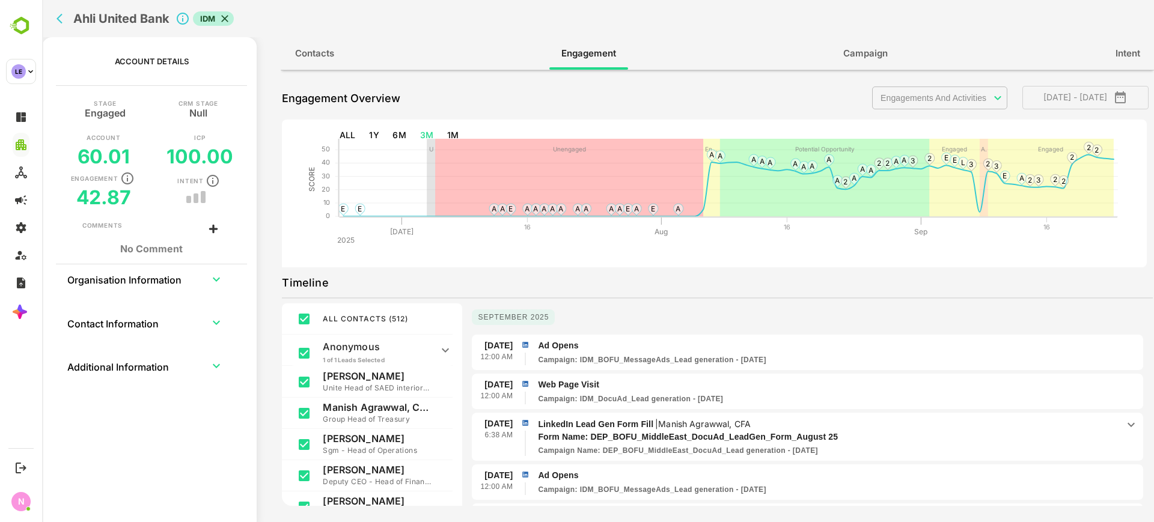
scroll to position [196, 0]
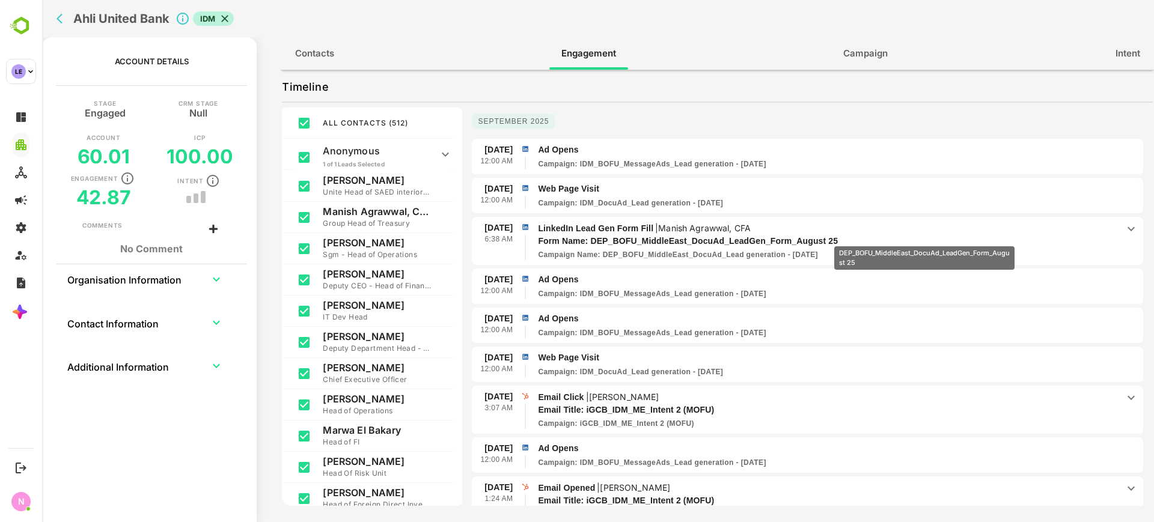
click at [924, 238] on p "Form Name: DEP_BOFU_MiddleEast_DocuAd_LeadGen_Form_August 25" at bounding box center [813, 241] width 550 height 13
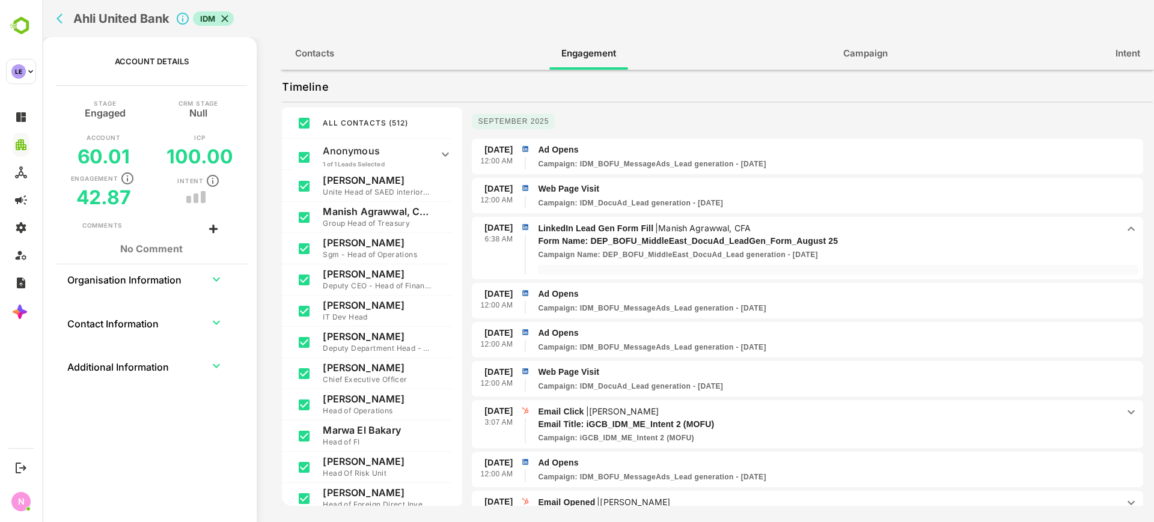
click at [345, 71] on div "**********" at bounding box center [717, 288] width 873 height 437
click at [329, 59] on span "Contacts" at bounding box center [314, 54] width 39 height 16
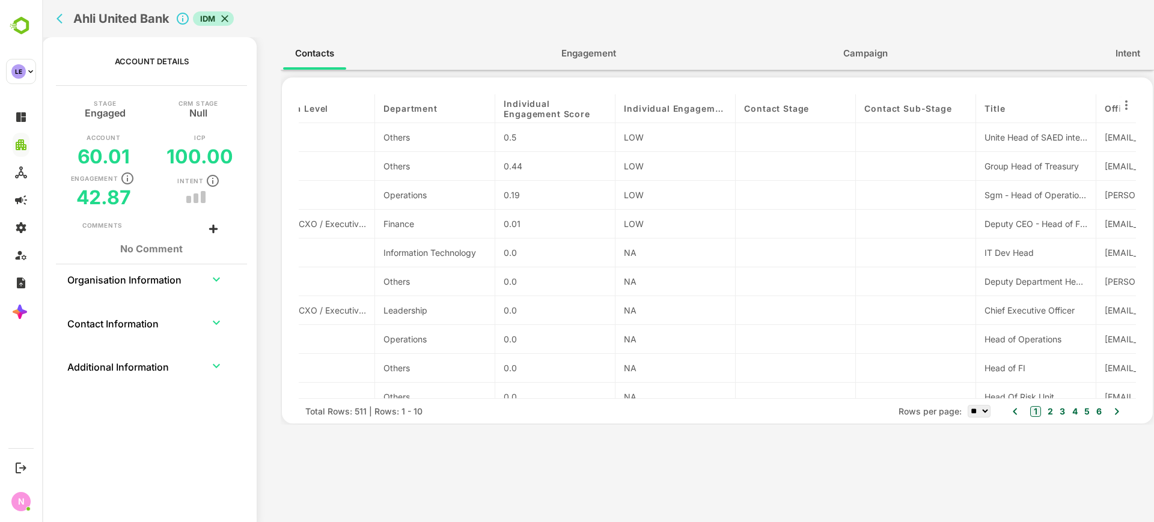
scroll to position [0, 0]
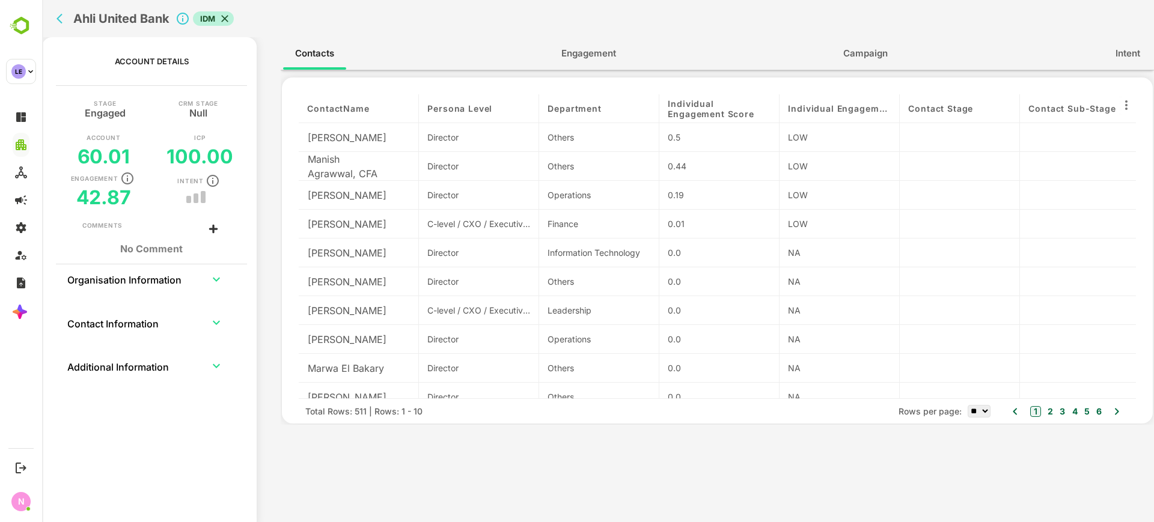
click at [589, 56] on span "Engagement" at bounding box center [588, 54] width 55 height 16
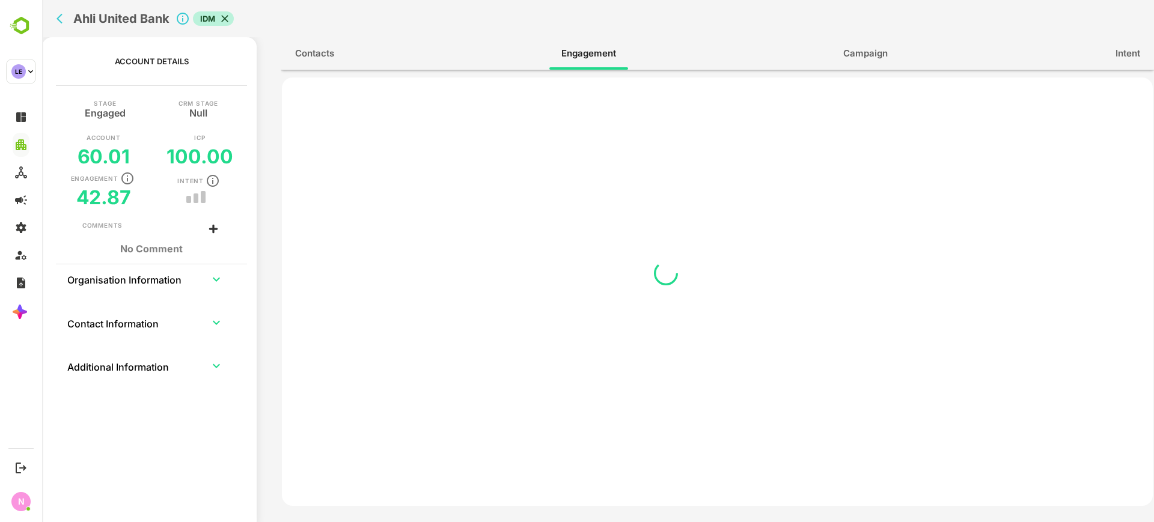
click at [321, 55] on span "Contacts" at bounding box center [314, 54] width 39 height 16
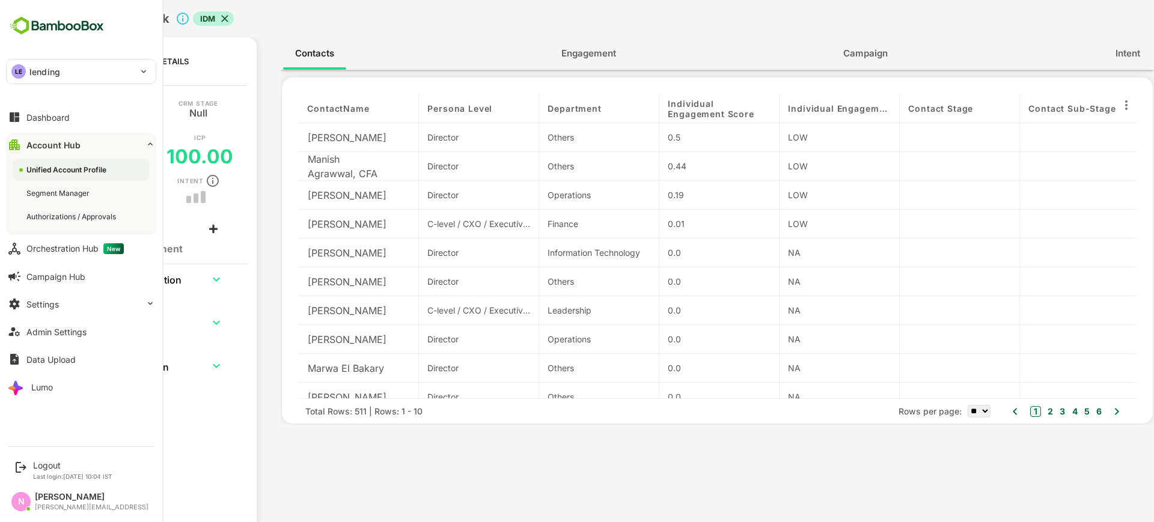
click at [69, 67] on div "LE lending" at bounding box center [74, 71] width 135 height 24
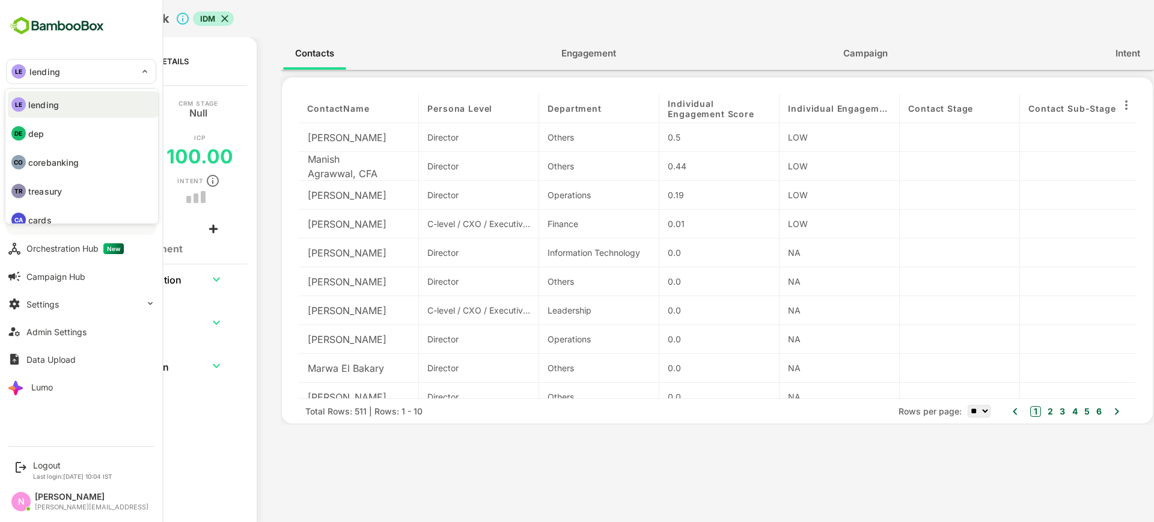
click at [47, 132] on li "DE dep" at bounding box center [83, 133] width 150 height 26
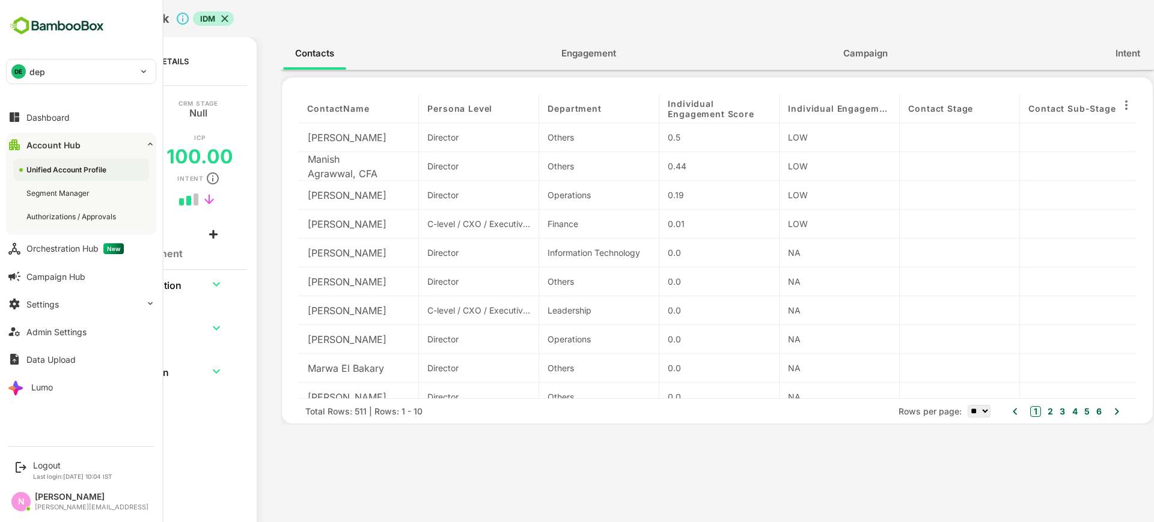
click at [92, 76] on div "DE dep" at bounding box center [74, 71] width 135 height 24
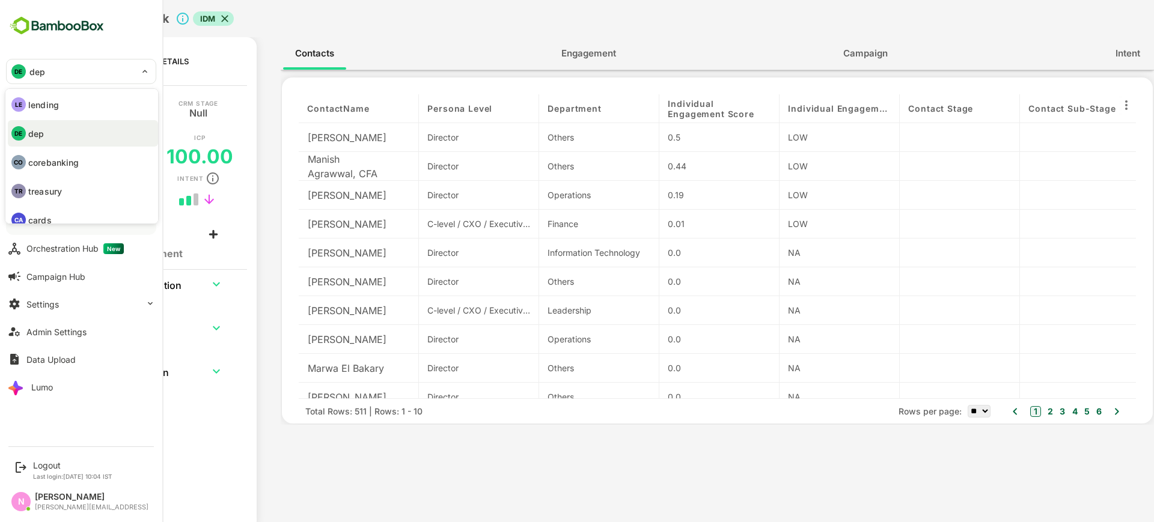
click at [59, 111] on li "LE lending" at bounding box center [83, 104] width 150 height 26
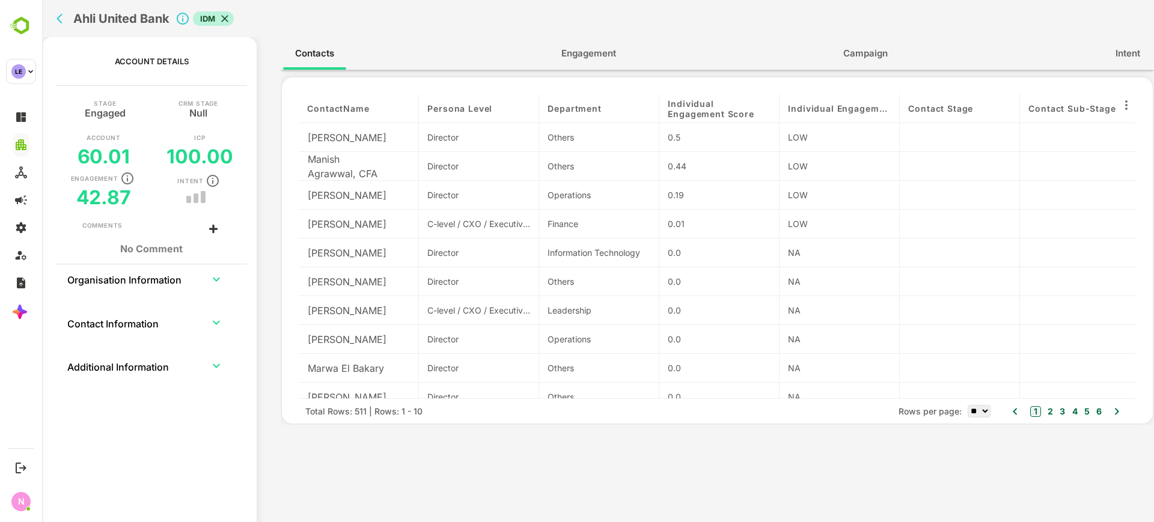
click at [64, 25] on button "back" at bounding box center [62, 19] width 18 height 18
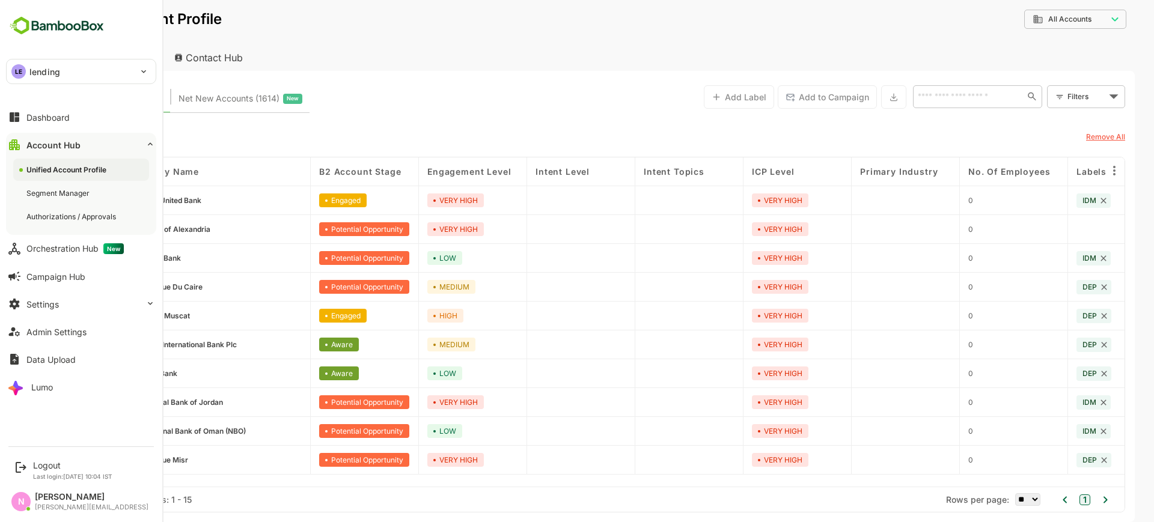
click at [34, 72] on p "lending" at bounding box center [44, 71] width 31 height 13
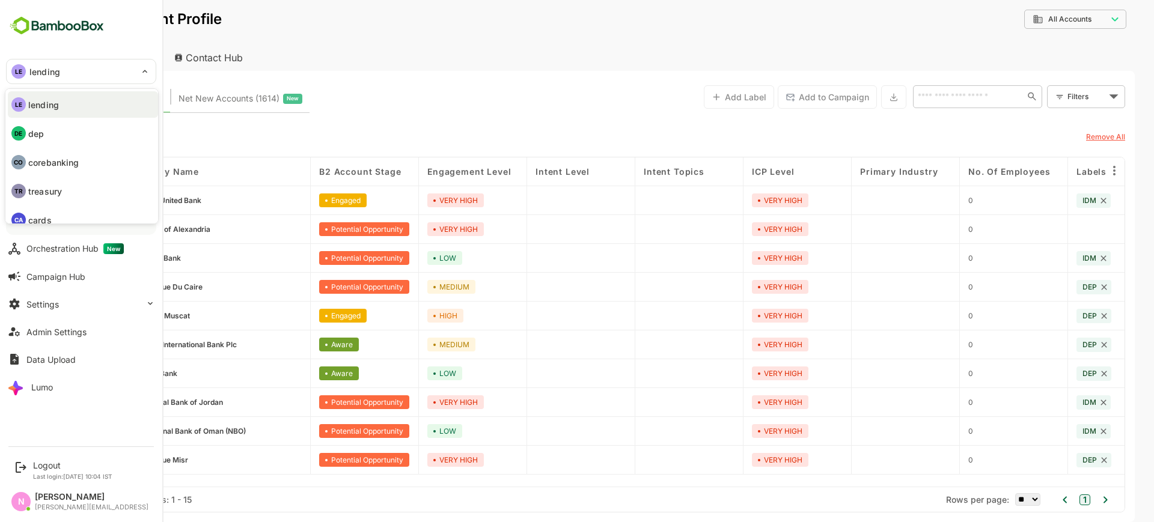
click at [40, 124] on li "DE dep" at bounding box center [83, 133] width 150 height 26
type input "***"
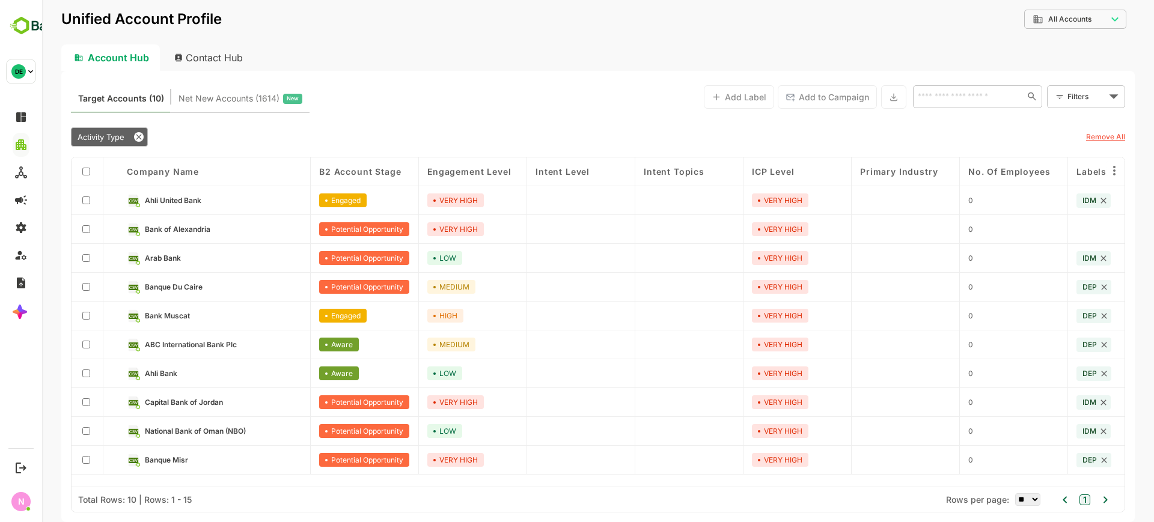
type input "**********"
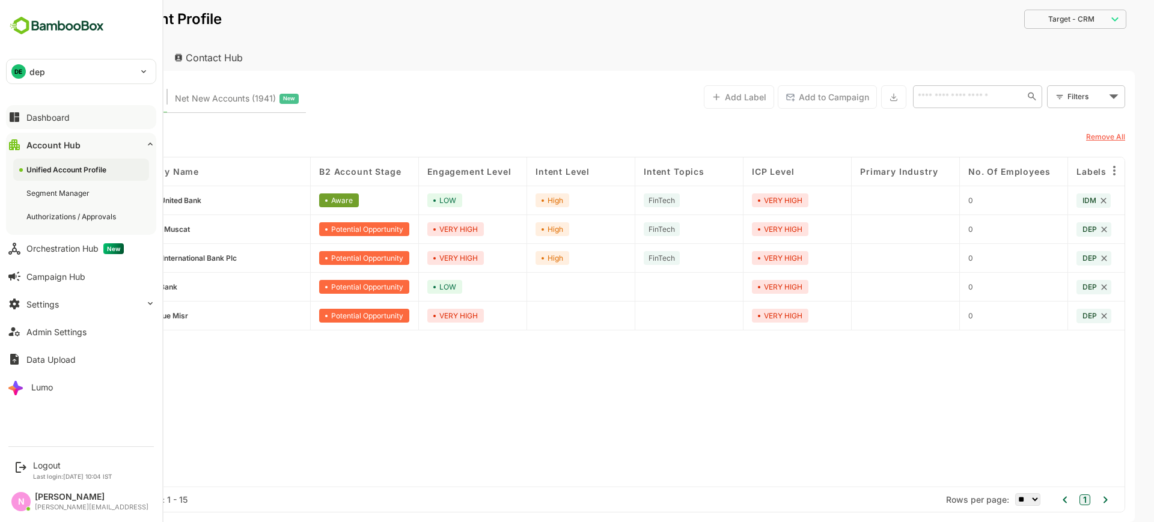
click at [89, 118] on button "Dashboard" at bounding box center [81, 117] width 150 height 24
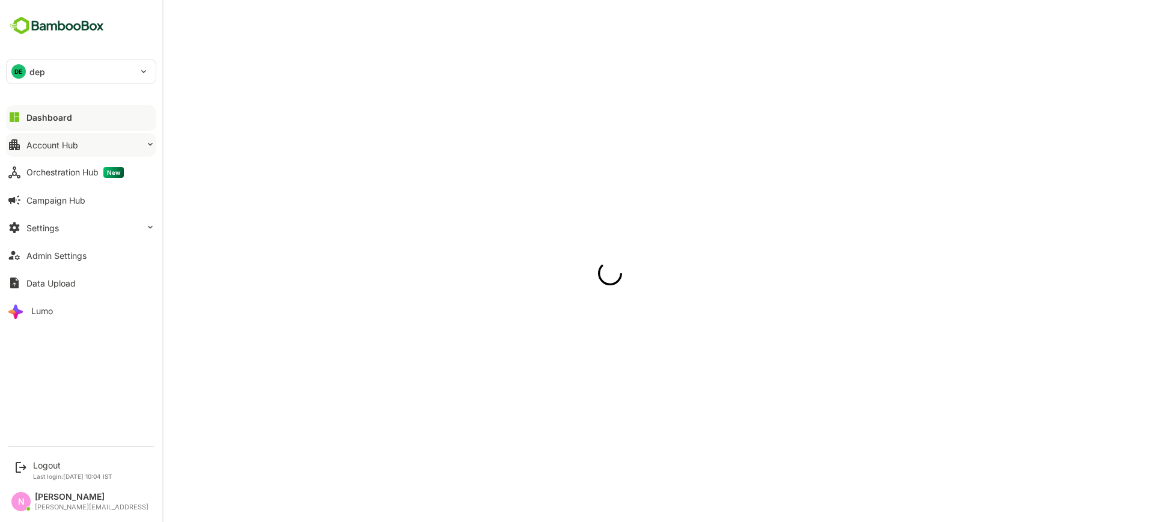
click at [84, 138] on button "Account Hub" at bounding box center [81, 145] width 150 height 24
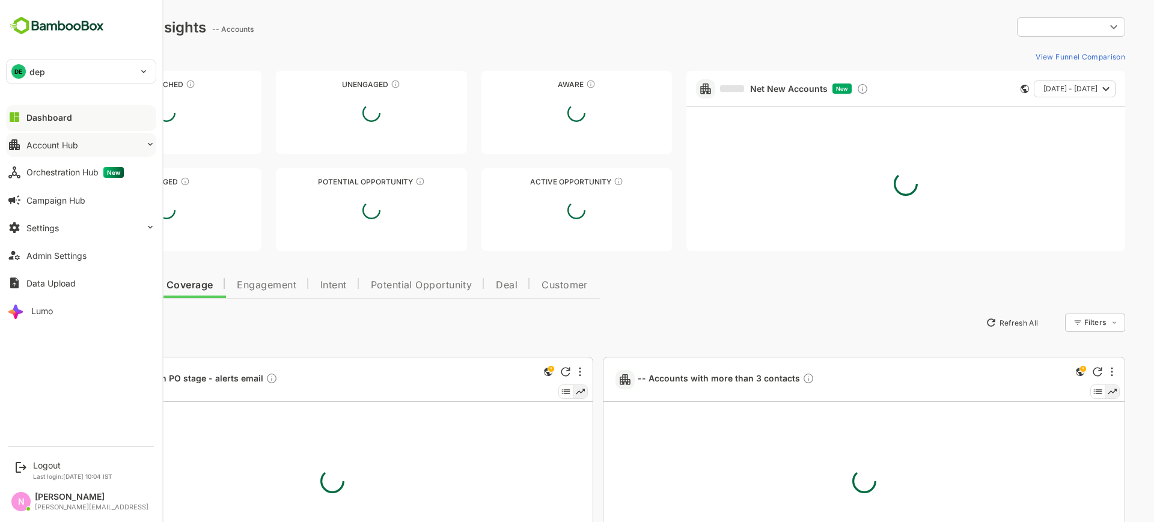
type input "**********"
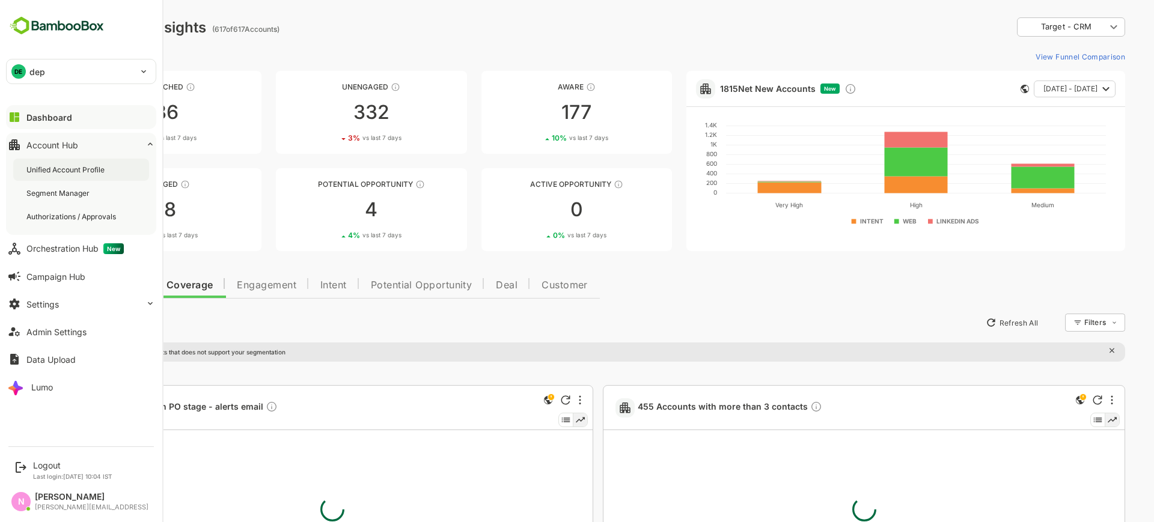
click at [70, 165] on div "Unified Account Profile" at bounding box center [66, 170] width 81 height 10
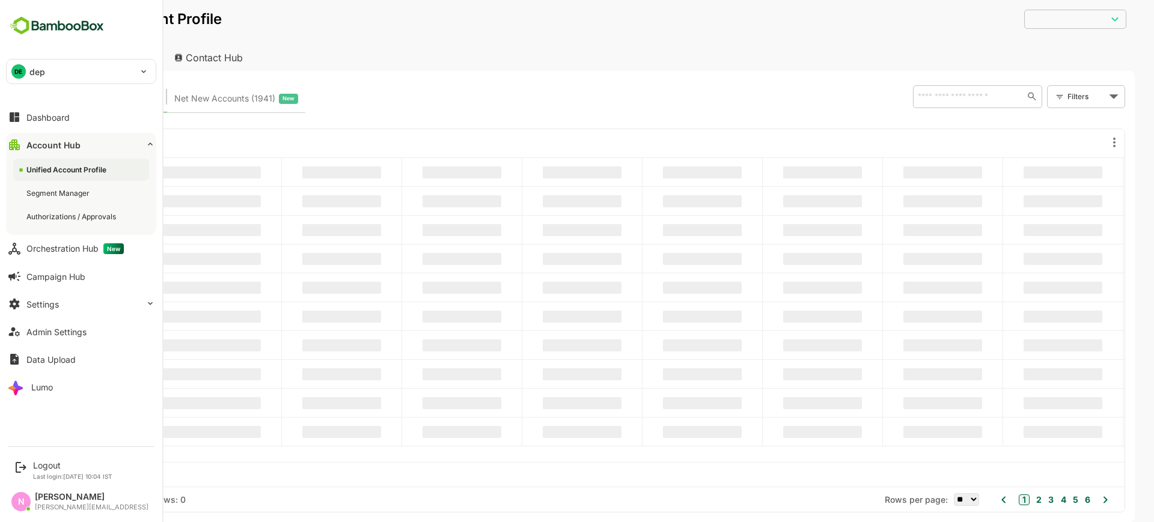
type input "**********"
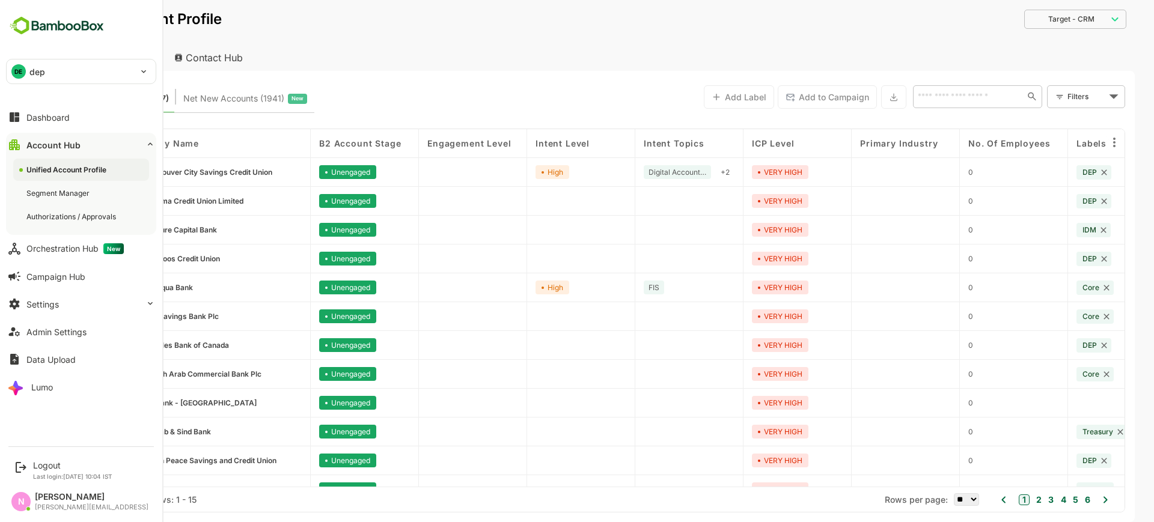
click at [30, 83] on div "DE dep" at bounding box center [74, 71] width 135 height 24
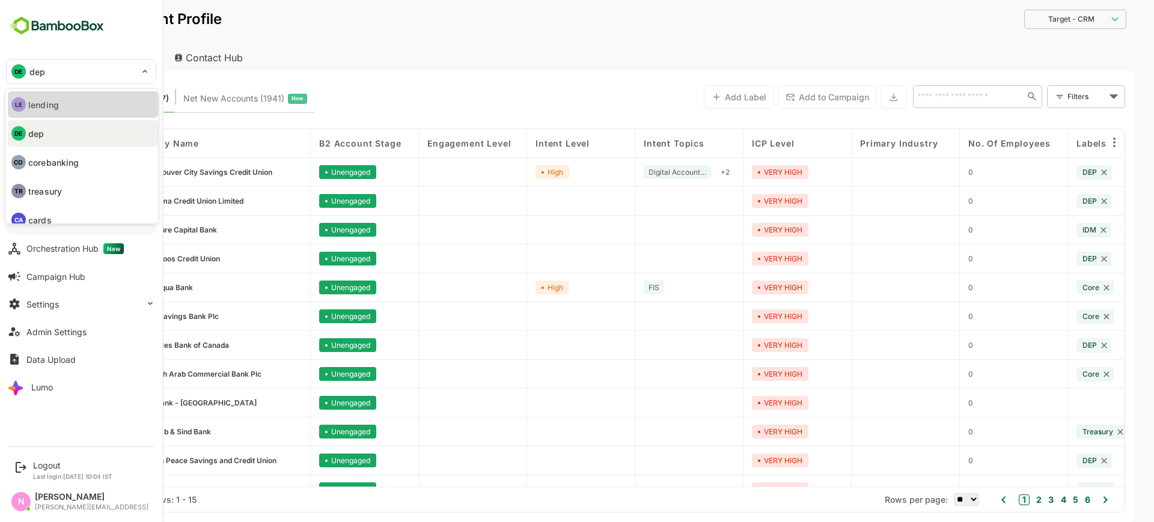
click at [46, 100] on p "lending" at bounding box center [43, 105] width 31 height 13
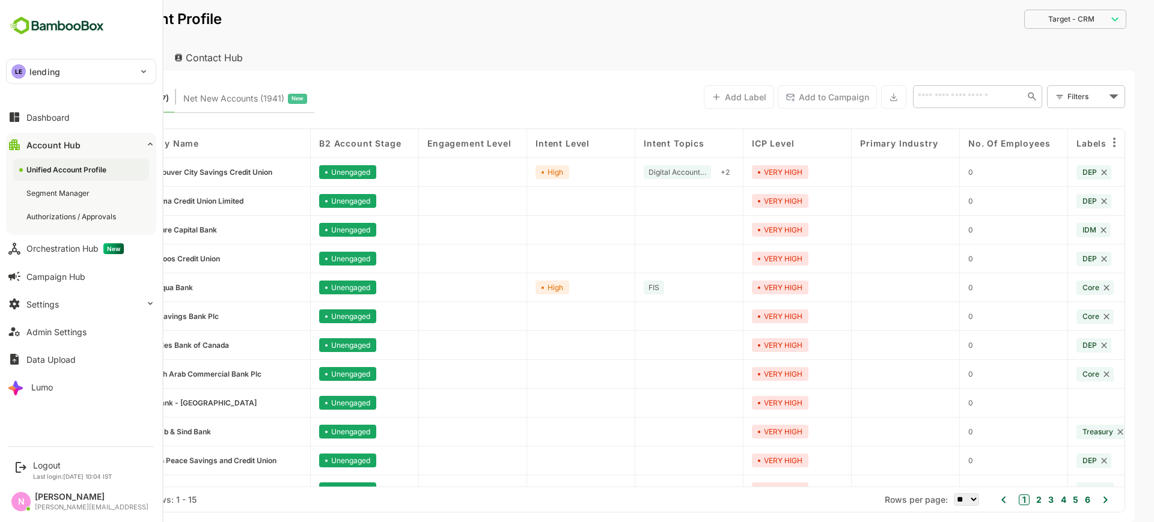
click at [44, 74] on p "lending" at bounding box center [44, 71] width 31 height 13
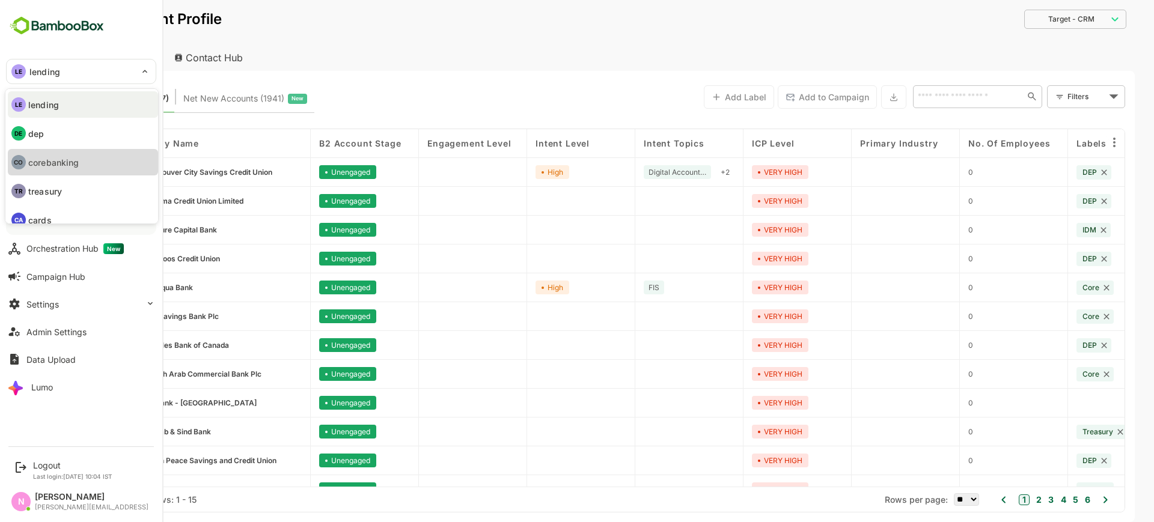
click at [46, 160] on p "corebanking" at bounding box center [53, 162] width 50 height 13
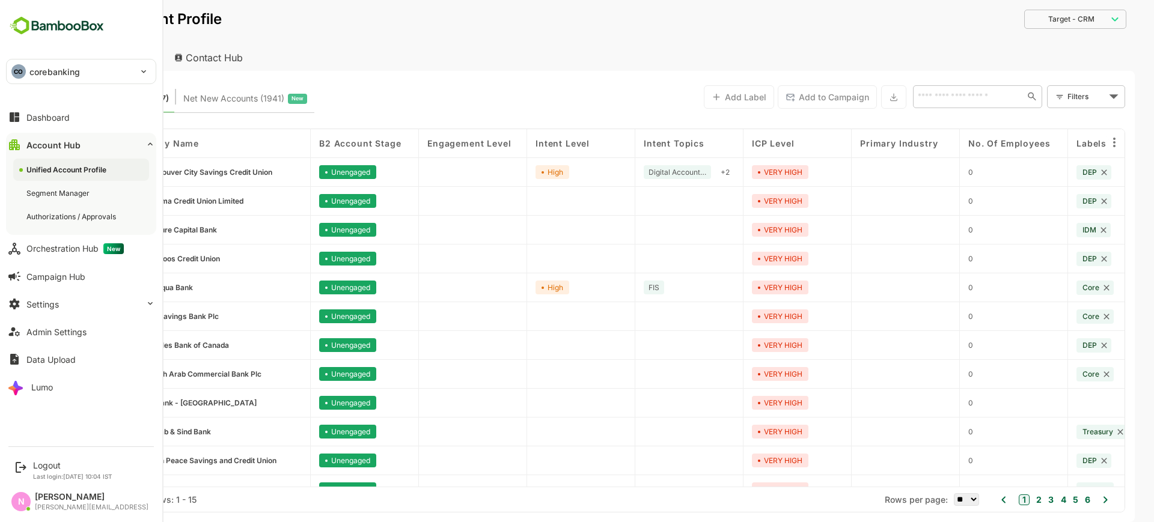
click at [67, 67] on p "corebanking" at bounding box center [54, 71] width 50 height 13
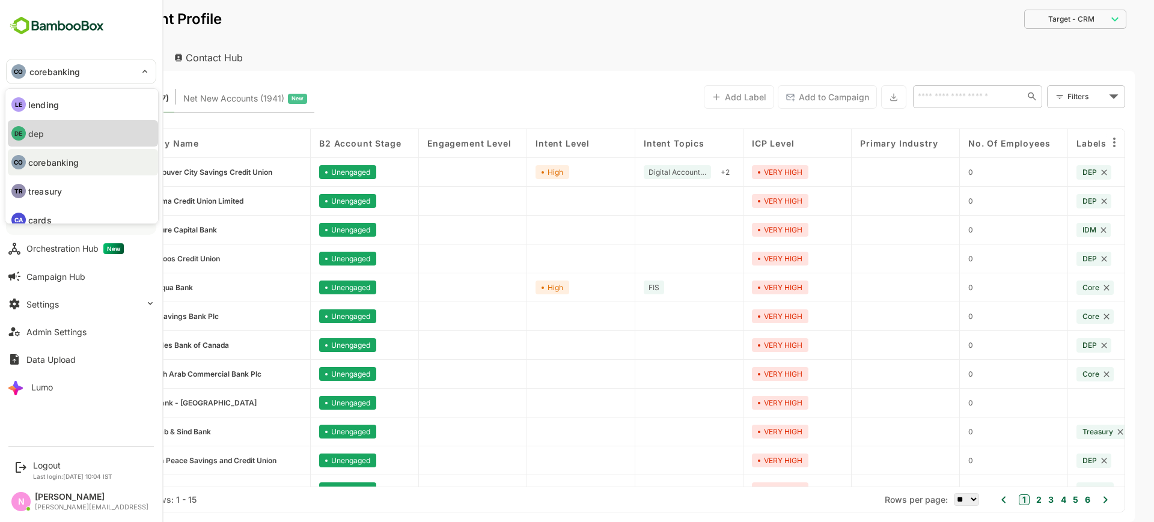
click at [46, 127] on li "DE dep" at bounding box center [83, 133] width 150 height 26
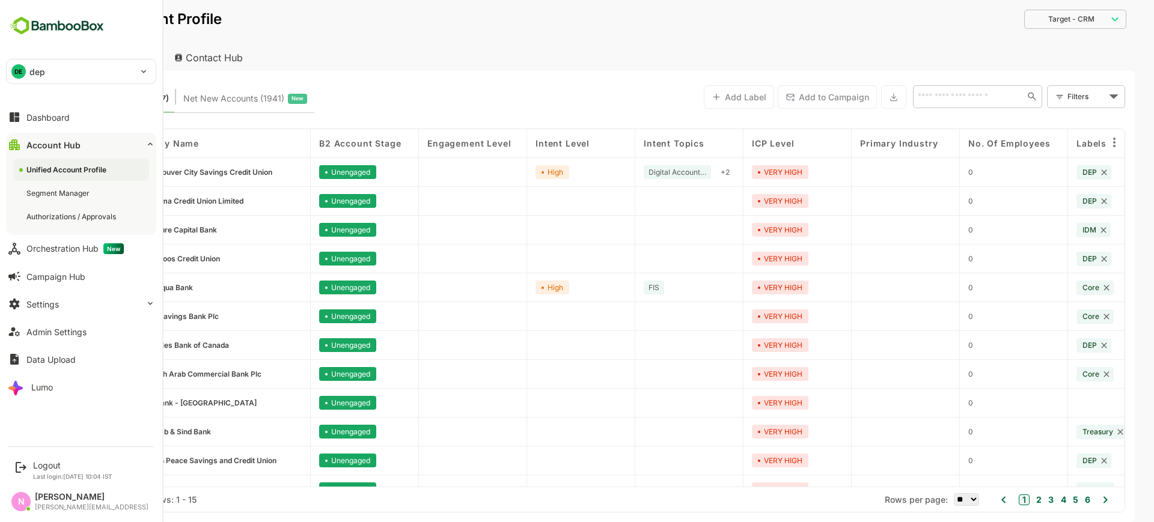
click at [86, 72] on div "DE dep" at bounding box center [74, 71] width 135 height 24
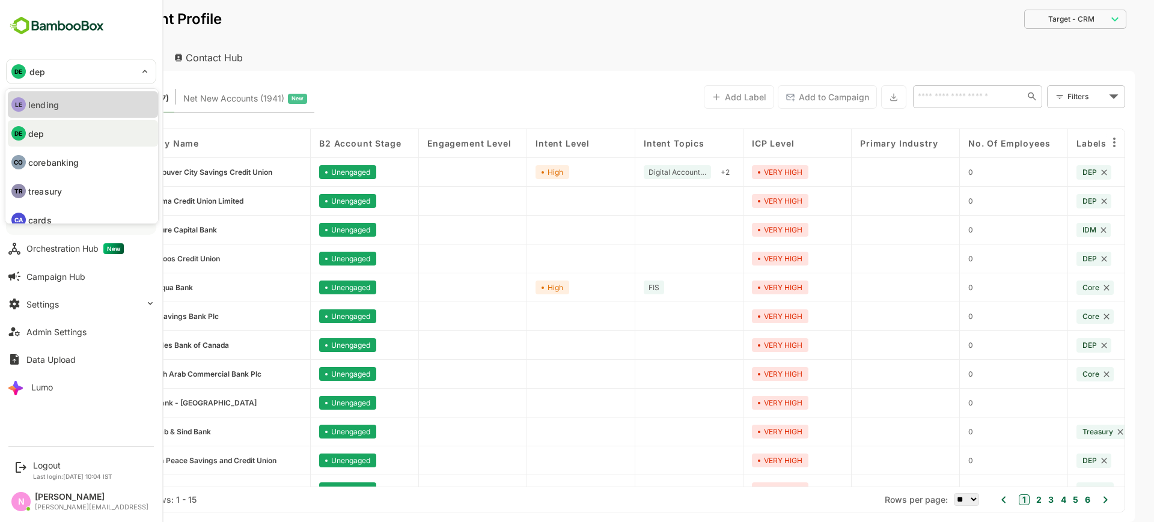
click at [47, 110] on p "lending" at bounding box center [43, 105] width 31 height 13
type input "*******"
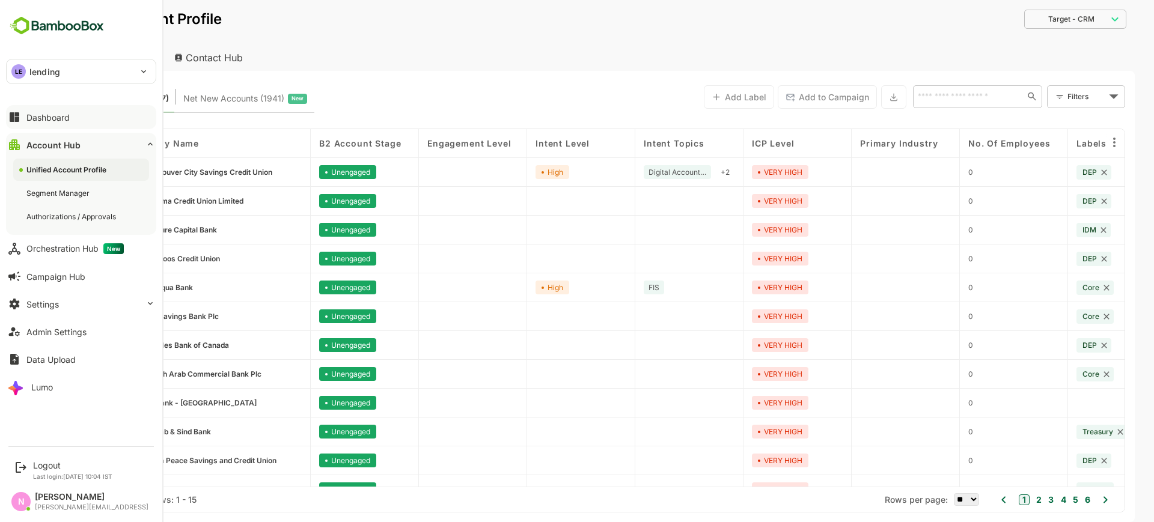
click at [31, 122] on button "Dashboard" at bounding box center [81, 117] width 150 height 24
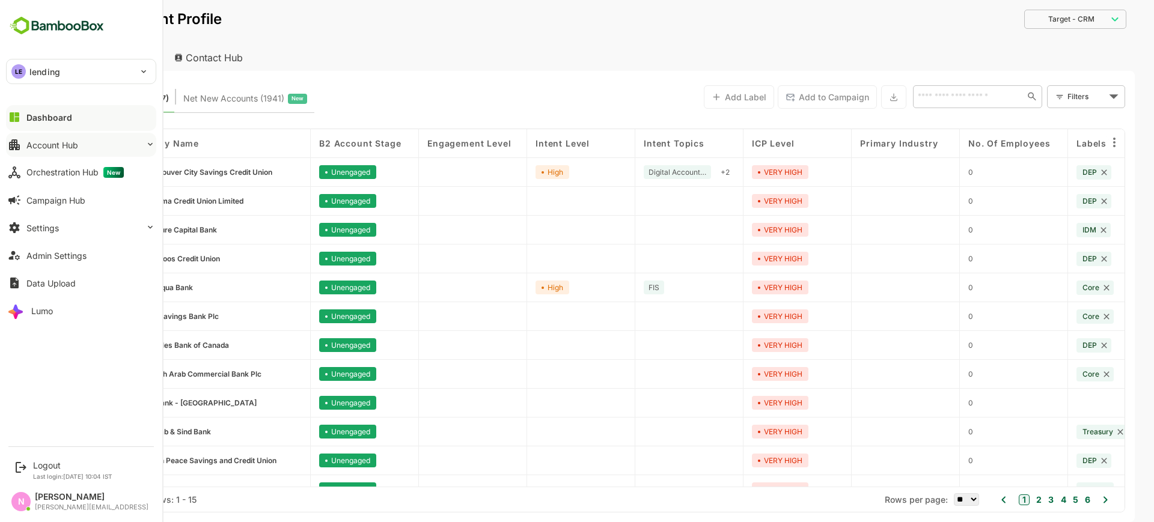
click at [30, 140] on div "Account Hub" at bounding box center [52, 145] width 52 height 10
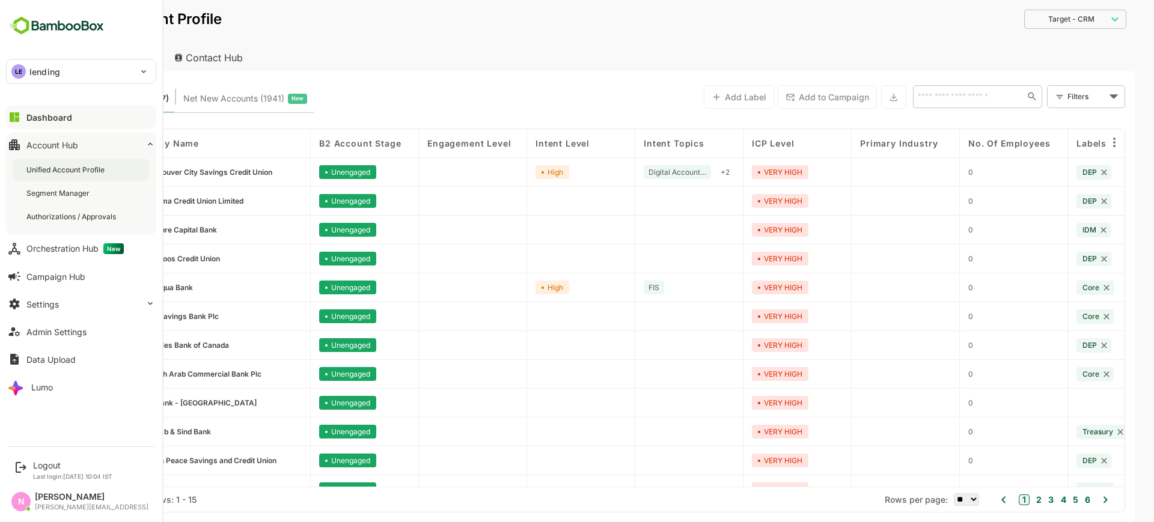
click at [41, 169] on div "Unified Account Profile" at bounding box center [66, 170] width 81 height 10
click at [68, 167] on div "Unified Account Profile" at bounding box center [67, 170] width 82 height 10
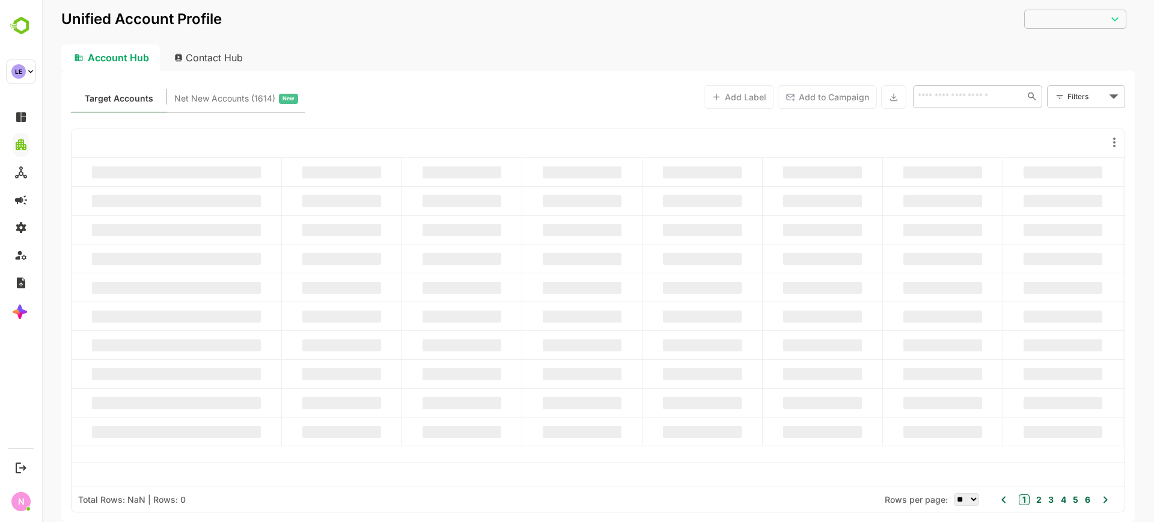
type input "**********"
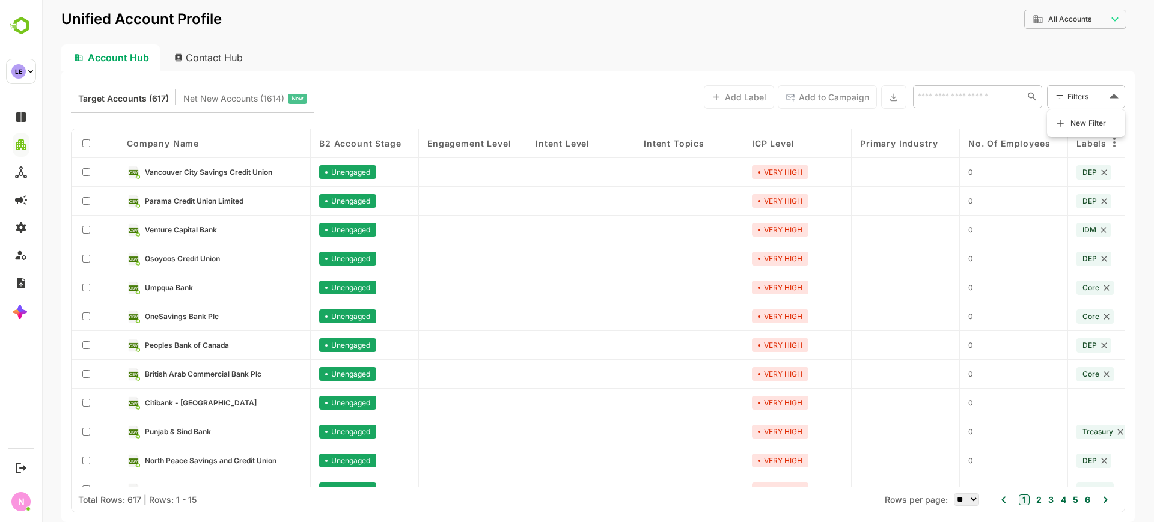
click at [1112, 96] on body "**********" at bounding box center [598, 261] width 1112 height 522
click at [1099, 116] on span "New Filter" at bounding box center [1088, 123] width 36 height 14
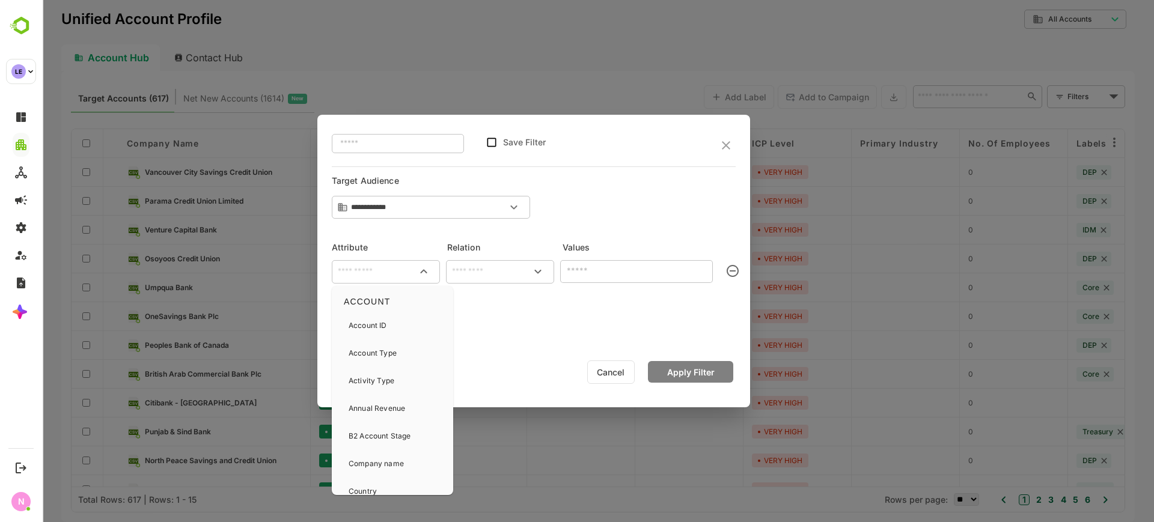
click at [387, 278] on input "text" at bounding box center [385, 271] width 103 height 14
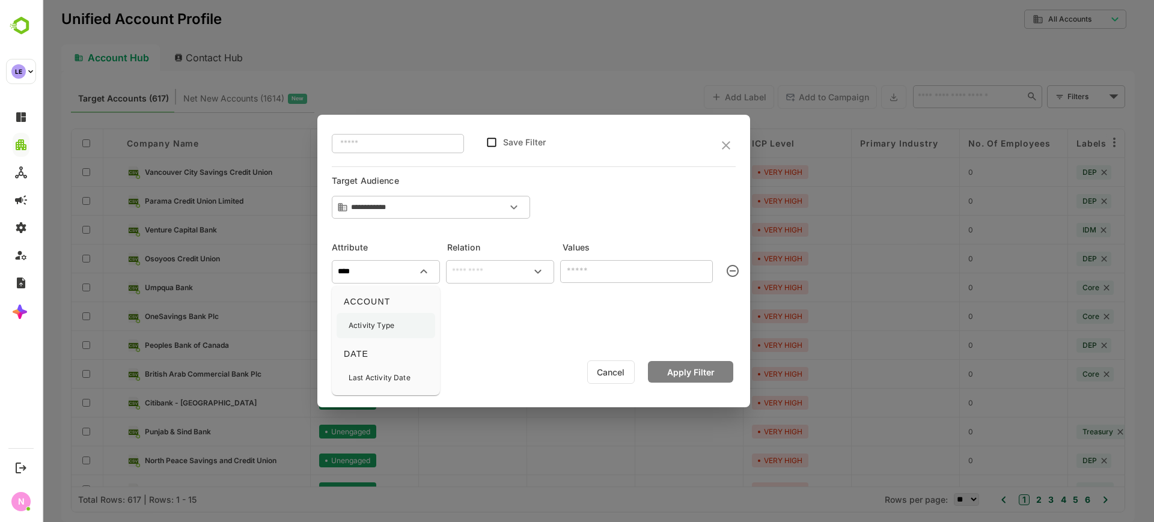
drag, startPoint x: 401, startPoint y: 311, endPoint x: 398, endPoint y: 319, distance: 8.4
click at [398, 319] on div "ACCOUNT Activity Type" at bounding box center [385, 314] width 99 height 47
click at [398, 319] on div "Activity Type" at bounding box center [385, 325] width 99 height 25
type input "**********"
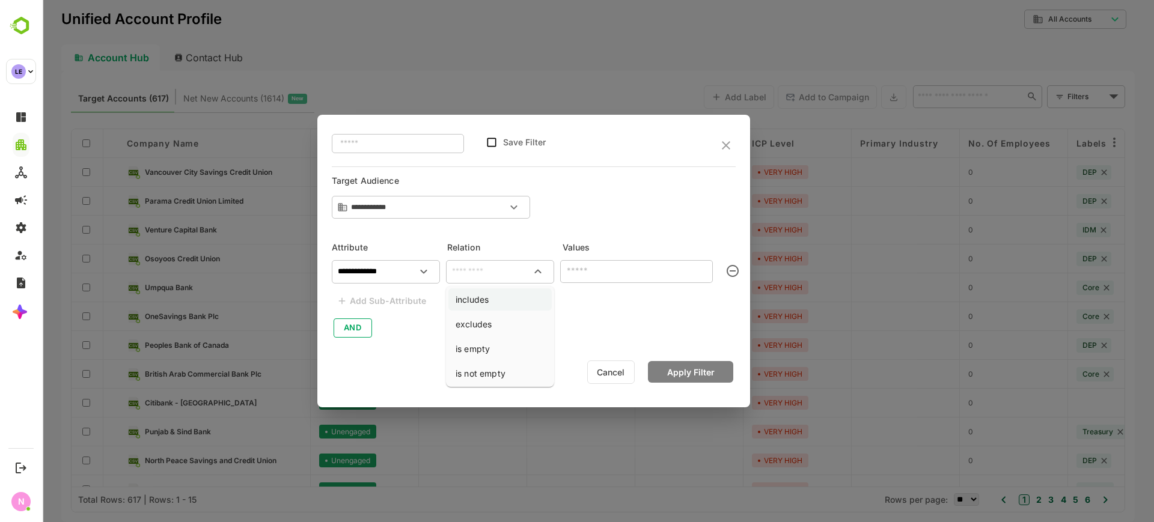
click at [482, 305] on li "includes" at bounding box center [499, 299] width 103 height 22
type input "********"
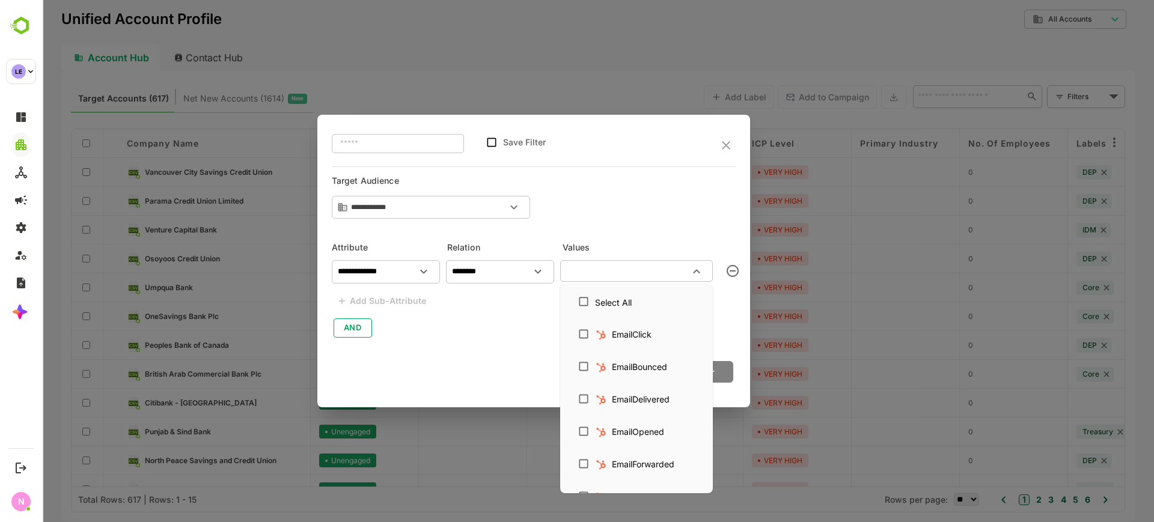
click at [616, 270] on input "text" at bounding box center [627, 271] width 126 height 14
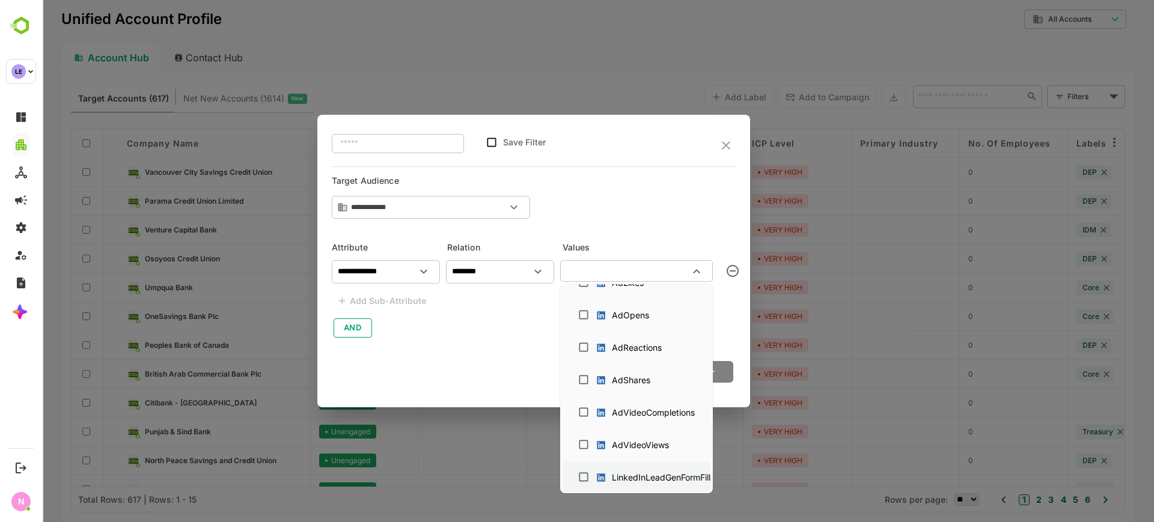
click at [624, 485] on div "LinkedInLeadGenFormFill" at bounding box center [655, 477] width 121 height 19
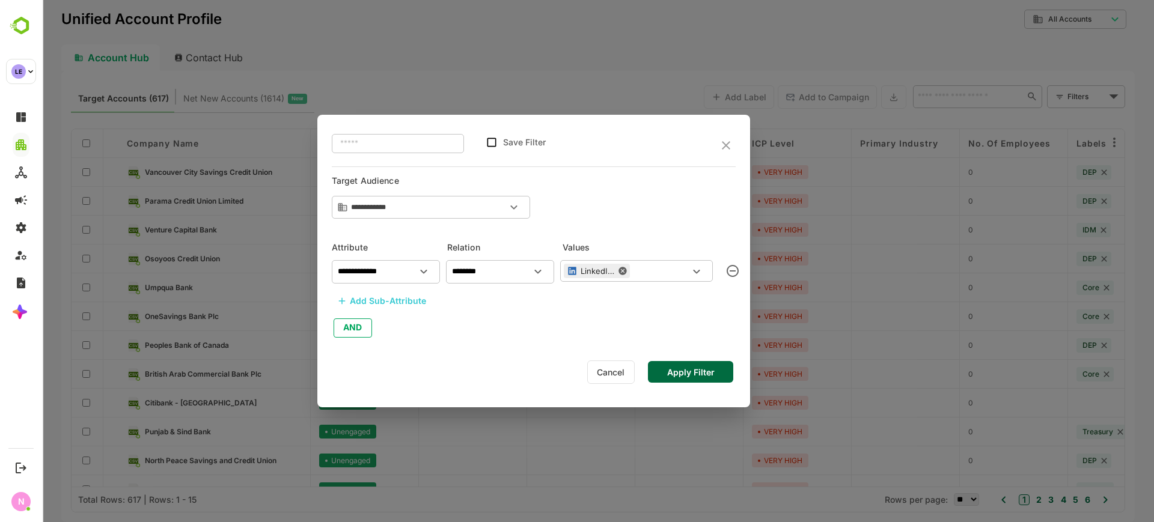
click at [720, 380] on button "Apply Filter" at bounding box center [690, 372] width 85 height 22
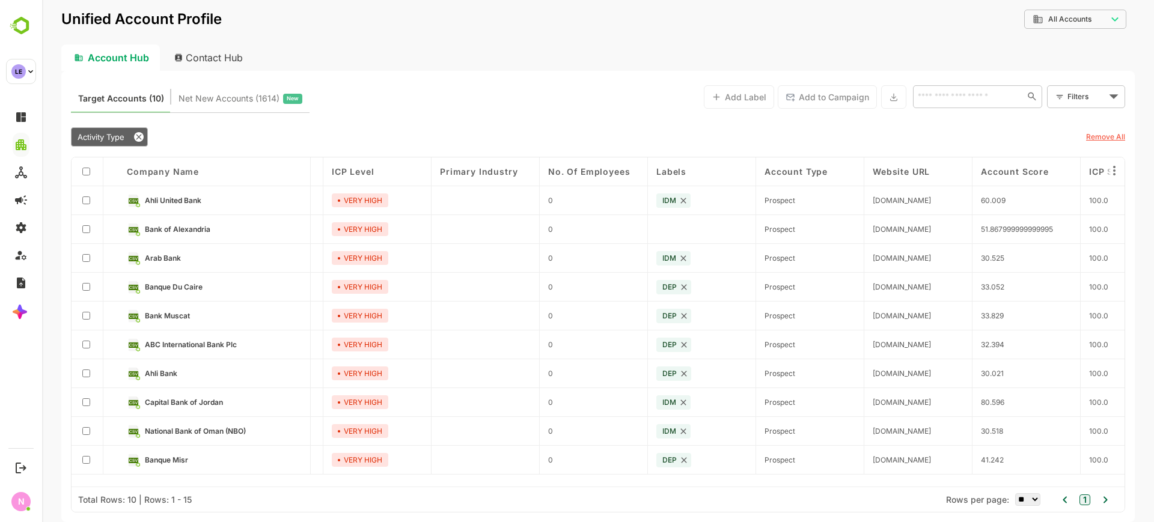
scroll to position [0, 421]
click at [118, 130] on div "Activity Type" at bounding box center [109, 136] width 77 height 19
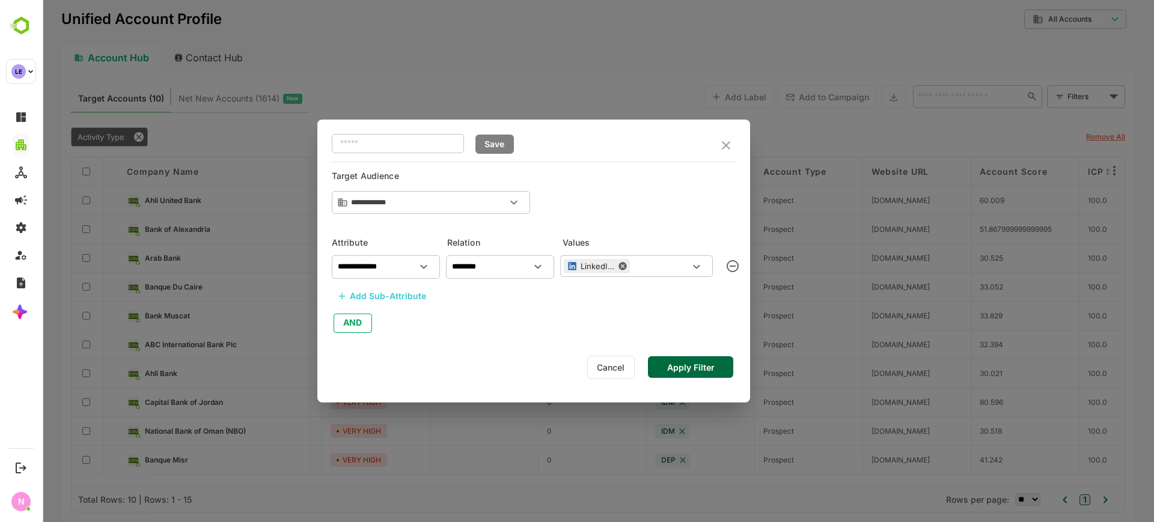
click at [701, 370] on button "Apply Filter" at bounding box center [690, 367] width 85 height 22
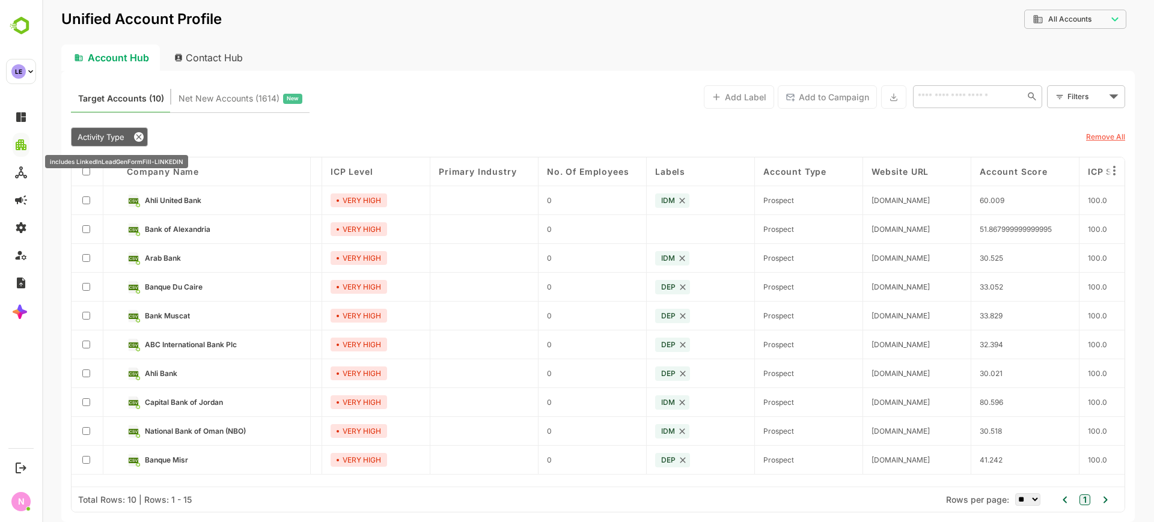
click at [147, 142] on div "Activity Type" at bounding box center [109, 136] width 77 height 19
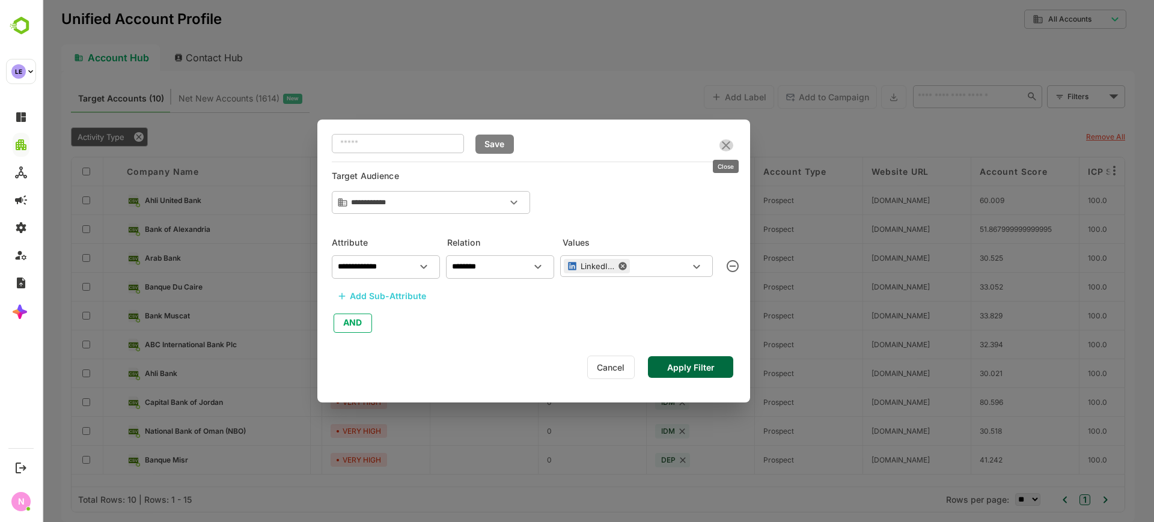
click at [723, 139] on icon "close" at bounding box center [726, 145] width 14 height 14
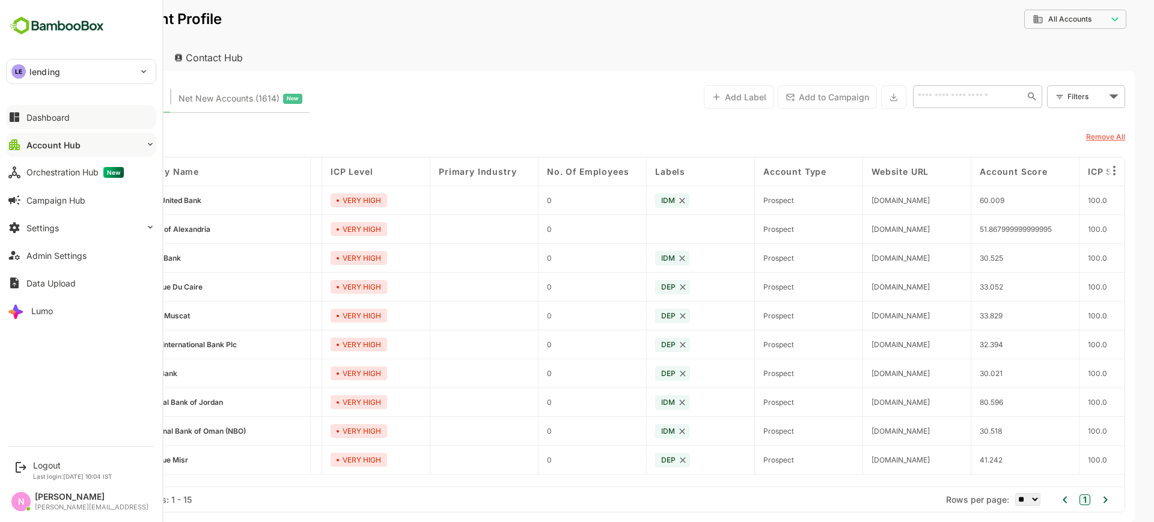
click at [29, 113] on div "Dashboard" at bounding box center [47, 117] width 43 height 10
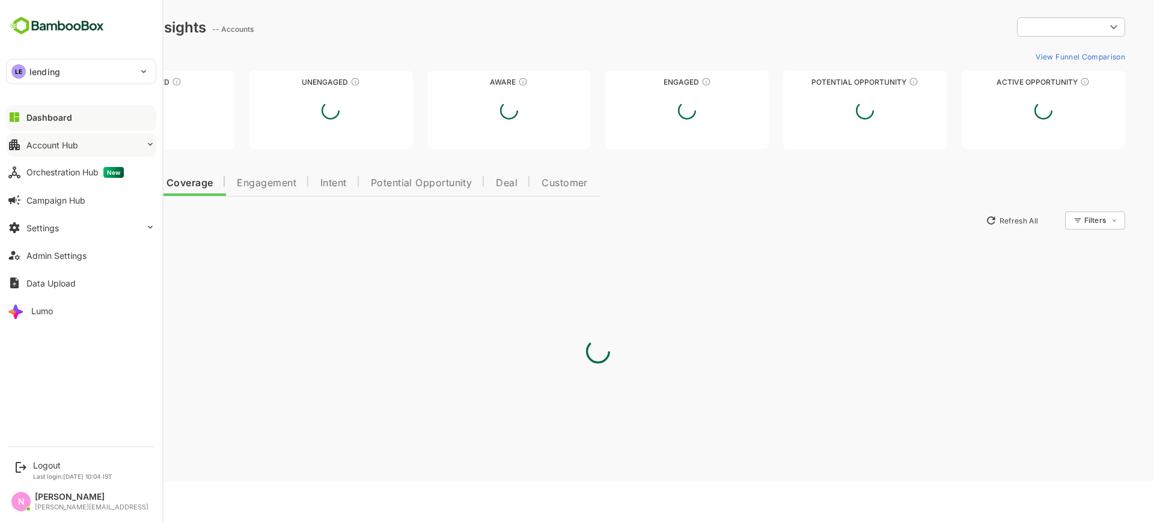
type input "**********"
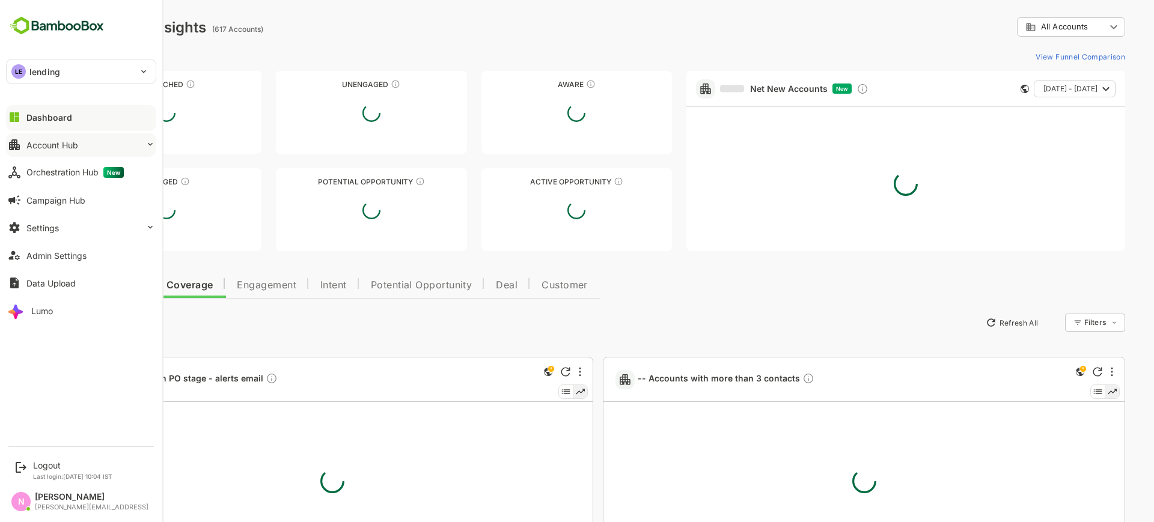
click at [112, 138] on button "Account Hub" at bounding box center [81, 145] width 150 height 24
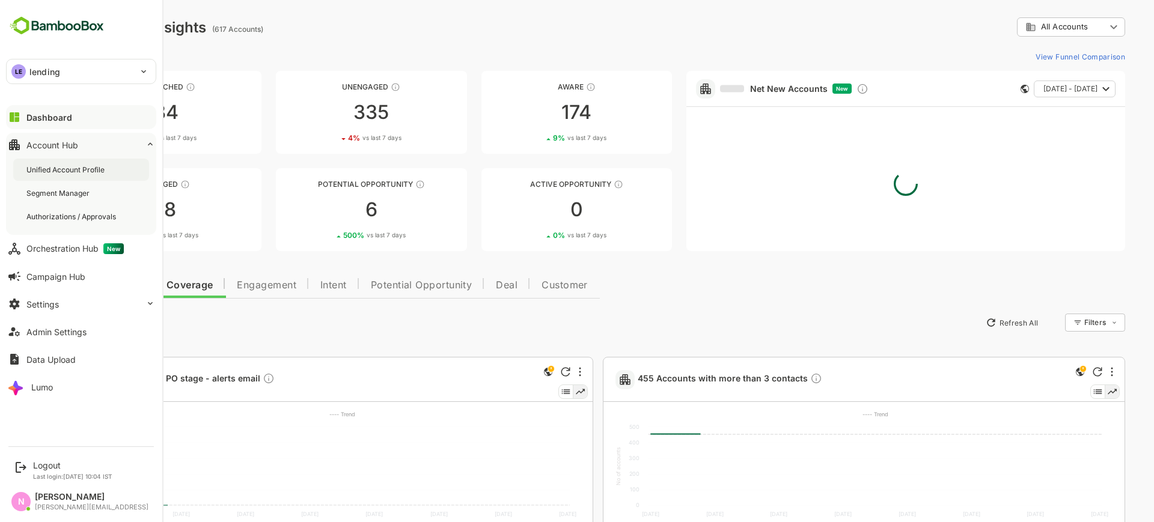
click at [88, 174] on div "Unified Account Profile" at bounding box center [66, 170] width 81 height 10
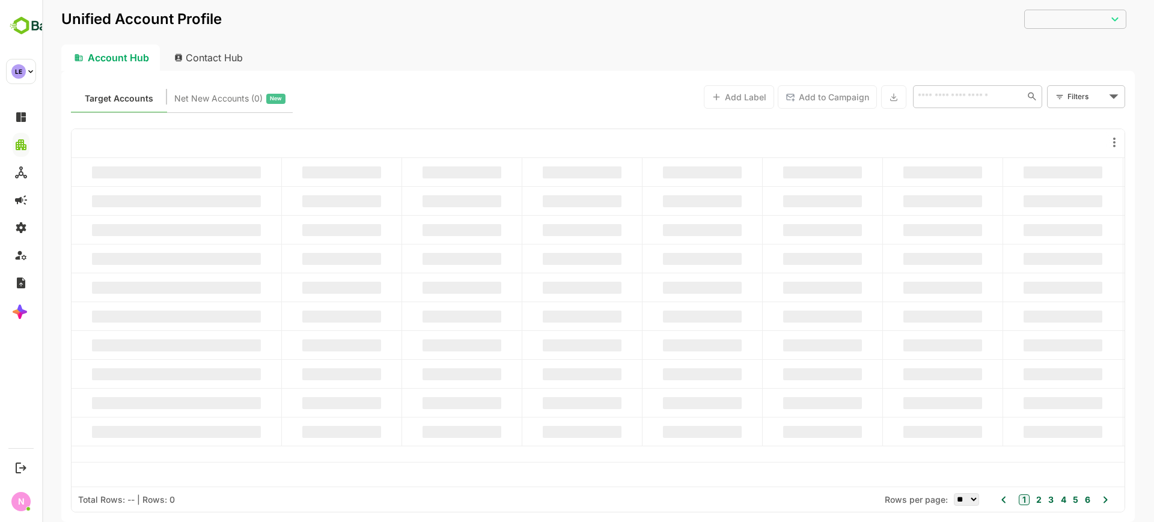
type input "**********"
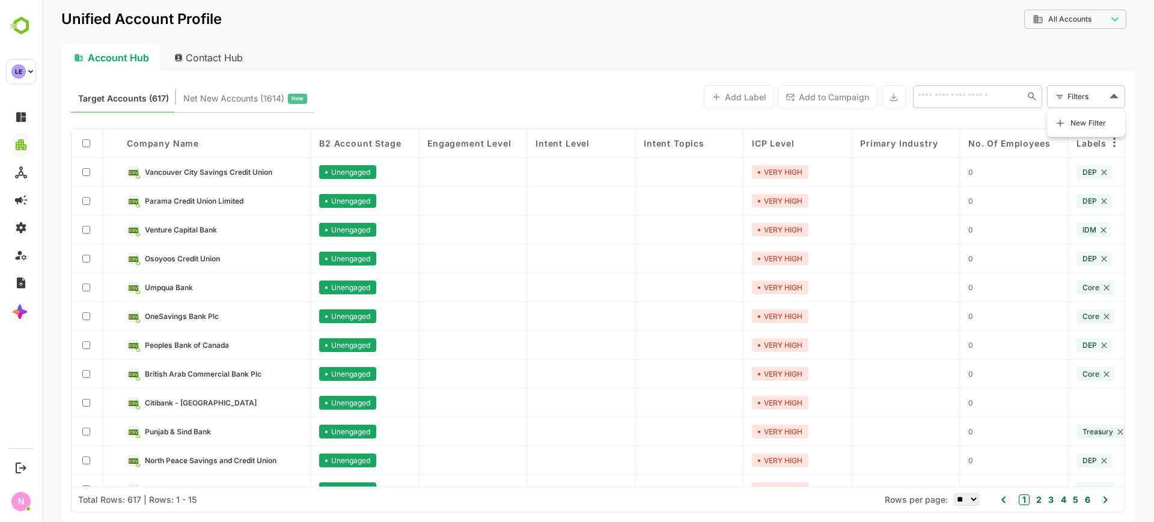
click at [1085, 89] on body "**********" at bounding box center [598, 261] width 1112 height 522
click at [1075, 124] on span "New Filter" at bounding box center [1088, 123] width 36 height 14
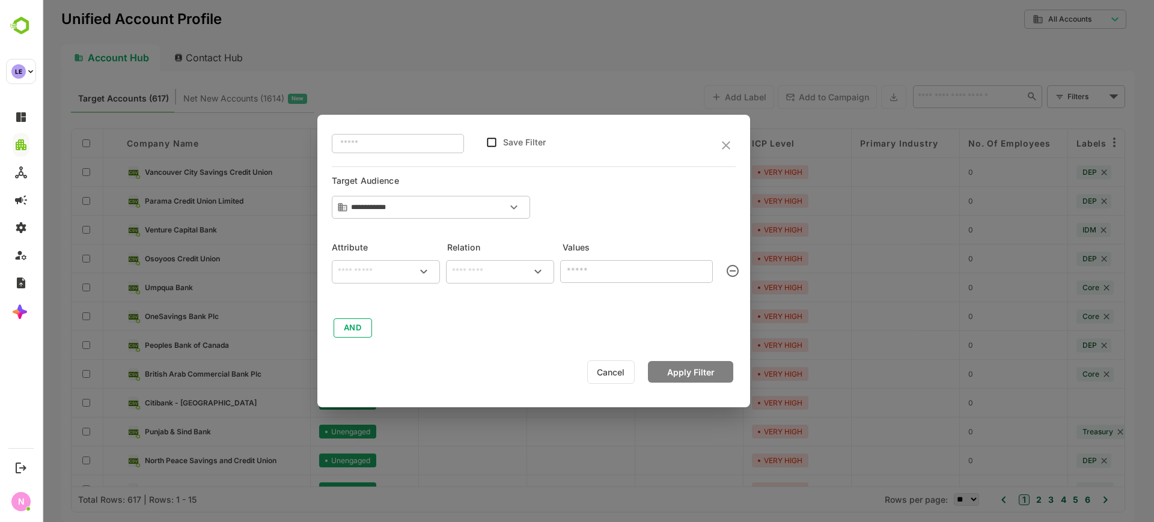
click at [395, 269] on input "text" at bounding box center [385, 271] width 103 height 14
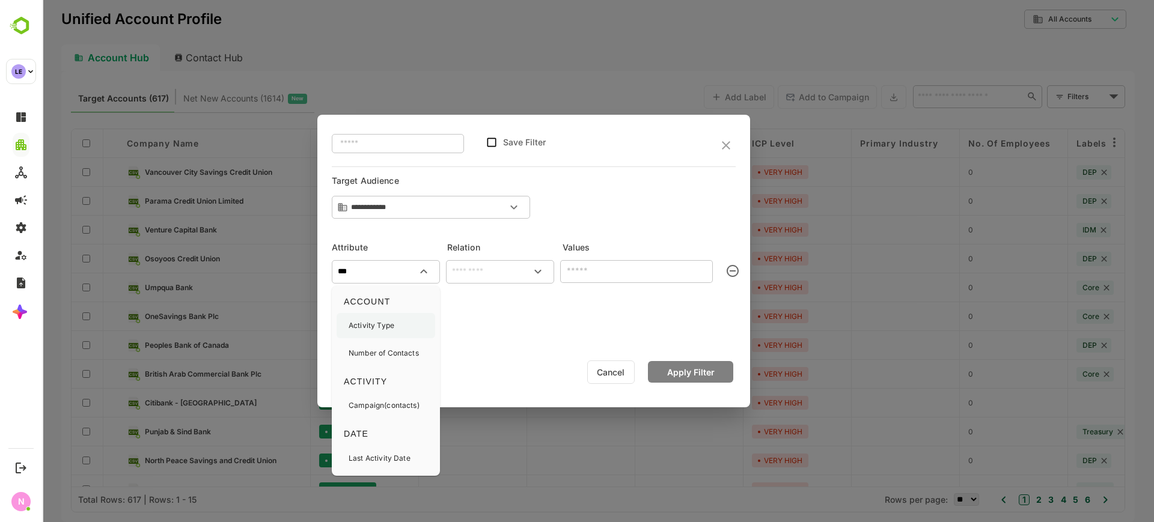
click at [395, 324] on div "Activity Type" at bounding box center [385, 325] width 99 height 25
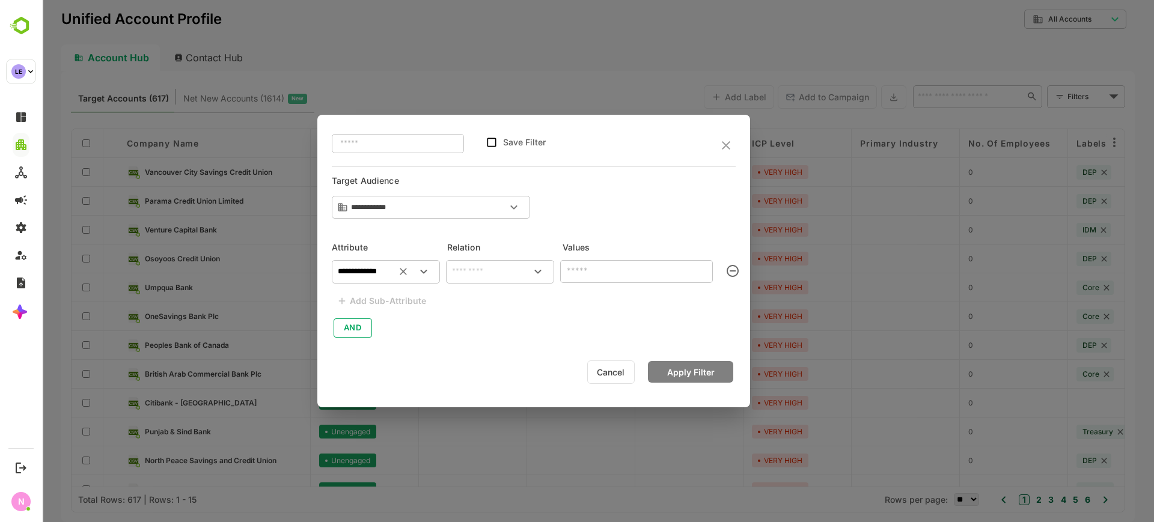
type input "**********"
click at [485, 267] on input "text" at bounding box center [499, 271] width 103 height 14
click at [478, 296] on li "includes" at bounding box center [499, 299] width 103 height 22
type input "********"
click at [587, 276] on input "text" at bounding box center [627, 271] width 126 height 14
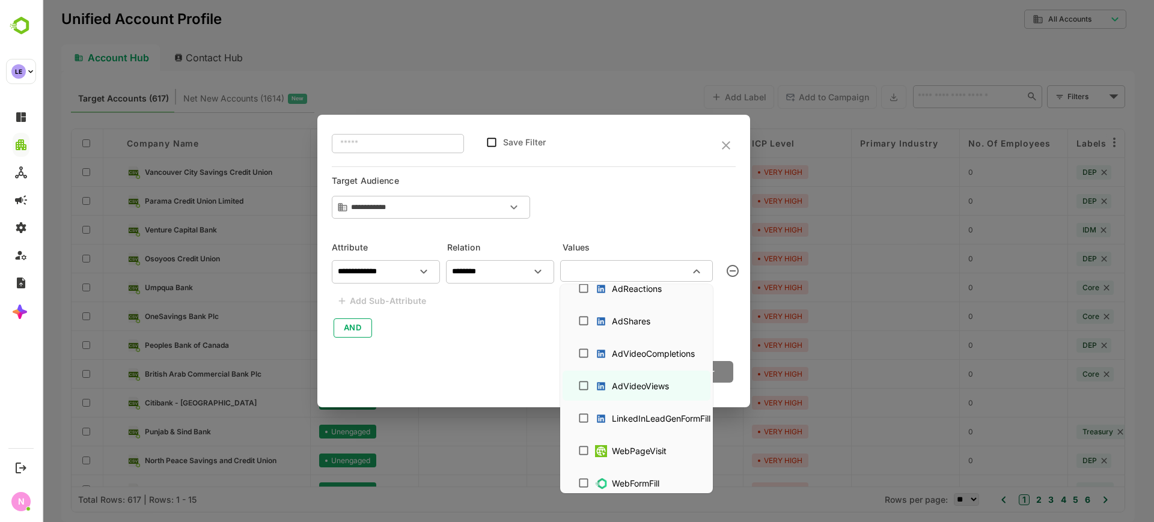
scroll to position [931, 0]
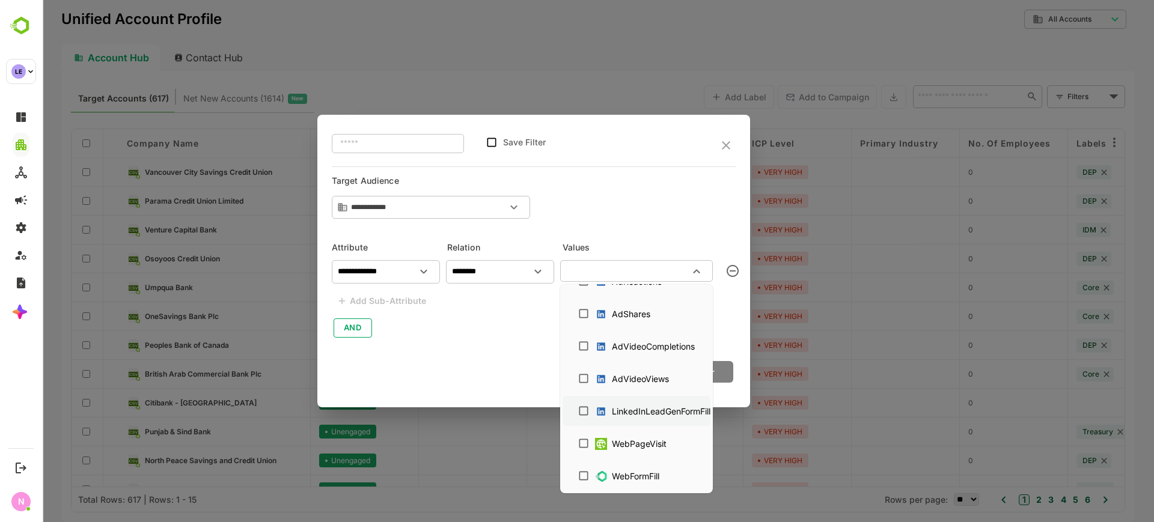
click at [612, 409] on div "LinkedInLeadGenFormFill" at bounding box center [661, 411] width 99 height 13
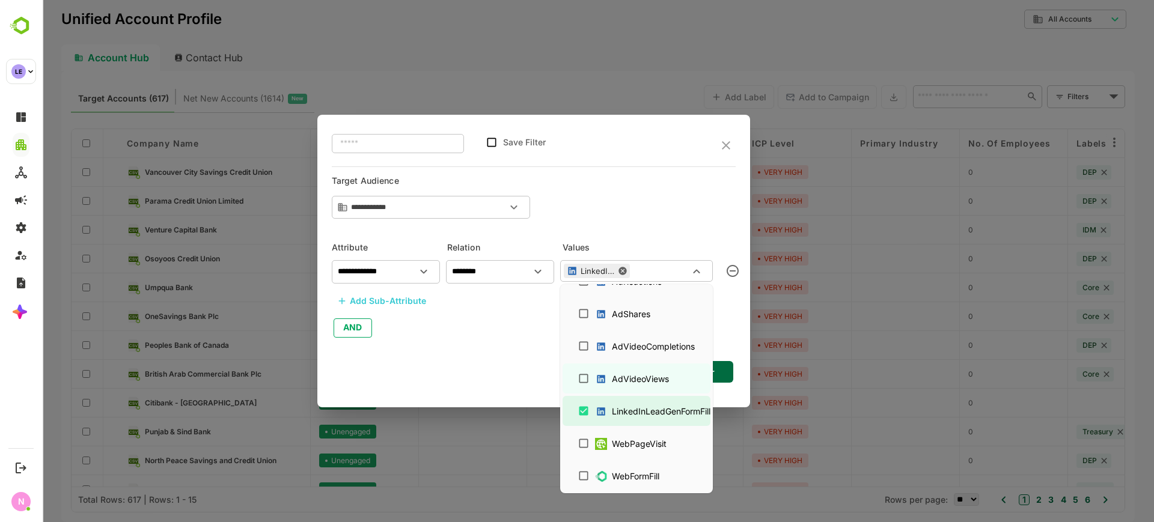
click at [727, 370] on button "Apply Filter" at bounding box center [690, 372] width 85 height 22
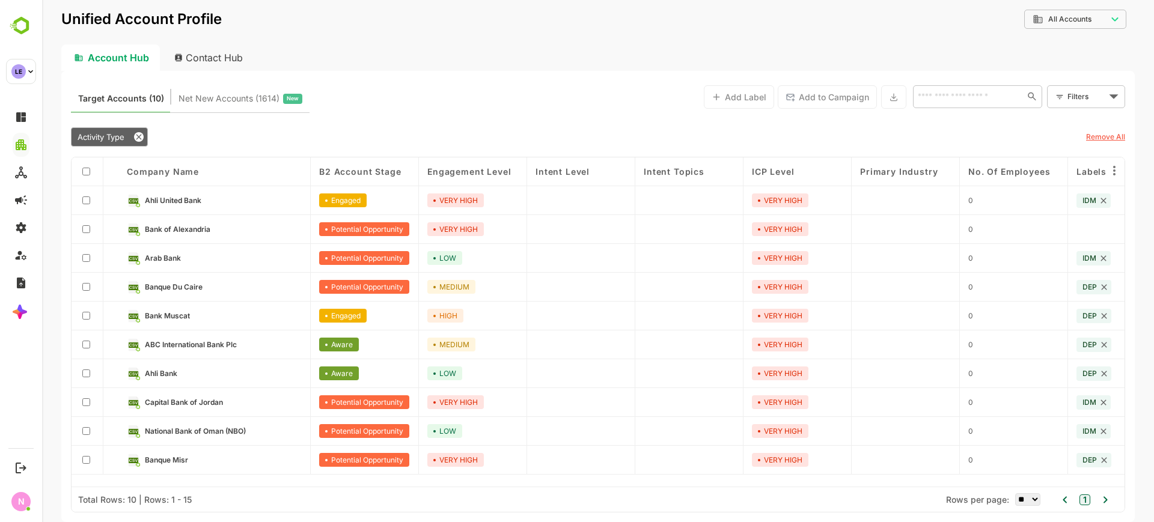
click at [179, 377] on link "Ahli Bank" at bounding box center [223, 373] width 157 height 13
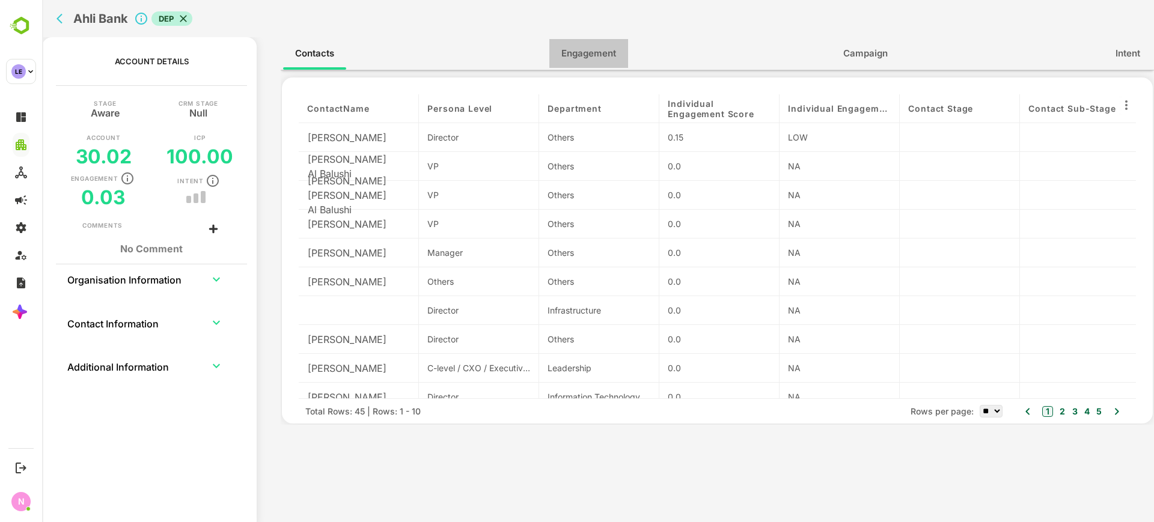
click at [583, 57] on span "Engagement" at bounding box center [588, 54] width 55 height 16
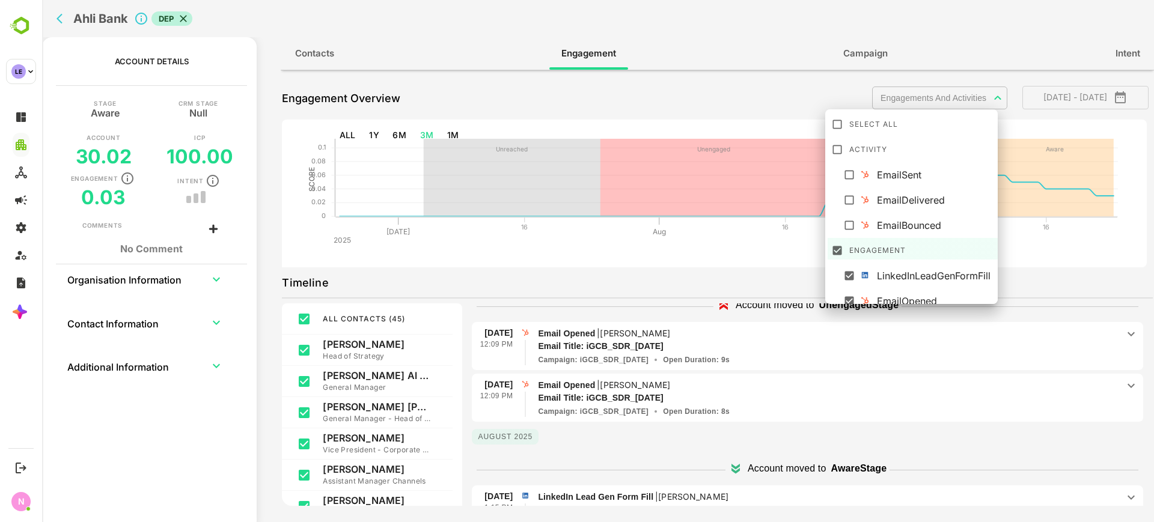
scroll to position [6, 0]
click at [905, 97] on body "**********" at bounding box center [598, 261] width 1112 height 522
click at [852, 246] on div "Engagement" at bounding box center [923, 242] width 148 height 19
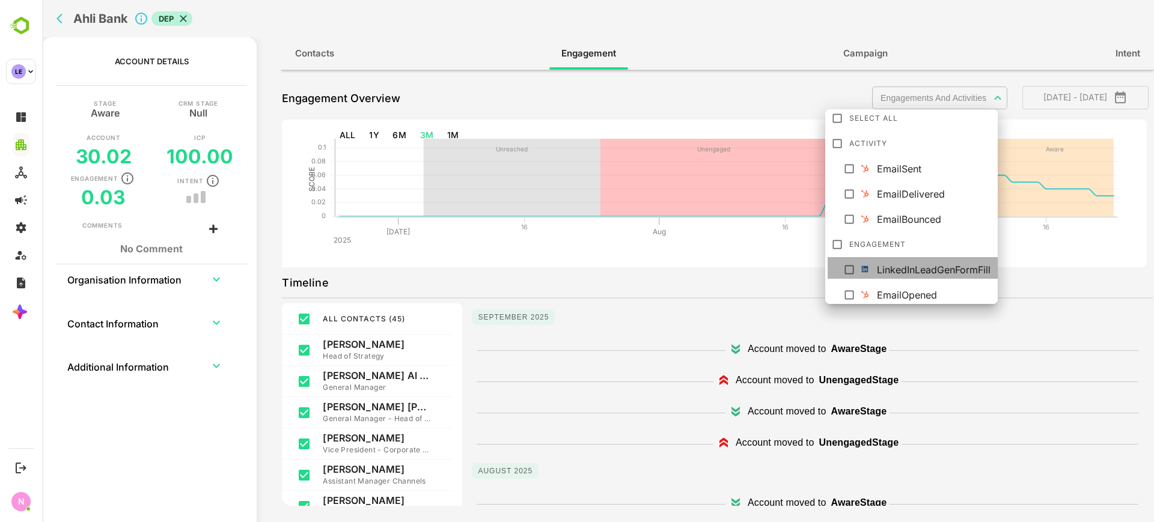
click at [851, 263] on div at bounding box center [852, 268] width 20 height 11
click at [738, 341] on div at bounding box center [598, 261] width 1112 height 522
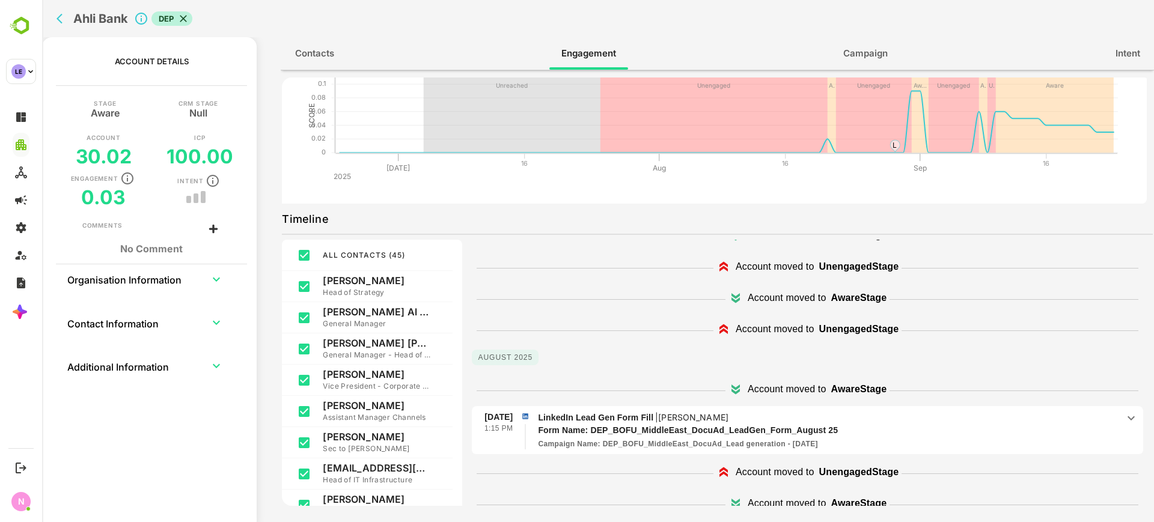
scroll to position [65, 0]
click at [65, 21] on icon "back" at bounding box center [62, 19] width 12 height 12
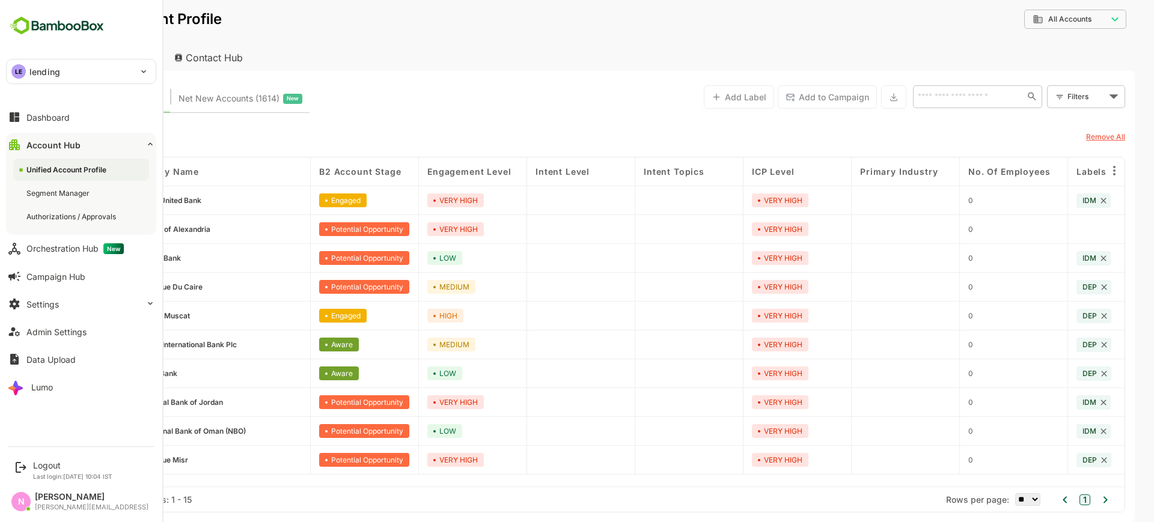
click at [23, 87] on div "LE lending ******* Dashboard Account Hub Unified Account Profile Segment Manage…" at bounding box center [81, 219] width 162 height 439
click at [53, 73] on p "lending" at bounding box center [44, 71] width 31 height 13
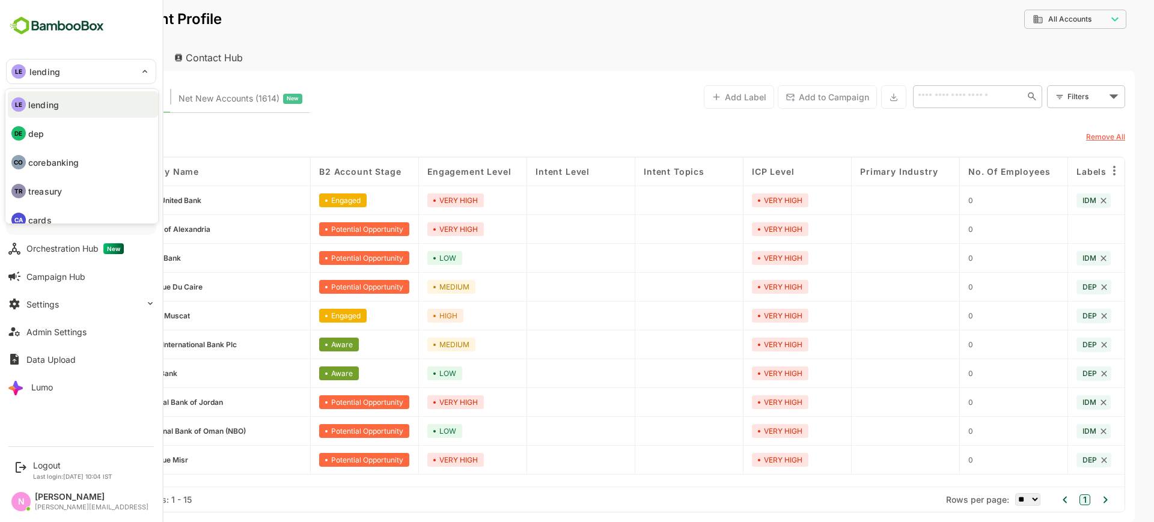
click at [49, 172] on li "CO corebanking" at bounding box center [83, 162] width 150 height 26
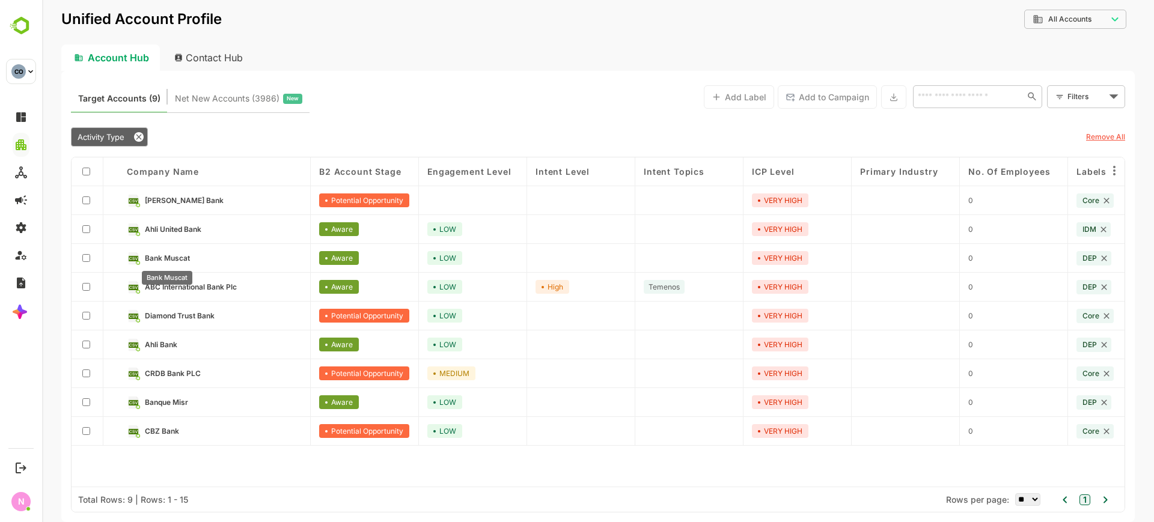
click at [183, 260] on span "Bank Muscat" at bounding box center [167, 258] width 45 height 9
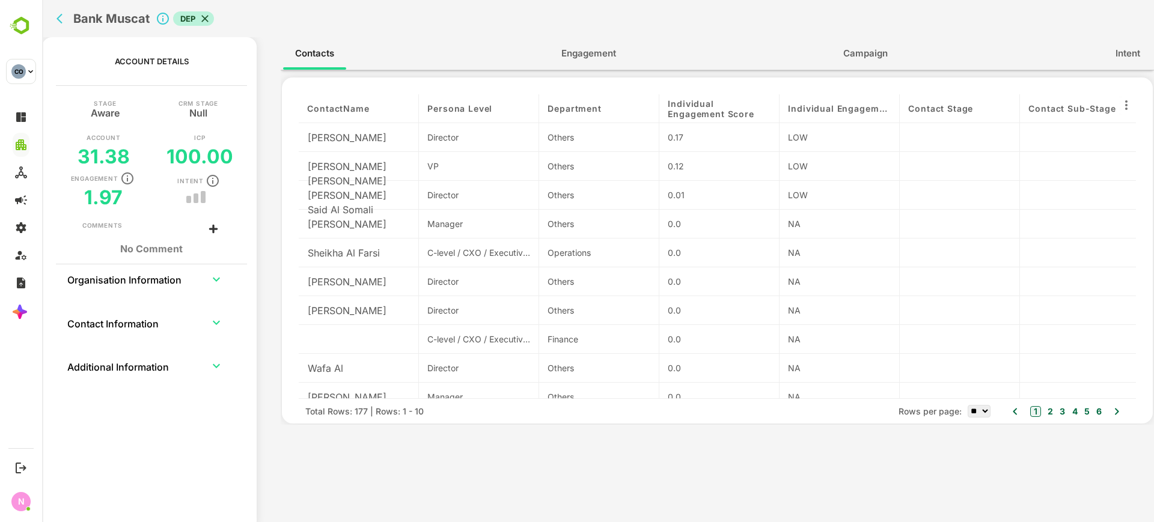
click at [589, 50] on span "Engagement" at bounding box center [588, 54] width 55 height 16
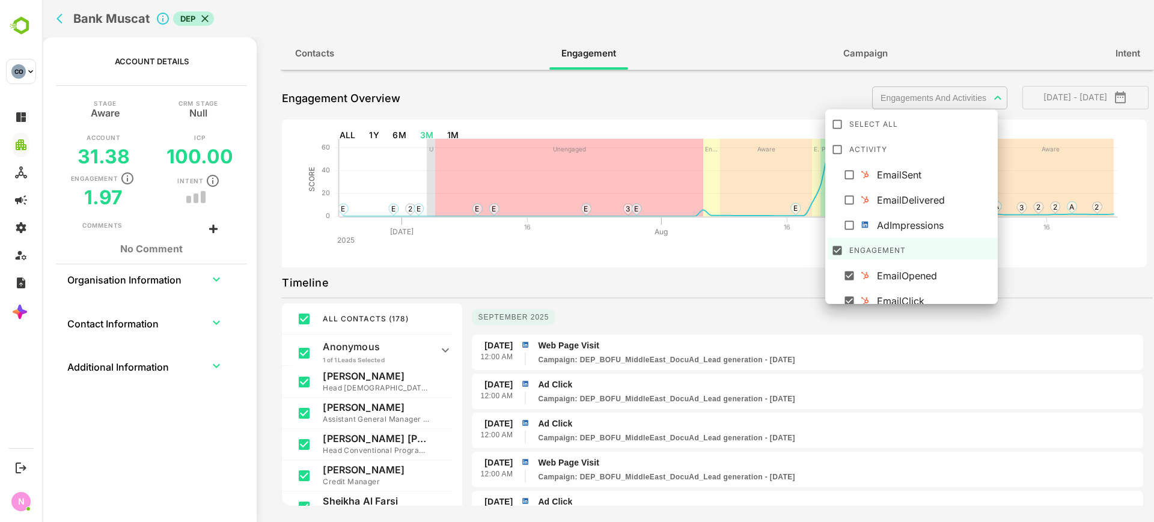
click at [924, 88] on body "**********" at bounding box center [598, 261] width 1112 height 522
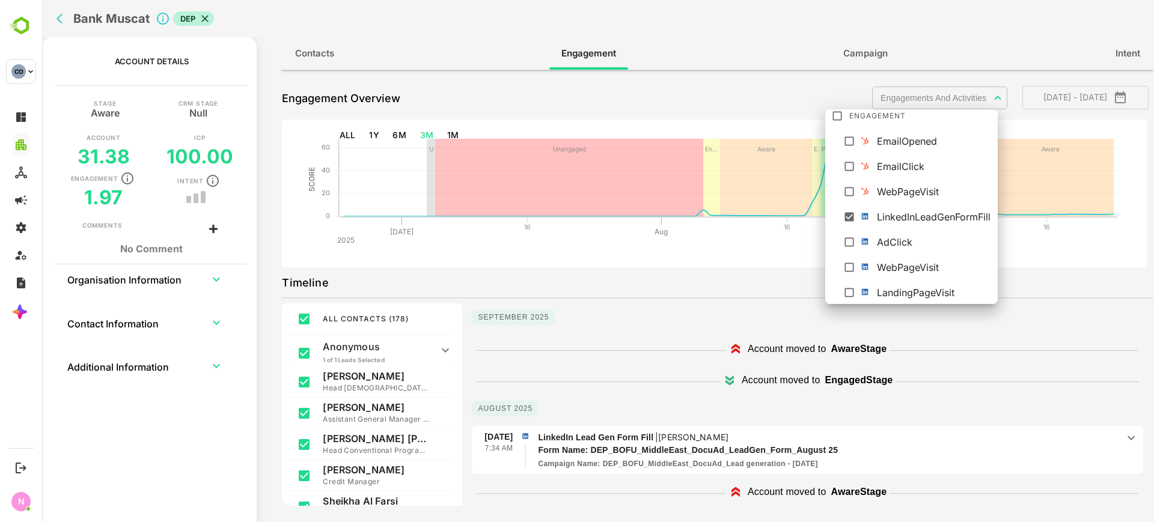
click at [66, 18] on div at bounding box center [598, 261] width 1112 height 522
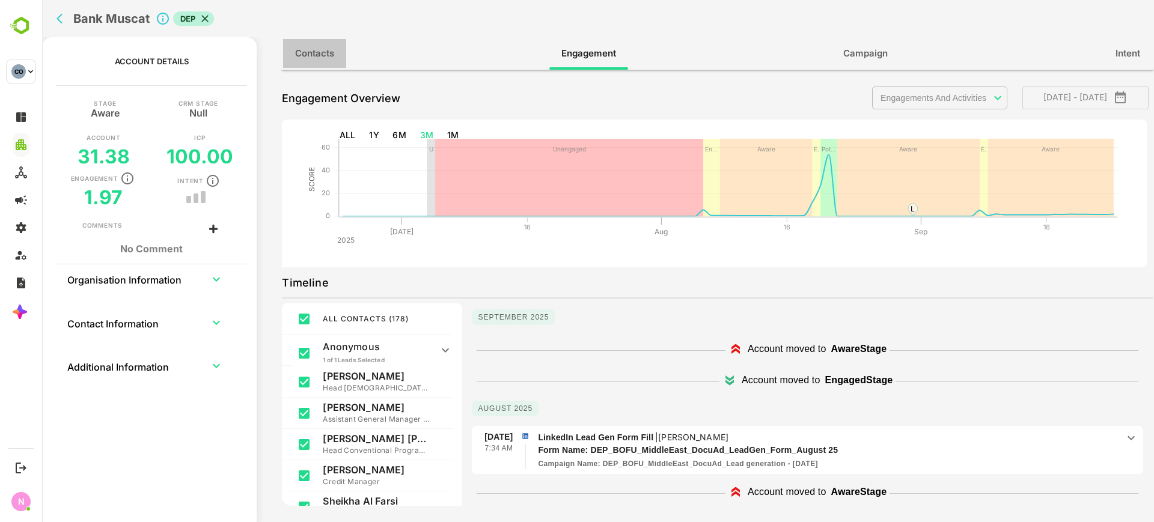
click at [333, 58] on span "Contacts" at bounding box center [314, 54] width 39 height 16
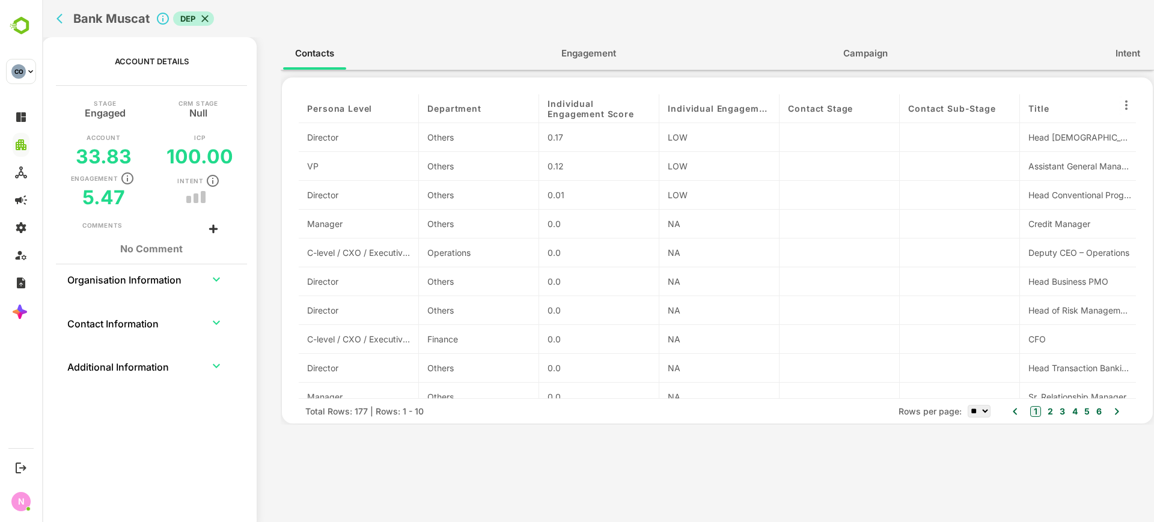
scroll to position [0, 0]
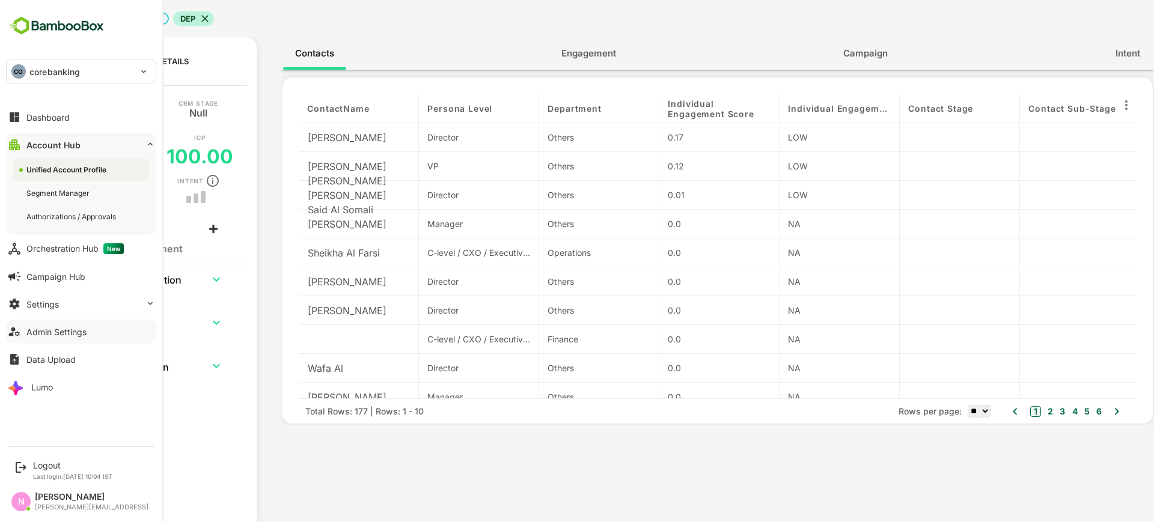
click at [51, 336] on div "Admin Settings" at bounding box center [56, 332] width 60 height 10
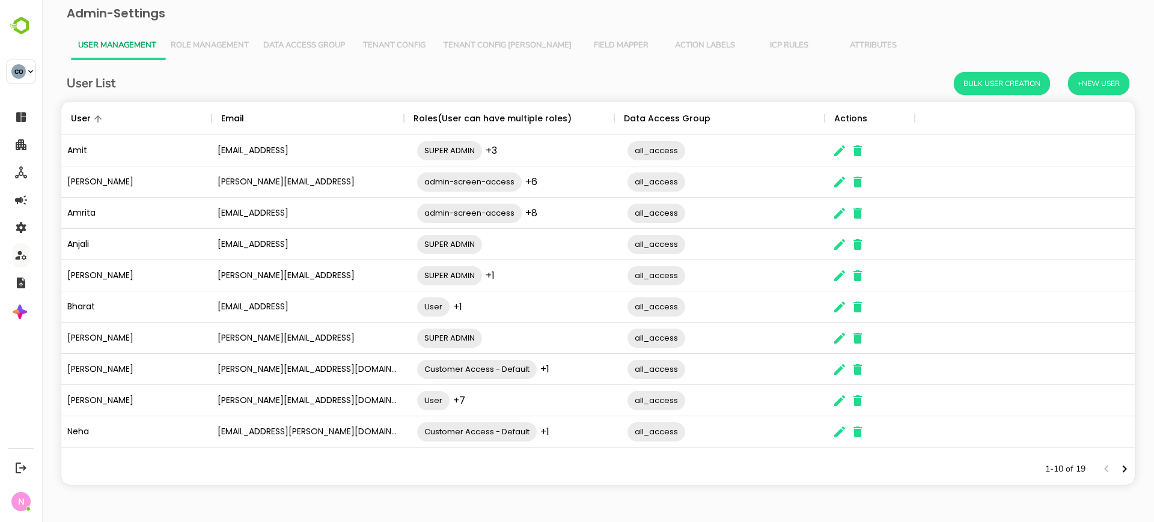
scroll to position [341, 1062]
click at [469, 47] on span "Tenant Config Json" at bounding box center [507, 46] width 128 height 10
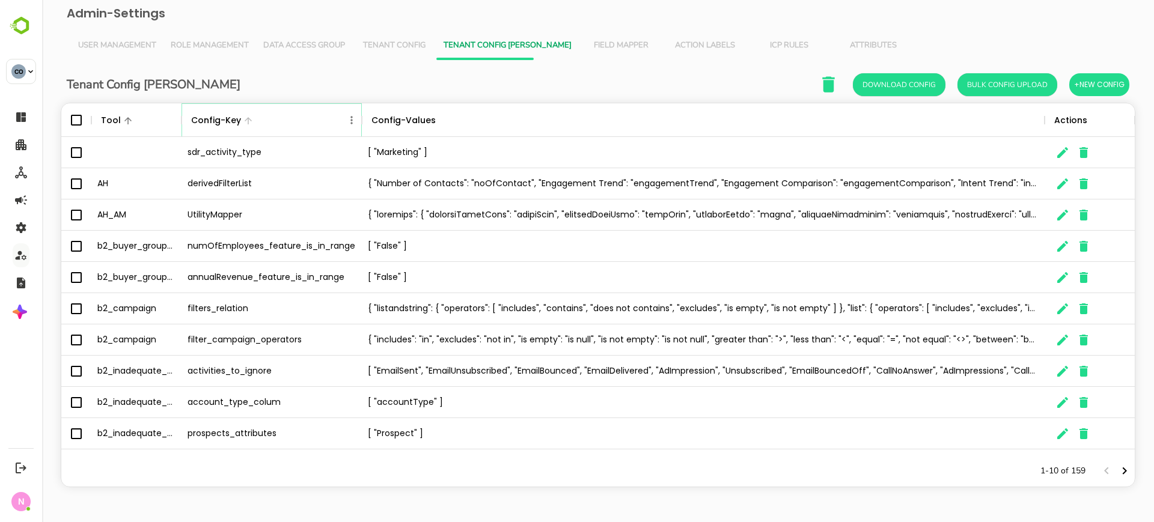
click at [346, 122] on icon "Menu" at bounding box center [351, 120] width 12 height 12
click at [317, 205] on li "Filter" at bounding box center [317, 209] width 83 height 22
select select "*********"
click at [321, 156] on input "Value" at bounding box center [305, 164] width 114 height 17
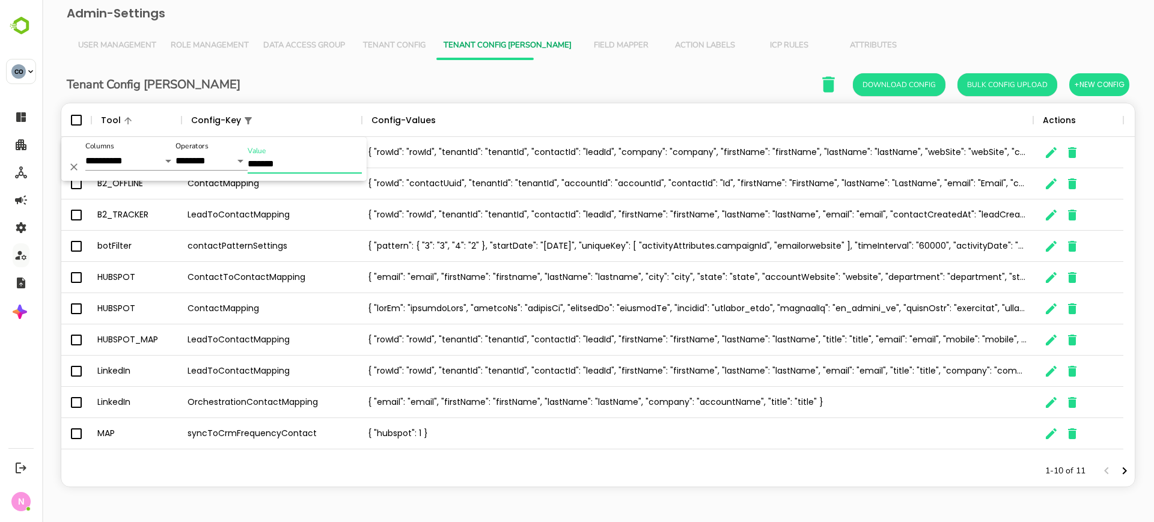
type input "*******"
click at [469, 85] on div "Tenant Config Json Download Config Bulk Config Upload +New Config" at bounding box center [598, 84] width 1062 height 25
click at [1044, 186] on icon "The User Data" at bounding box center [1051, 184] width 14 height 14
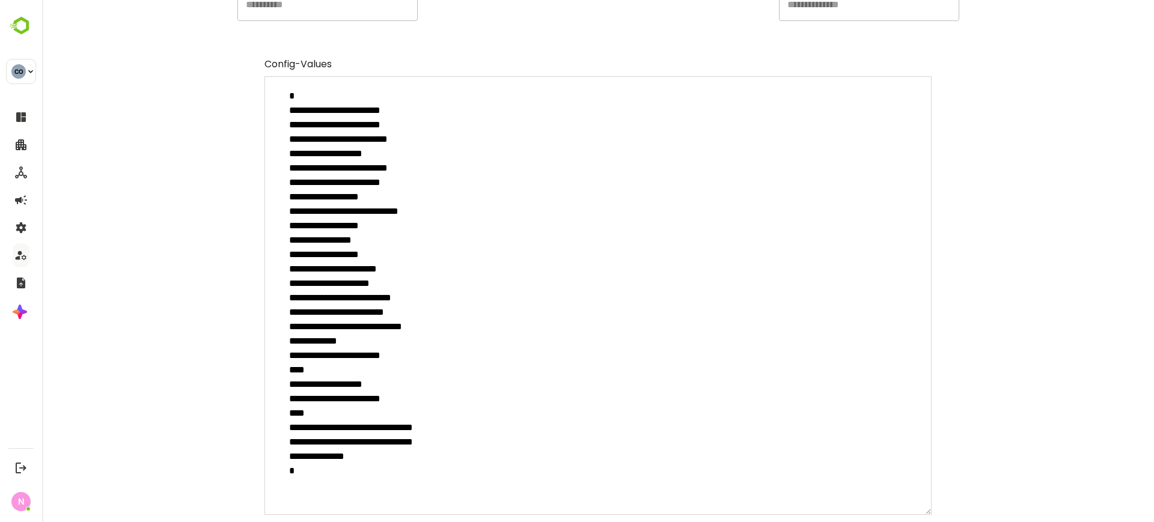
scroll to position [0, 0]
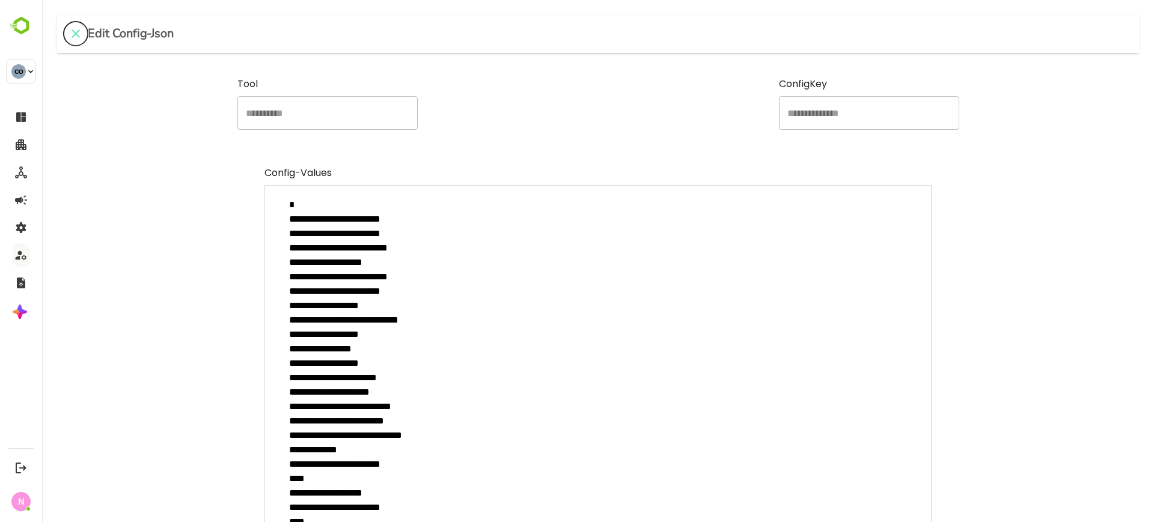
click at [81, 28] on icon "close" at bounding box center [75, 33] width 14 height 14
type textarea "*"
